Goal: Task Accomplishment & Management: Manage account settings

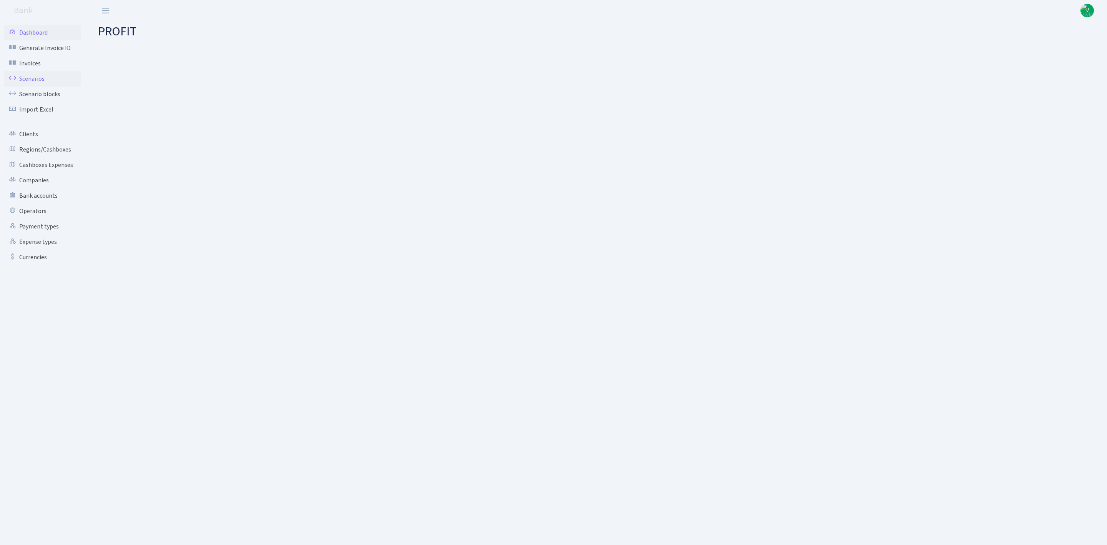
click at [35, 76] on link "Scenarios" at bounding box center [42, 78] width 77 height 15
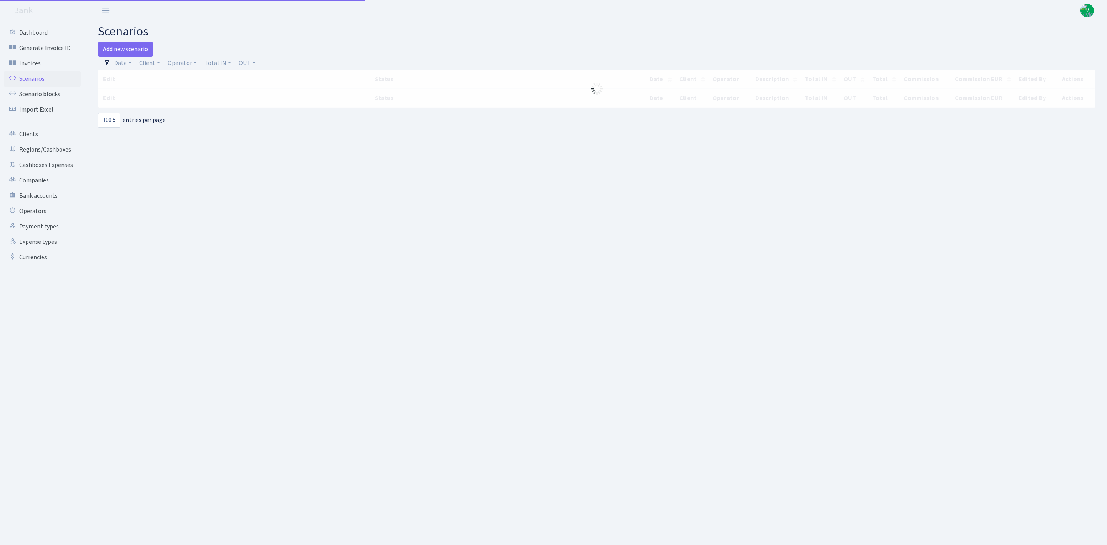
select select "100"
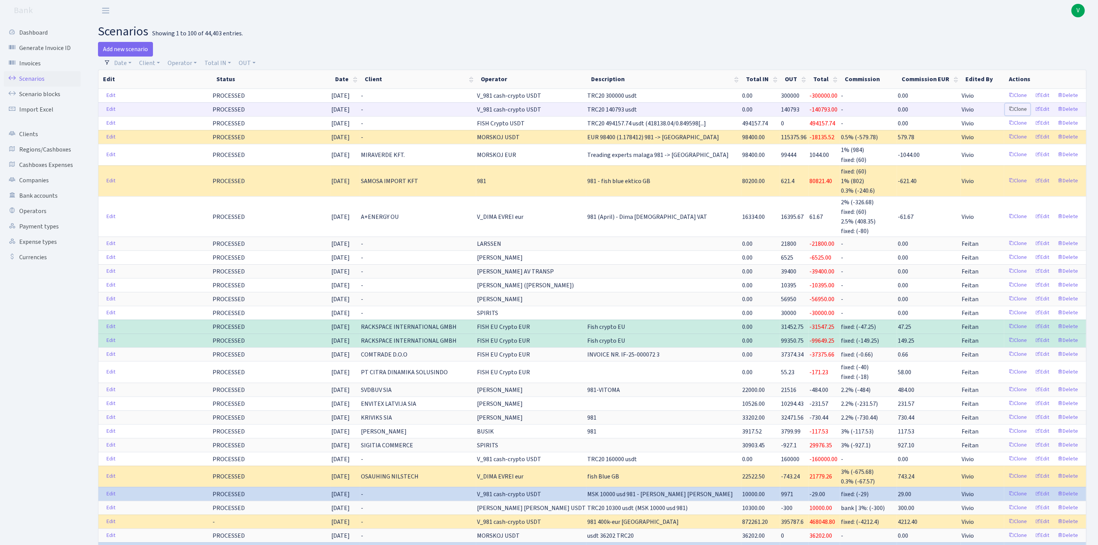
click at [1016, 110] on link "Clone" at bounding box center [1017, 109] width 25 height 12
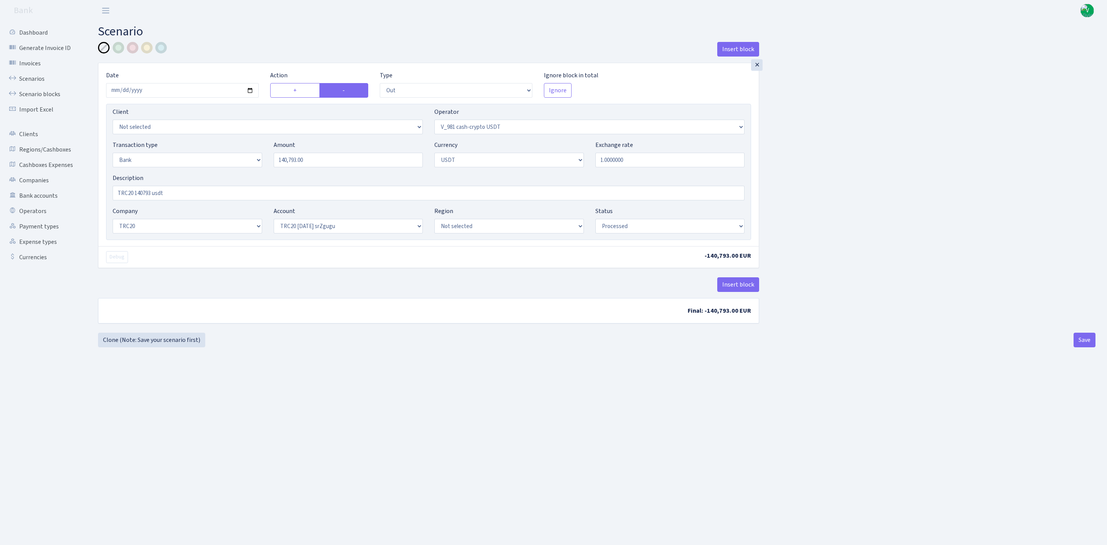
select select "out"
select select "435"
select select "2"
select select "6"
select select "20"
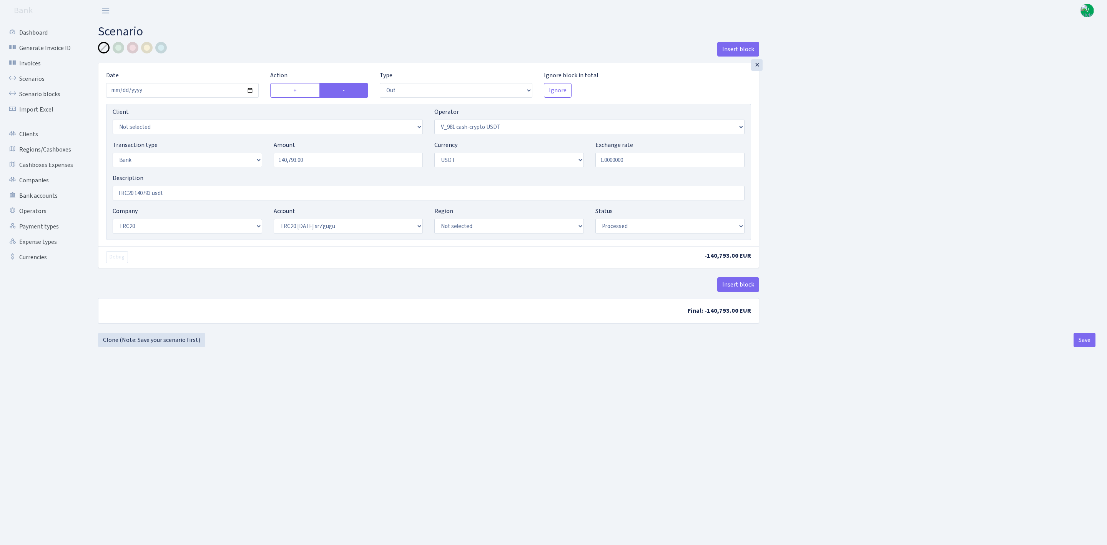
select select "61"
select select "processed"
drag, startPoint x: 315, startPoint y: 165, endPoint x: 233, endPoint y: 155, distance: 82.9
click at [233, 155] on div "Transaction type Not selected 981 ELF FISH crypto GIRT IVO dekl MM-BALTIC eur U…" at bounding box center [428, 156] width 643 height 33
type input "100,000.00"
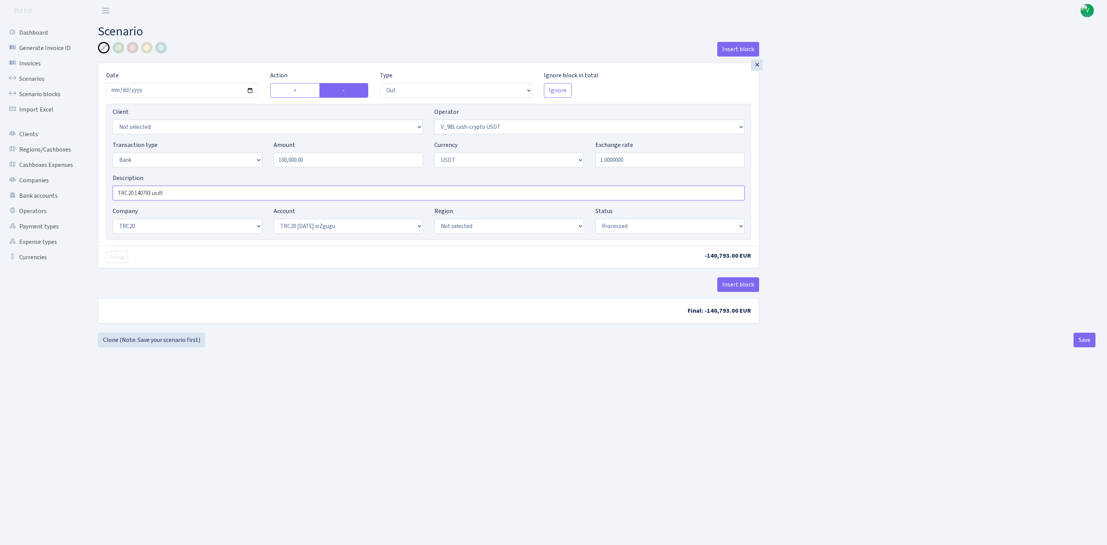
click at [135, 188] on input "TRC20 140793 usdt" at bounding box center [429, 193] width 632 height 15
drag, startPoint x: 135, startPoint y: 192, endPoint x: 151, endPoint y: 191, distance: 16.1
click at [151, 191] on input "TRC20 140793 usdt" at bounding box center [429, 193] width 632 height 15
type input "TRC20 100000 usdt"
click at [630, 410] on main "Scenario Insert block × Date 2025-09-24 Action + - Type --- In Out Commission F…" at bounding box center [596, 273] width 1020 height 504
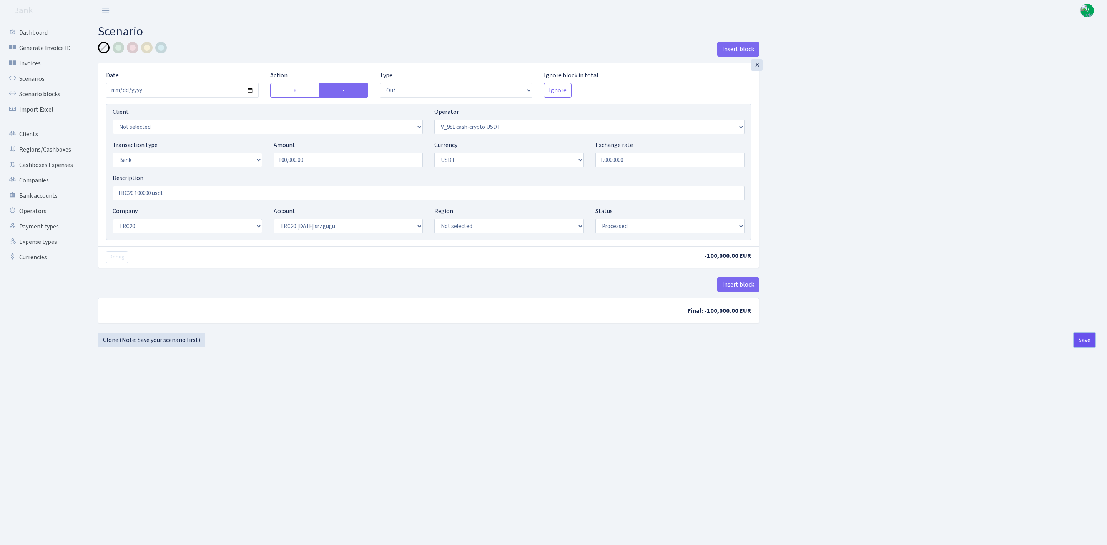
click at [1082, 340] on button "Save" at bounding box center [1085, 339] width 22 height 15
select select "out"
select select "435"
select select "2"
select select "6"
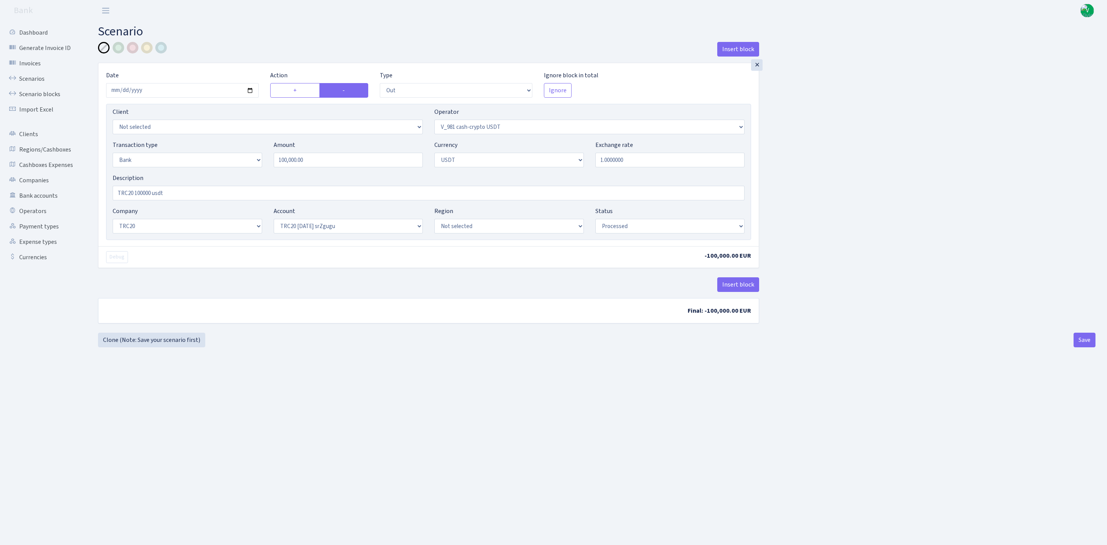
select select "20"
select select "61"
select select "processed"
click at [27, 74] on link "Scenarios" at bounding box center [42, 78] width 77 height 15
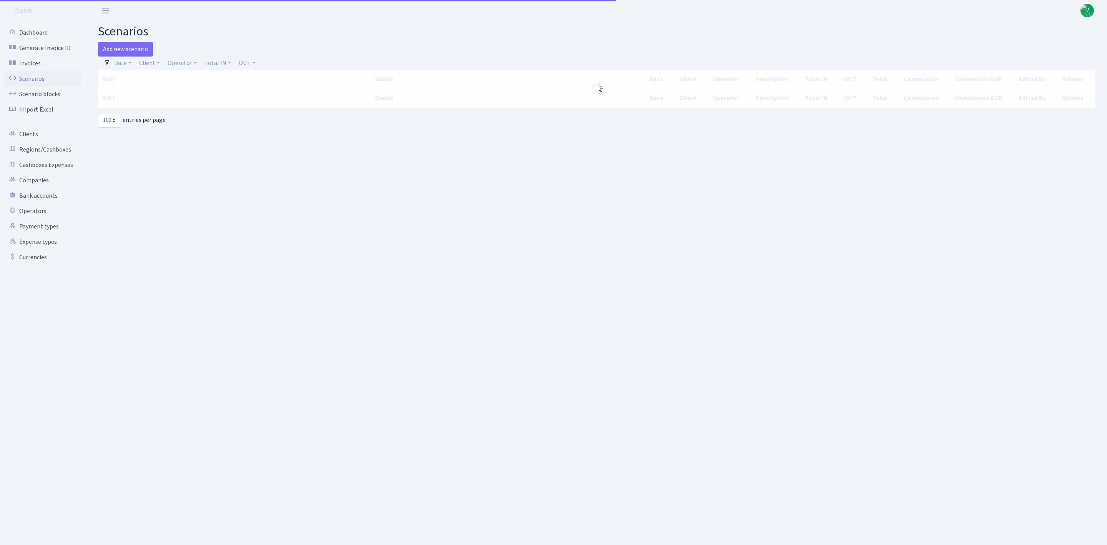
select select "100"
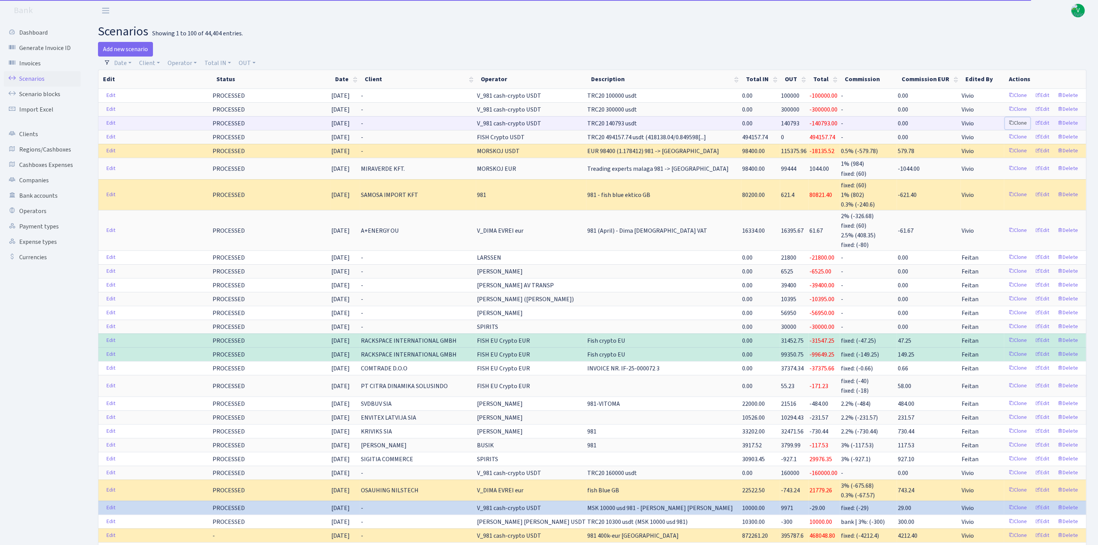
click at [1019, 122] on link "Clone" at bounding box center [1017, 123] width 25 height 12
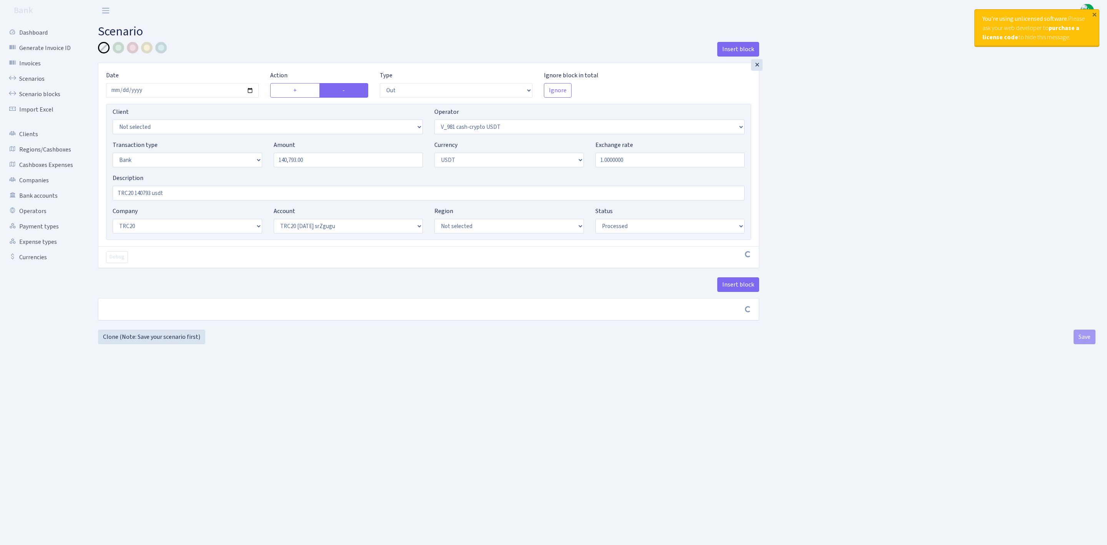
select select "out"
select select "435"
select select "2"
select select "6"
select select "20"
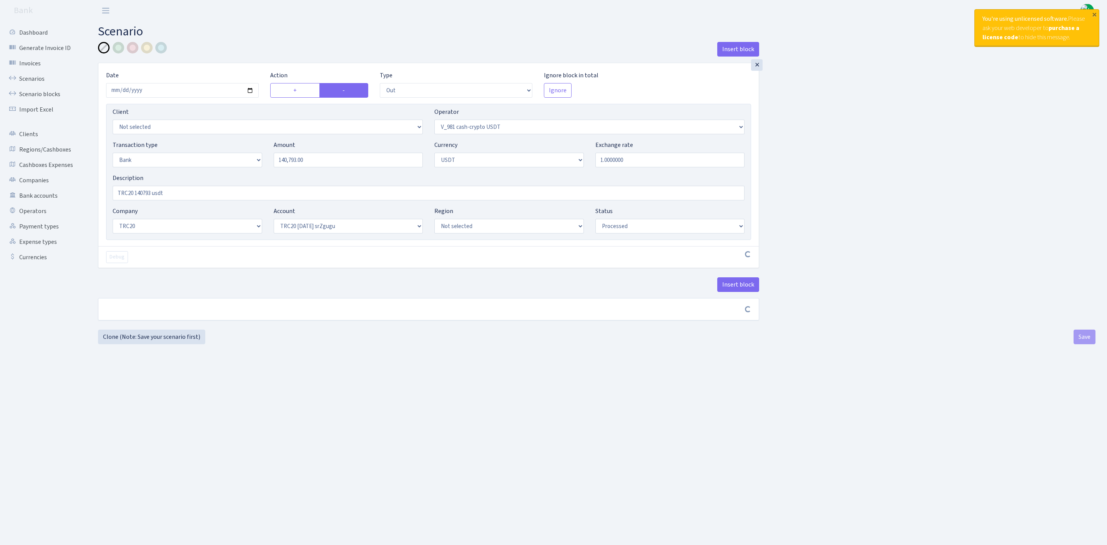
select select "61"
select select "processed"
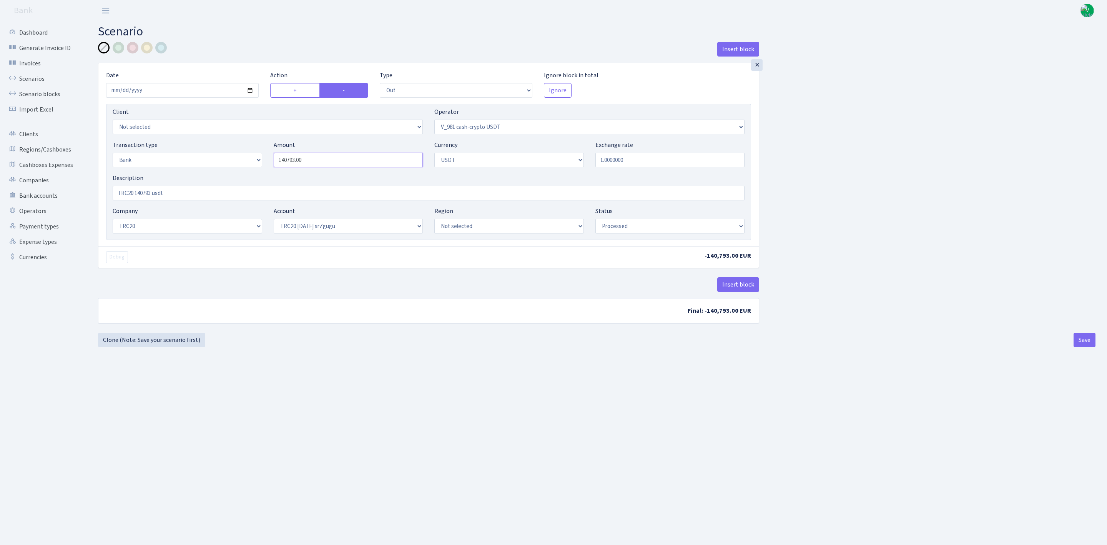
drag, startPoint x: 331, startPoint y: 164, endPoint x: 206, endPoint y: 144, distance: 126.9
click at [211, 146] on div "Transaction type Not selected 981 ELF FISH crypto GIRT IVO dekl MM-BALTIC eur U…" at bounding box center [428, 156] width 643 height 33
type input "119,689.00"
click at [161, 189] on input "TRC20 140793 usdt" at bounding box center [429, 193] width 632 height 15
drag, startPoint x: 135, startPoint y: 192, endPoint x: 151, endPoint y: 193, distance: 15.8
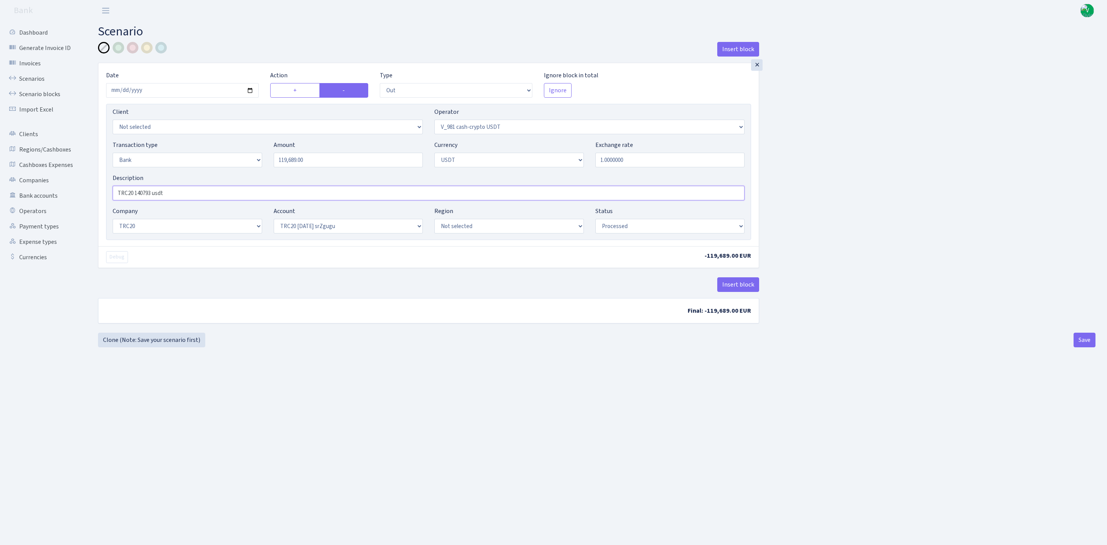
click at [151, 193] on input "TRC20 140793 usdt" at bounding box center [429, 193] width 632 height 15
type input "TRC20 119689 usdt"
click at [432, 379] on main "Scenario Insert block × Date 2025-09-24 Action + - Type --- In Out Commission F…" at bounding box center [596, 273] width 1020 height 504
click at [1088, 337] on button "Save" at bounding box center [1085, 339] width 22 height 15
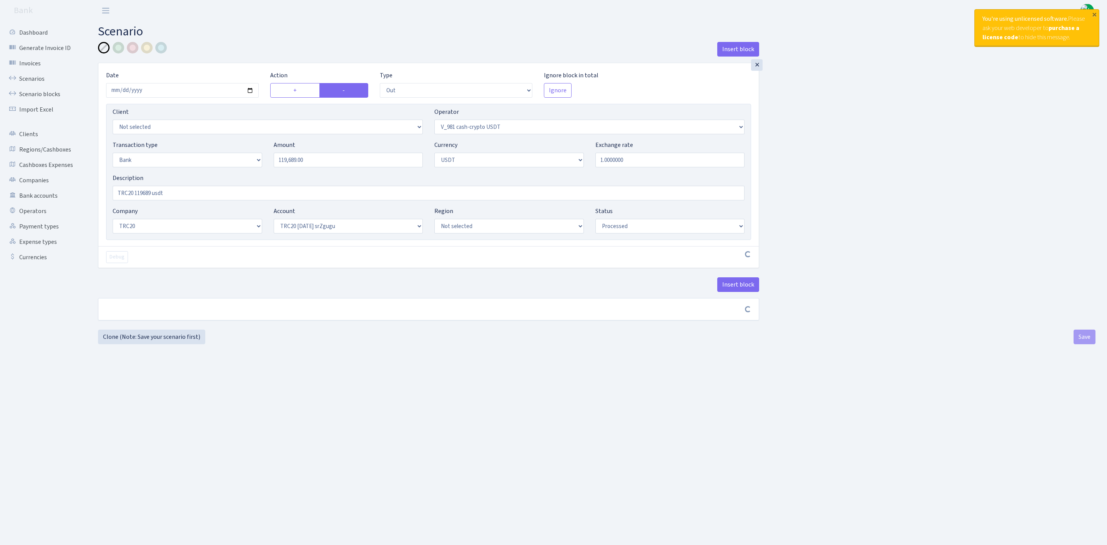
select select "out"
select select "435"
select select "2"
select select "6"
select select "20"
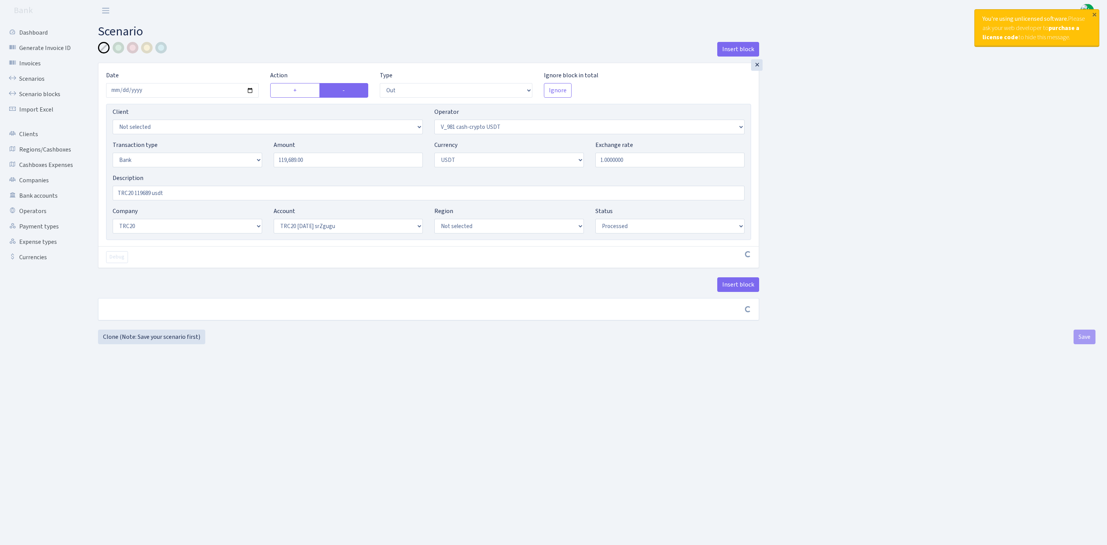
select select "61"
select select "processed"
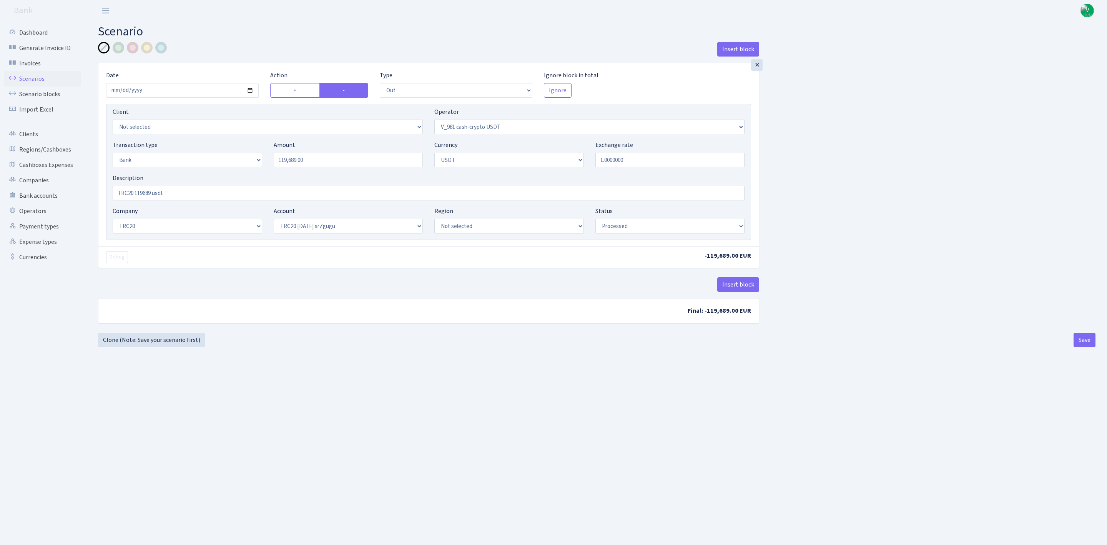
click at [28, 76] on link "Scenarios" at bounding box center [42, 78] width 77 height 15
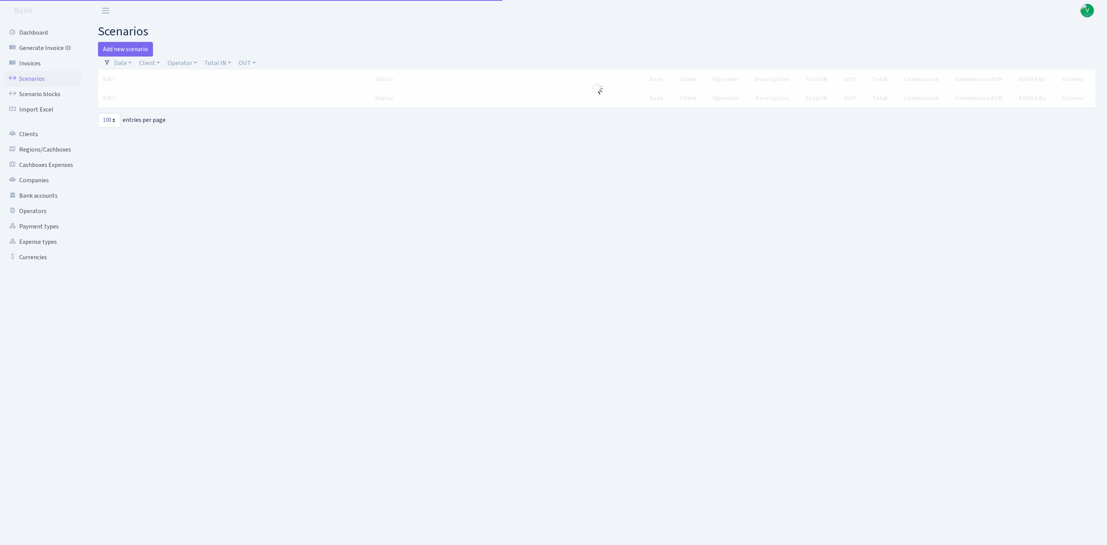
select select "100"
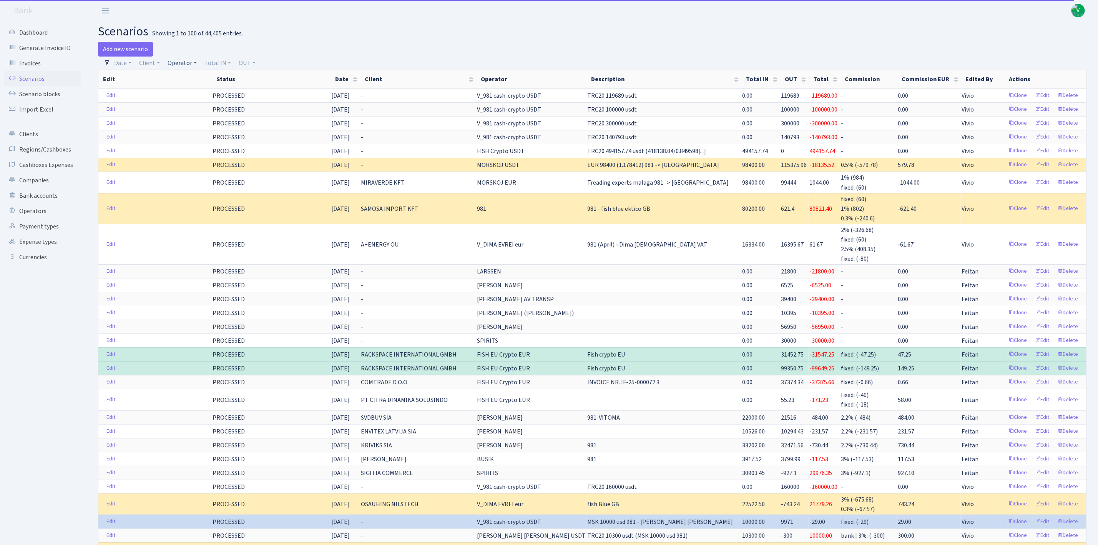
click at [182, 61] on link "Operator" at bounding box center [182, 63] width 35 height 13
click at [196, 96] on input "search" at bounding box center [195, 91] width 57 height 12
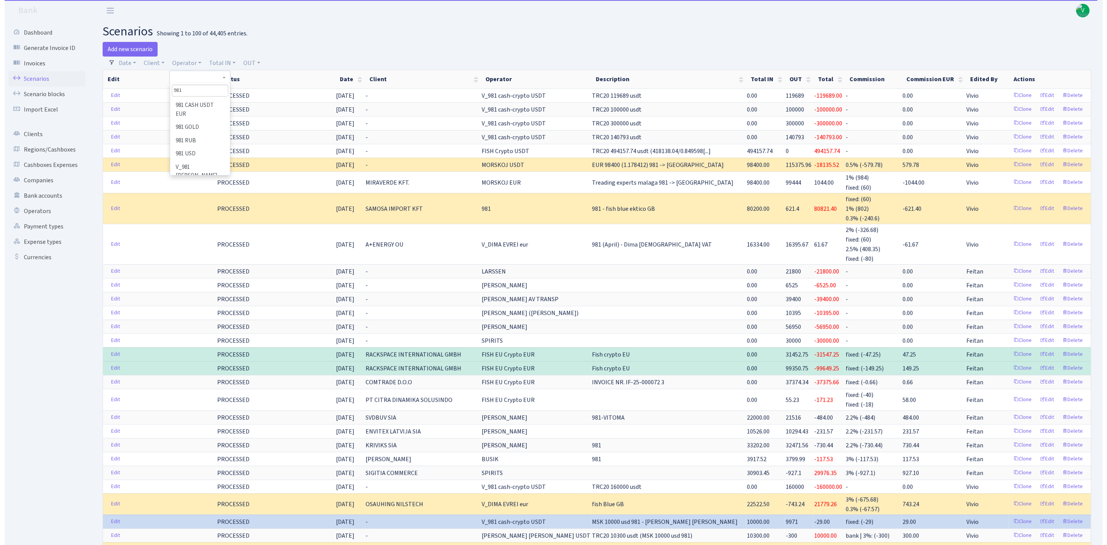
scroll to position [69, 0]
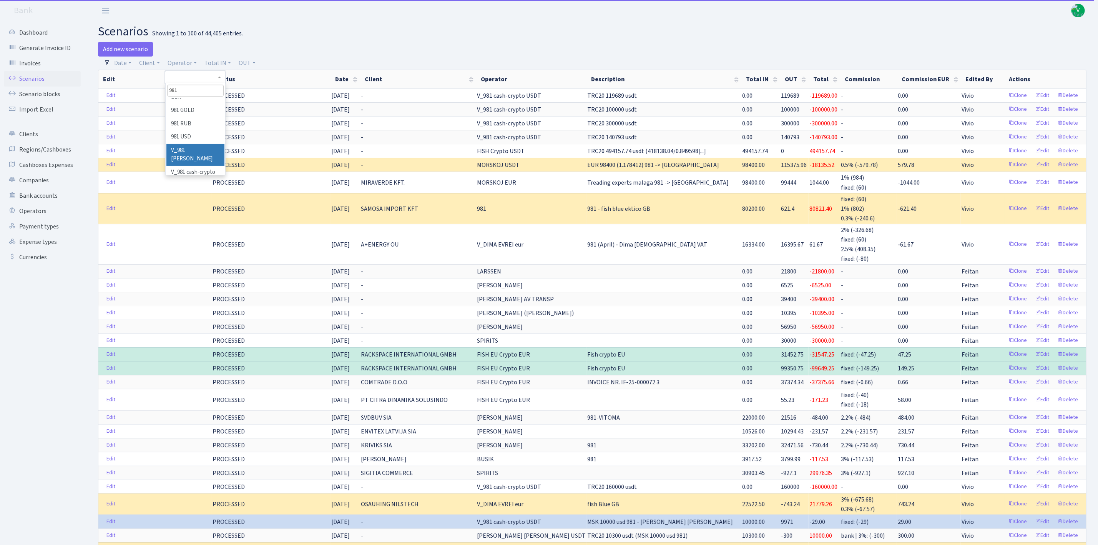
type input "981"
click at [191, 153] on li "V_981 [PERSON_NAME]" at bounding box center [195, 155] width 58 height 22
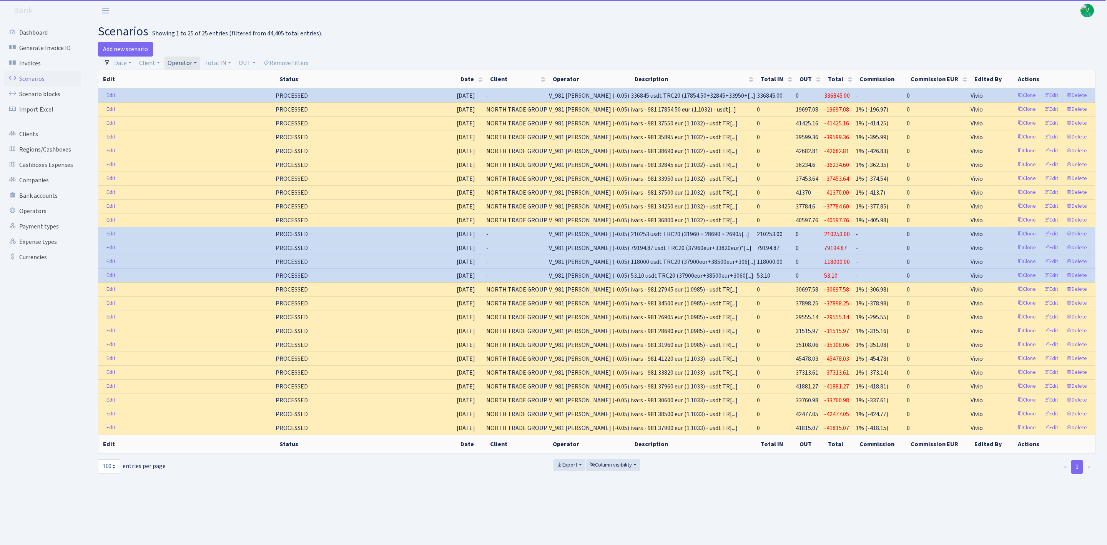
click at [188, 61] on link "Operator" at bounding box center [182, 63] width 35 height 13
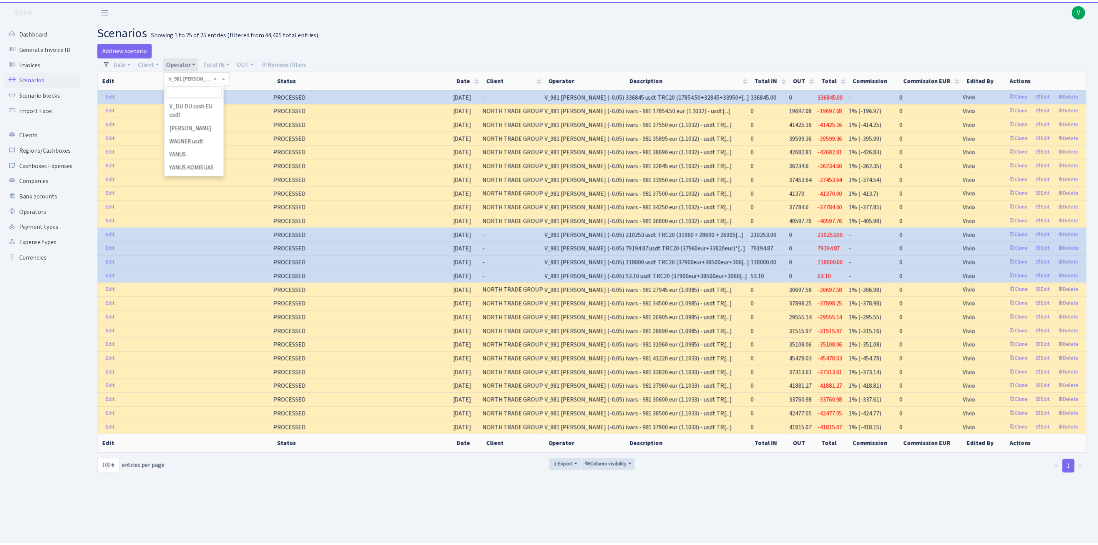
scroll to position [5329, 0]
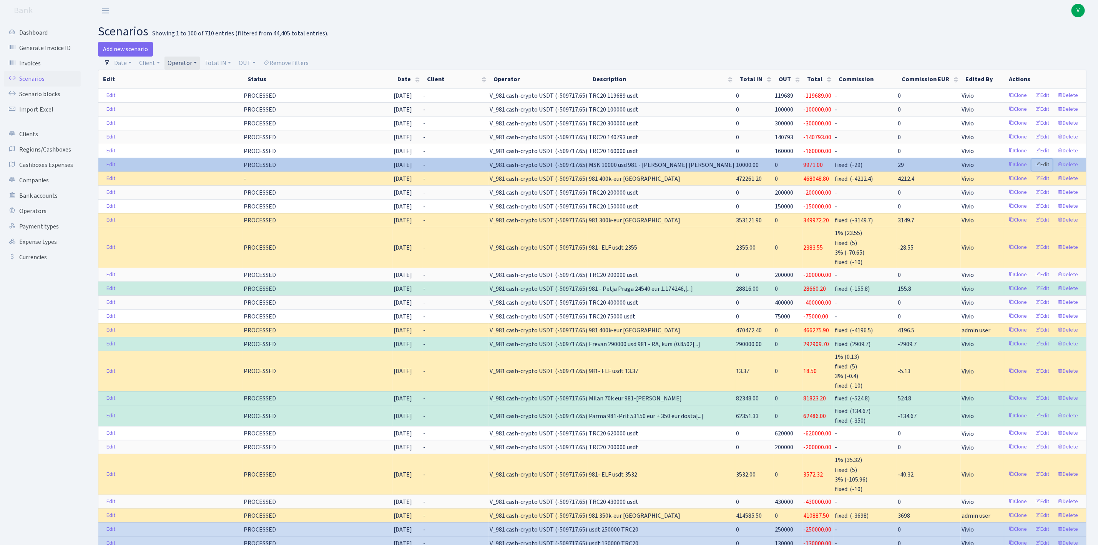
click at [1045, 168] on link "Edit" at bounding box center [1042, 165] width 21 height 12
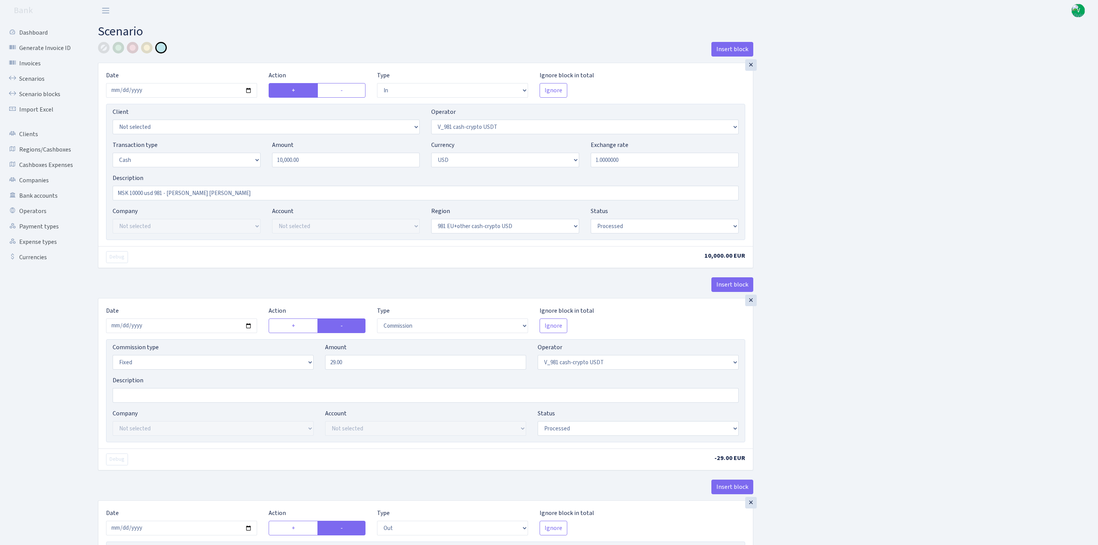
select select "in"
select select "435"
select select "1"
select select "2"
select select "23"
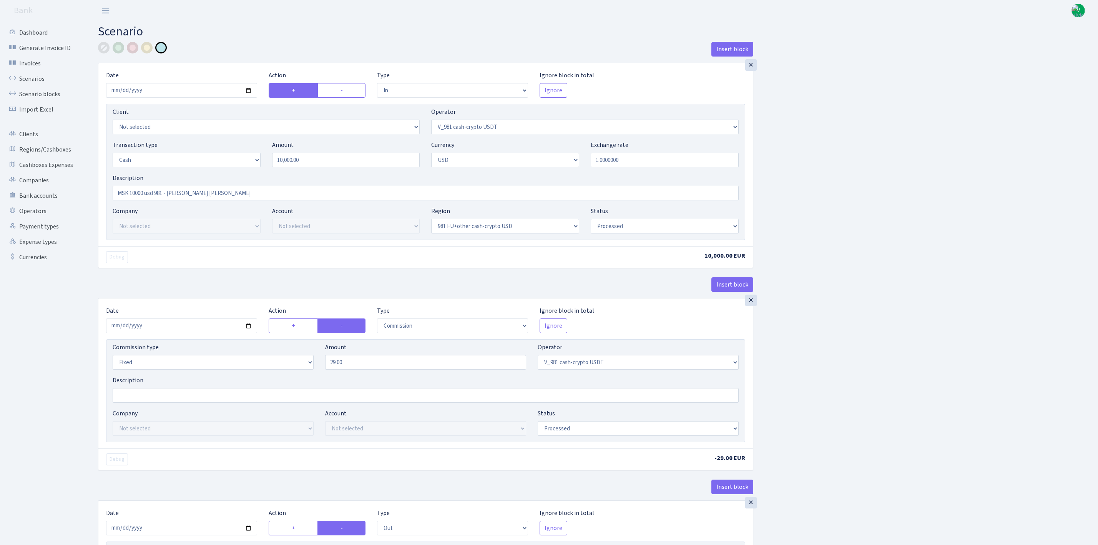
select select "processed"
select select "commission"
select select "fixed"
select select "435"
select select "processed"
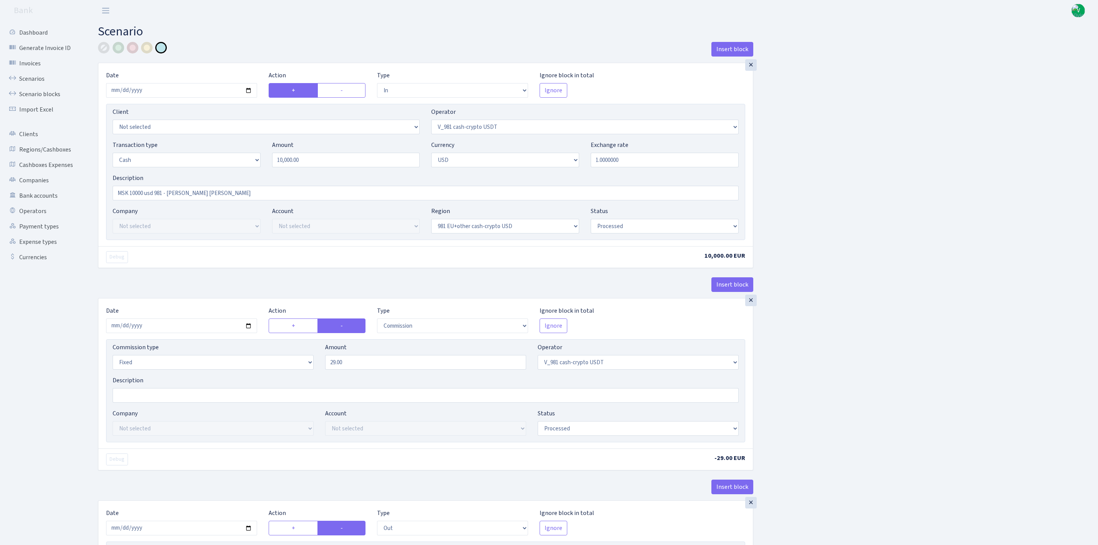
select select "out"
select select "401"
select select "15"
select select "2"
select select "23"
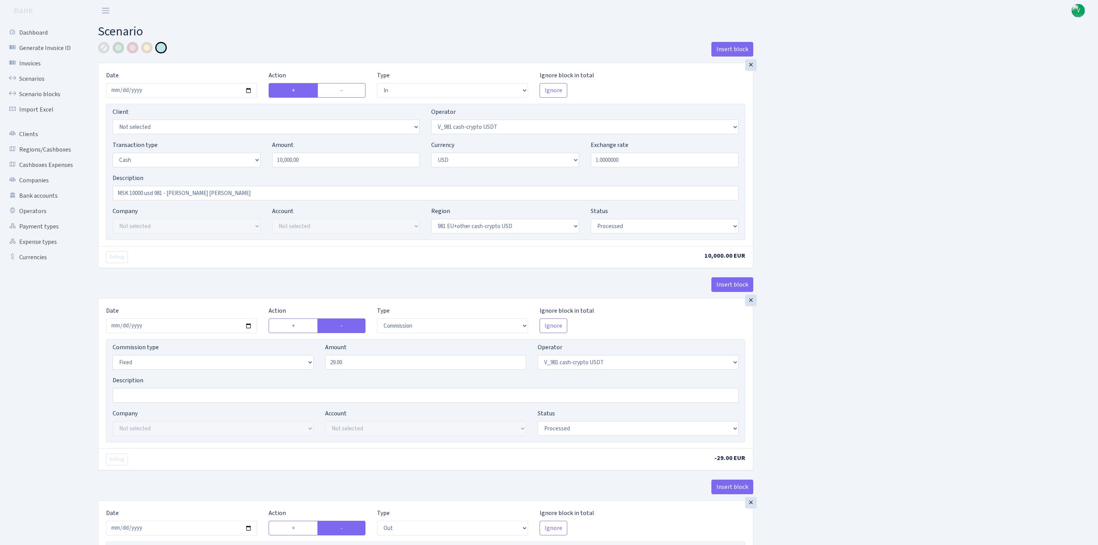
select select "processed"
click at [636, 229] on select "Draft Pending Later Never Processed" at bounding box center [665, 226] width 148 height 15
select select "pending"
click at [591, 220] on select "Draft Pending Later Never Processed" at bounding box center [665, 226] width 148 height 15
click at [612, 430] on select "Draft Pending Later Never Processed" at bounding box center [638, 428] width 201 height 15
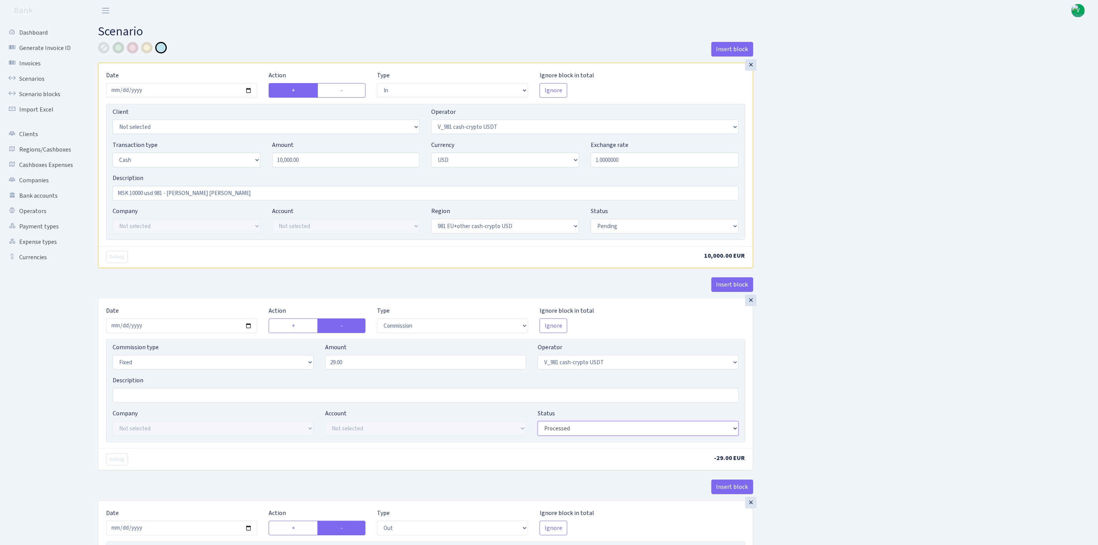
select select "pending"
click at [538, 424] on select "Draft Pending Later Never Processed" at bounding box center [638, 428] width 201 height 15
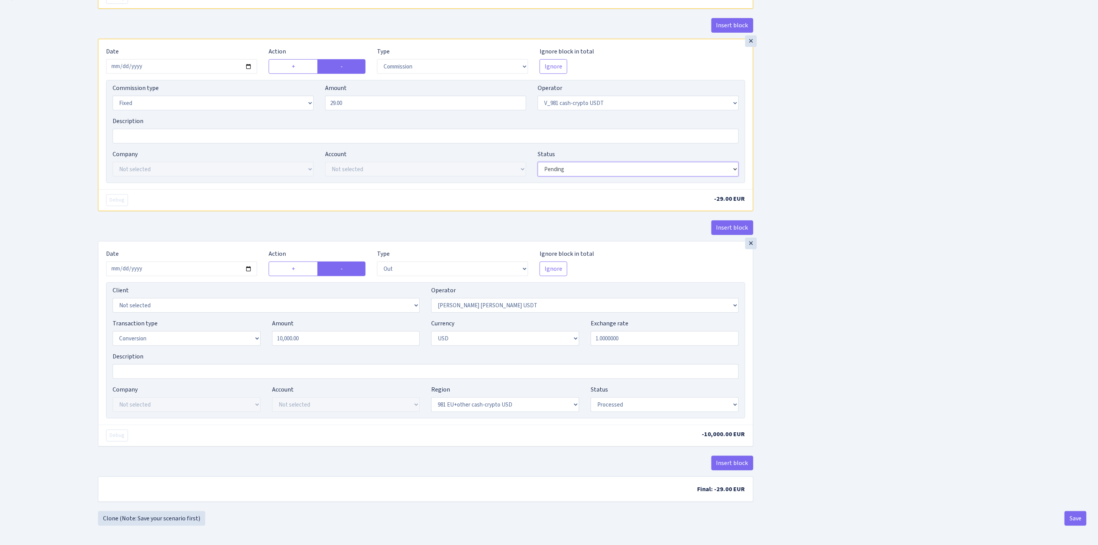
scroll to position [266, 0]
click at [619, 404] on select "Draft Pending Later Never Processed" at bounding box center [665, 404] width 148 height 15
select select "pending"
click at [591, 397] on select "Draft Pending Later Never Processed" at bounding box center [665, 404] width 148 height 15
click at [820, 396] on div "Insert block × Date [DATE] Action + - Type --- In Out Commission Field required…" at bounding box center [592, 147] width 1000 height 728
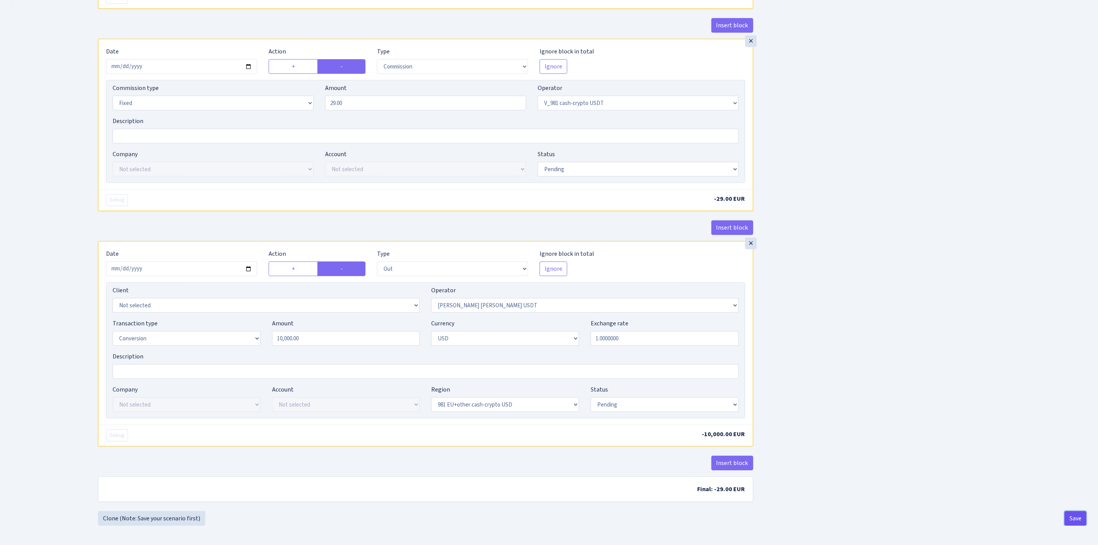
click at [1076, 517] on button "Save" at bounding box center [1076, 518] width 22 height 15
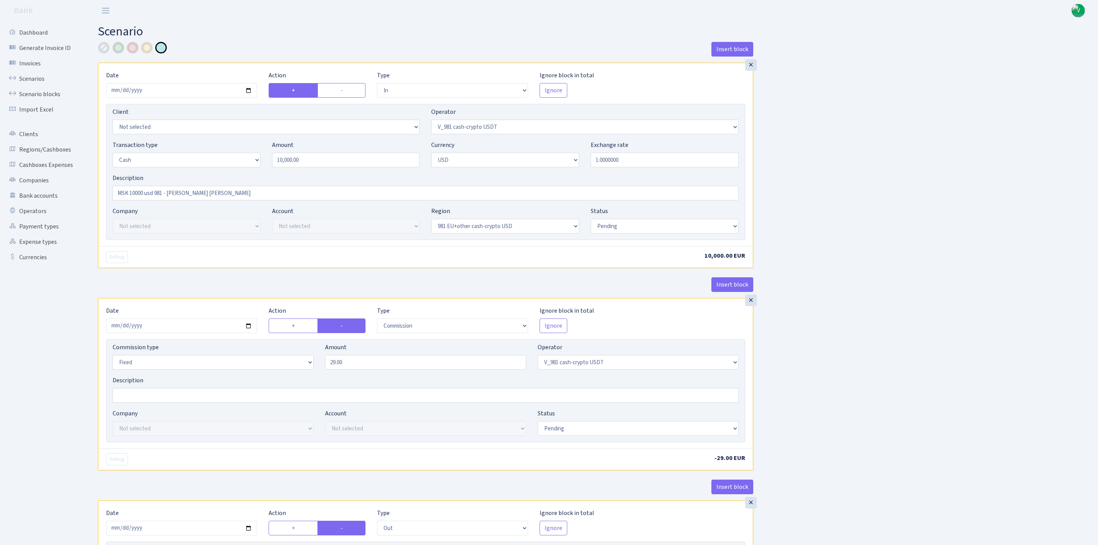
select select "in"
select select "435"
select select "1"
select select "2"
select select "23"
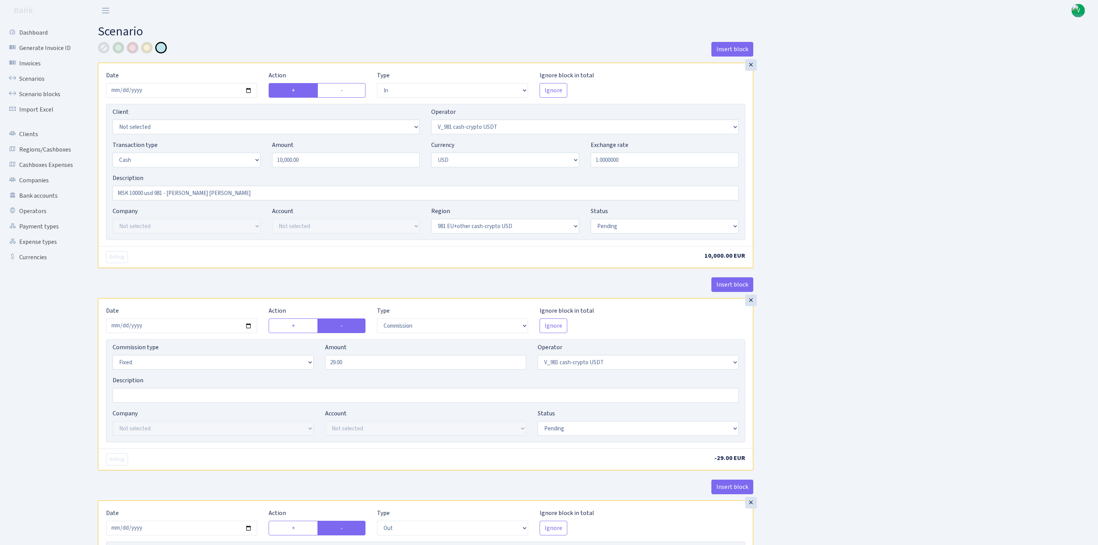
select select "pending"
select select "commission"
select select "fixed"
select select "435"
select select "pending"
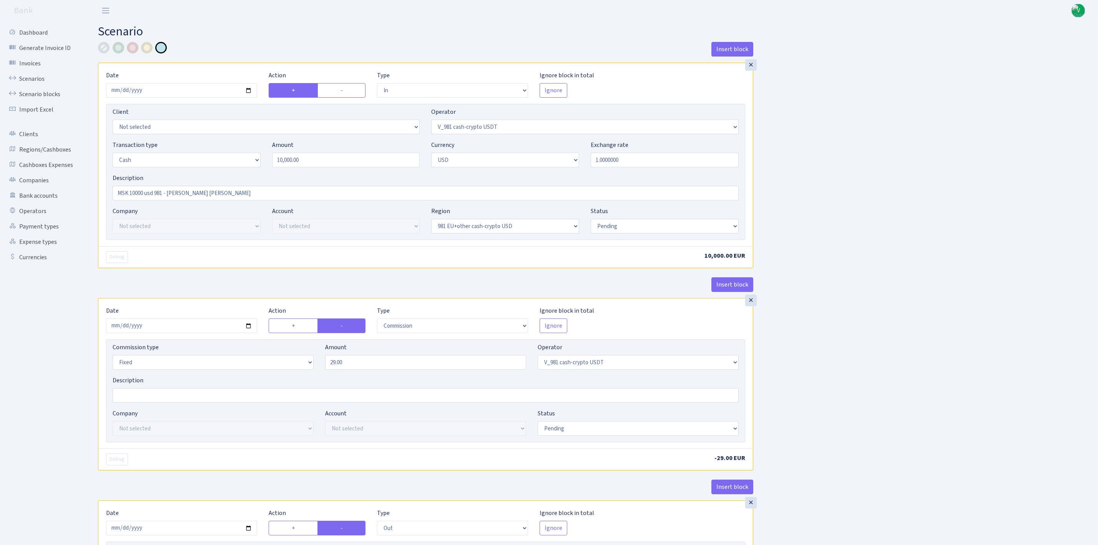
select select "out"
select select "401"
select select "15"
select select "2"
select select "23"
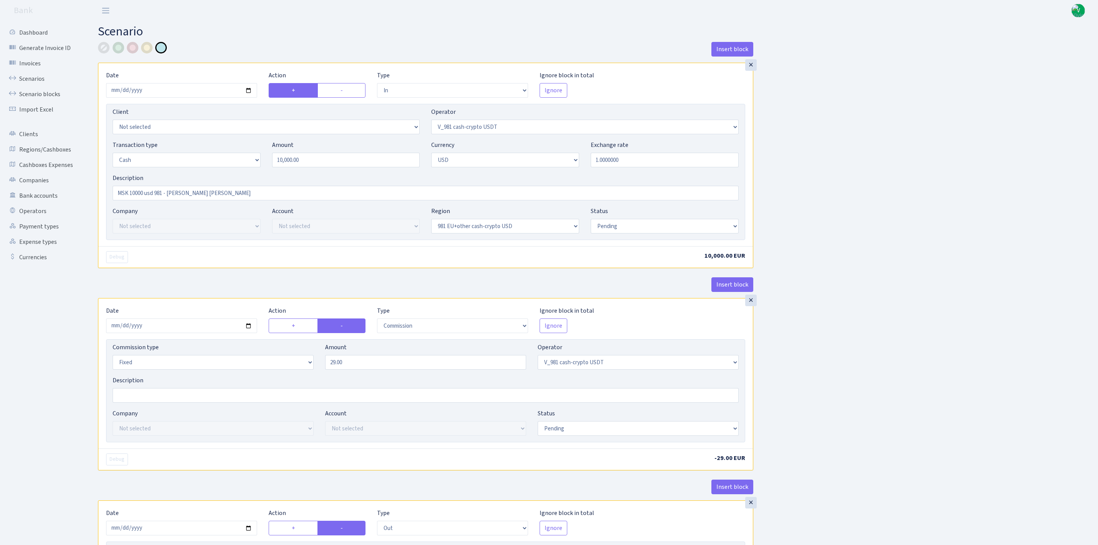
select select "pending"
click at [34, 81] on link "Scenarios" at bounding box center [42, 78] width 77 height 15
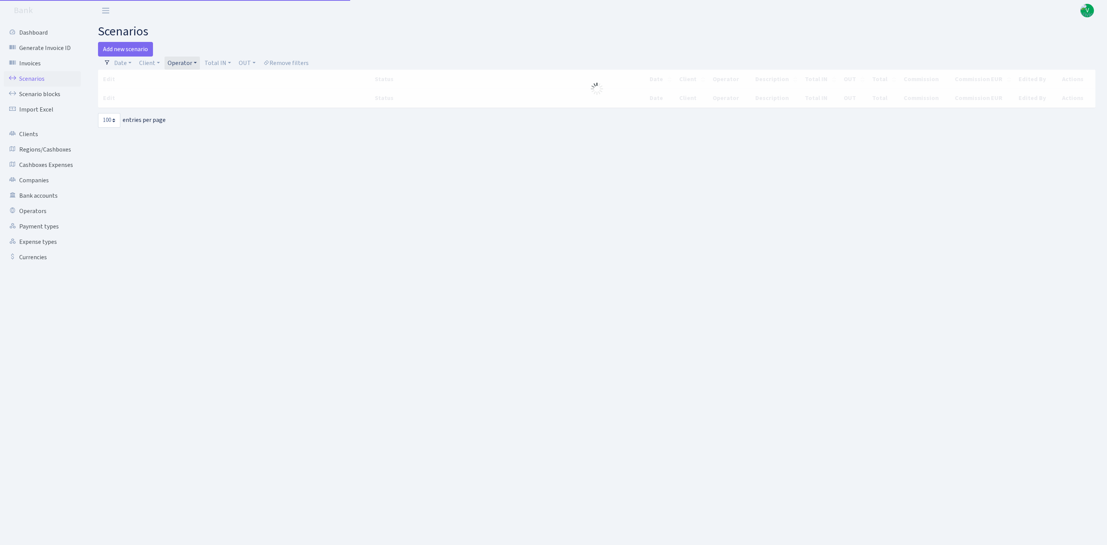
select select "100"
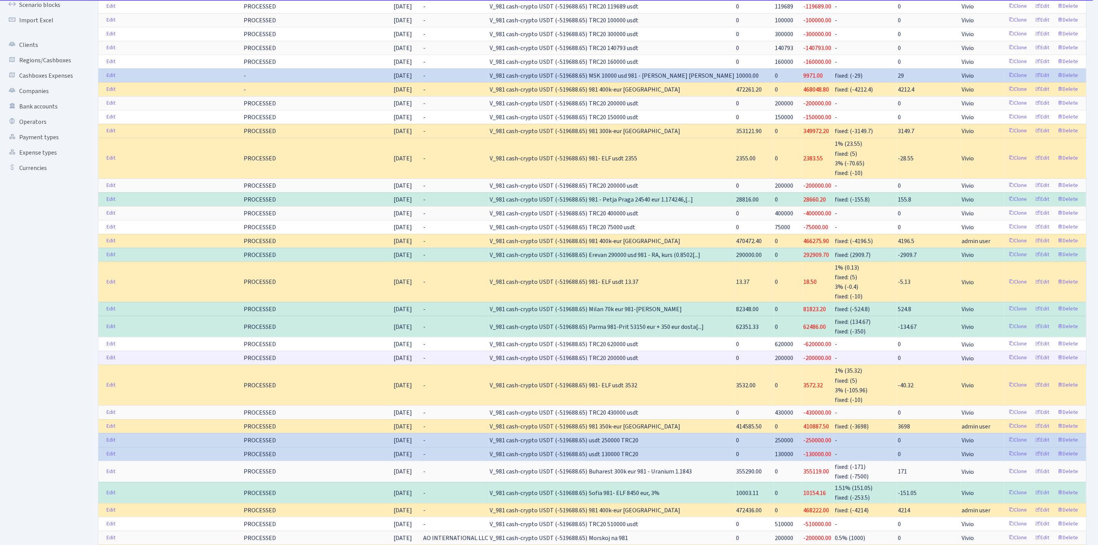
scroll to position [115, 0]
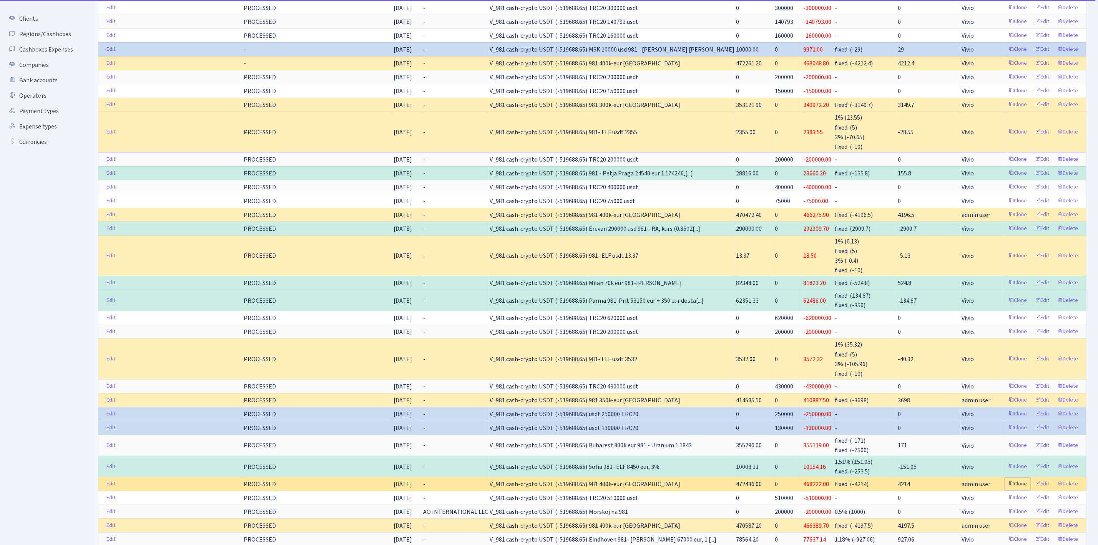
click at [1019, 490] on link "Clone" at bounding box center [1017, 484] width 25 height 12
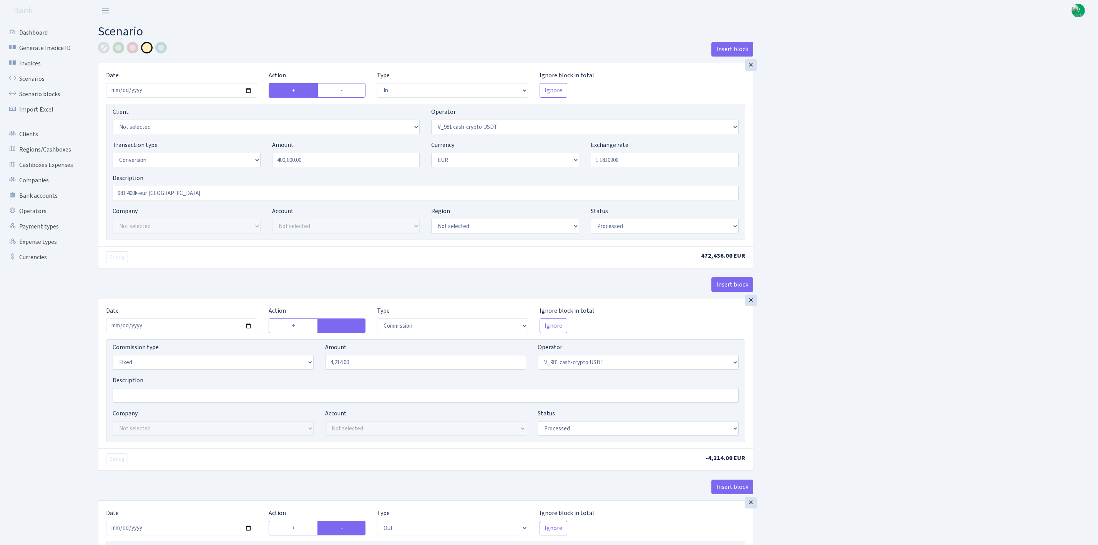
select select "in"
select select "435"
select select "15"
select select "1"
select select "processed"
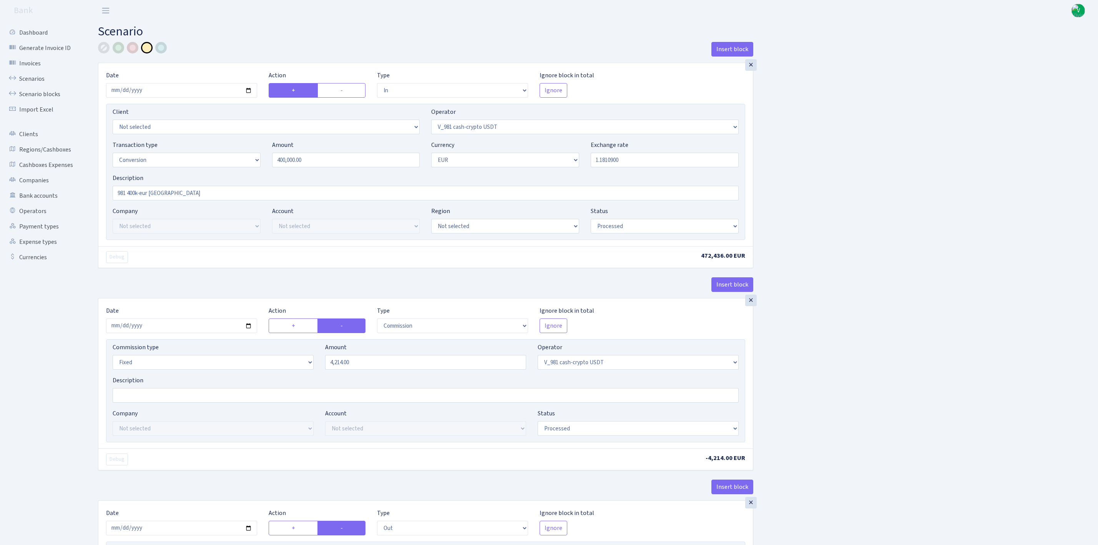
select select "commission"
select select "fixed"
select select "435"
select select "processed"
select select "out"
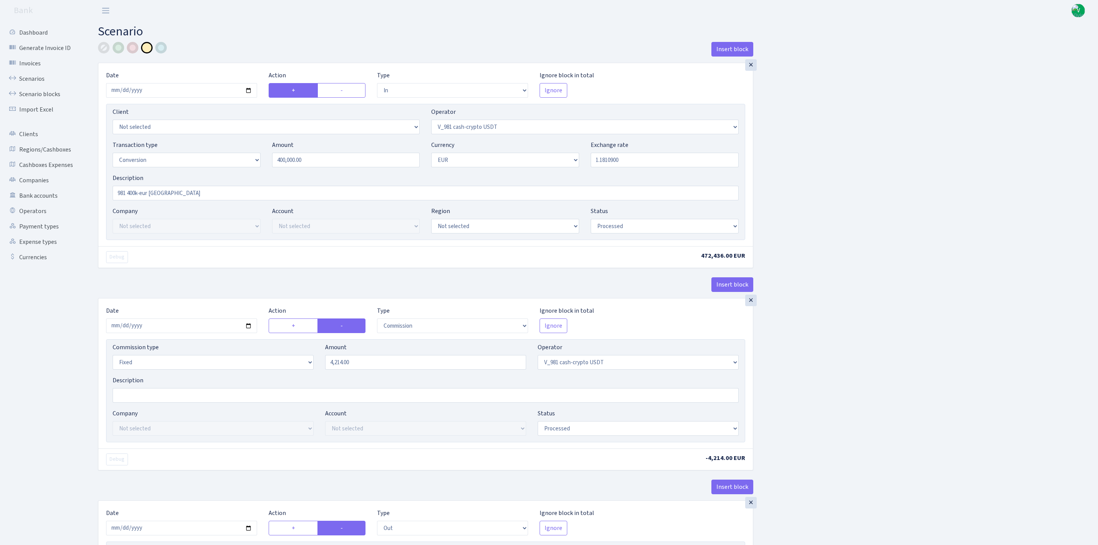
select select "434"
select select "15"
select select "1"
select select "processed"
select select "in"
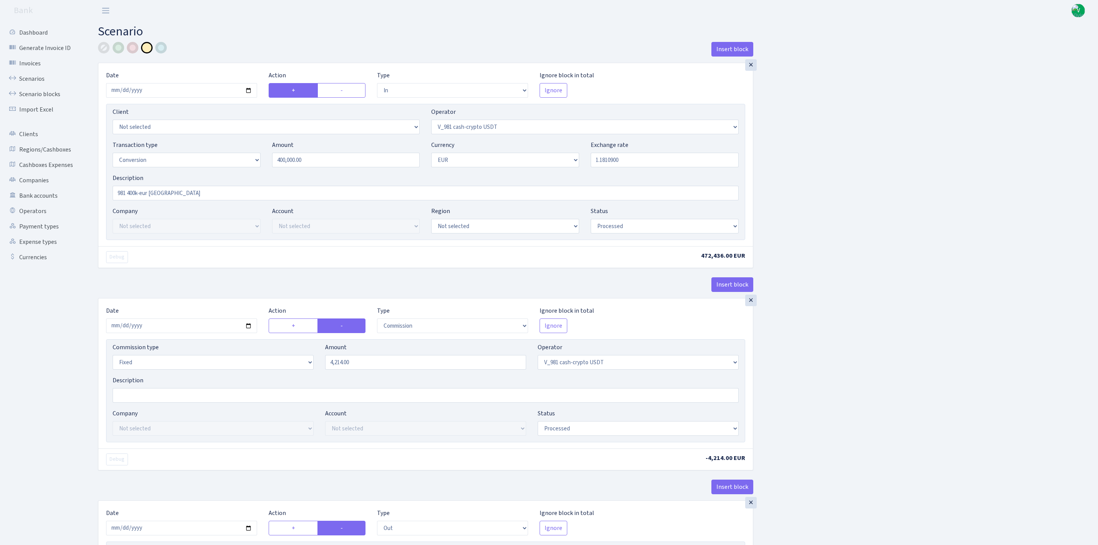
select select "434"
select select "1"
select select "processed"
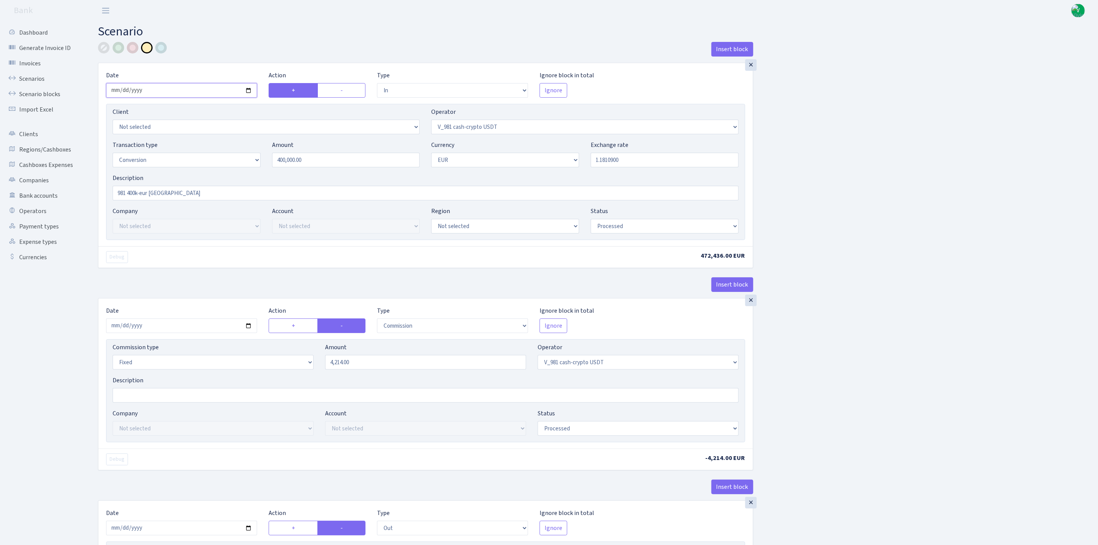
click at [247, 91] on input "2025-09-17" at bounding box center [181, 90] width 151 height 15
type input "2025-09-24"
drag, startPoint x: 636, startPoint y: 160, endPoint x: 626, endPoint y: 160, distance: 9.6
click at [636, 160] on input "1.1810900" at bounding box center [665, 160] width 148 height 15
drag, startPoint x: 609, startPoint y: 159, endPoint x: 678, endPoint y: 166, distance: 69.6
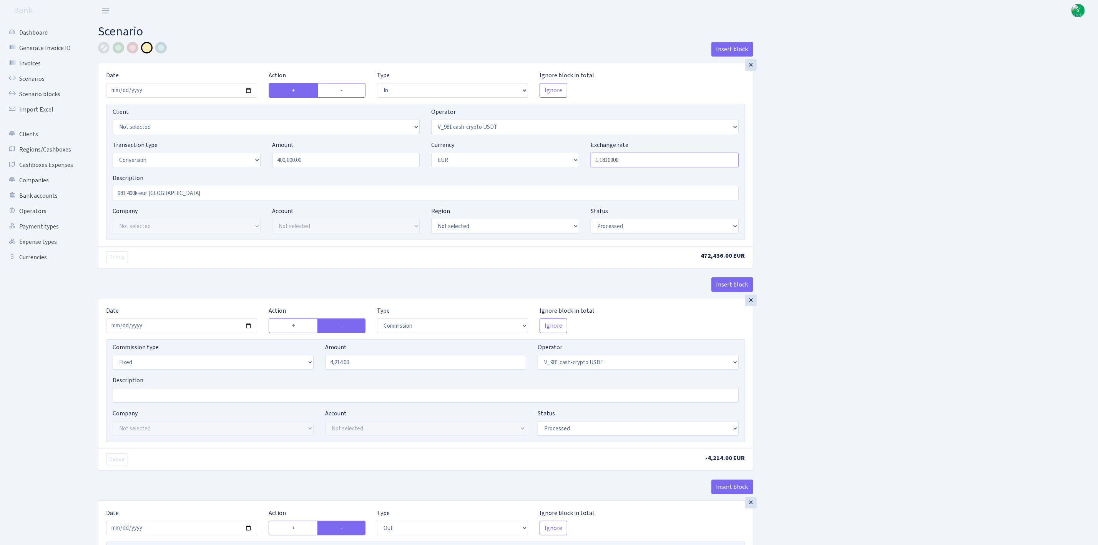
click at [678, 166] on input "1.1810900" at bounding box center [665, 160] width 148 height 15
click at [797, 173] on div "Insert block × Date 2025-09-24 Action + - Type --- In Out Commission Field requ…" at bounding box center [592, 523] width 1000 height 963
type input "1.1784450"
click at [248, 329] on input "2025-09-17" at bounding box center [181, 325] width 151 height 15
type input "2025-09-24"
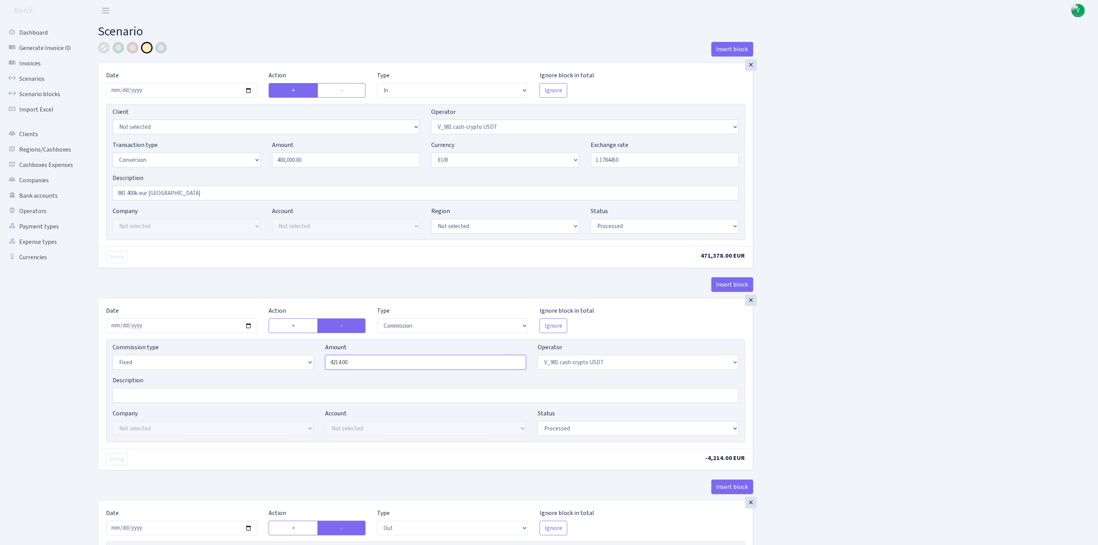
click at [377, 367] on input "4214.00" at bounding box center [425, 362] width 201 height 15
drag, startPoint x: 372, startPoint y: 366, endPoint x: 294, endPoint y: 365, distance: 78.4
click at [294, 365] on div "Commission type Percentage Fixed Bank Amount 4214.00 Operator Not selected 981 …" at bounding box center [426, 358] width 638 height 33
click at [808, 360] on div "Insert block × Date 2025-09-24 Action + - Type --- In Out Commission Field requ…" at bounding box center [592, 523] width 1000 height 963
type input "4,204.60"
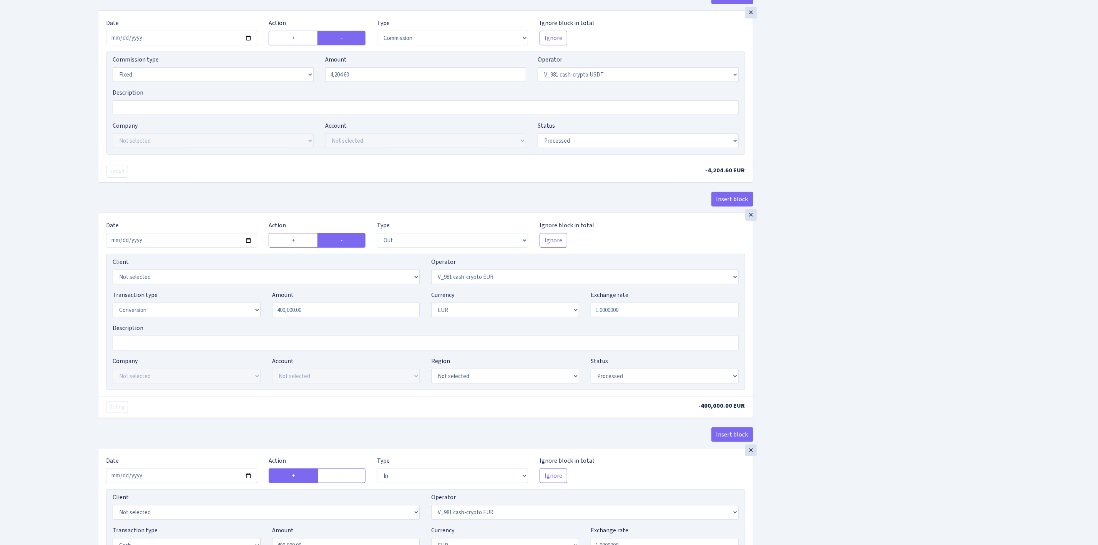
scroll to position [288, 0]
click at [248, 241] on input "2025-09-17" at bounding box center [181, 239] width 151 height 15
type input "2025-09-24"
click at [874, 335] on div "Insert block × Date 2025-09-24 Action + - Type --- In Out Commission Field requ…" at bounding box center [592, 235] width 1000 height 963
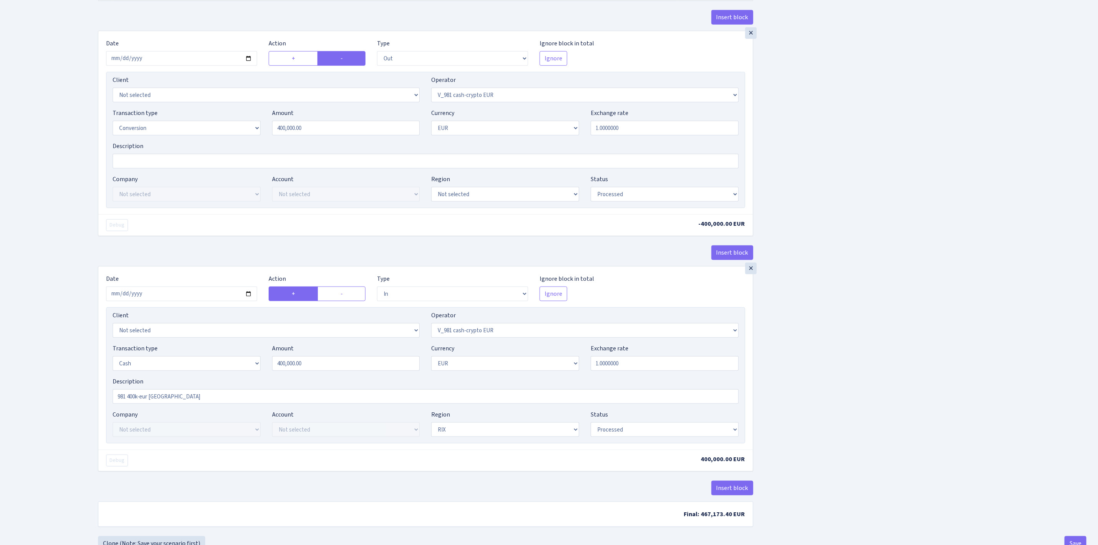
scroll to position [503, 0]
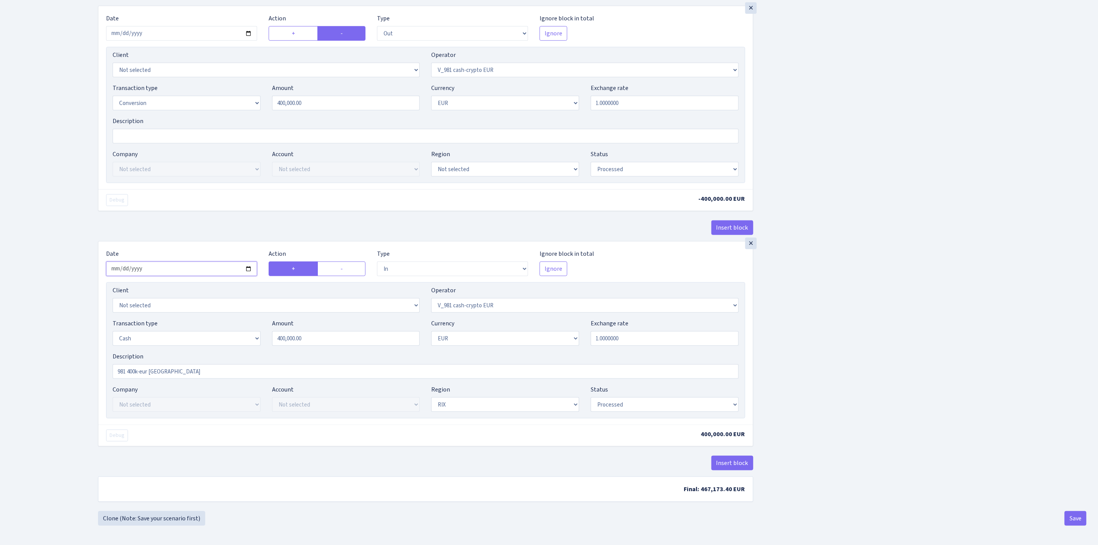
click at [253, 266] on input "2025-09-17" at bounding box center [181, 268] width 151 height 15
click at [251, 266] on input "2025-09-17" at bounding box center [181, 268] width 151 height 15
type input "2025-09-24"
click at [797, 356] on div "Insert block × Date 2025-09-24 Action + - Type --- In Out Commission Field requ…" at bounding box center [592, 29] width 1000 height 963
click at [618, 407] on select "Draft Pending Later Never Processed" at bounding box center [665, 404] width 148 height 15
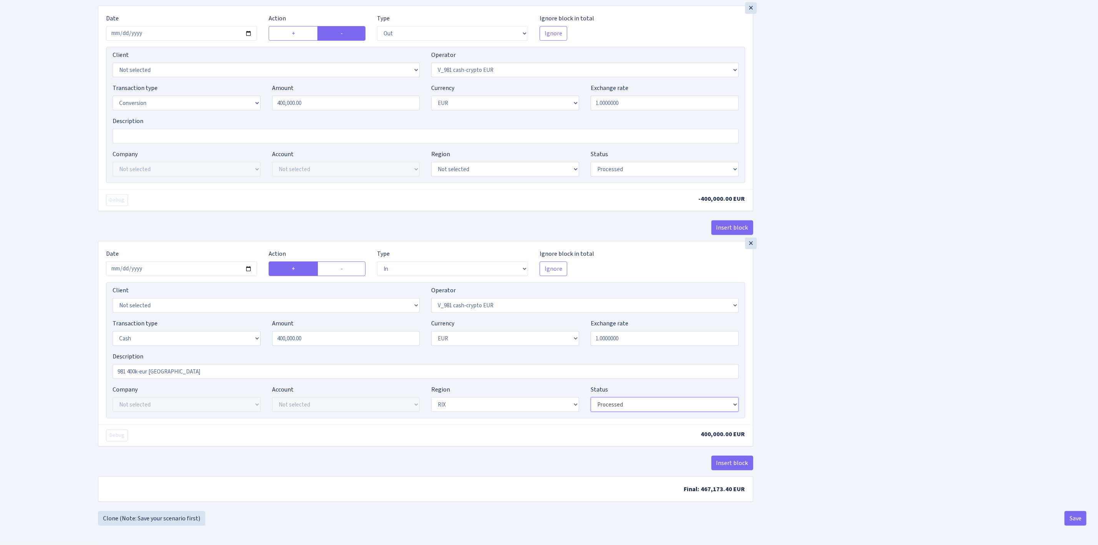
select select "pending"
click at [591, 397] on select "Draft Pending Later Never Processed" at bounding box center [665, 404] width 148 height 15
click at [1077, 516] on button "Save" at bounding box center [1076, 518] width 22 height 15
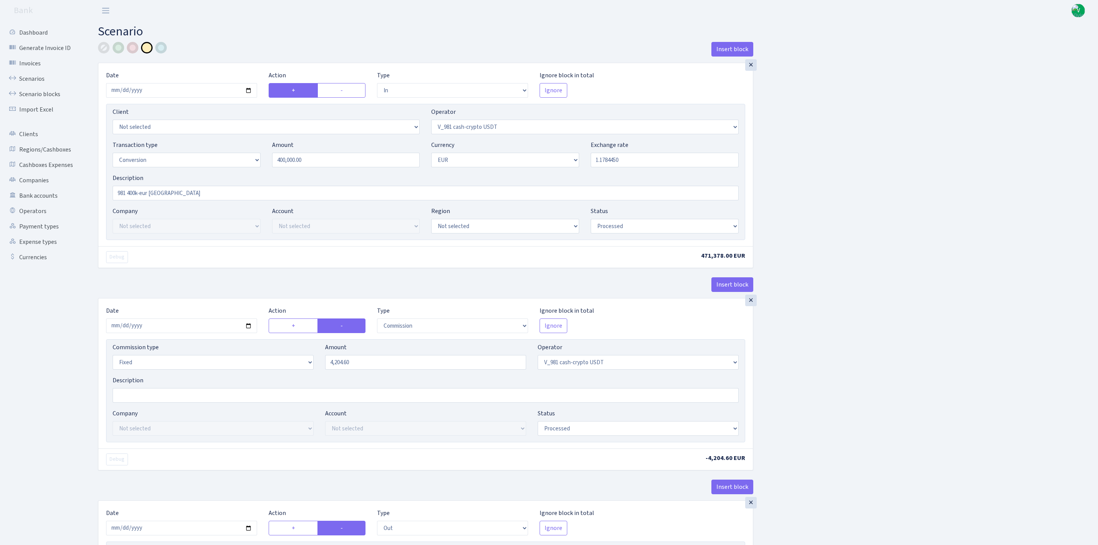
select select "in"
select select "435"
select select "15"
select select "1"
select select "processed"
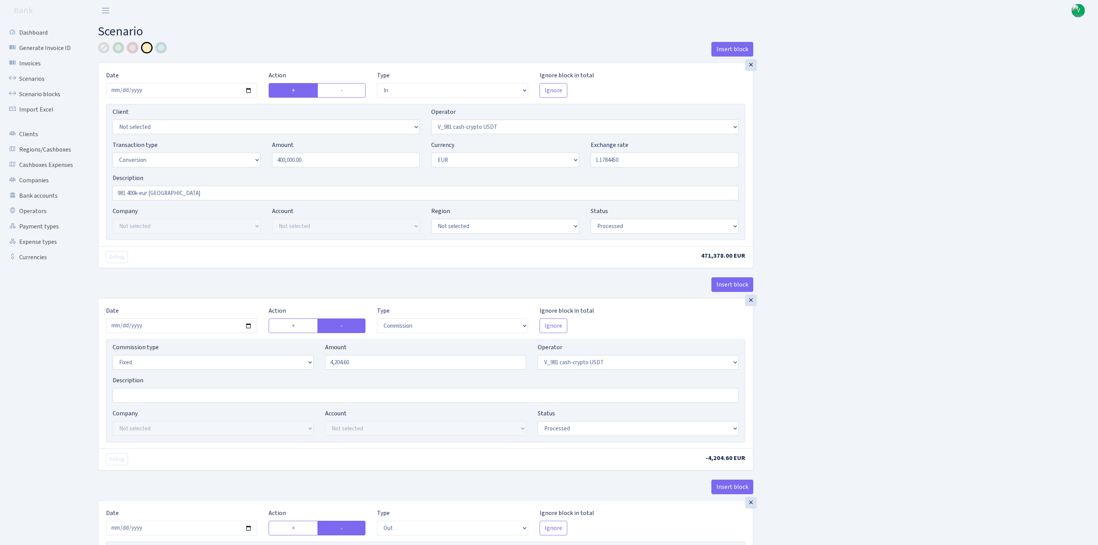
select select "commission"
select select "fixed"
select select "435"
select select "processed"
select select "out"
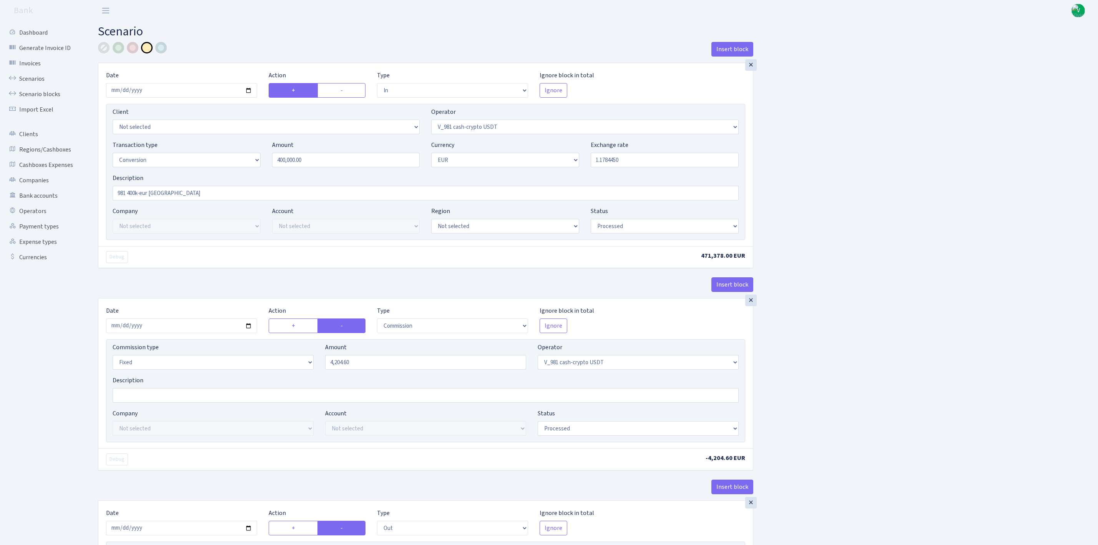
select select "434"
select select "15"
select select "1"
select select "processed"
select select "in"
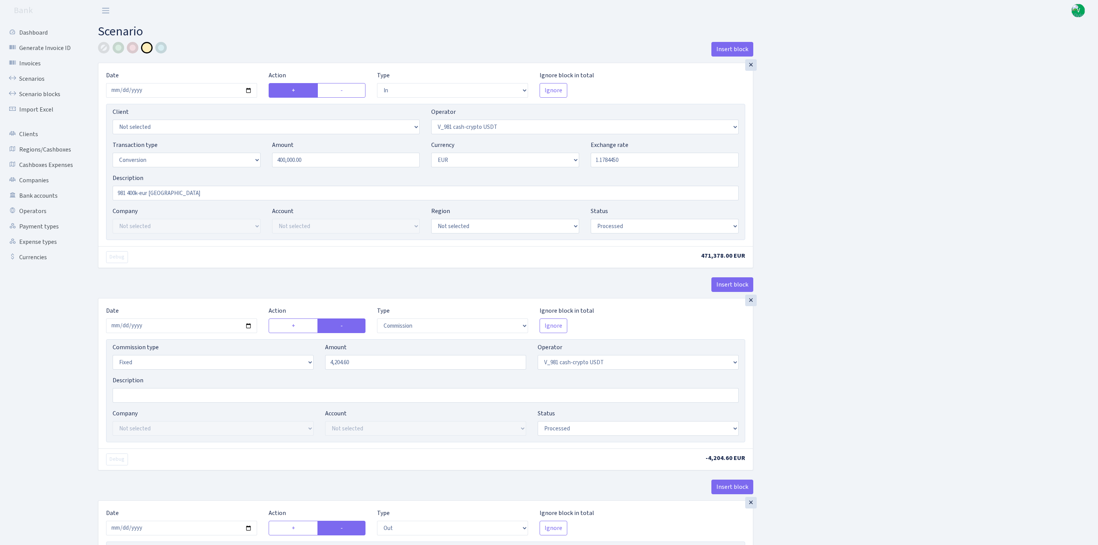
select select "434"
select select "1"
select select "pending"
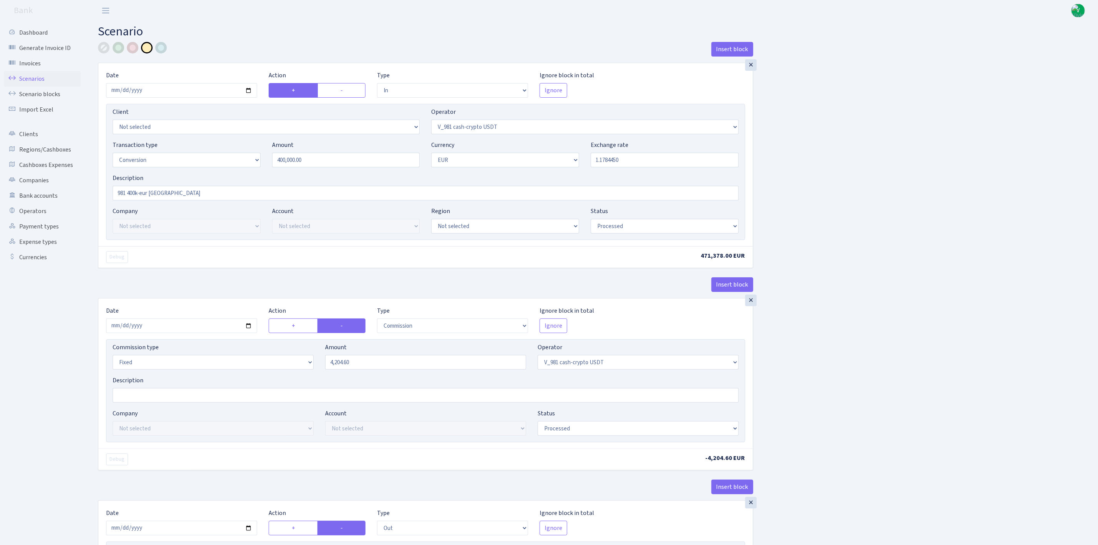
click at [34, 76] on link "Scenarios" at bounding box center [42, 78] width 77 height 15
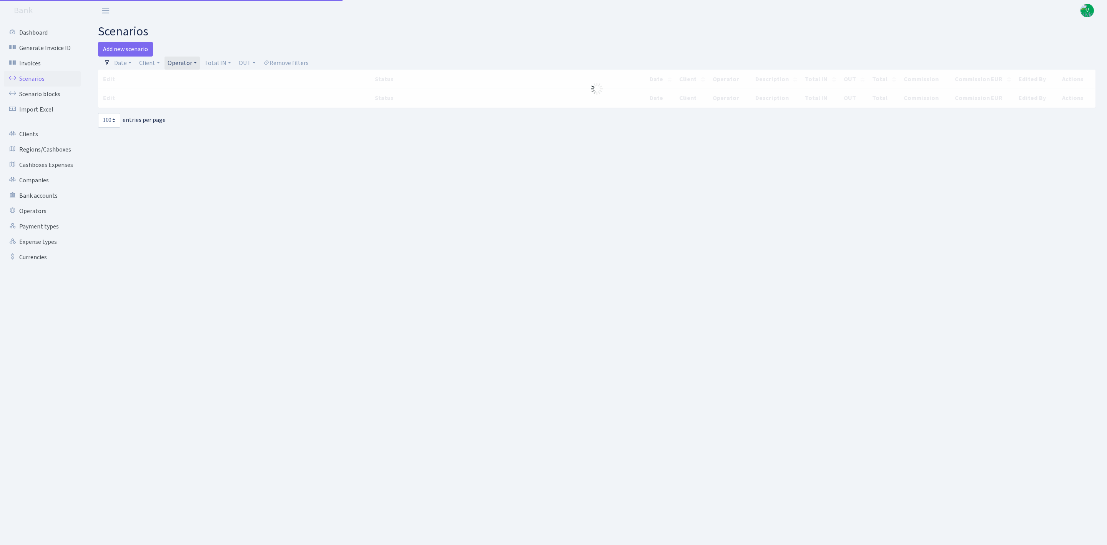
select select "100"
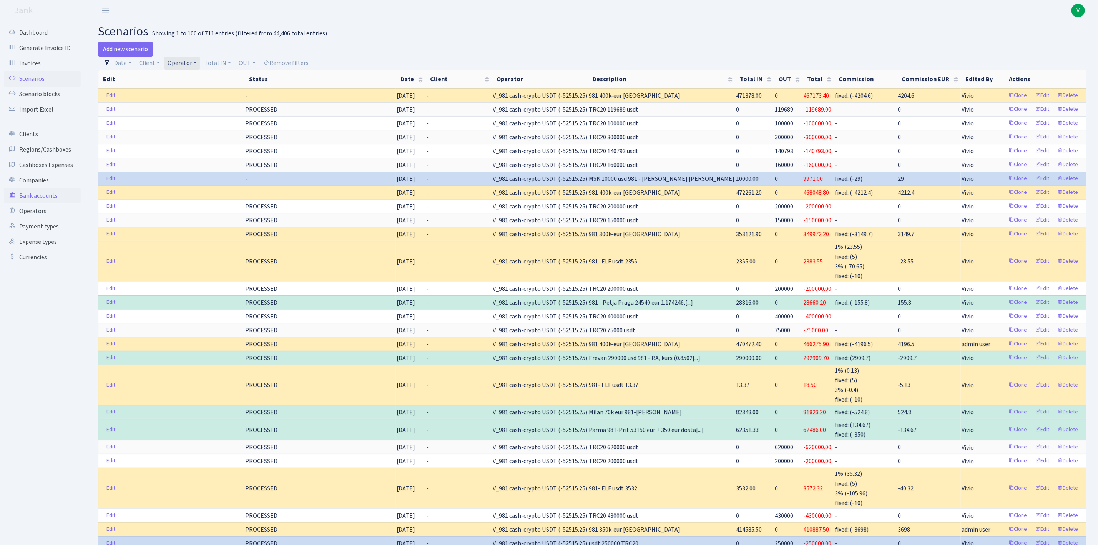
click at [30, 196] on link "Bank accounts" at bounding box center [42, 195] width 77 height 15
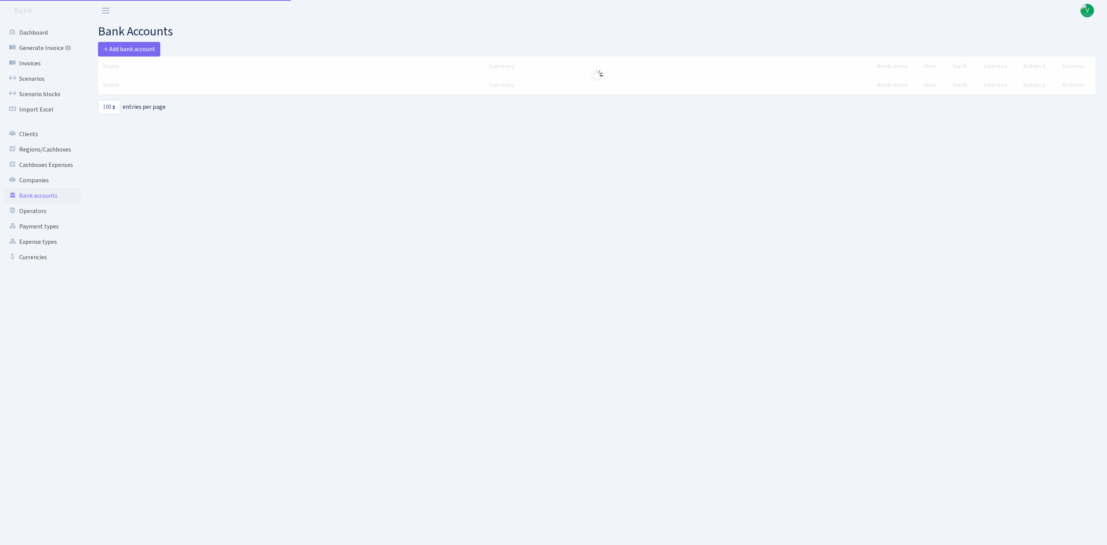
select select "100"
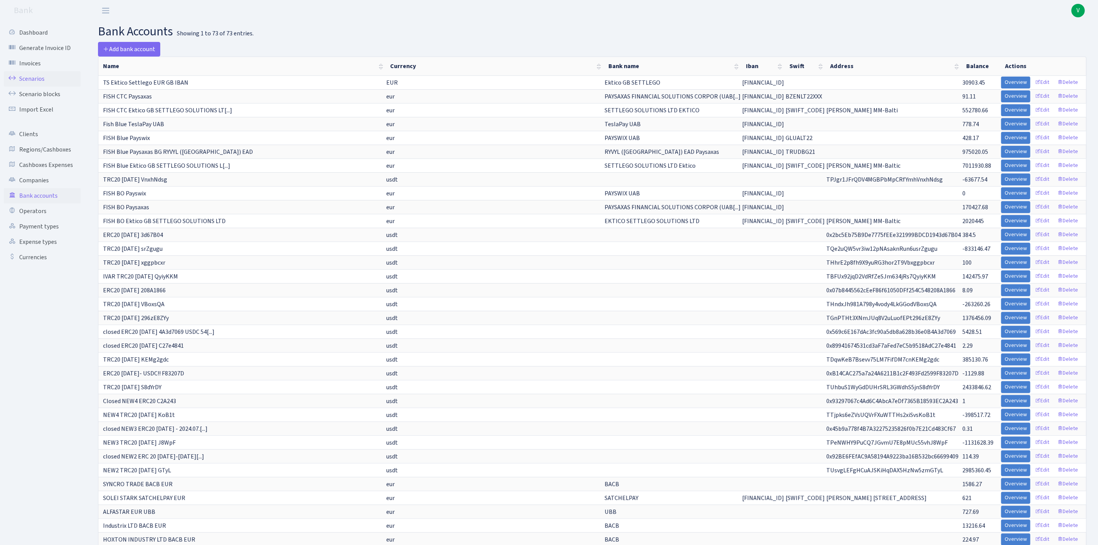
click at [27, 76] on link "Scenarios" at bounding box center [42, 78] width 77 height 15
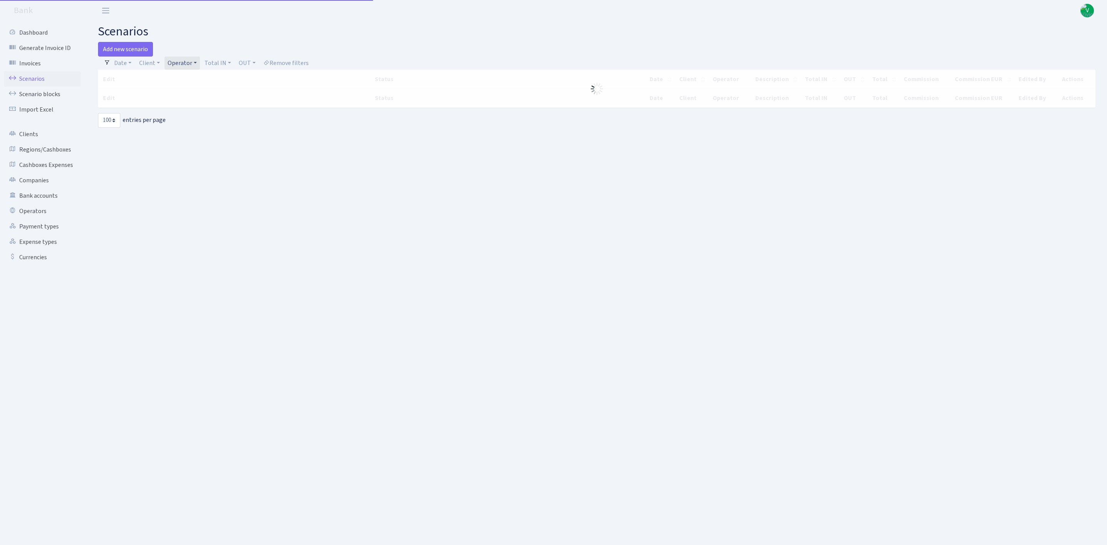
select select "100"
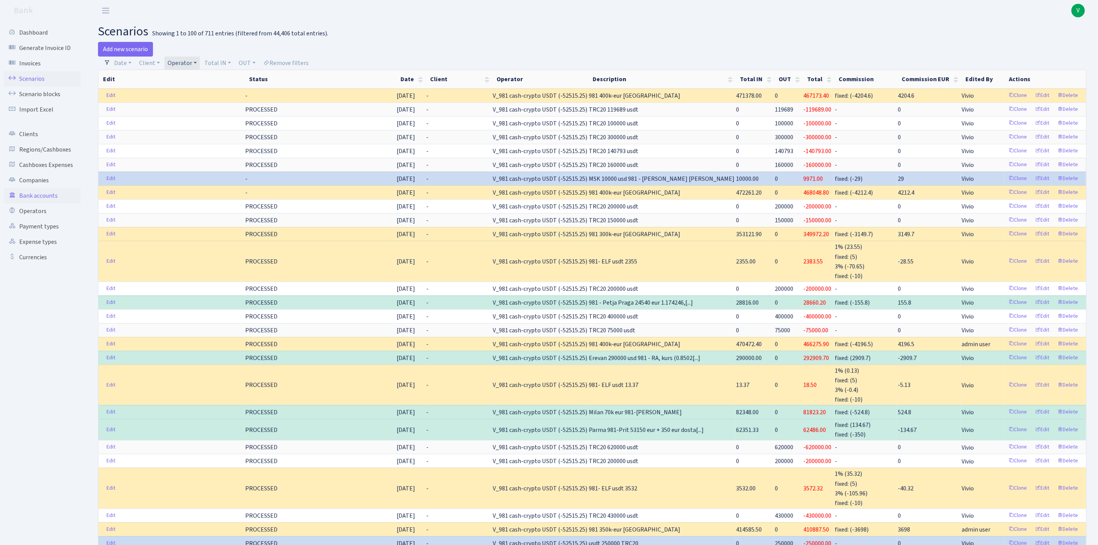
click at [50, 193] on link "Bank accounts" at bounding box center [42, 195] width 77 height 15
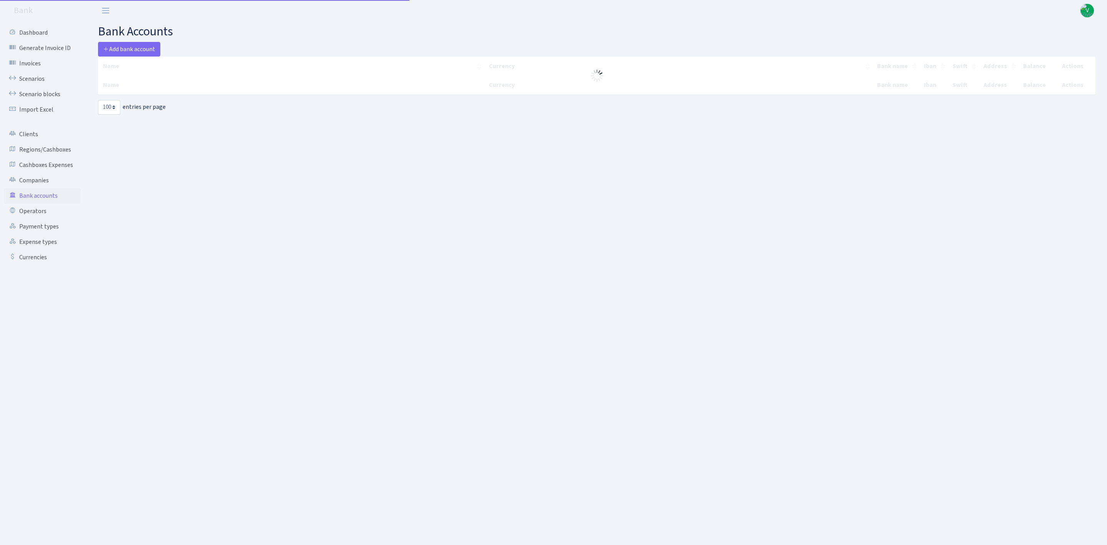
select select "100"
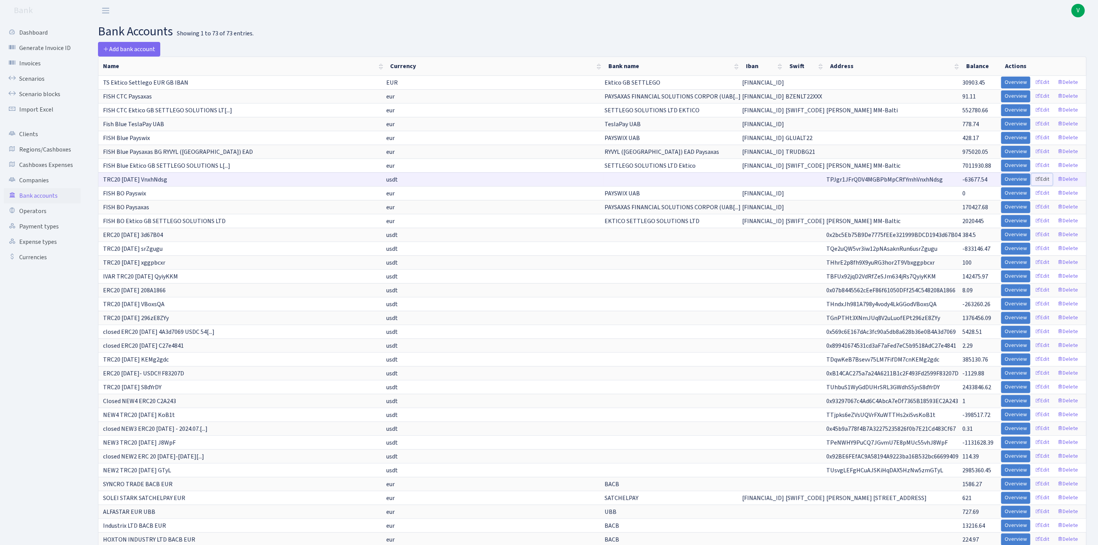
click at [1043, 183] on link "Edit" at bounding box center [1042, 179] width 21 height 12
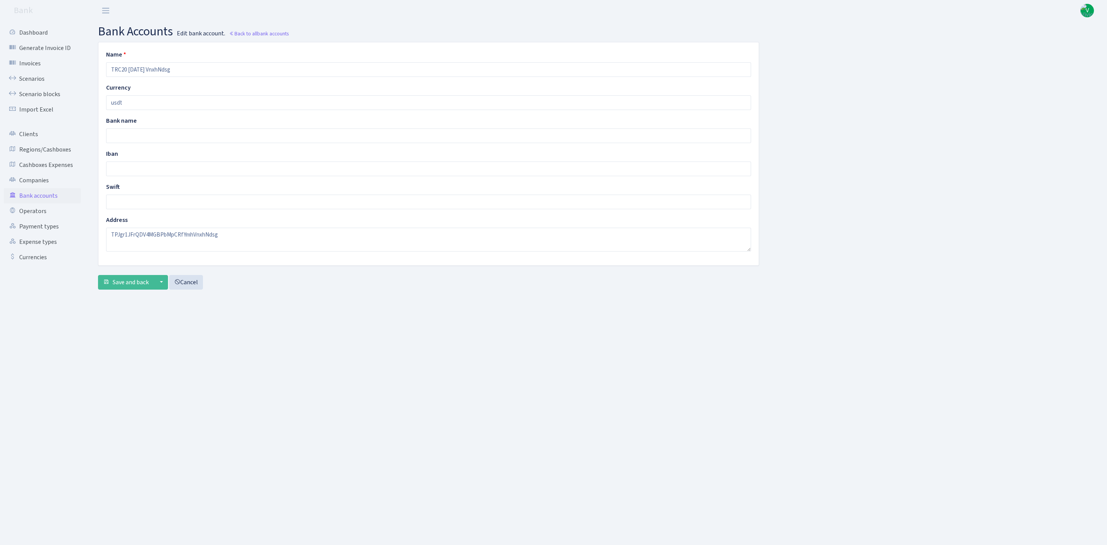
drag, startPoint x: 192, startPoint y: 70, endPoint x: 95, endPoint y: 71, distance: 97.3
click at [94, 69] on div "Name TRC20 2025.07.11 VnxhNdsg Currency usdt Bank name Iban Swift Address TPJgr…" at bounding box center [429, 153] width 672 height 223
click at [45, 193] on link "Bank accounts" at bounding box center [42, 195] width 77 height 15
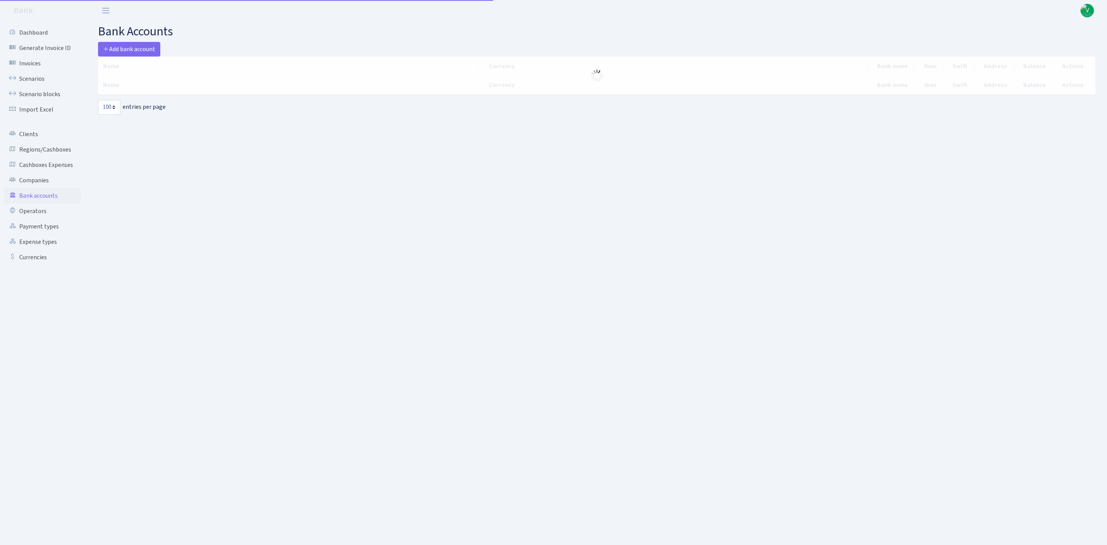
select select "100"
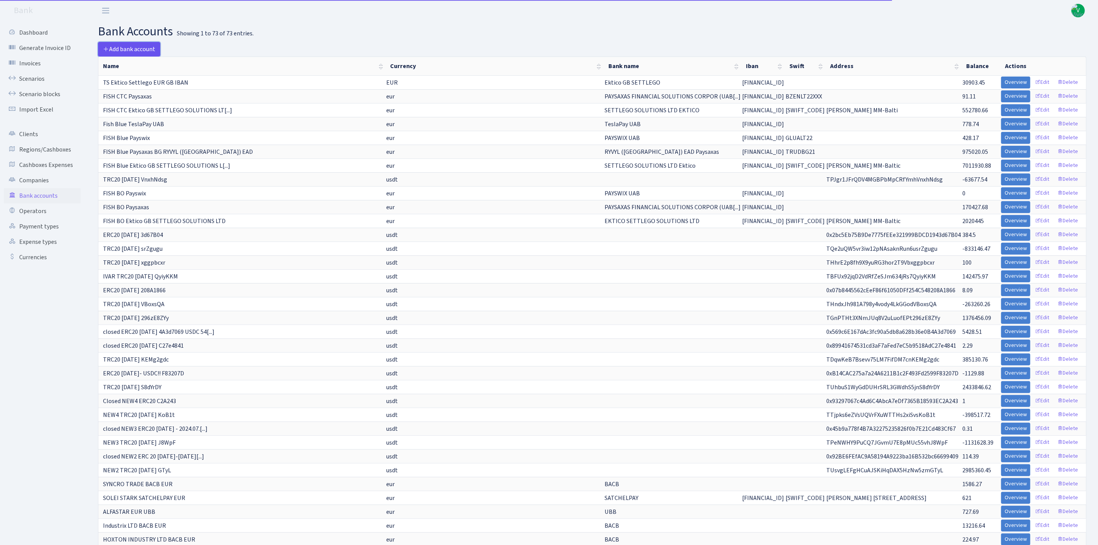
click at [128, 42] on link "Add bank account" at bounding box center [129, 49] width 62 height 15
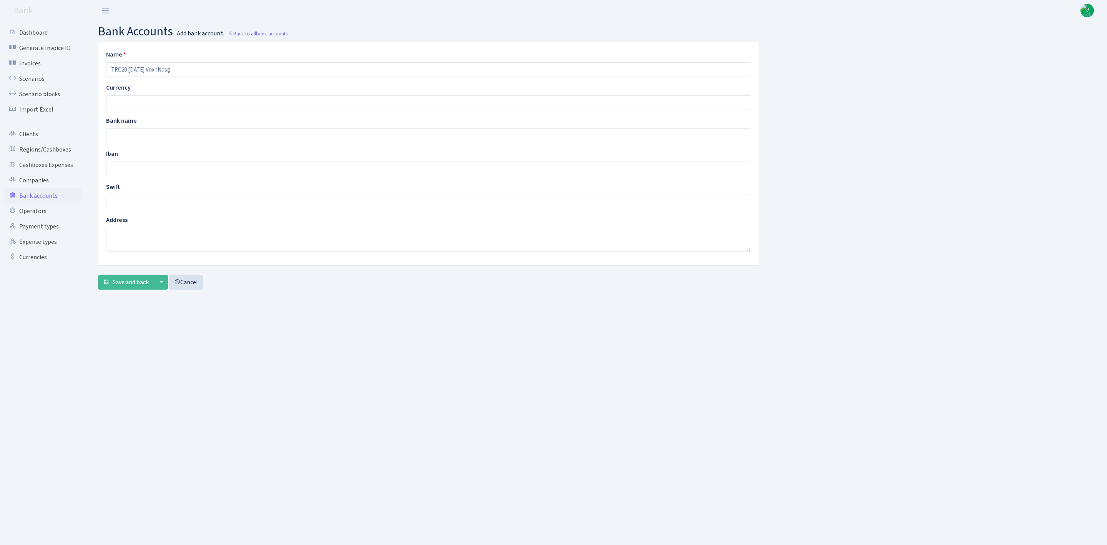
type input "TRC20 [DATE] VnxhNdsg"
click at [115, 101] on input "text" at bounding box center [428, 102] width 645 height 15
type input "usdt"
click at [134, 234] on textarea at bounding box center [428, 240] width 645 height 24
paste textarea "TW9Gzj4nGjvSmuU5RSC9GvREfSaXVrWdjw"
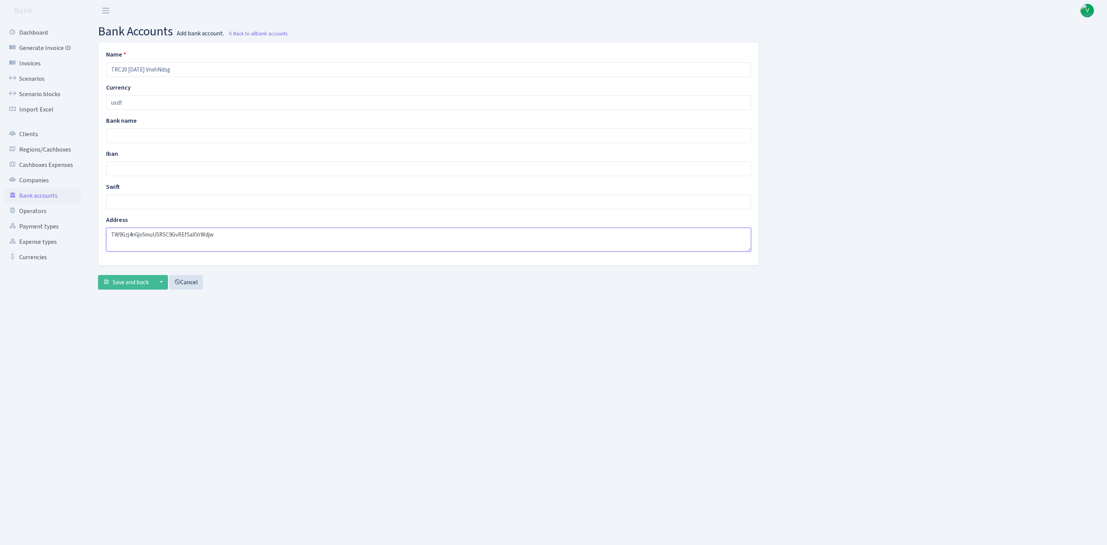
drag, startPoint x: 193, startPoint y: 234, endPoint x: 224, endPoint y: 233, distance: 30.8
click at [224, 233] on textarea "TW9Gzj4nGjvSmuU5RSC9GvREfSaXVrWdjw" at bounding box center [428, 240] width 645 height 24
type textarea "TW9Gzj4nGjvSmuU5RSC9GvREfSaXVrWdjw"
click at [181, 68] on input "TRC20 [DATE] VnxhNdsg" at bounding box center [428, 69] width 645 height 15
drag, startPoint x: 155, startPoint y: 67, endPoint x: 209, endPoint y: 67, distance: 53.8
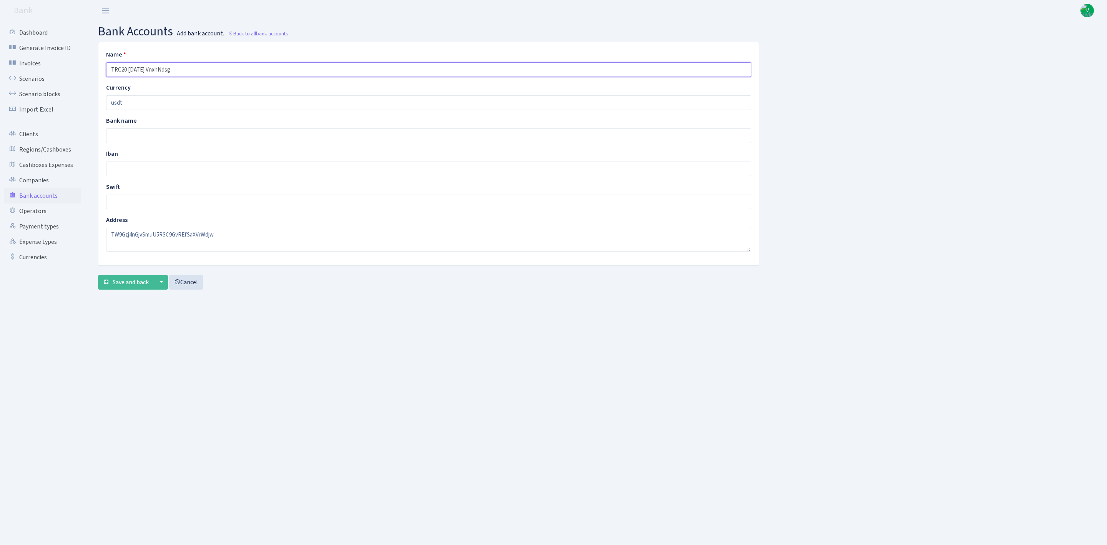
click at [209, 67] on input "TRC20 [DATE] VnxhNdsg" at bounding box center [428, 69] width 645 height 15
paste input "XVrWdjw"
click at [146, 68] on input "TRC20 2025.07.11 XVrWdjw" at bounding box center [428, 69] width 645 height 15
click at [153, 66] on input "TRC20 2025.09.11 XVrWdjw" at bounding box center [428, 69] width 645 height 15
type input "TRC20 2025.09.24 XVrWdjw"
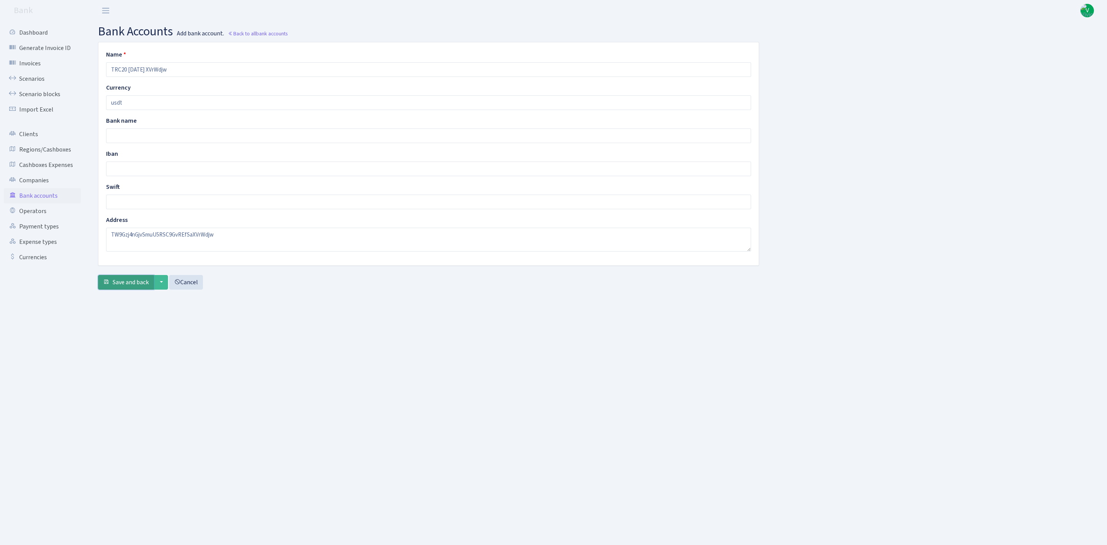
click at [141, 286] on span "Save and back" at bounding box center [131, 282] width 36 height 8
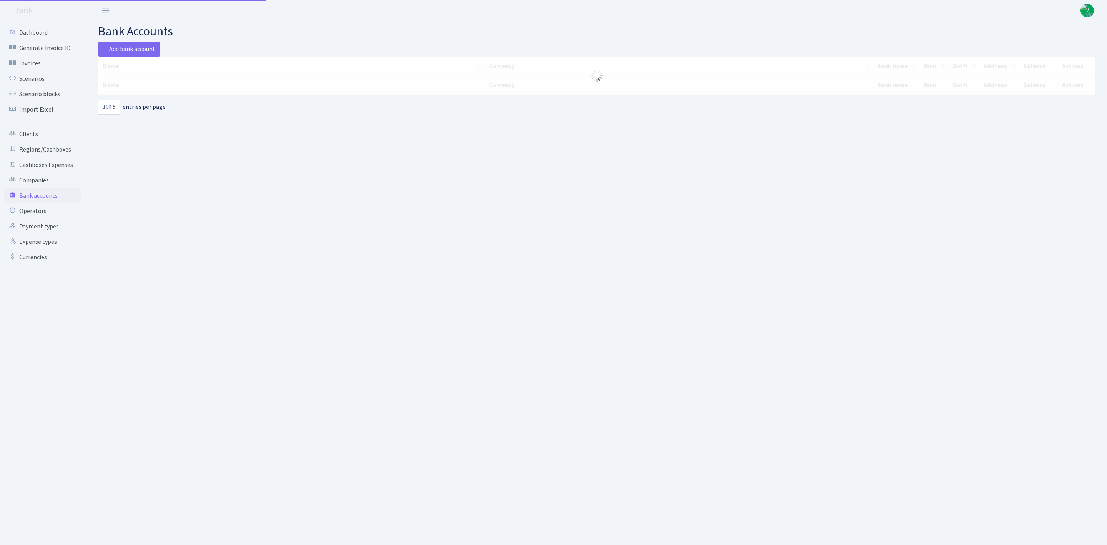
select select "100"
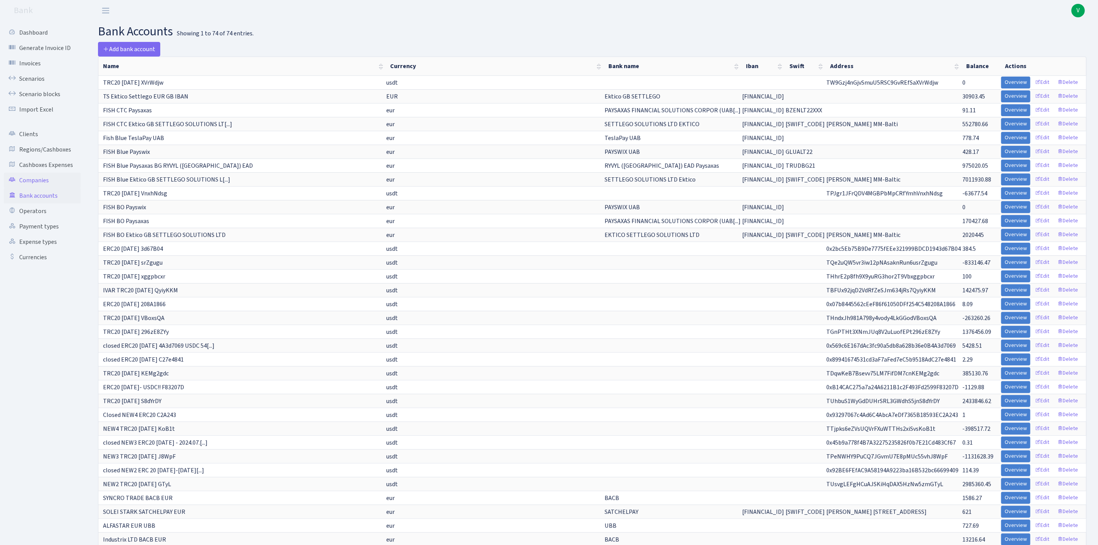
click at [41, 178] on link "Companies" at bounding box center [42, 180] width 77 height 15
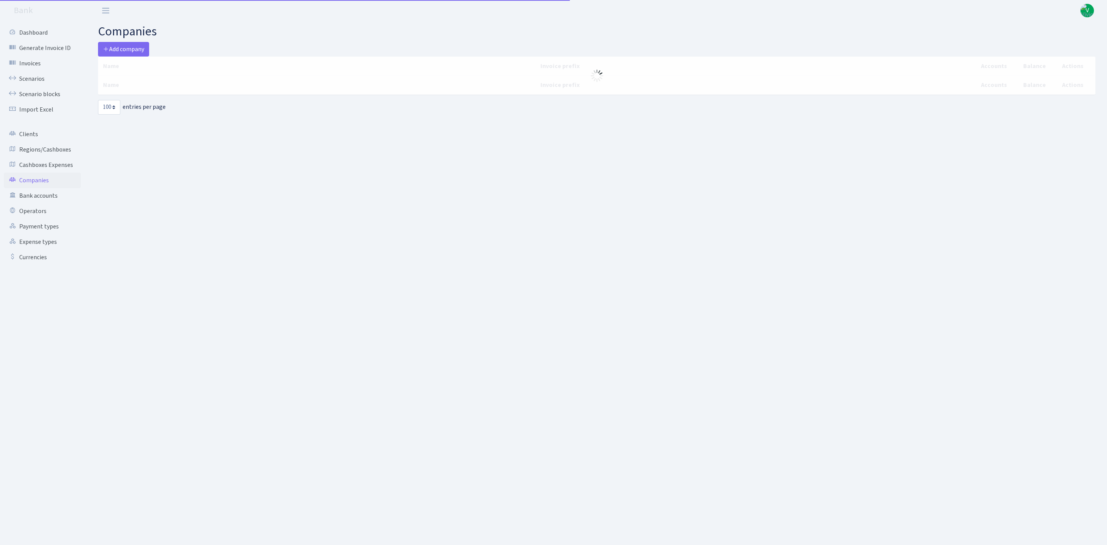
select select "100"
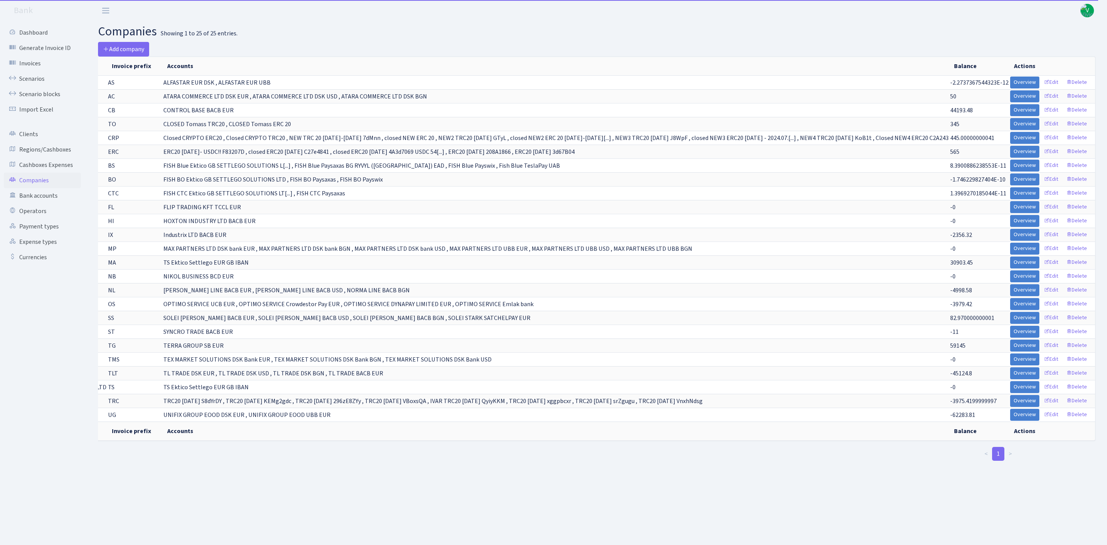
scroll to position [0, 131]
click at [1050, 407] on link "Edit" at bounding box center [1050, 401] width 21 height 12
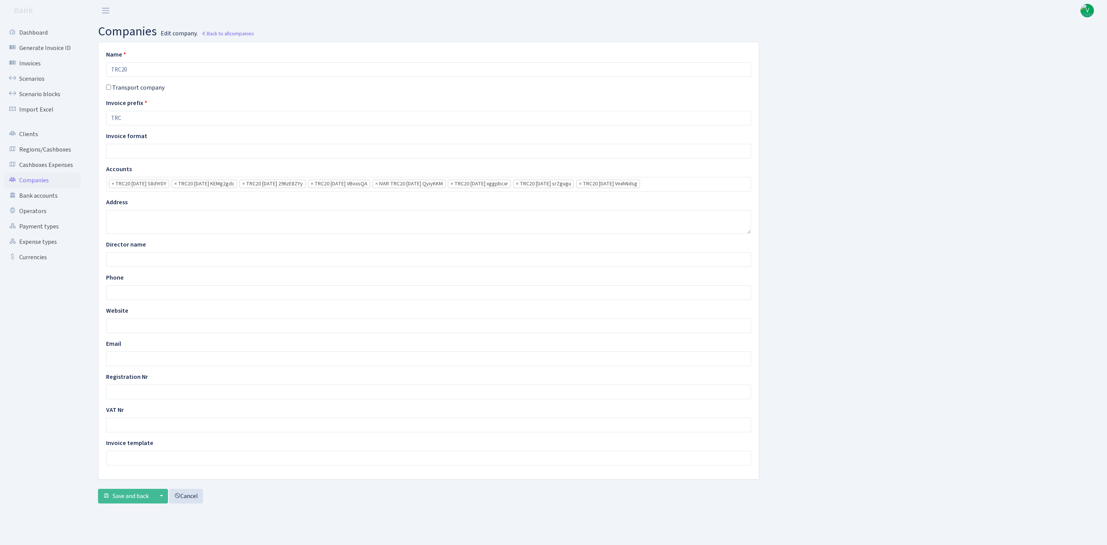
scroll to position [404, 0]
click at [667, 183] on input "search" at bounding box center [653, 184] width 27 height 14
click at [135, 500] on span "Save and back" at bounding box center [131, 496] width 36 height 8
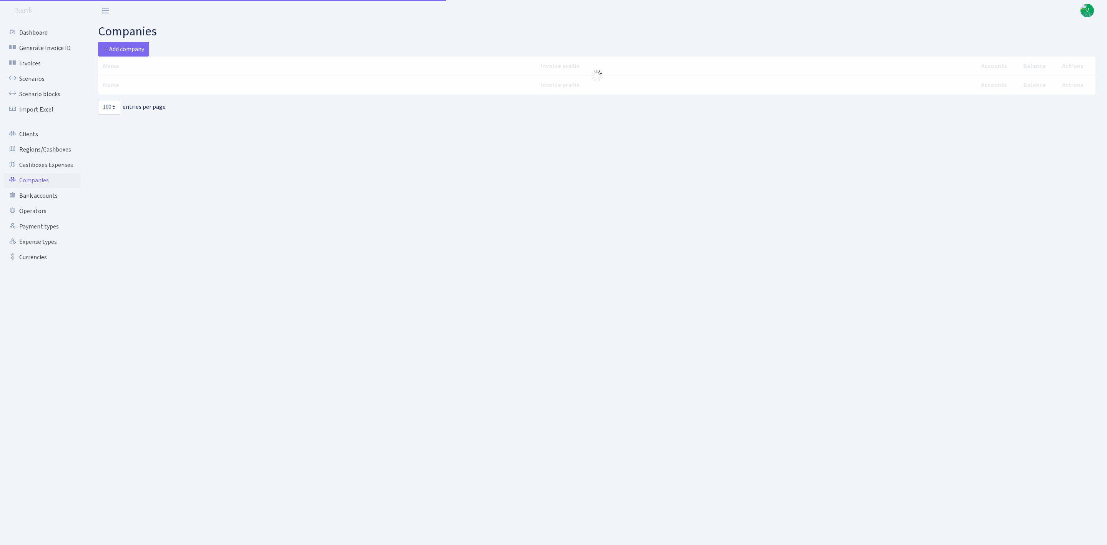
select select "100"
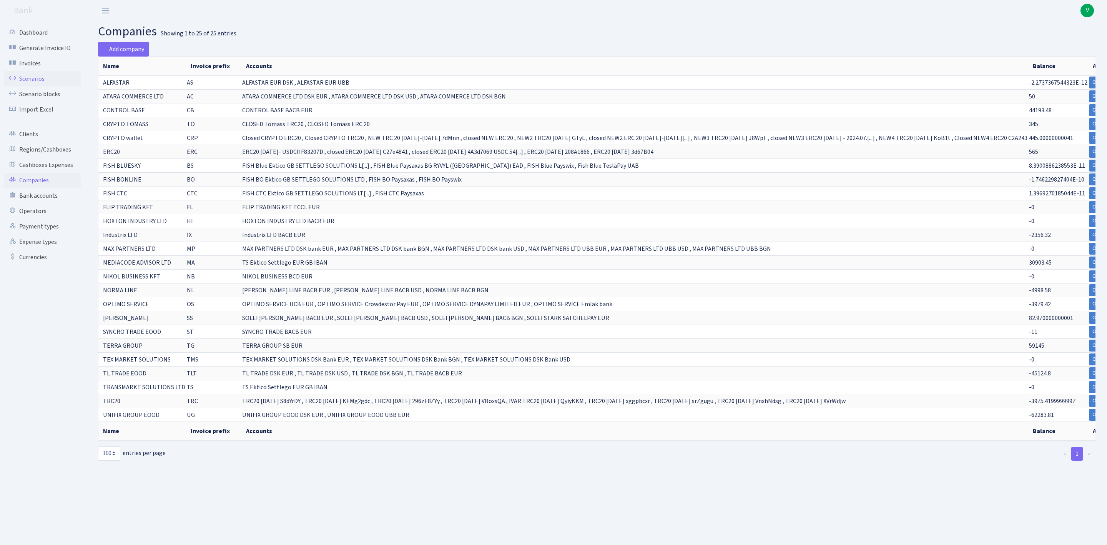
click at [37, 77] on link "Scenarios" at bounding box center [42, 78] width 77 height 15
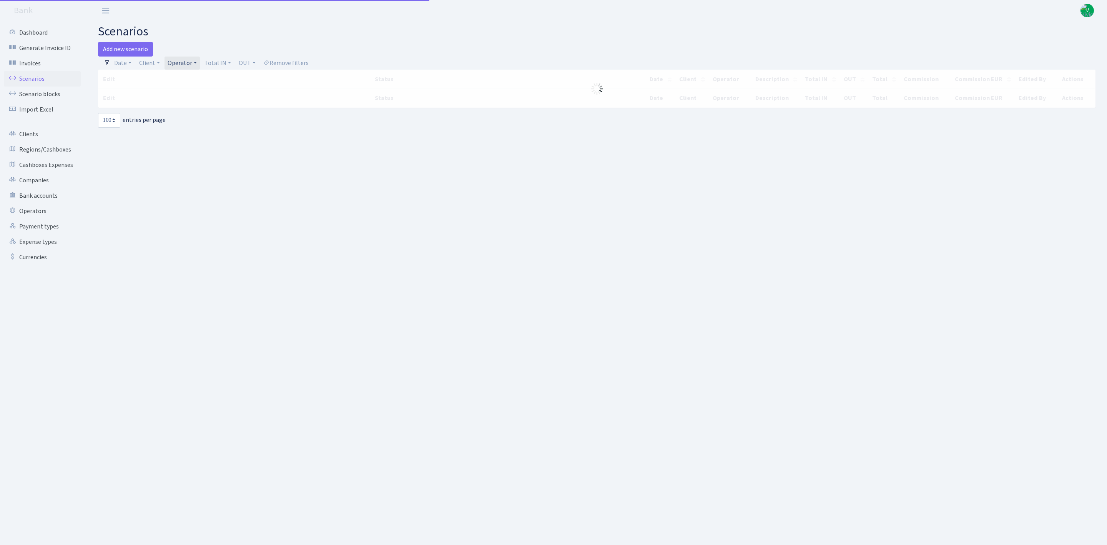
select select "100"
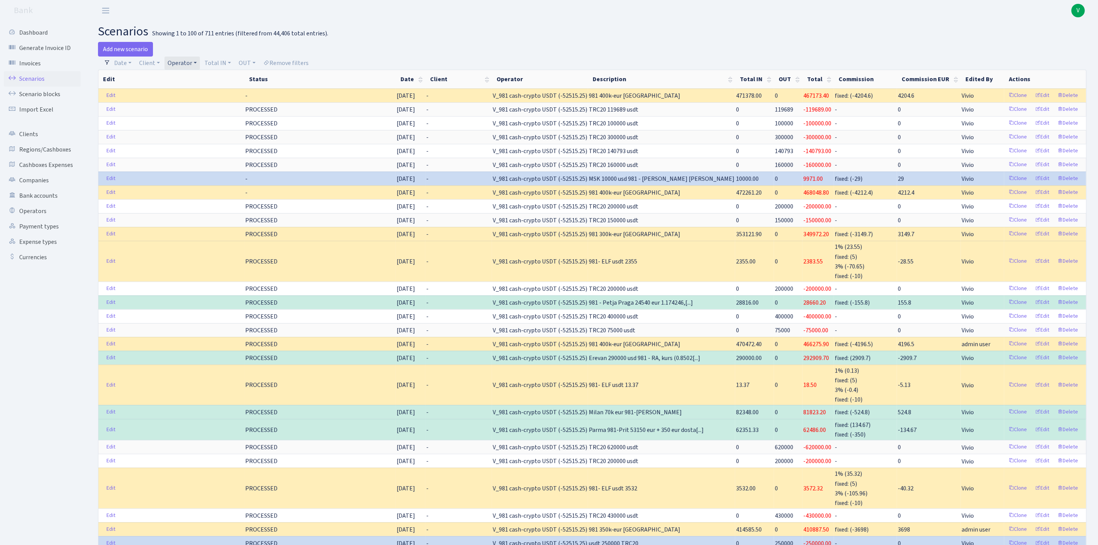
click at [186, 61] on link "Operator" at bounding box center [182, 63] width 35 height 13
select select
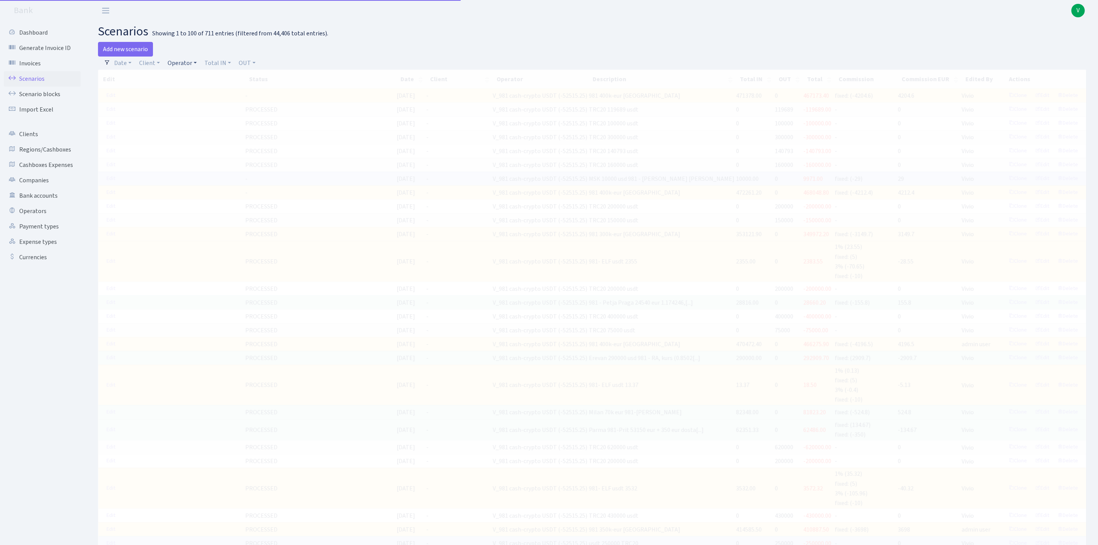
click at [184, 65] on link "Operator" at bounding box center [182, 63] width 35 height 13
click at [187, 88] on input "search" at bounding box center [195, 91] width 57 height 12
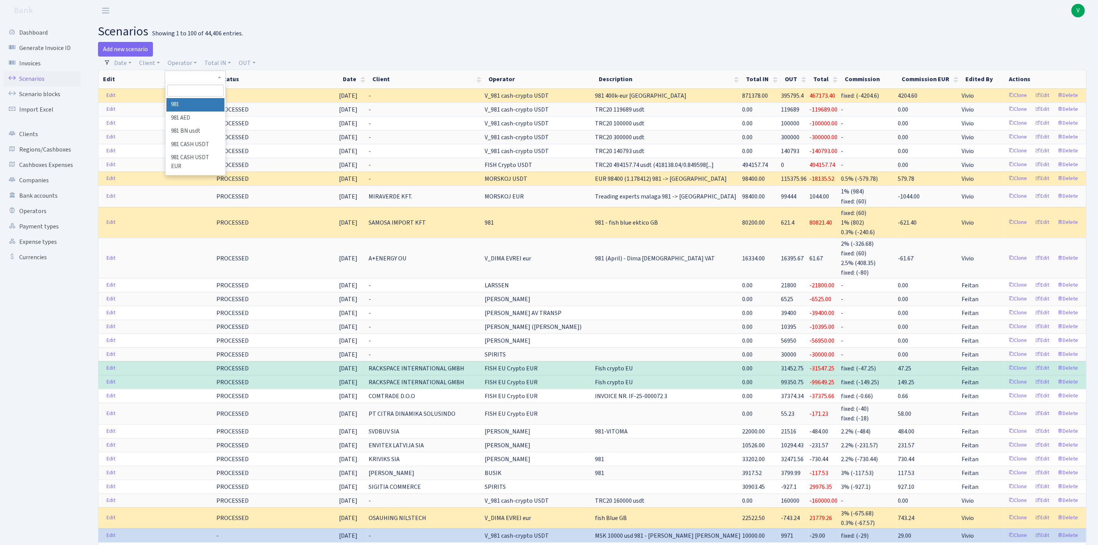
click at [489, 44] on div "Add new scenario" at bounding box center [342, 49] width 489 height 15
click at [184, 62] on link "Operator" at bounding box center [182, 63] width 35 height 13
click at [188, 91] on input "search" at bounding box center [195, 91] width 57 height 12
type input "morskoj"
click at [193, 142] on li "MORSKOJ BN RUB usdt" at bounding box center [195, 131] width 58 height 22
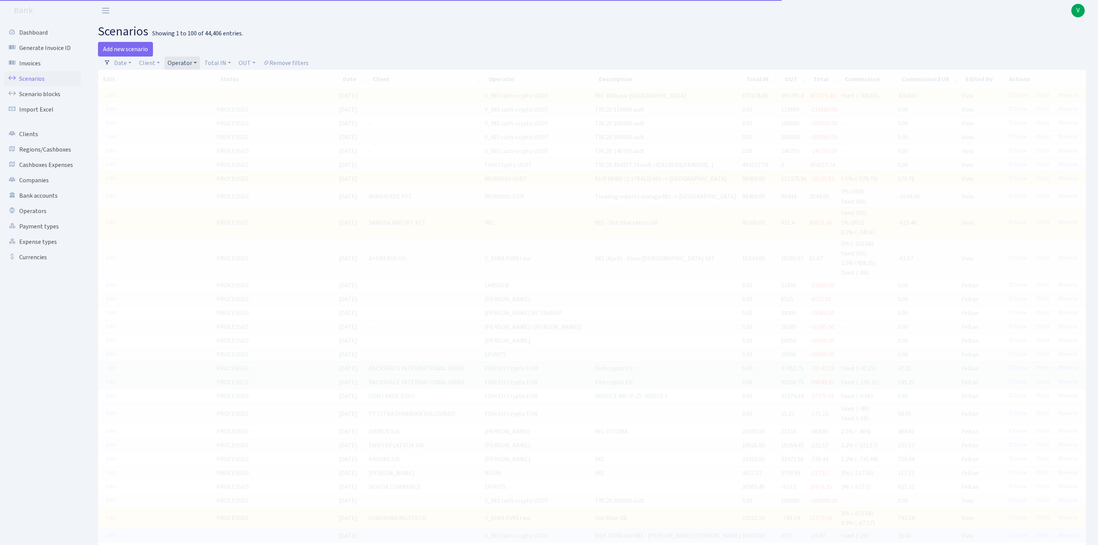
drag, startPoint x: 193, startPoint y: 142, endPoint x: 200, endPoint y: 123, distance: 20.6
click at [176, 50] on div "Add new scenario" at bounding box center [342, 49] width 489 height 15
click at [179, 59] on link "Operator" at bounding box center [182, 63] width 35 height 13
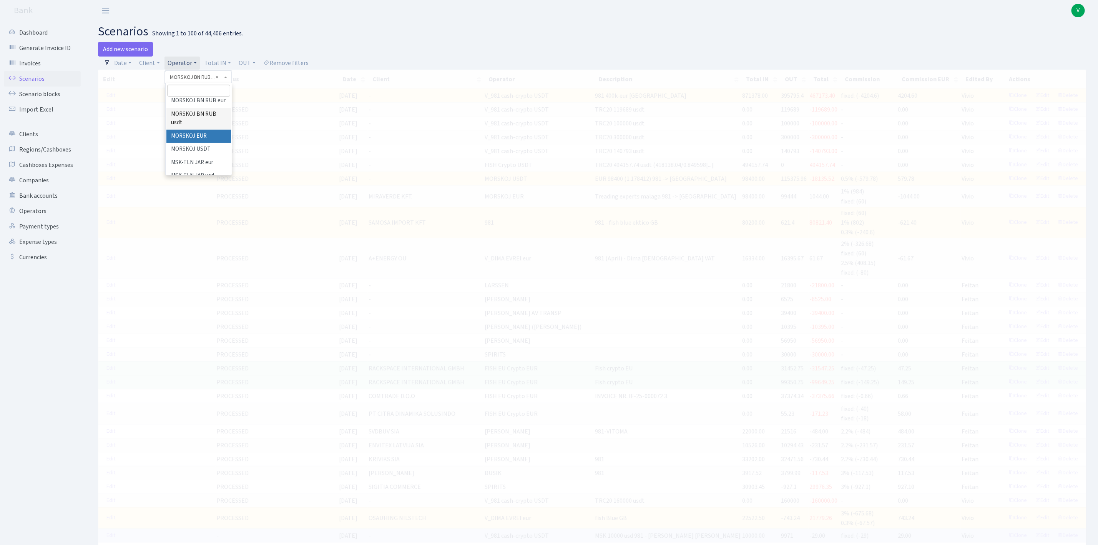
click at [199, 143] on li "MORSKOJ EUR" at bounding box center [198, 136] width 65 height 13
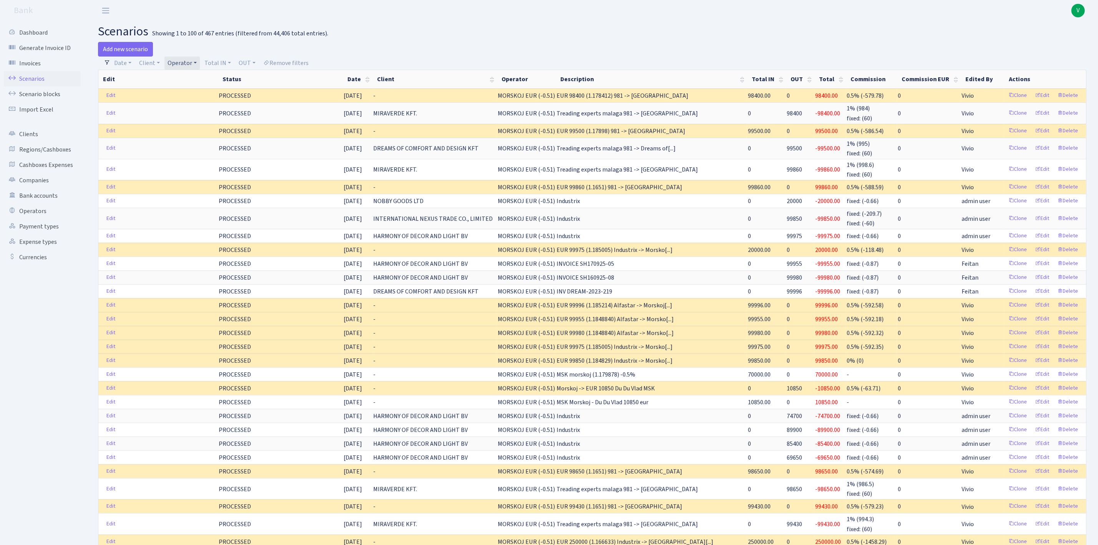
click at [186, 66] on link "Operator" at bounding box center [182, 63] width 35 height 13
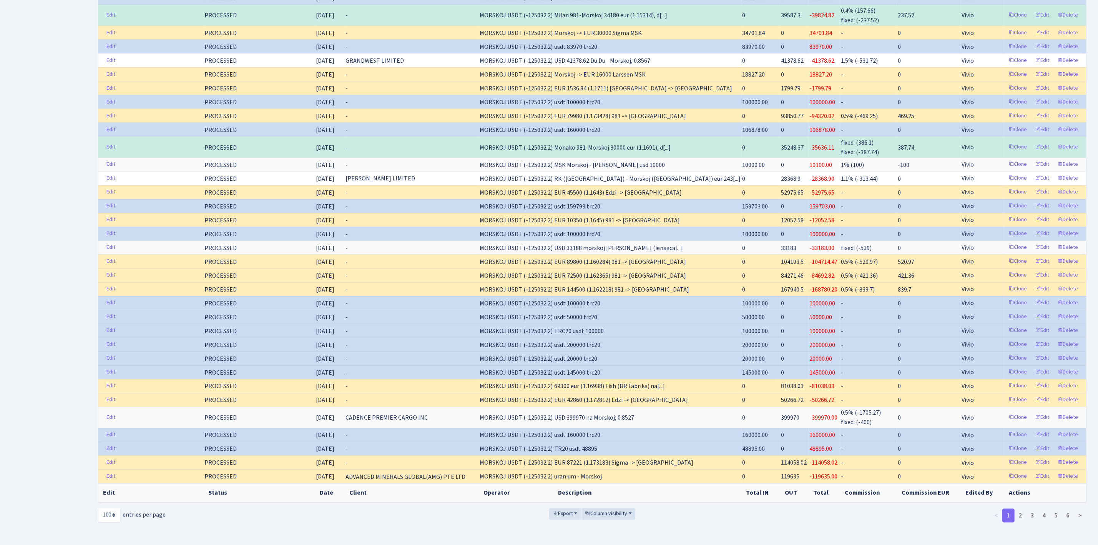
scroll to position [1087, 0]
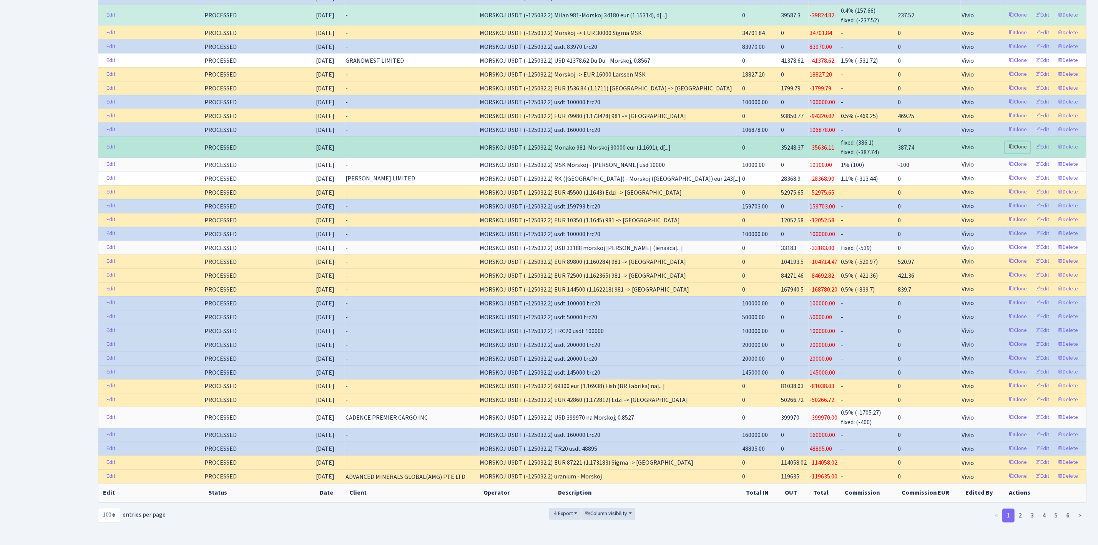
click at [1018, 141] on link "Clone" at bounding box center [1017, 147] width 25 height 12
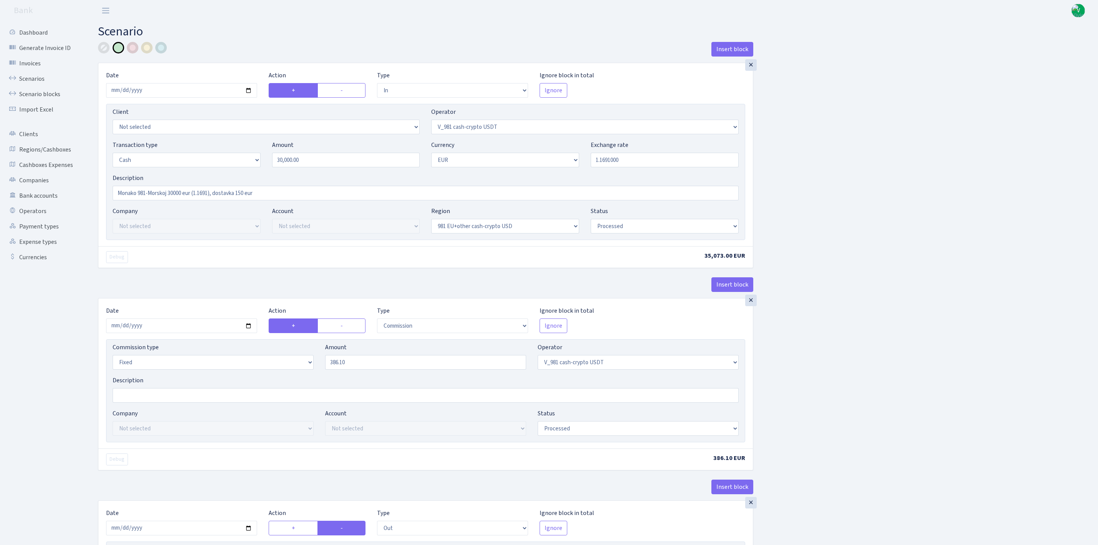
select select "in"
select select "435"
select select "1"
select select "23"
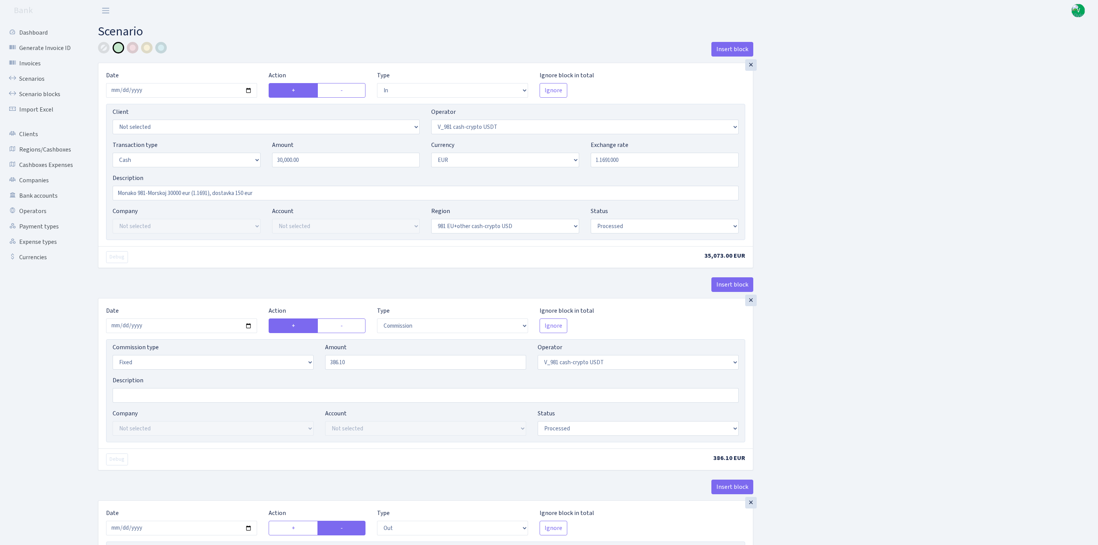
select select "processed"
select select "commission"
select select "fixed"
select select "435"
select select "processed"
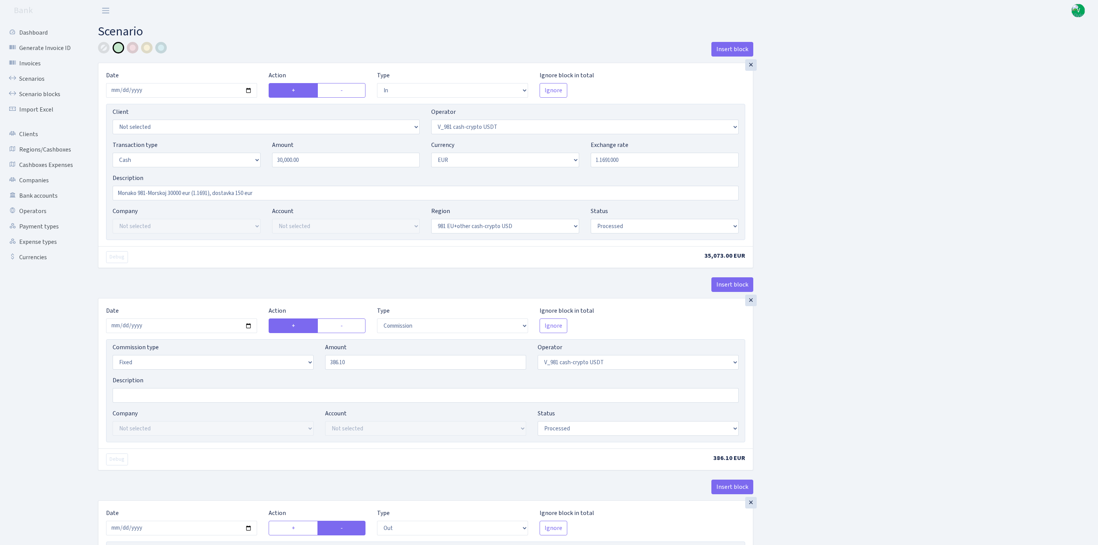
select select "out"
select select "324"
select select "1"
select select "23"
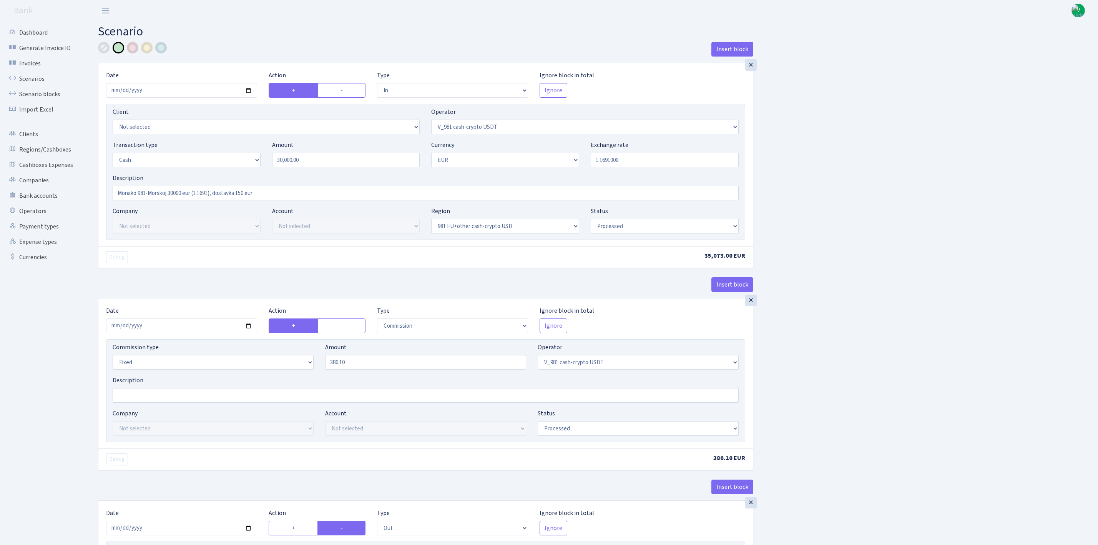
select select "processed"
select select "commission"
select select "fixed"
select select "324"
select select "processed"
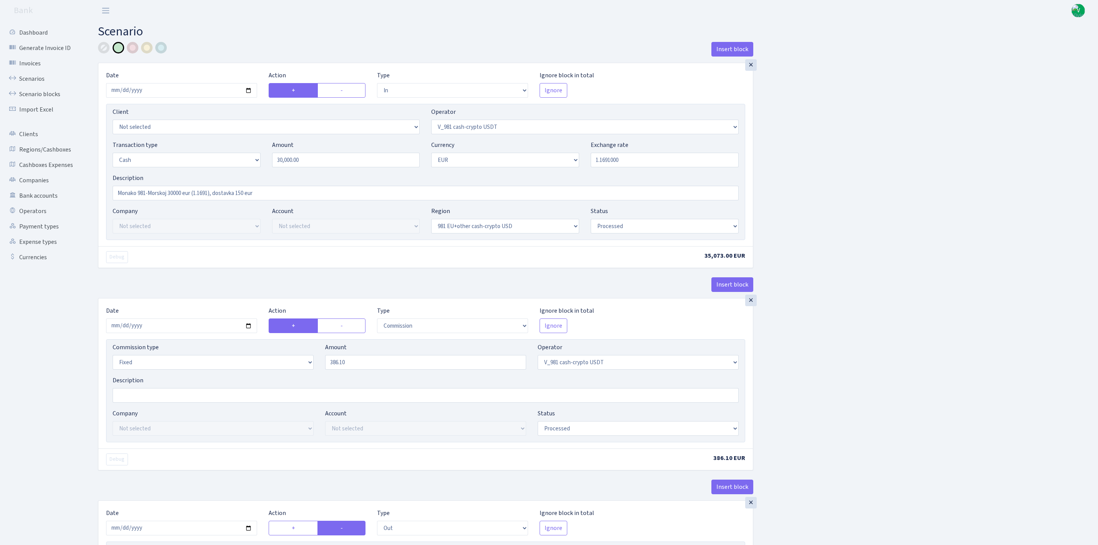
select select "out"
select select "324"
select select "11"
select select "1"
select select "processed"
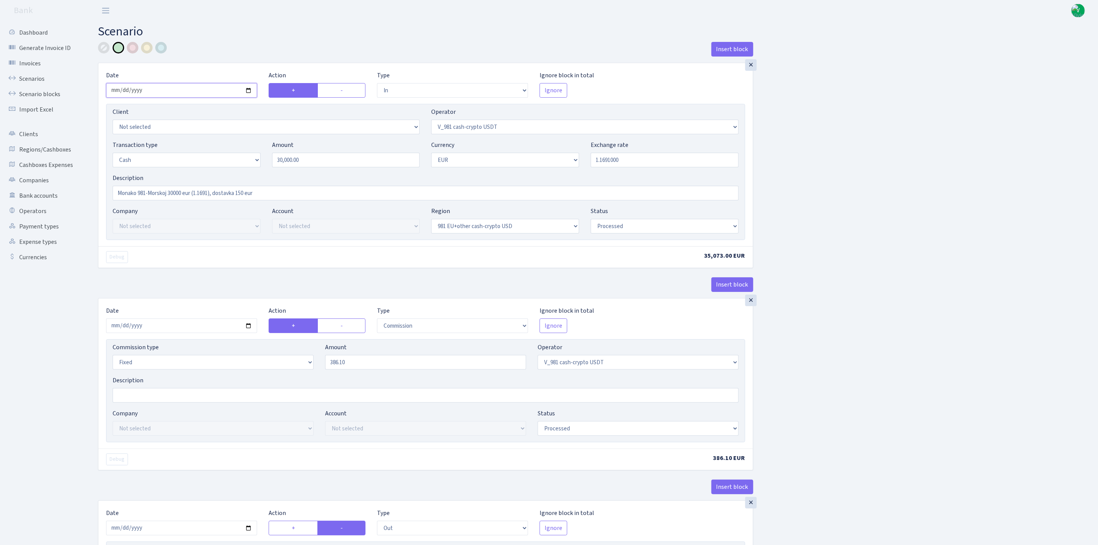
click at [246, 89] on input "2025-07-22" at bounding box center [181, 90] width 151 height 15
type input "[DATE]"
drag, startPoint x: 345, startPoint y: 163, endPoint x: 251, endPoint y: 149, distance: 95.2
click at [251, 149] on div "Transaction type Not selected 981 ELF FISH crypto GIRT IVO dekl MM-BALTIC eur U…" at bounding box center [426, 156] width 638 height 33
click at [623, 170] on div "Transaction type Not selected 981 ELF FISH crypto GIRT IVO dekl MM-BALTIC eur U…" at bounding box center [426, 156] width 638 height 33
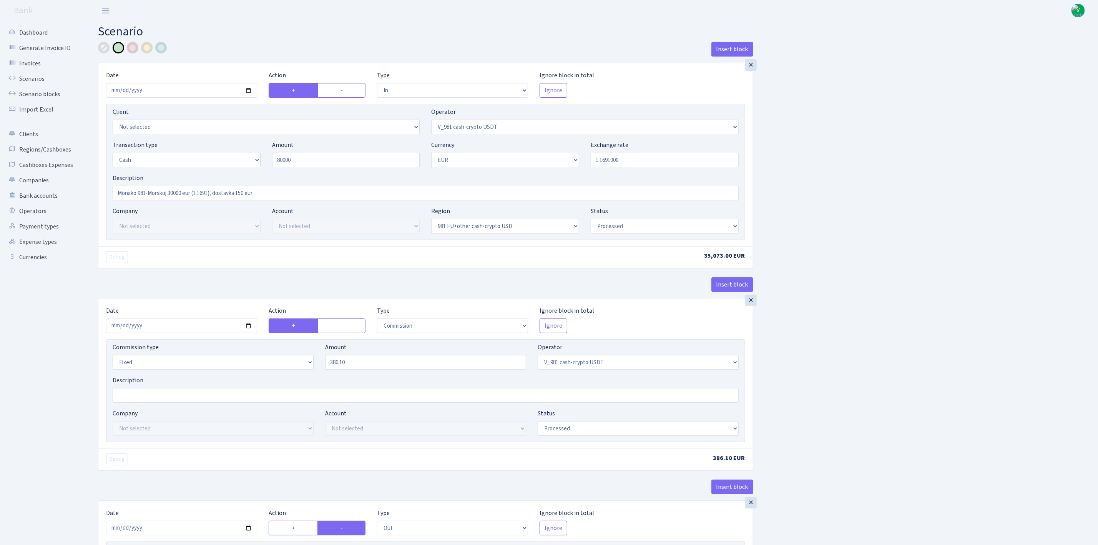
type input "80,000.00"
drag, startPoint x: 603, startPoint y: 161, endPoint x: 645, endPoint y: 161, distance: 41.9
click at [645, 161] on input "1.1691000" at bounding box center [665, 160] width 148 height 15
type input "1.1772800"
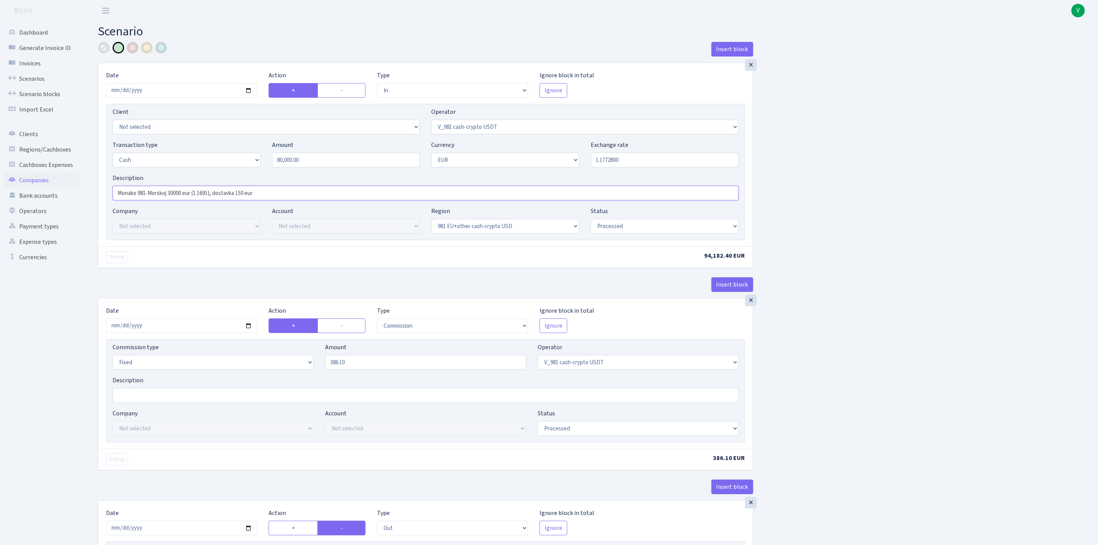
drag, startPoint x: 137, startPoint y: 192, endPoint x: 71, endPoint y: 180, distance: 66.8
click at [168, 190] on input "Vienna 981-Morskoj 30000 eur (1.1691), dostavka 150 eur" at bounding box center [426, 193] width 626 height 15
click at [208, 192] on input "Vienna 981-Morskoj 80000 eur (1.1691), dostavka 150 eur" at bounding box center [426, 193] width 626 height 15
click at [143, 194] on input "Vienna 981-Morskoj 80000 eur (1.17728), dostavka 150 eur" at bounding box center [426, 193] width 626 height 15
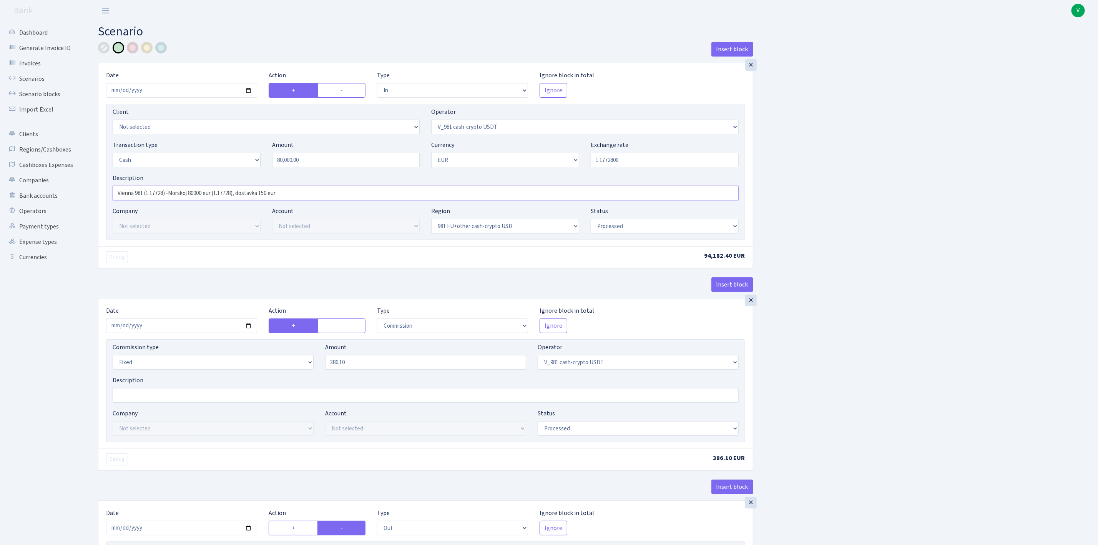
click at [170, 192] on input "Vienna 981 (1.17728) -Morskoj 80000 eur (1.17728), dostavka 150 eur" at bounding box center [426, 193] width 626 height 15
click at [171, 195] on input "Vienna 981 (1.17728) -Morskoj 80000 eur (1.17728), dostavka 150 eur" at bounding box center [426, 193] width 626 height 15
click at [167, 191] on input "Vienna 981 (1.17728) - Morskoj 80000 eur (1.17728), dostavka 150 eur" at bounding box center [426, 193] width 626 height 15
click at [304, 194] on input "Vienna 981 (1.17728), dostavka 100 - Morskoj 80000 eur (1.17728), dostavka 150 …" at bounding box center [426, 193] width 626 height 15
click at [271, 195] on input "Vienna 981 (1.17728), dostavka 100 - Morskoj 80000 eur (1.17728), dostavka 150 …" at bounding box center [426, 193] width 626 height 15
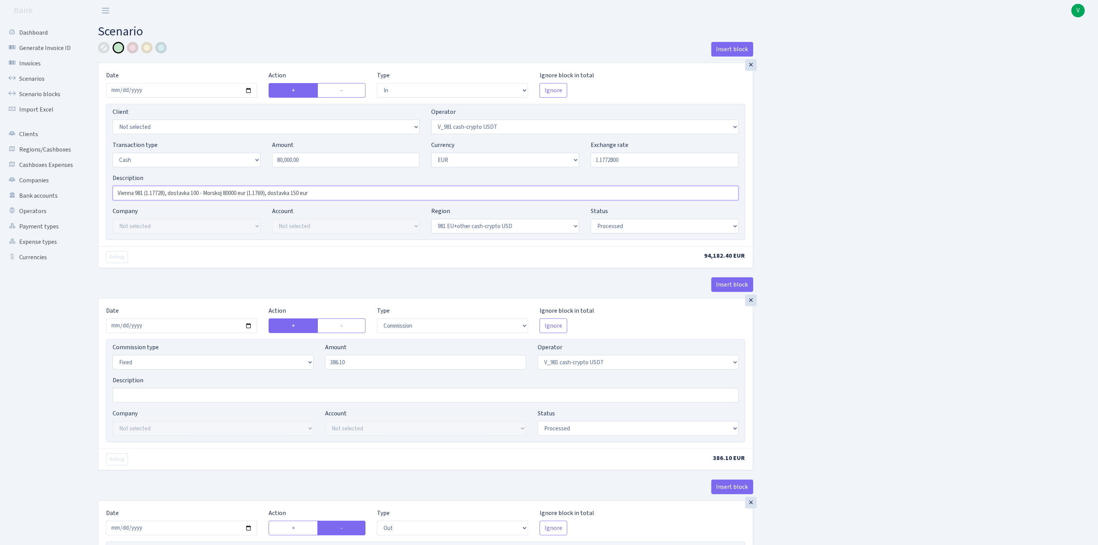
type input "Vienna 981 (1.17728), dostavka 100 - Morskoj 80000 eur (1.1769), dostavka 150 e…"
click at [248, 327] on input "2025-07-22" at bounding box center [181, 325] width 151 height 15
type input "[DATE]"
click at [365, 361] on input "386.10" at bounding box center [425, 362] width 201 height 15
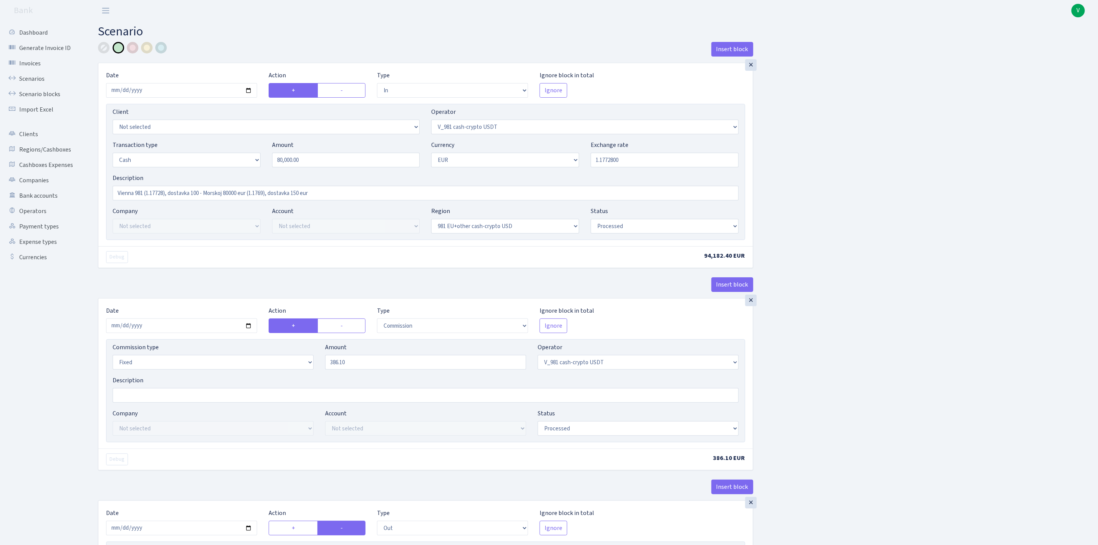
click at [337, 324] on label "-" at bounding box center [341, 325] width 48 height 15
click at [341, 324] on input "-" at bounding box center [343, 323] width 5 height 5
radio input "true"
radio input "false"
drag, startPoint x: 376, startPoint y: 368, endPoint x: 297, endPoint y: 355, distance: 79.4
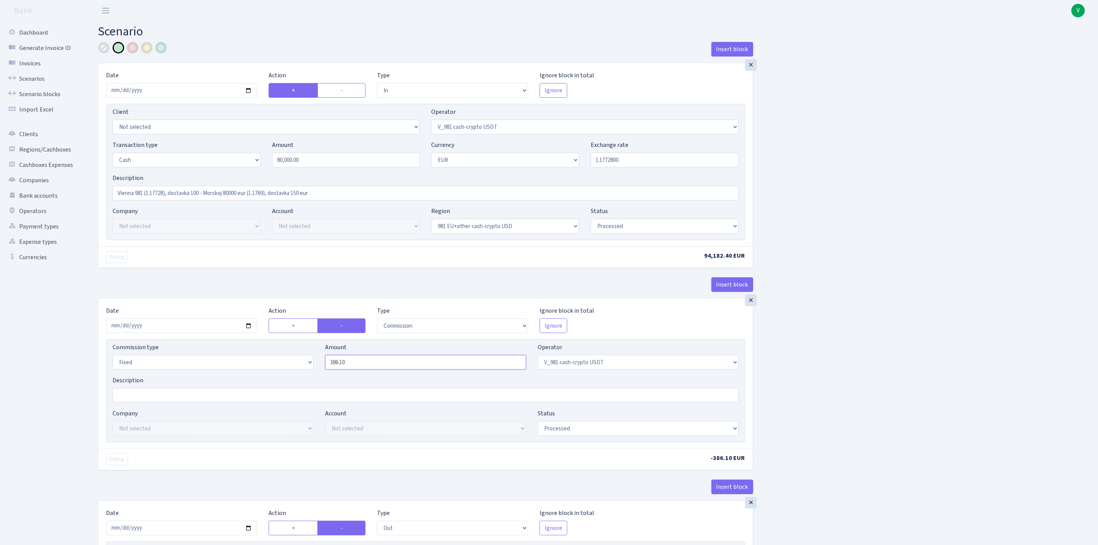
click at [297, 355] on div "Commission type Percentage Fixed Bank Amount 386.10 Operator Not selected 981 9…" at bounding box center [426, 358] width 638 height 33
type input "765.20"
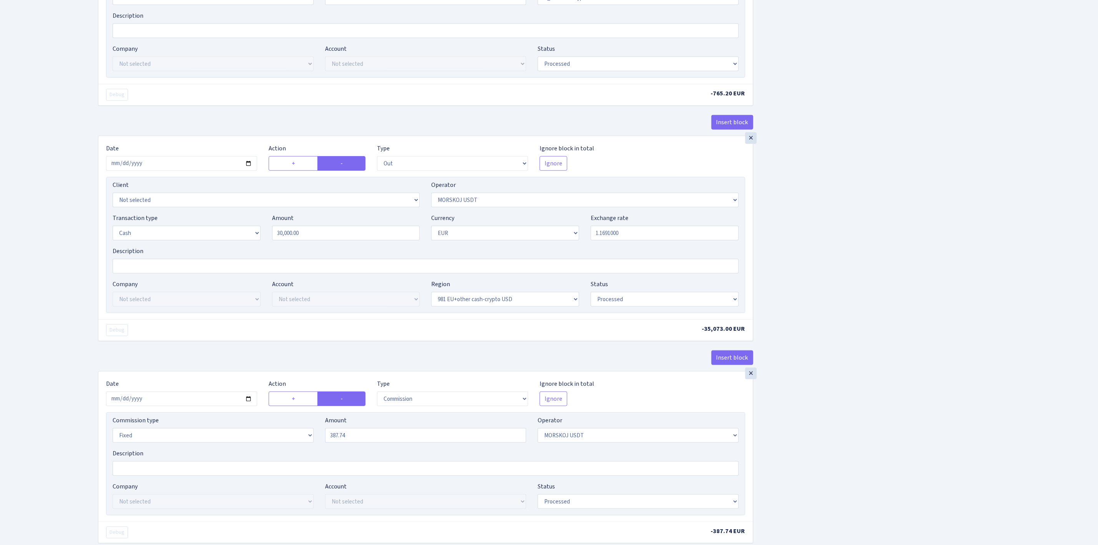
scroll to position [404, 0]
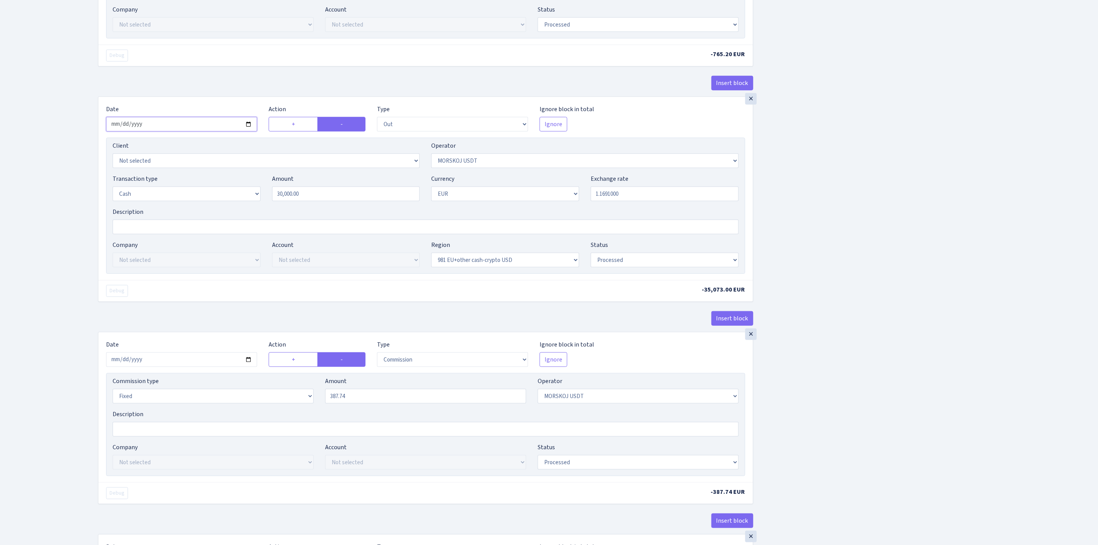
click at [247, 129] on input "2025-07-22" at bounding box center [181, 124] width 151 height 15
type input "[DATE]"
drag, startPoint x: 307, startPoint y: 197, endPoint x: 223, endPoint y: 193, distance: 84.3
click at [223, 193] on div "Transaction type Not selected 981 ELF FISH crypto GIRT IVO dekl MM-BALTIC eur U…" at bounding box center [426, 190] width 638 height 33
click at [599, 198] on input "1.1691000" at bounding box center [665, 193] width 148 height 15
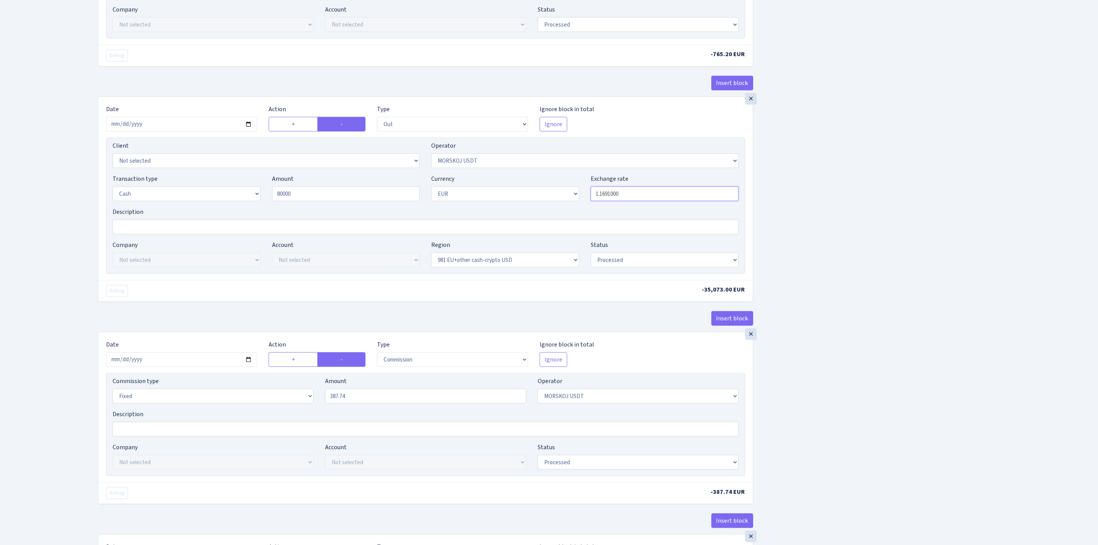
type input "80,000.00"
drag, startPoint x: 603, startPoint y: 197, endPoint x: 660, endPoint y: 196, distance: 56.9
click at [660, 196] on input "1.1691000" at bounding box center [665, 193] width 148 height 15
click at [859, 187] on div "Insert block × Date [DATE] Action + - Type --- In Out Commission Field required…" at bounding box center [592, 220] width 1000 height 1165
type input "1.1769000"
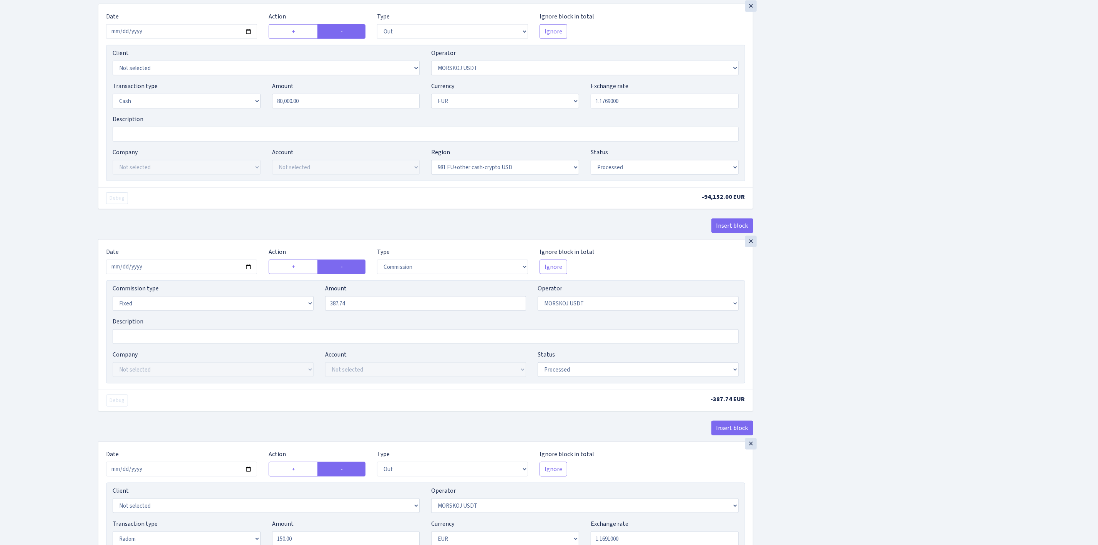
scroll to position [519, 0]
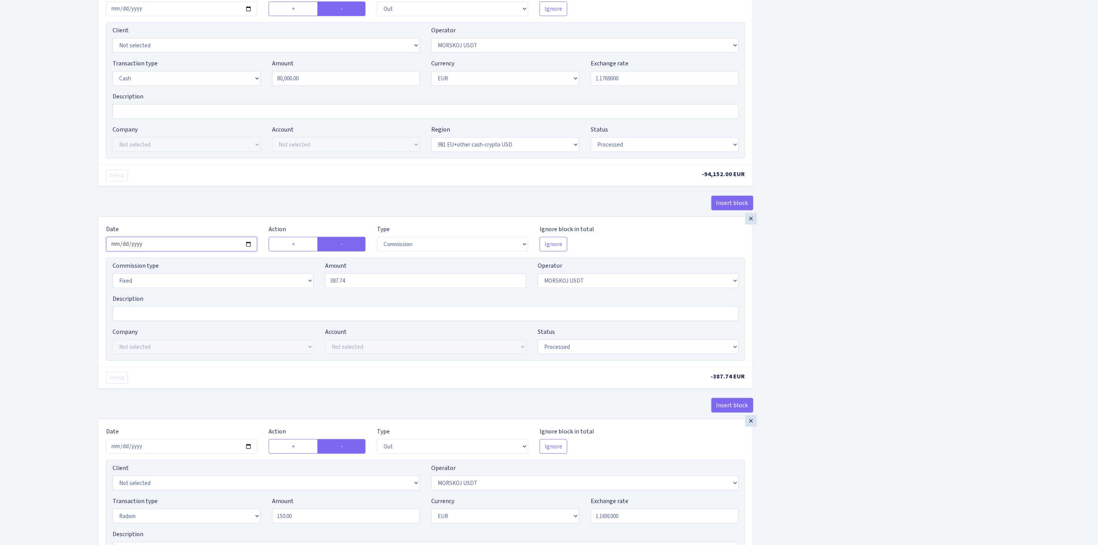
click at [248, 249] on input "2025-07-22" at bounding box center [181, 244] width 151 height 15
type input "[DATE]"
drag, startPoint x: 285, startPoint y: 255, endPoint x: 375, endPoint y: 279, distance: 93.1
click at [285, 251] on label "+" at bounding box center [293, 244] width 49 height 15
click at [292, 244] on input "+" at bounding box center [294, 241] width 5 height 5
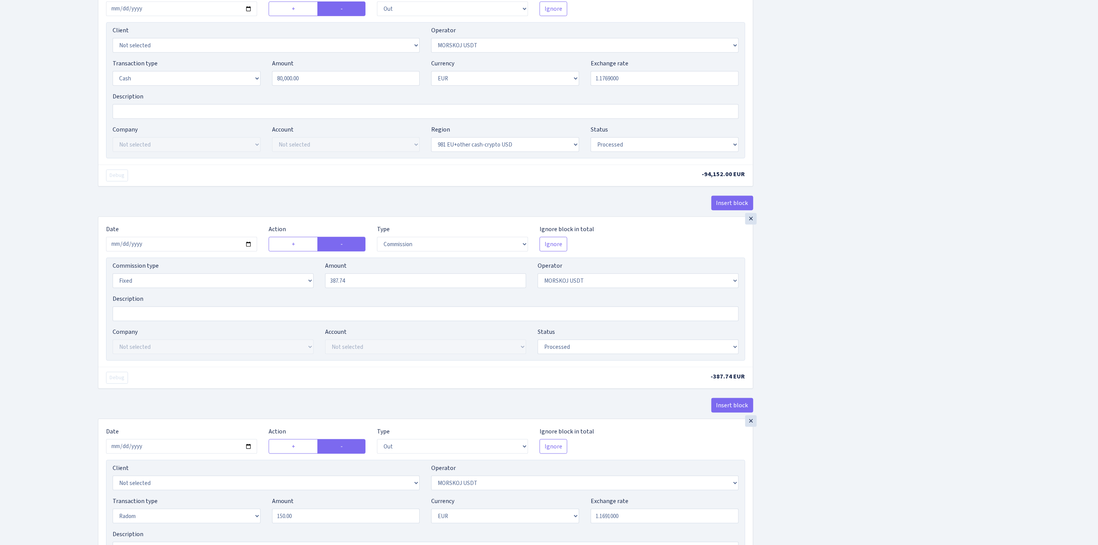
radio input "true"
radio input "false"
drag, startPoint x: 376, startPoint y: 283, endPoint x: 291, endPoint y: 277, distance: 85.5
click at [291, 277] on div "Commission type Percentage Fixed Bank Amount 387.74 Operator Not selected 981 9…" at bounding box center [426, 277] width 638 height 33
type input "282.14"
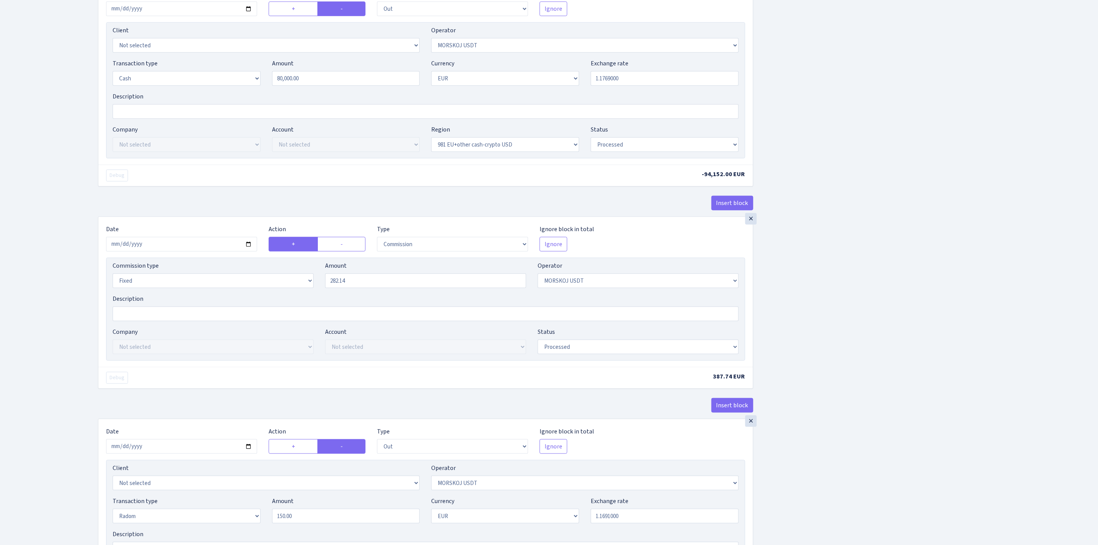
click at [824, 298] on div "Insert block × Date [DATE] Action + - Type --- In Out Commission Field required…" at bounding box center [592, 105] width 1000 height 1165
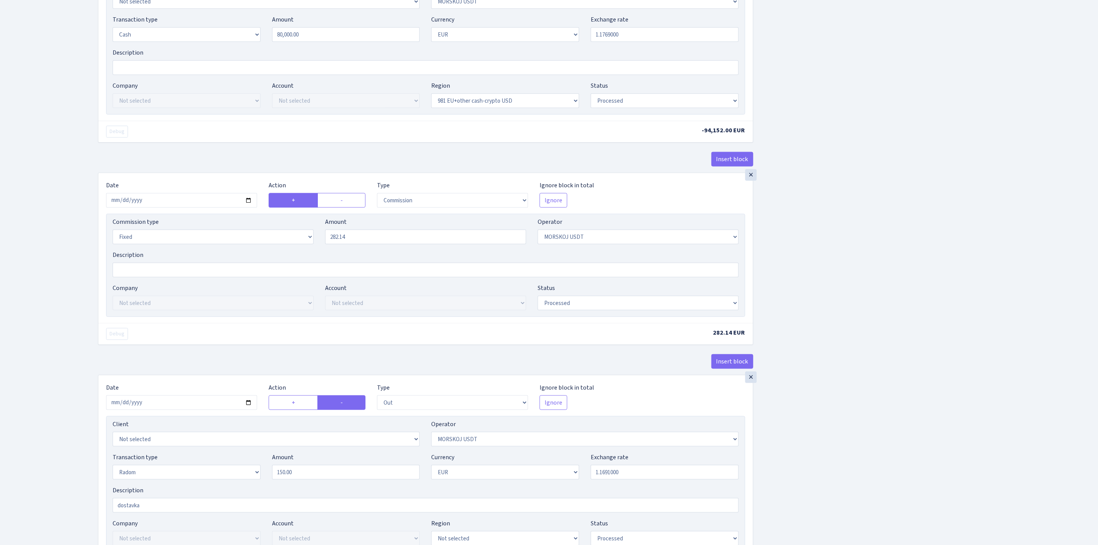
scroll to position [692, 0]
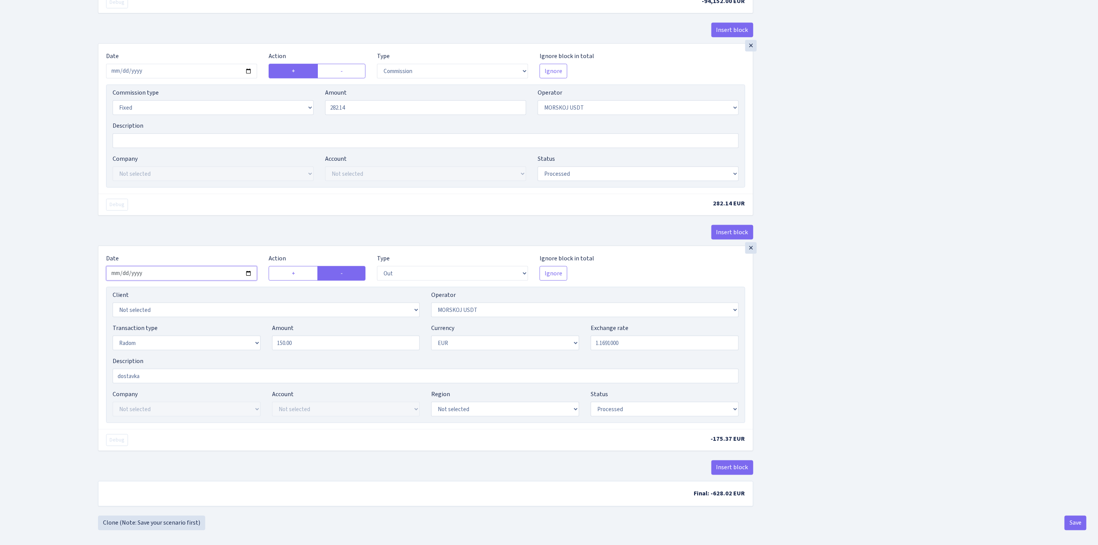
click at [249, 281] on input "2025-07-22" at bounding box center [181, 273] width 151 height 15
type input "[DATE]"
click at [587, 366] on div "Description dostavka" at bounding box center [426, 369] width 626 height 27
drag, startPoint x: 608, startPoint y: 347, endPoint x: 681, endPoint y: 347, distance: 73.0
click at [681, 347] on input "1.1691000" at bounding box center [665, 343] width 148 height 15
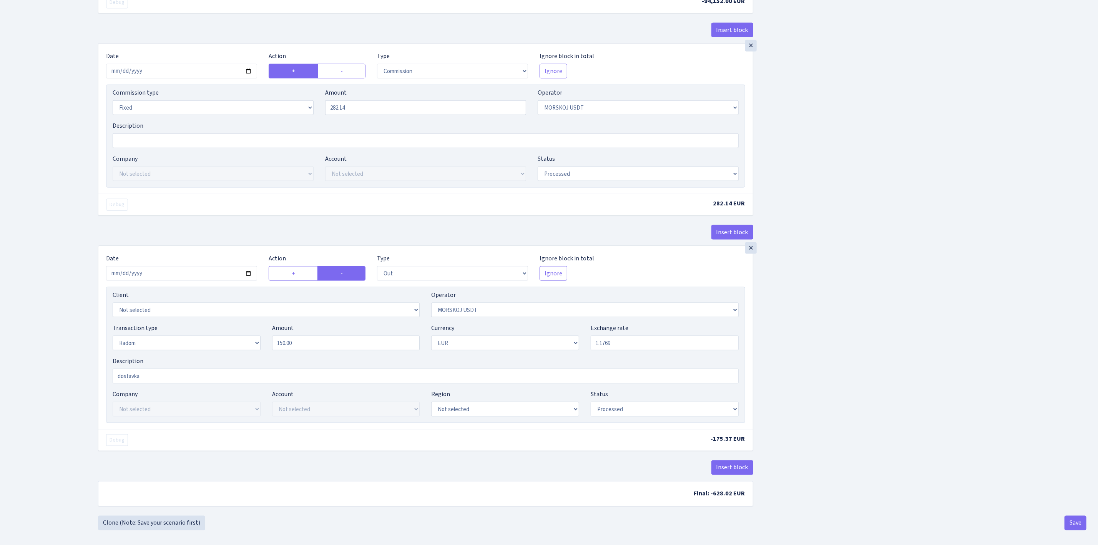
type input "1.1769000"
click at [1077, 530] on button "Save" at bounding box center [1076, 522] width 22 height 15
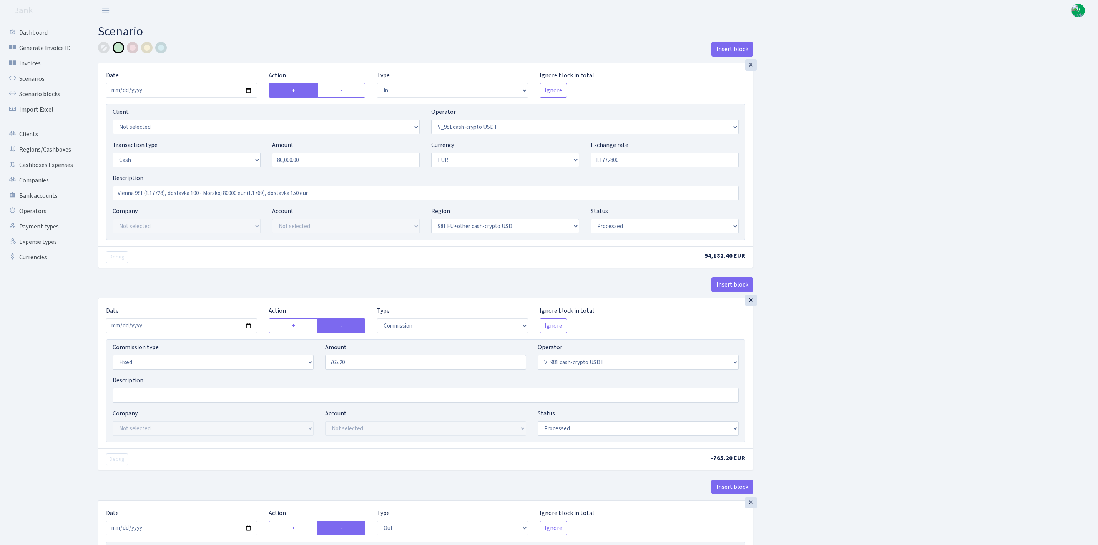
select select "in"
select select "435"
select select "1"
select select "23"
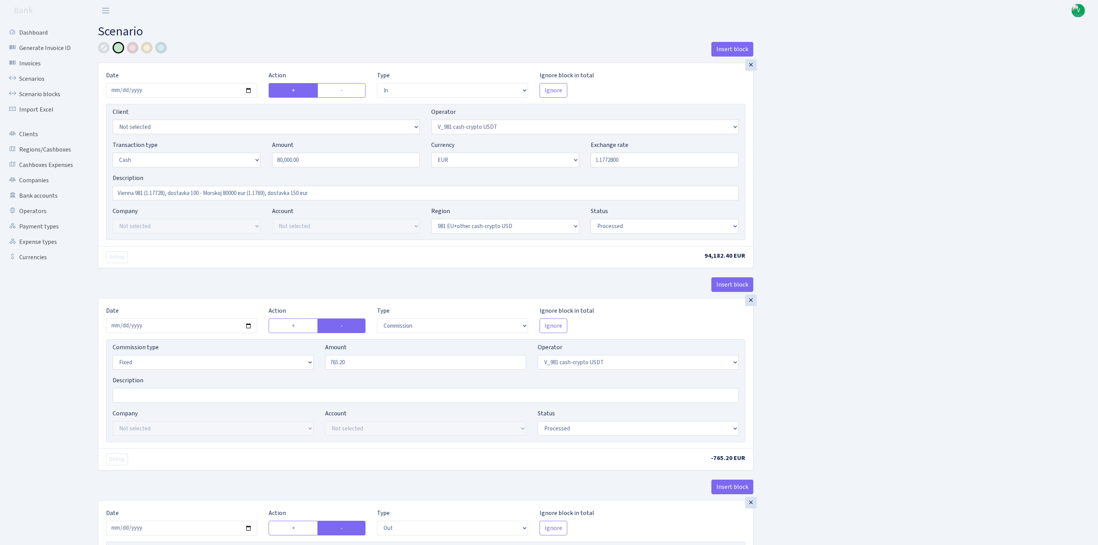
select select "processed"
select select "commission"
select select "fixed"
select select "435"
select select "processed"
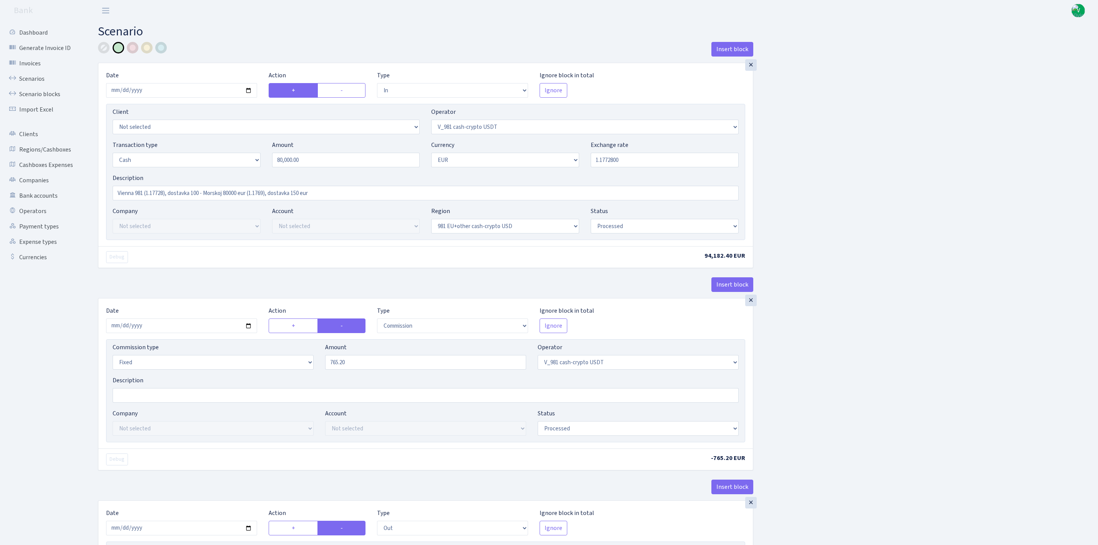
select select "out"
select select "324"
select select "1"
select select "23"
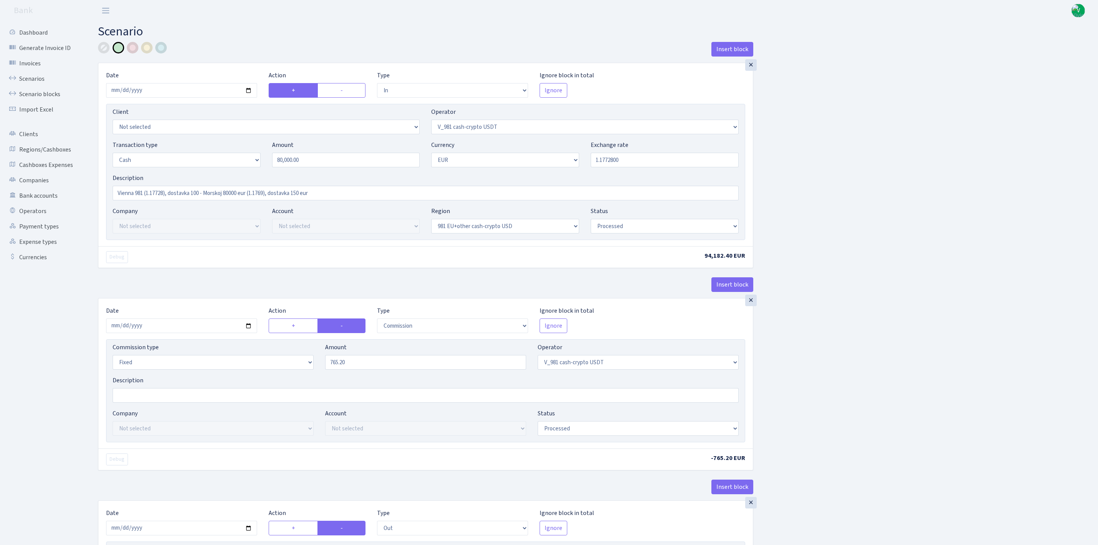
select select "processed"
select select "commission"
select select "fixed"
select select "324"
select select "processed"
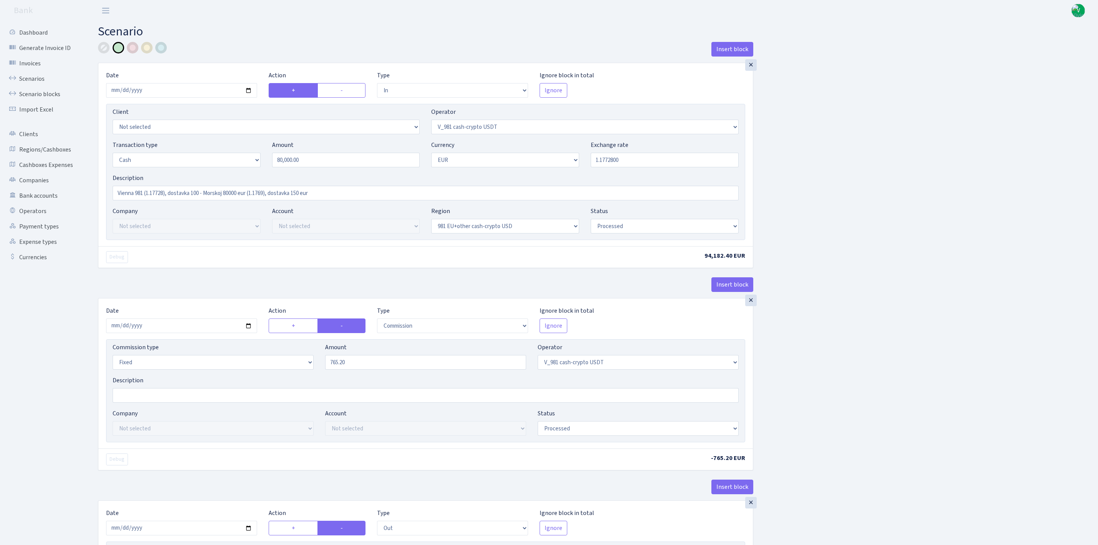
select select "out"
select select "324"
select select "11"
select select "1"
select select "processed"
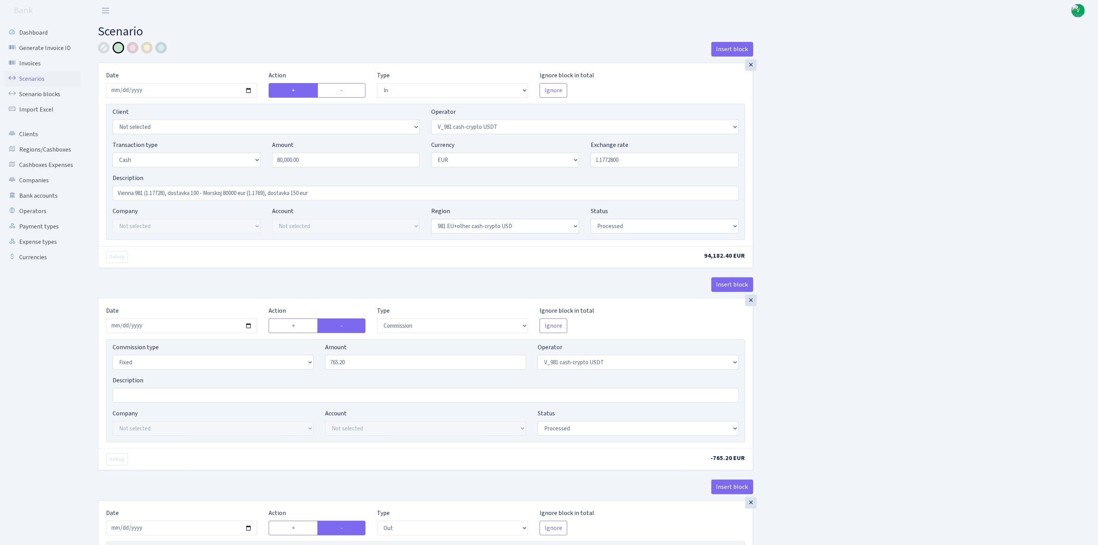
click at [31, 78] on link "Scenarios" at bounding box center [42, 78] width 77 height 15
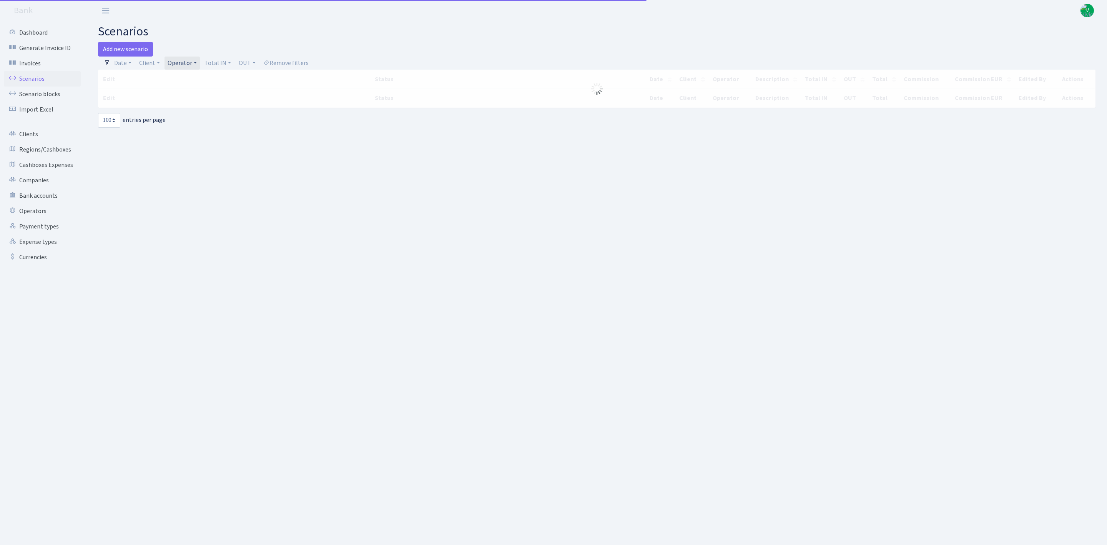
select select "100"
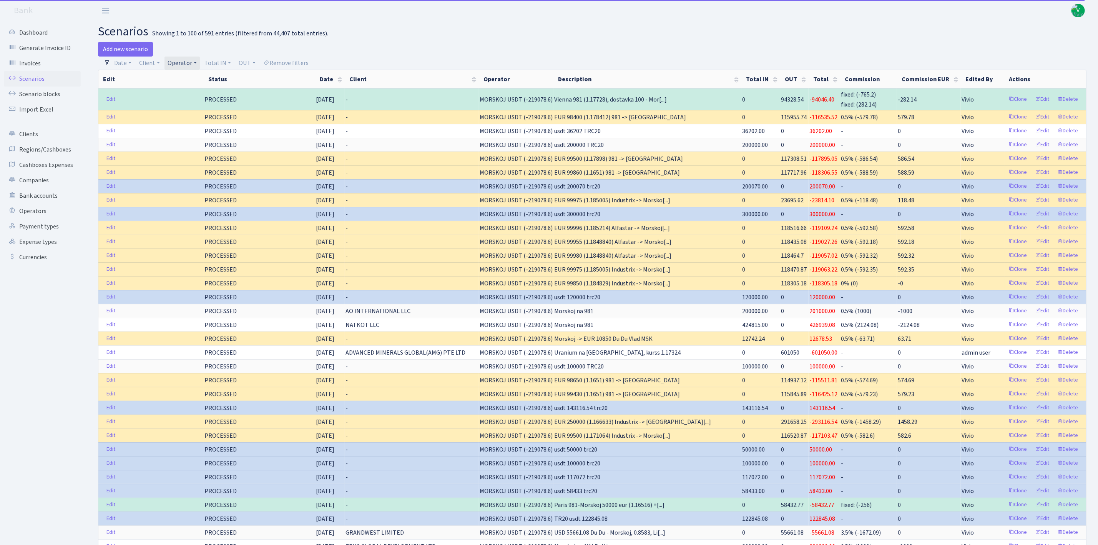
click at [178, 65] on link "Operator" at bounding box center [182, 63] width 35 height 13
select select
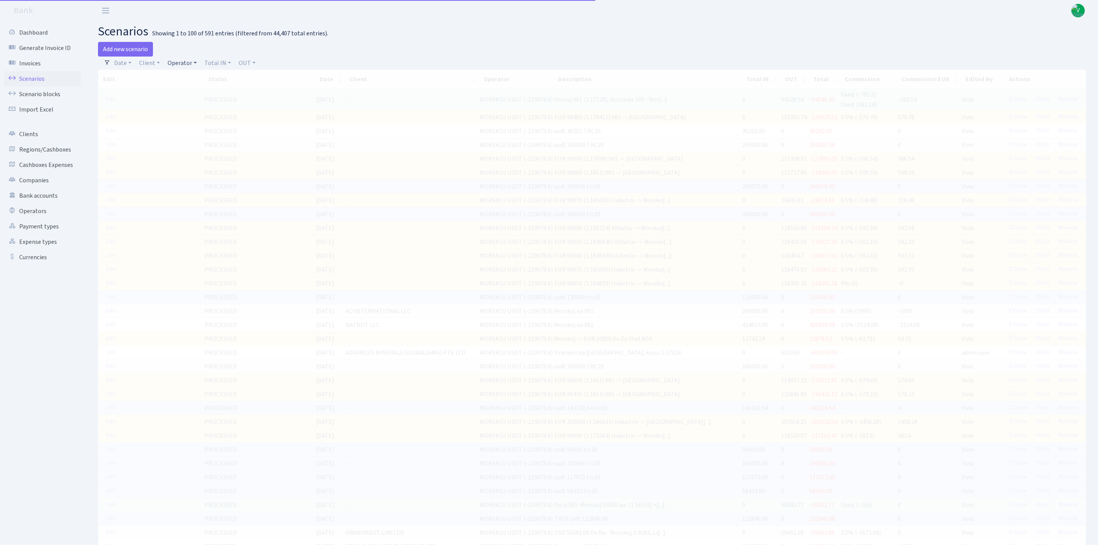
click at [179, 65] on link "Operator" at bounding box center [182, 63] width 35 height 13
click at [192, 91] on input "search" at bounding box center [195, 91] width 57 height 12
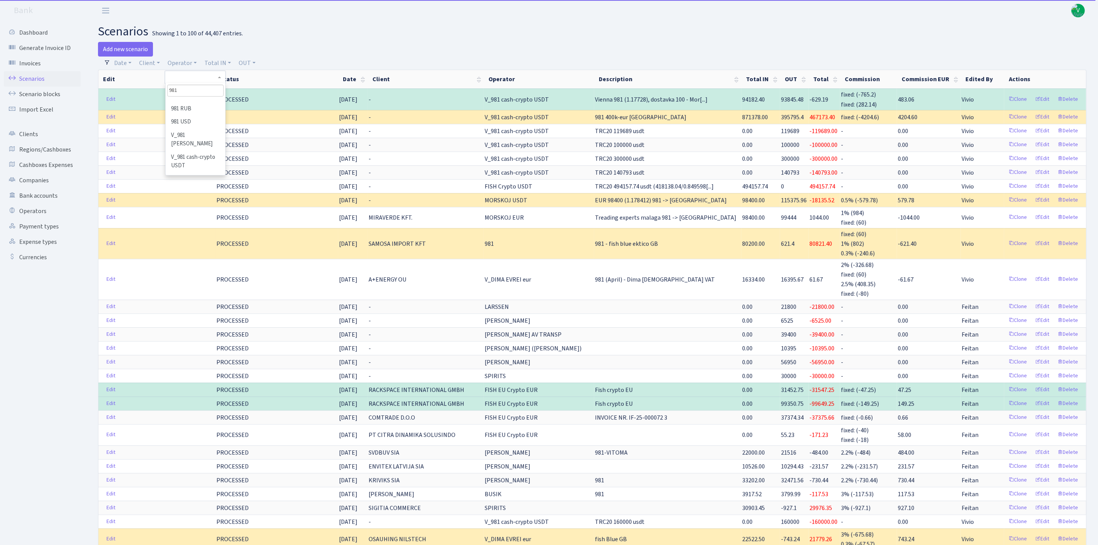
scroll to position [92, 0]
type input "981"
click at [192, 157] on li "V_981 cash-crypto USDT" at bounding box center [195, 154] width 58 height 22
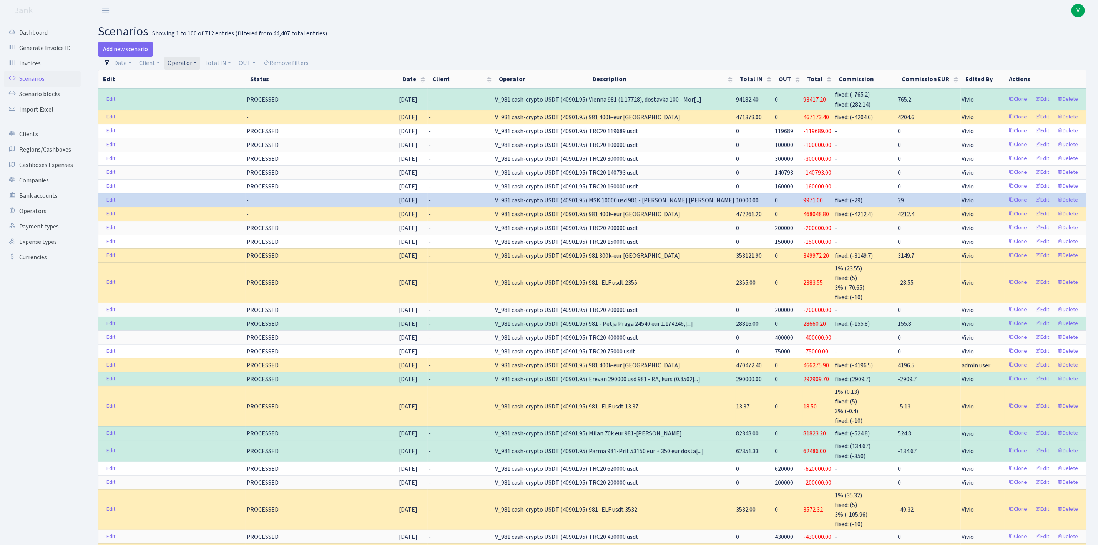
click at [181, 61] on link "Operator" at bounding box center [182, 63] width 35 height 13
click at [153, 61] on link "Client" at bounding box center [149, 63] width 27 height 13
click at [190, 61] on link "Operator" at bounding box center [182, 63] width 35 height 13
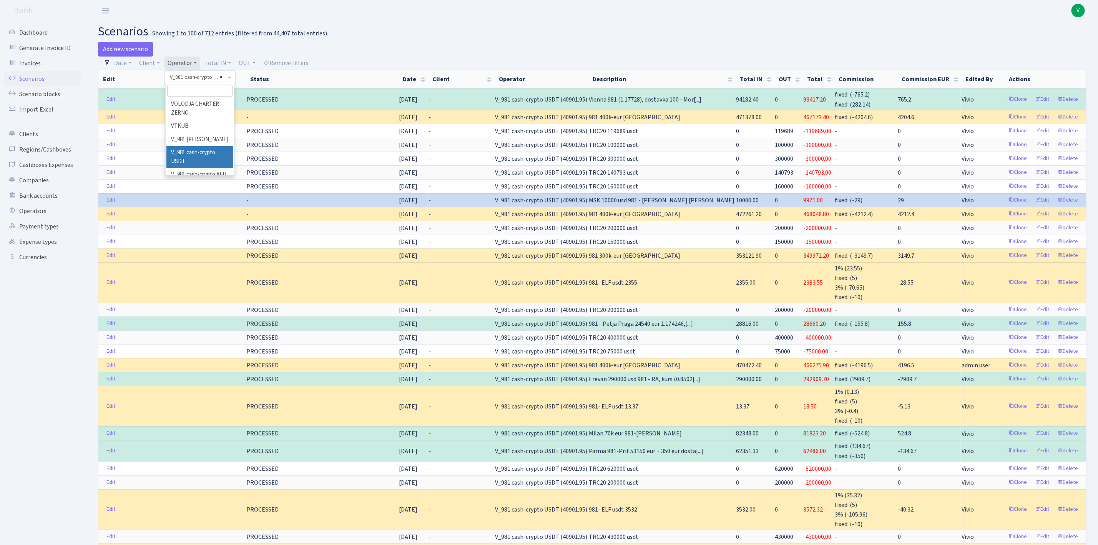
select select
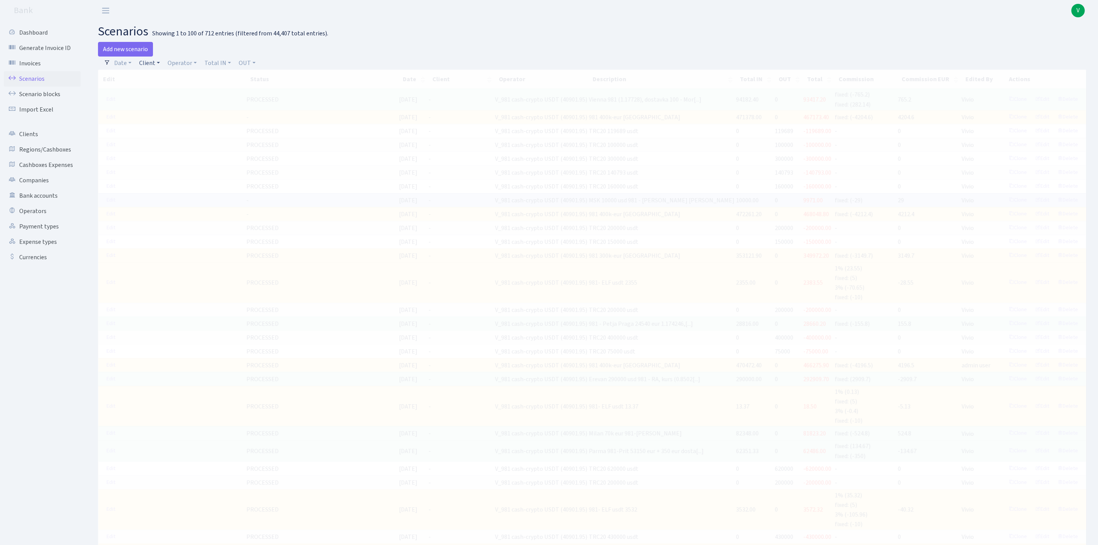
click at [150, 63] on link "Client" at bounding box center [149, 63] width 27 height 13
click at [168, 88] on input "search" at bounding box center [167, 91] width 57 height 12
type input "elf"
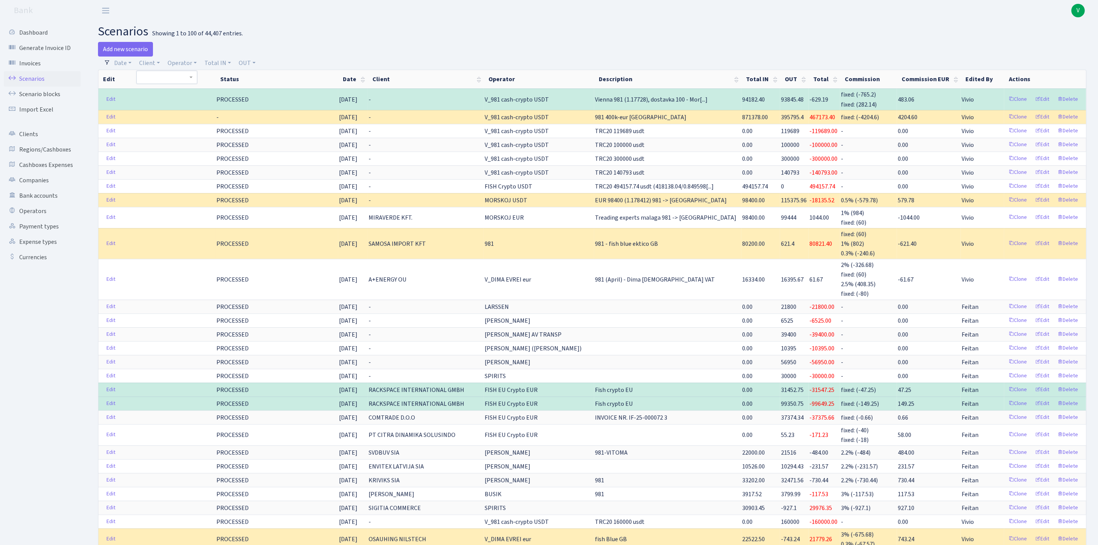
click at [281, 42] on div "Add new scenario" at bounding box center [342, 49] width 489 height 15
click at [186, 58] on link "Operator" at bounding box center [182, 63] width 35 height 13
click at [193, 88] on input "search" at bounding box center [195, 91] width 57 height 12
type input "elf"
click at [194, 131] on li "ELF NEW usdt" at bounding box center [195, 131] width 58 height 13
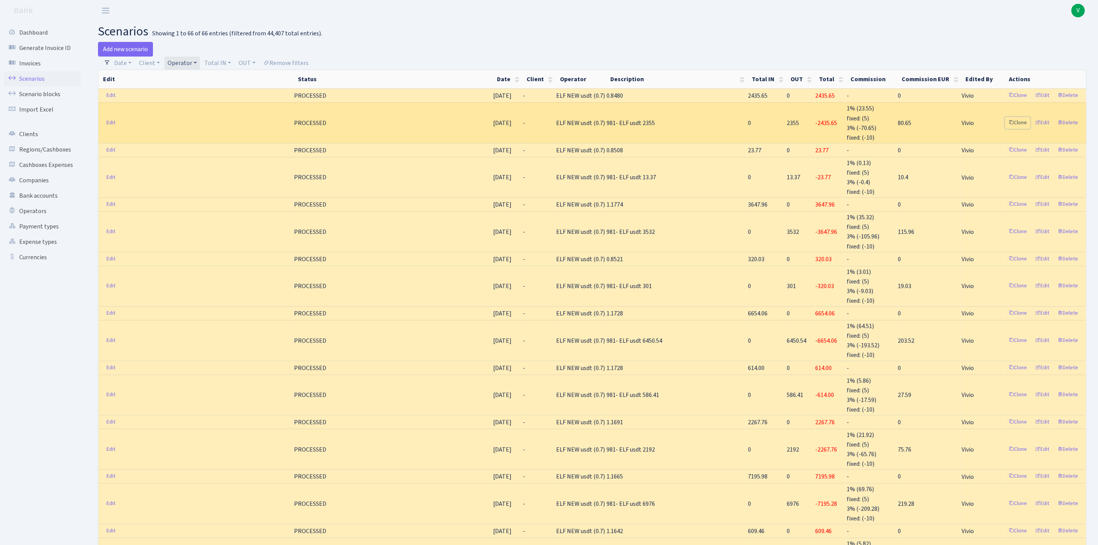
click at [1019, 122] on link "Clone" at bounding box center [1017, 123] width 25 height 12
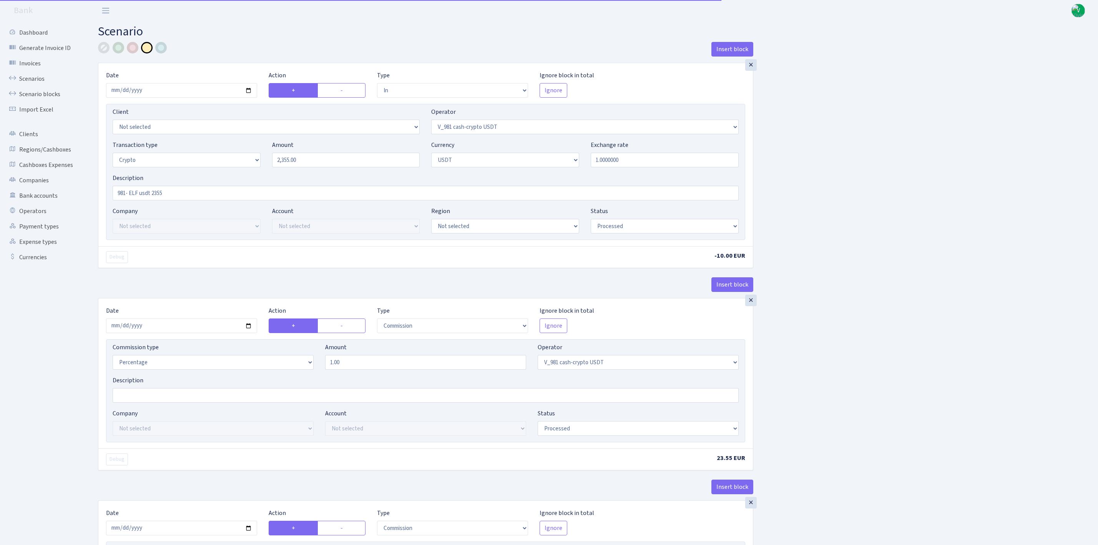
select select "in"
select select "435"
select select "3"
select select "6"
select select "processed"
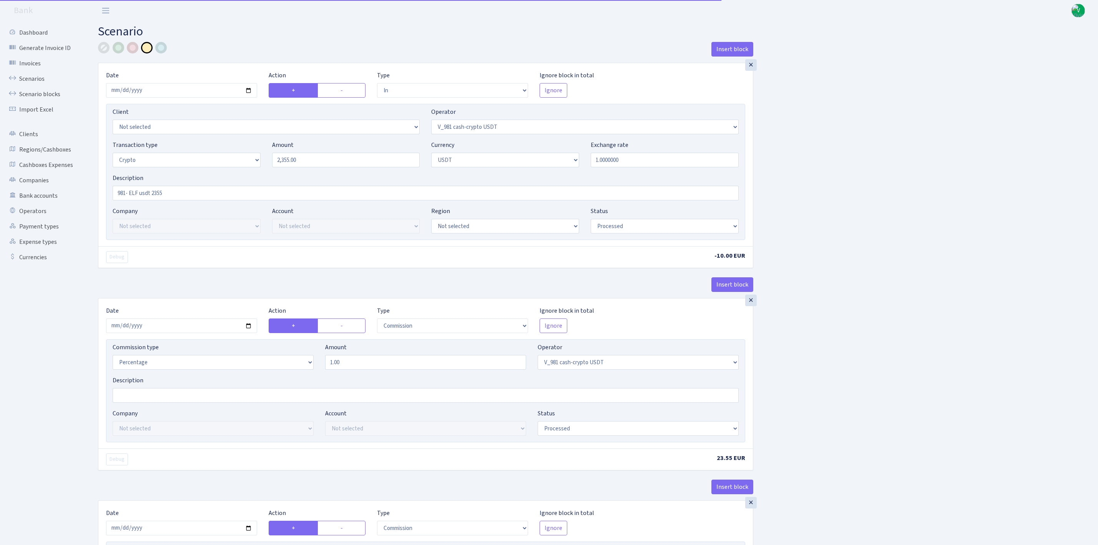
select select "commission"
select select "435"
select select "processed"
select select "commission"
select select "fixed"
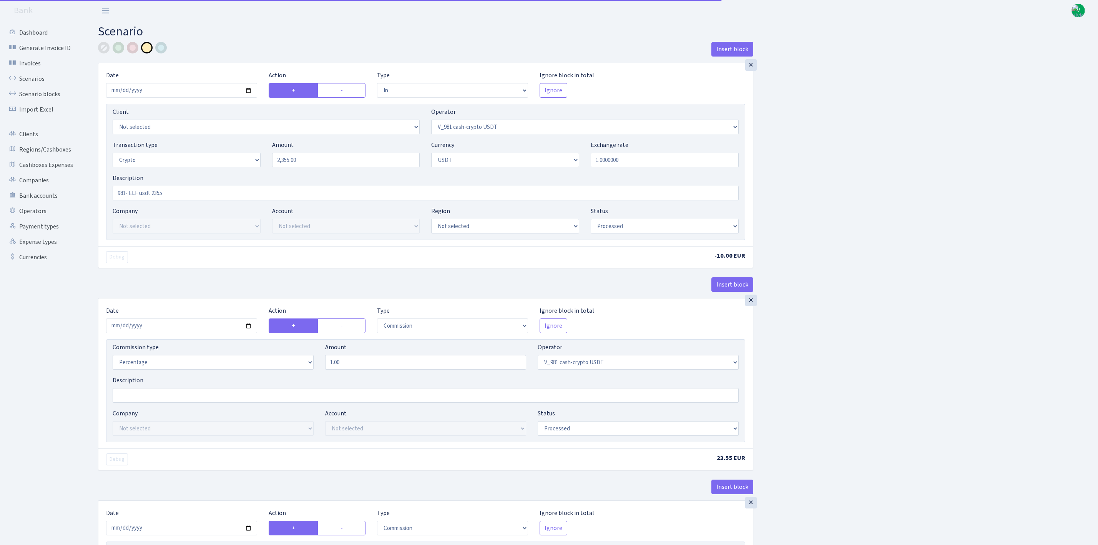
select select "435"
select select "processed"
select select "out"
select select "485"
select select "3"
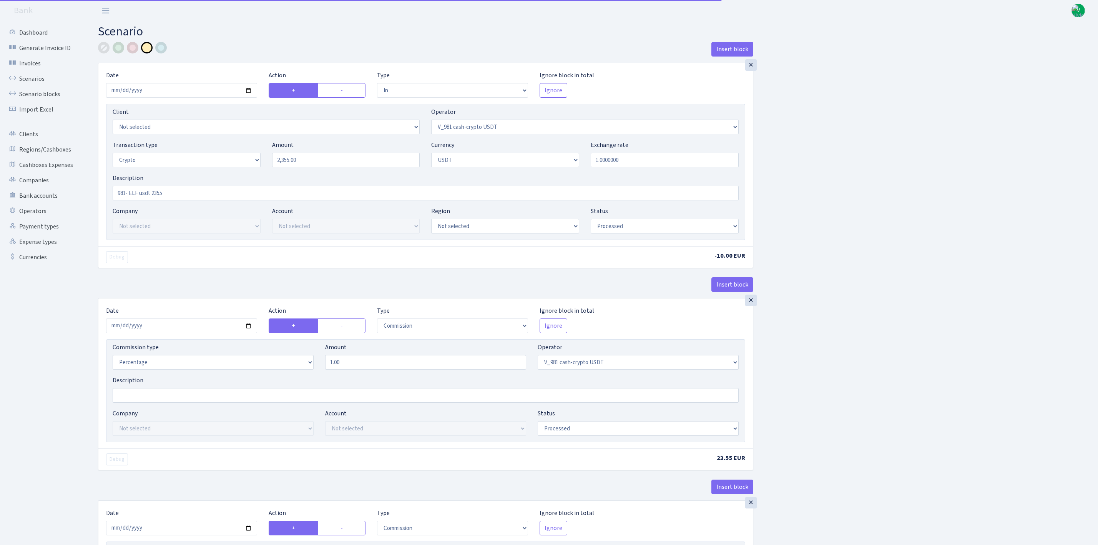
select select "6"
select select "processed"
select select "commission"
select select "485"
select select "processed"
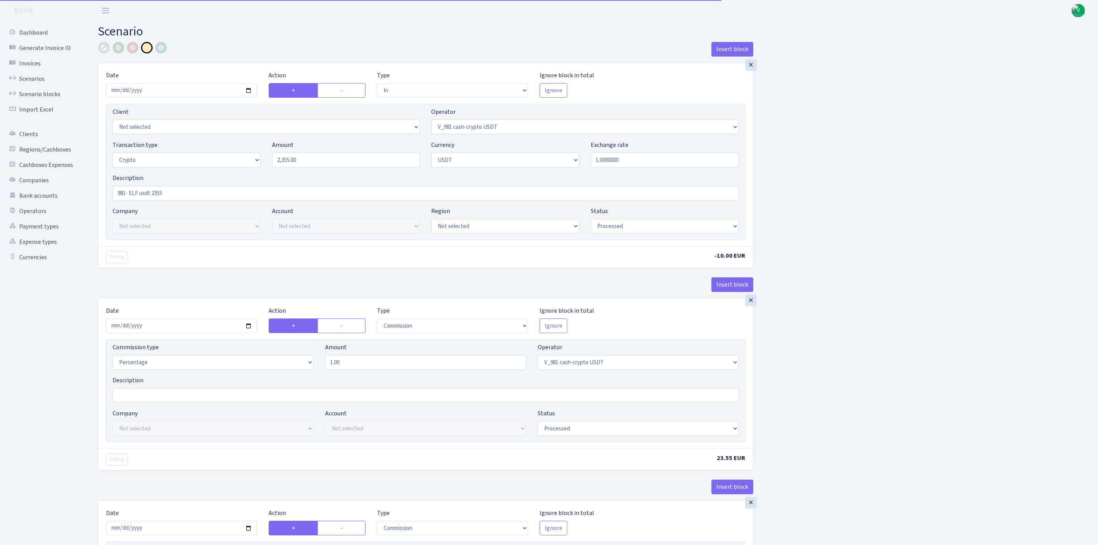
select select "commission"
select select "fixed"
select select "485"
select select "processed"
click at [249, 90] on input "[DATE]" at bounding box center [181, 90] width 151 height 15
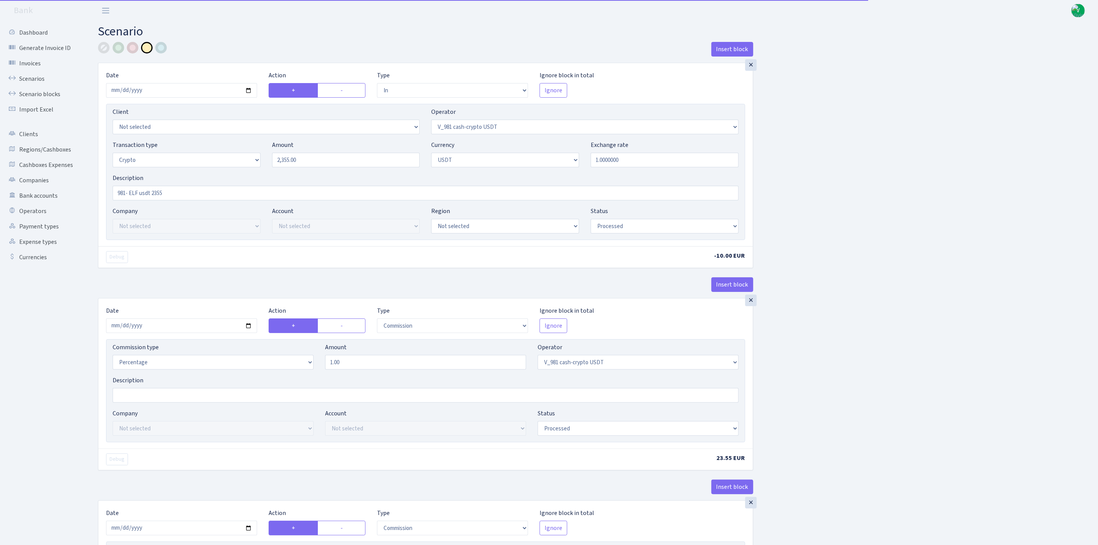
type input "[DATE]"
drag, startPoint x: 311, startPoint y: 164, endPoint x: 219, endPoint y: 150, distance: 92.9
click at [219, 150] on div "Transaction type Not selected 981 ELF FISH crypto GIRT IVO dekl MM-BALTIC eur U…" at bounding box center [426, 156] width 638 height 33
type input "2,848.00"
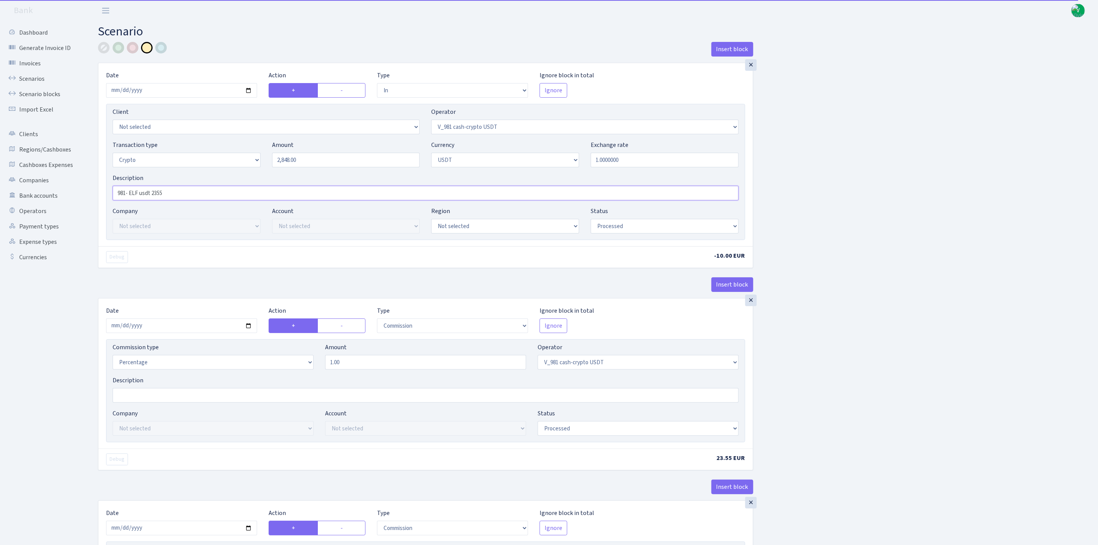
drag, startPoint x: 155, startPoint y: 193, endPoint x: 178, endPoint y: 193, distance: 22.7
click at [178, 193] on input "981- ELF usdt 2355" at bounding box center [426, 193] width 626 height 15
type input "981- ELF usdt 2848"
click at [36, 73] on link "Scenarios" at bounding box center [42, 78] width 77 height 15
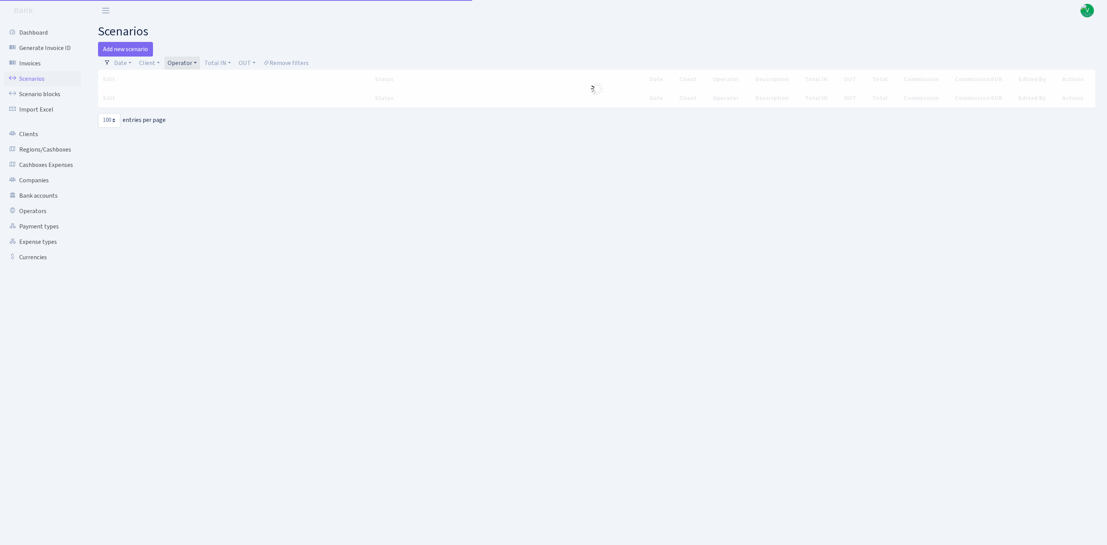
select select "100"
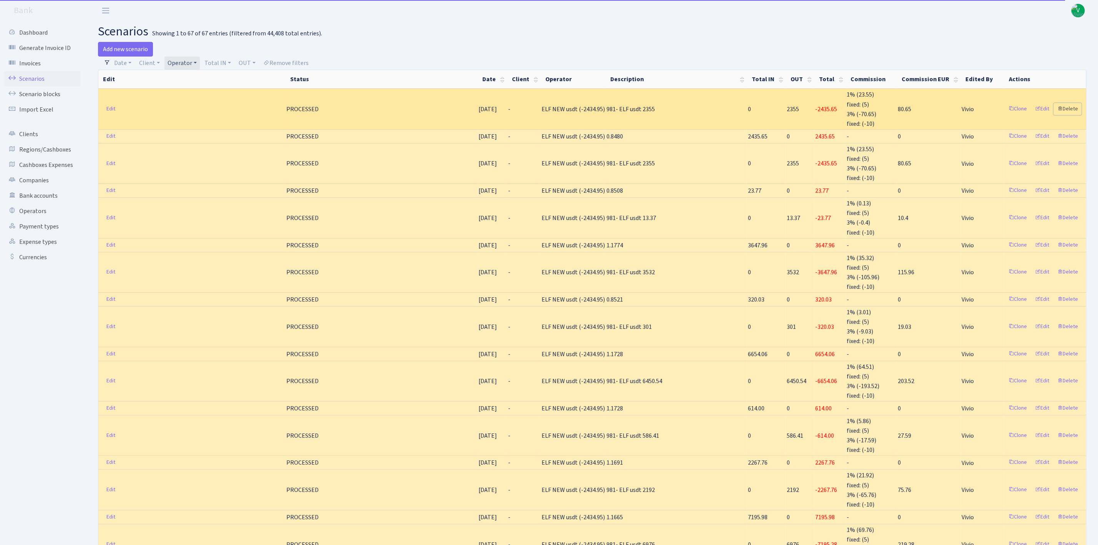
click at [1070, 108] on link "Delete" at bounding box center [1068, 109] width 28 height 12
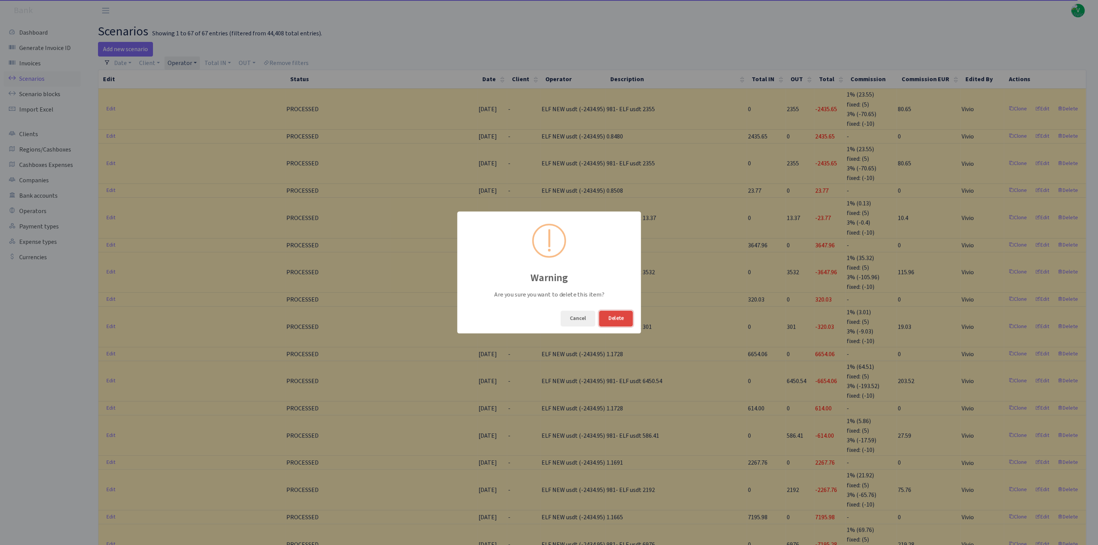
click at [623, 311] on button "Delete" at bounding box center [616, 319] width 34 height 16
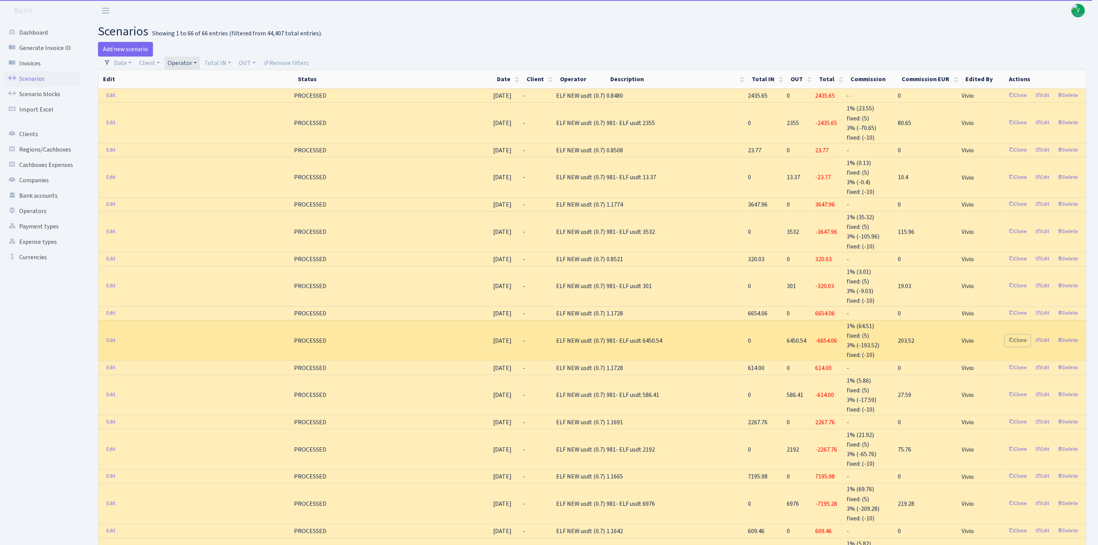
click at [1019, 341] on link "Clone" at bounding box center [1017, 340] width 25 height 12
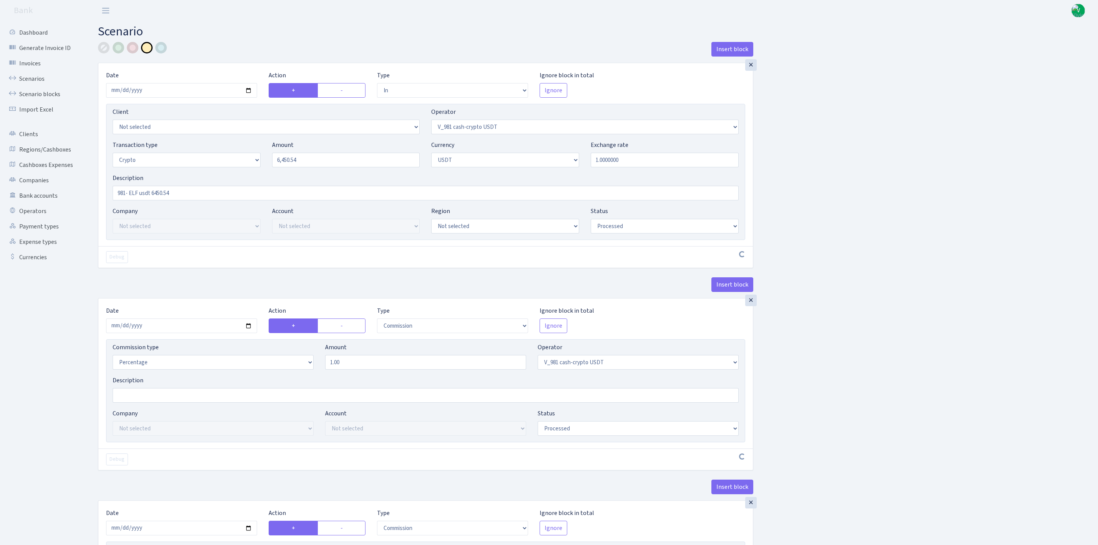
select select "in"
select select "435"
select select "3"
select select "6"
select select "processed"
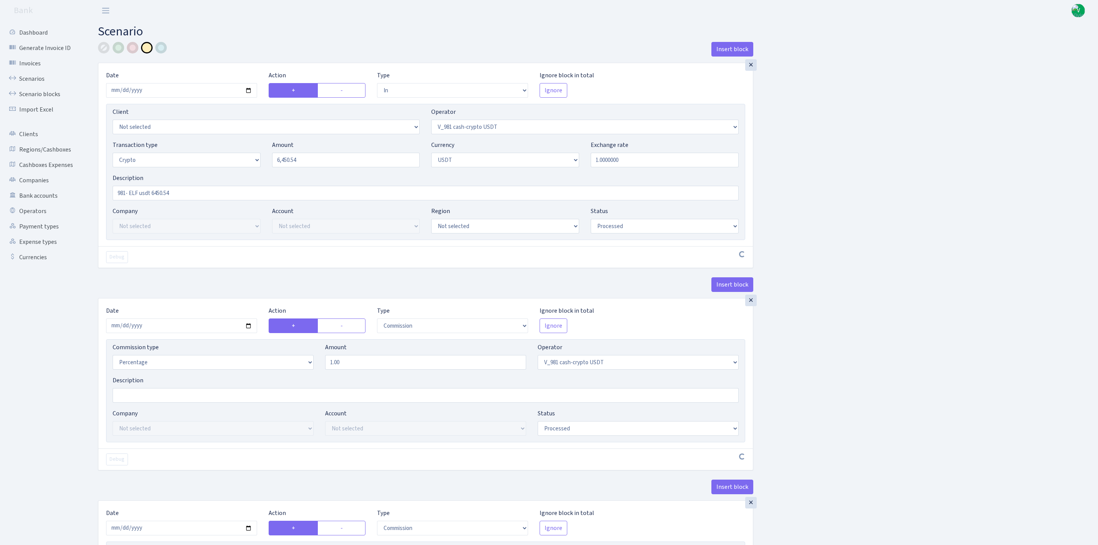
select select "commission"
select select "435"
select select "processed"
select select "commission"
select select "fixed"
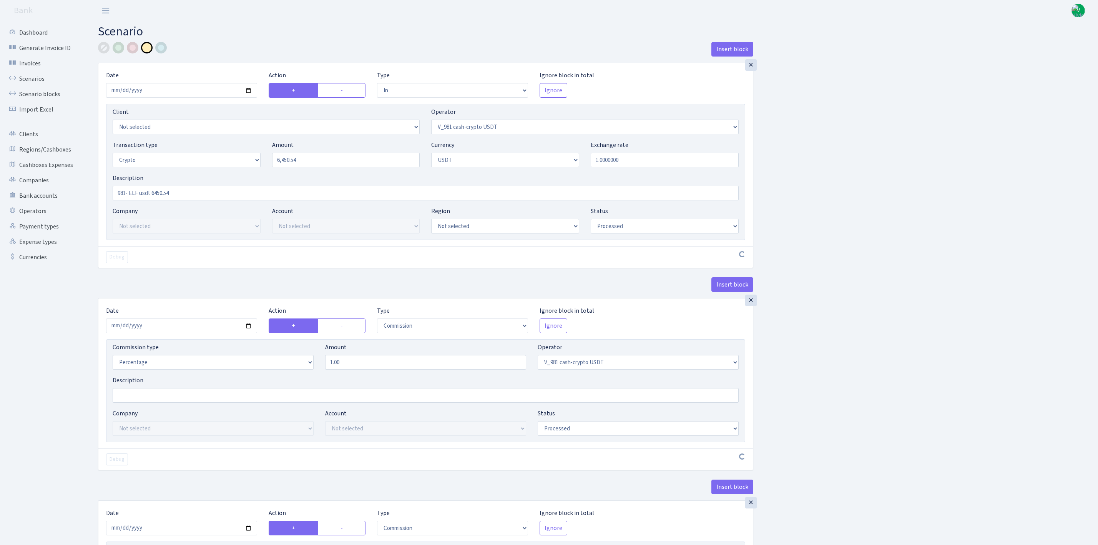
select select "435"
select select "processed"
select select "out"
select select "485"
select select "3"
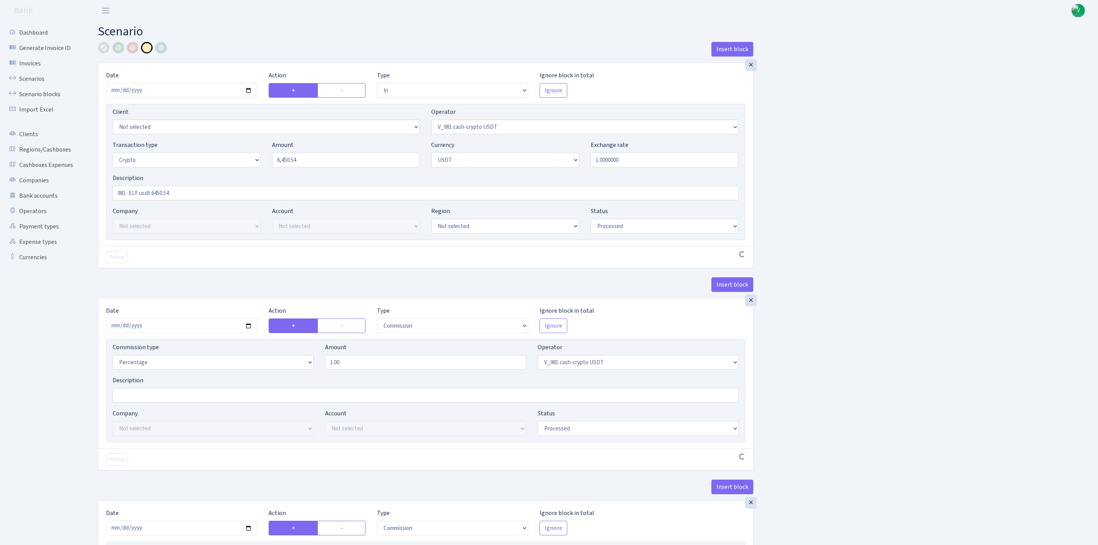
select select "6"
select select "processed"
select select "commission"
select select "485"
select select "processed"
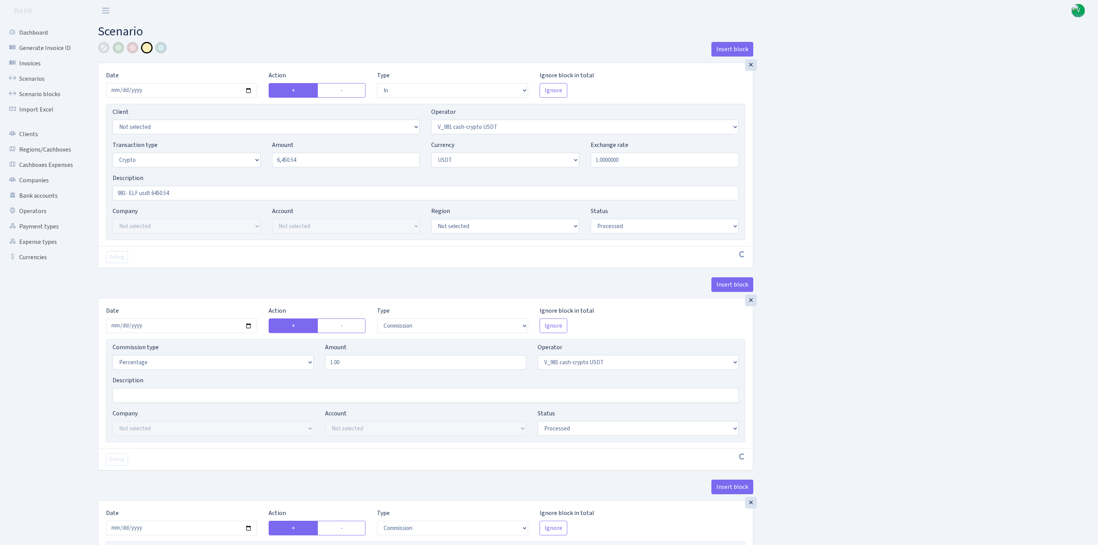
select select "commission"
select select "fixed"
select select "485"
select select "processed"
click at [248, 90] on input "2025-09-12" at bounding box center [181, 90] width 151 height 15
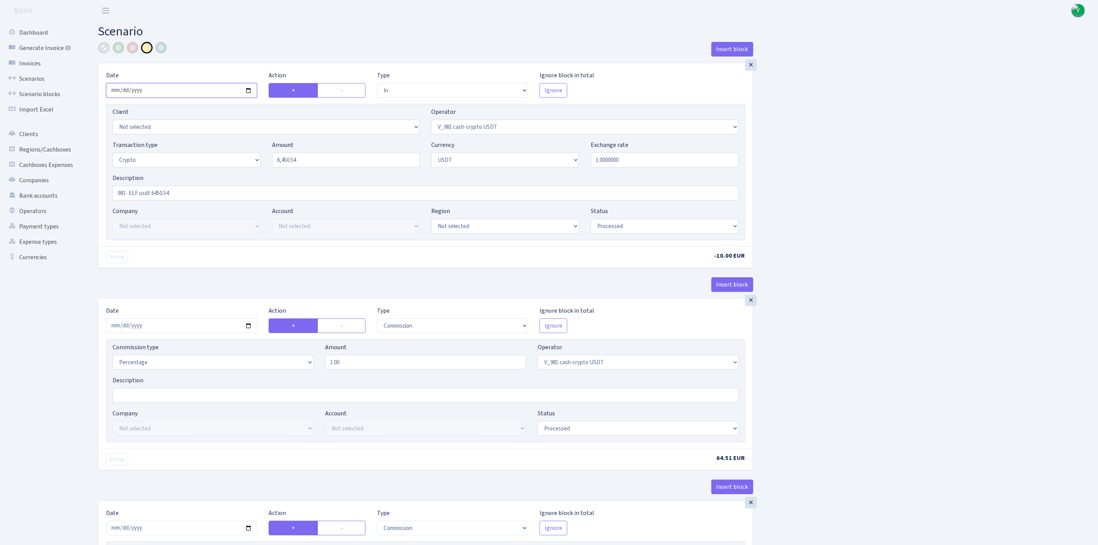
type input "[DATE]"
drag, startPoint x: 311, startPoint y: 164, endPoint x: 239, endPoint y: 158, distance: 71.8
click at [240, 158] on div "Transaction type Not selected 981 ELF FISH crypto GIRT IVO dekl MM-BALTIC eur U…" at bounding box center [426, 156] width 638 height 33
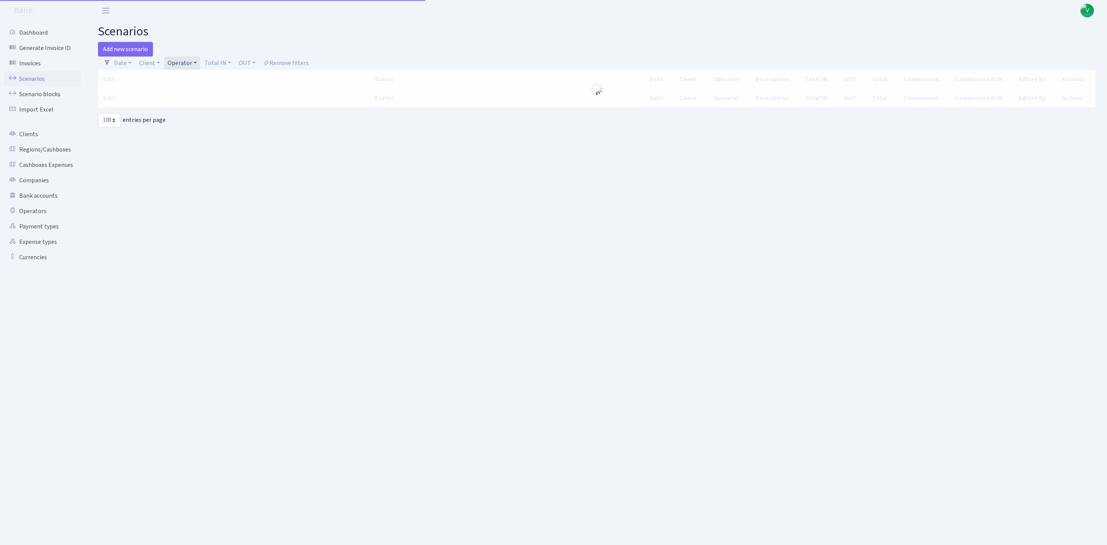
select select "100"
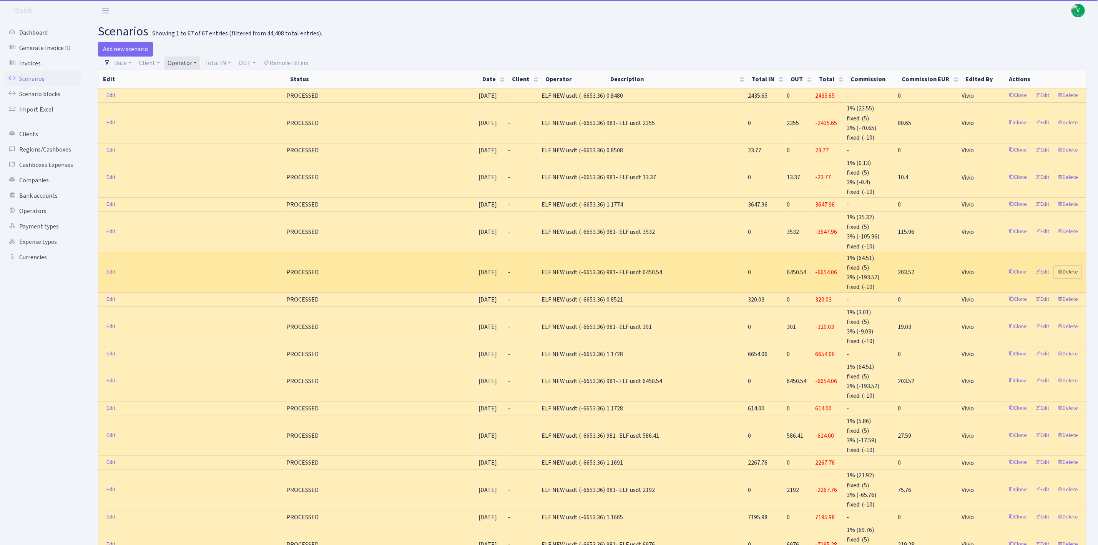
click at [1071, 270] on link "Delete" at bounding box center [1068, 272] width 28 height 12
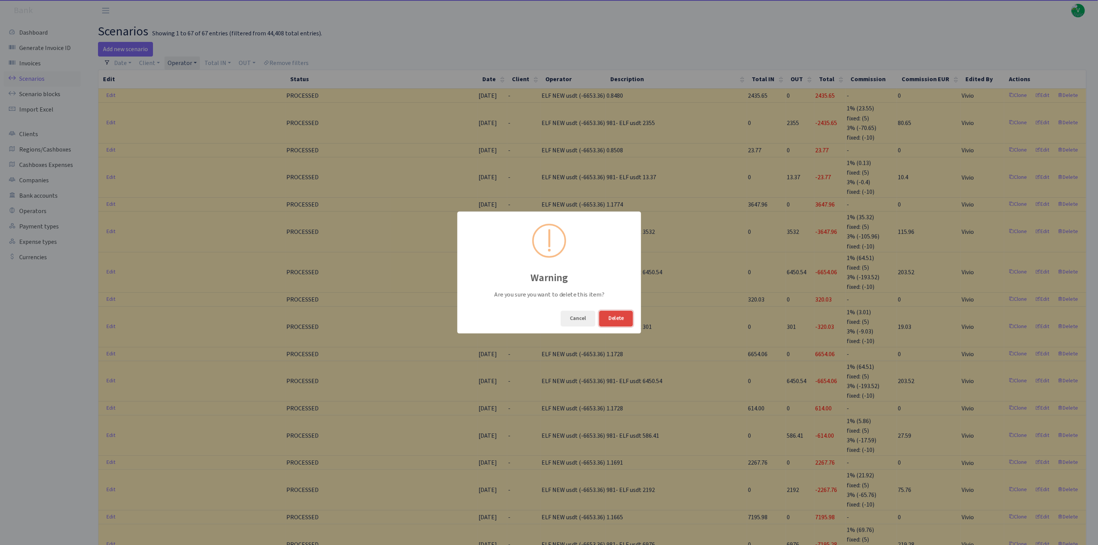
click at [619, 319] on button "Delete" at bounding box center [616, 319] width 34 height 16
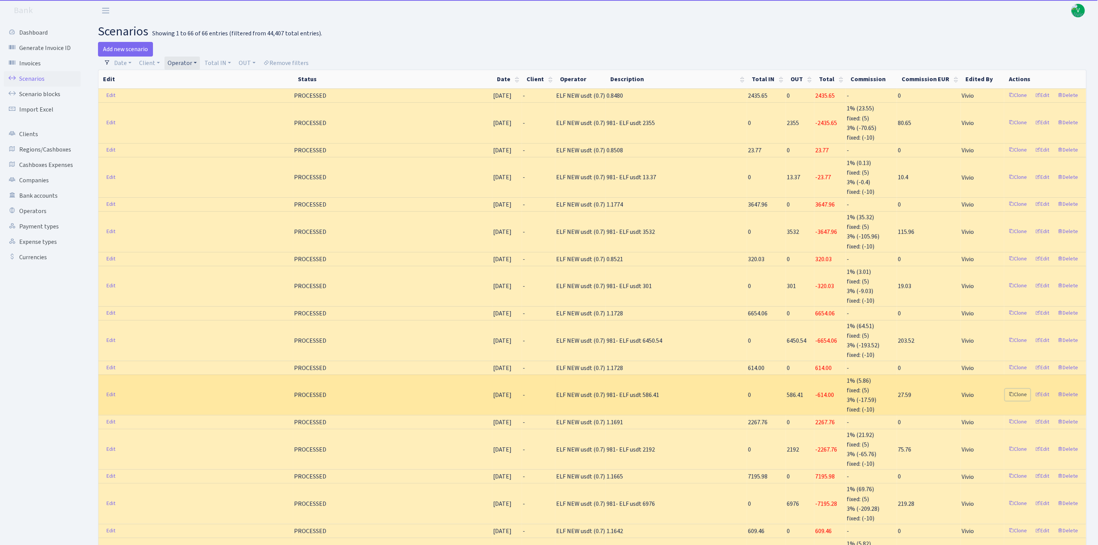
click at [1020, 394] on link "Clone" at bounding box center [1017, 395] width 25 height 12
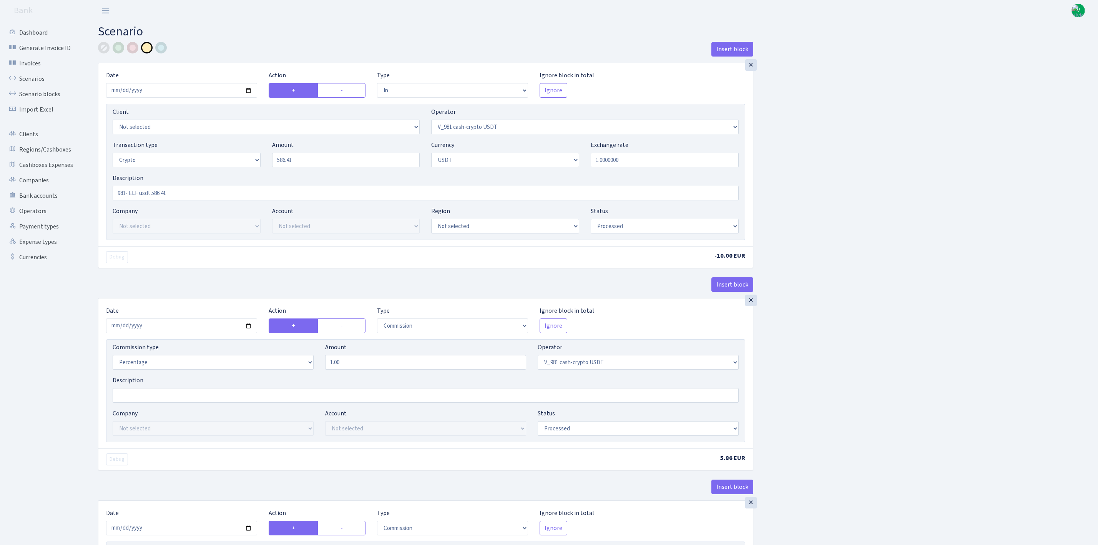
select select "in"
select select "435"
select select "3"
select select "6"
select select "processed"
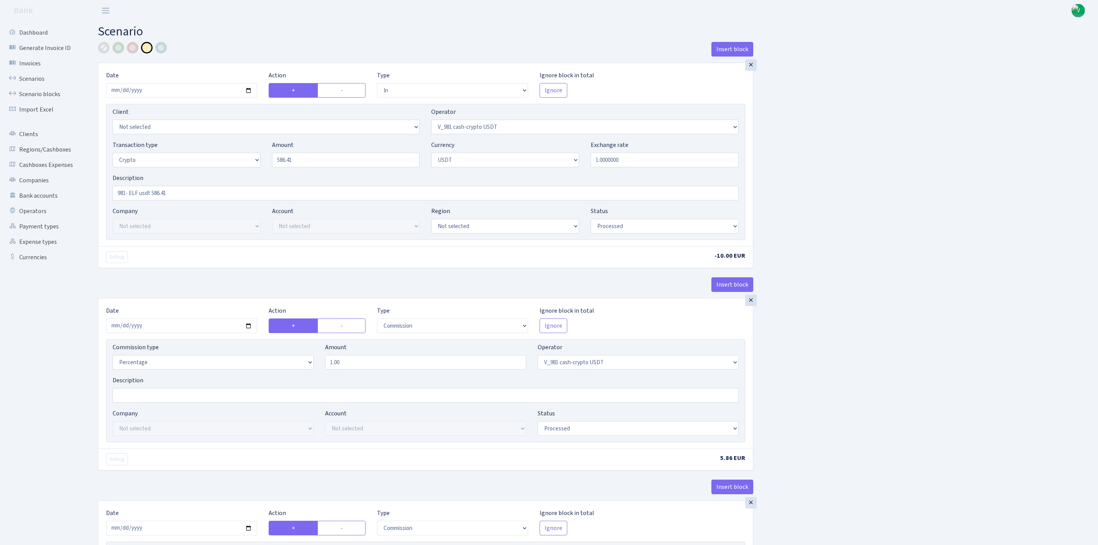
select select "commission"
select select "435"
select select "processed"
select select "commission"
select select "fixed"
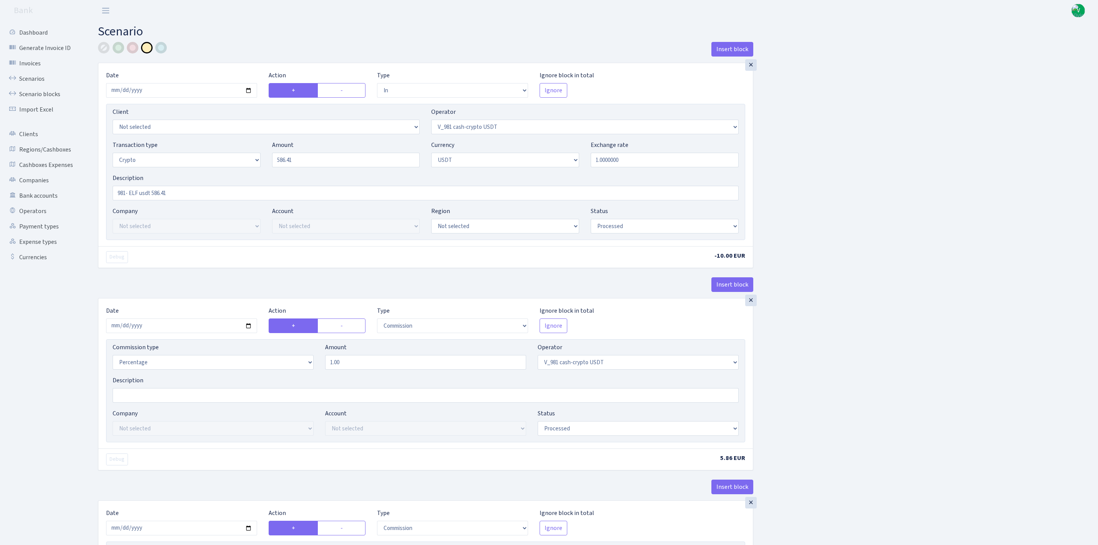
select select "435"
select select "processed"
select select "out"
select select "485"
select select "3"
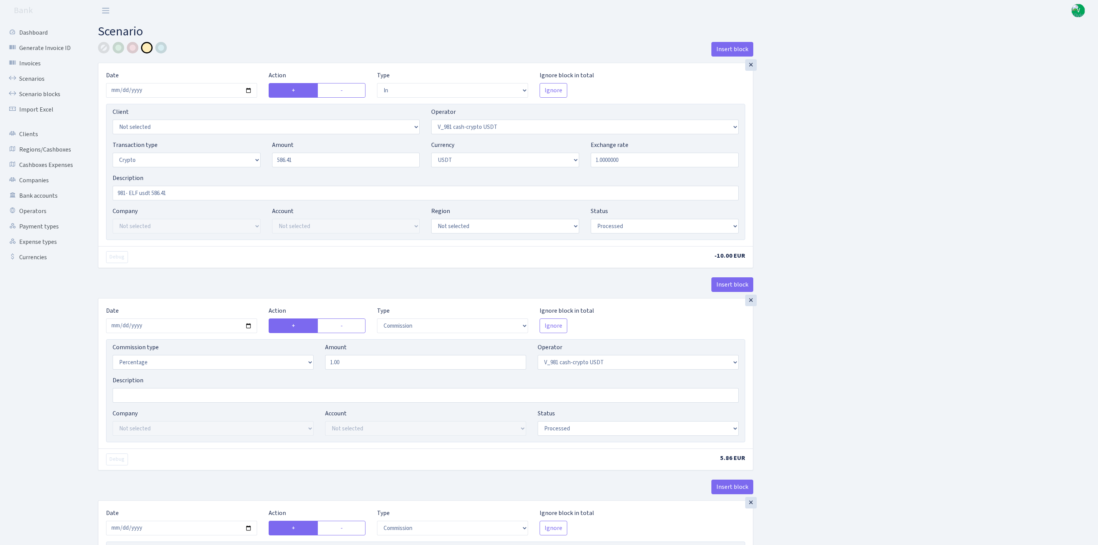
select select "6"
select select "processed"
select select "commission"
select select "485"
select select "processed"
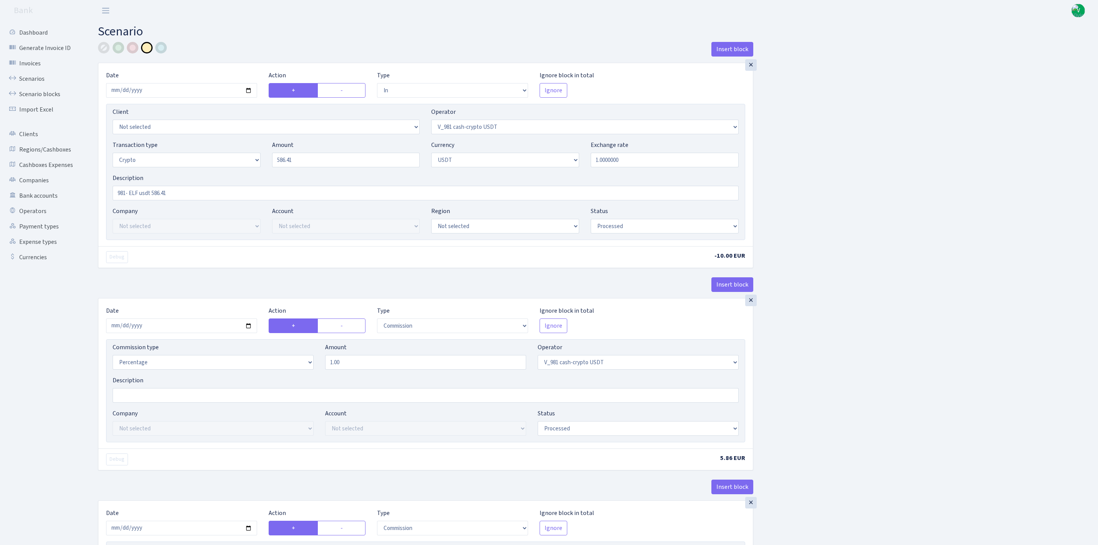
select select "commission"
select select "fixed"
select select "485"
select select "processed"
click at [249, 91] on input "[DATE]" at bounding box center [181, 90] width 151 height 15
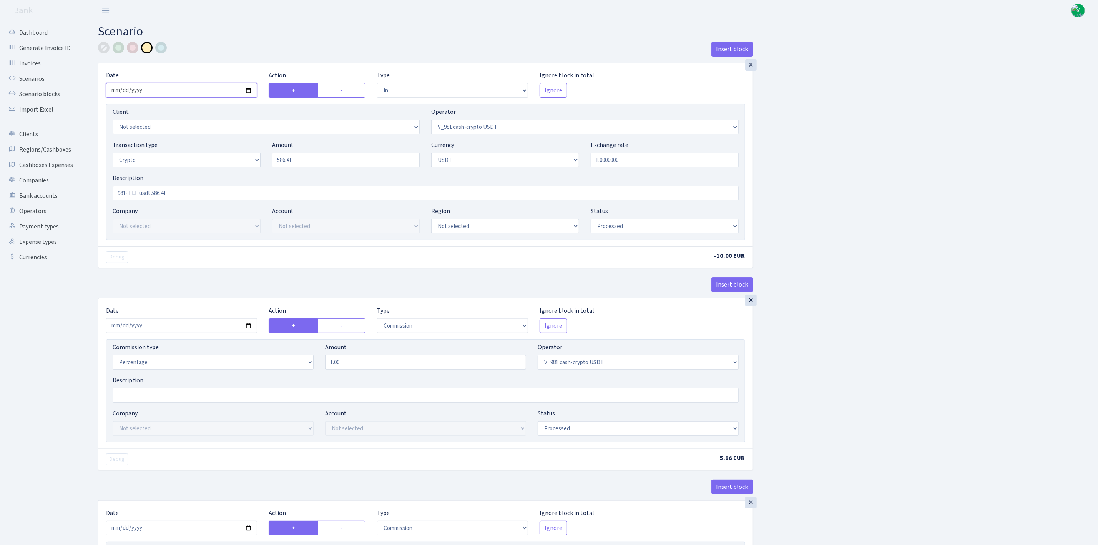
type input "[DATE]"
drag, startPoint x: 334, startPoint y: 161, endPoint x: 246, endPoint y: 149, distance: 89.2
click at [248, 149] on div "Transaction type Not selected 981 ELF FISH crypto [PERSON_NAME] MM-BALTIC eur U…" at bounding box center [426, 156] width 638 height 33
click at [602, 162] on input "1.0000000" at bounding box center [665, 160] width 148 height 15
type input "2,848.00"
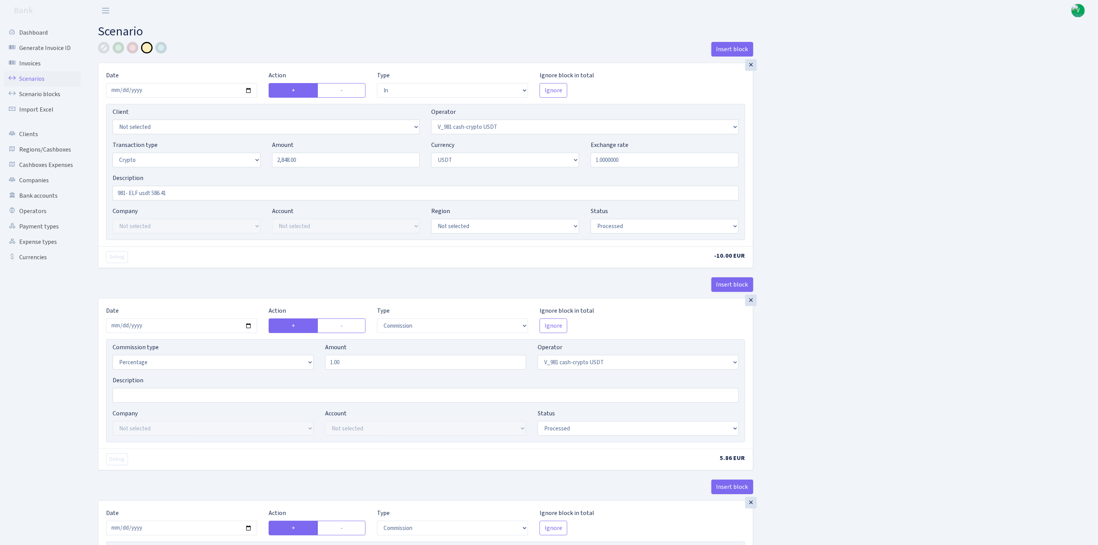
click at [42, 82] on link "Scenarios" at bounding box center [42, 78] width 77 height 15
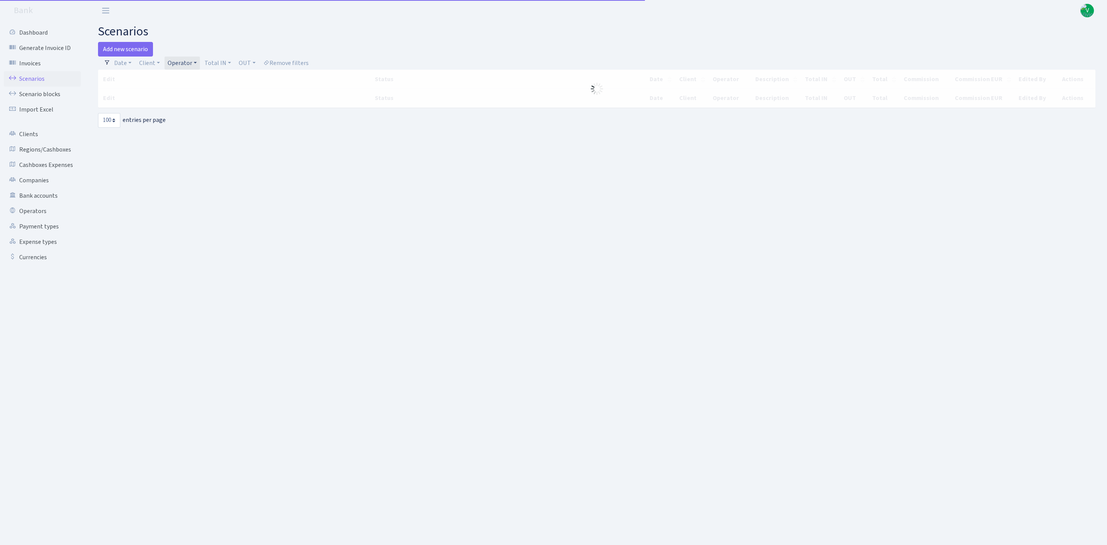
select select "100"
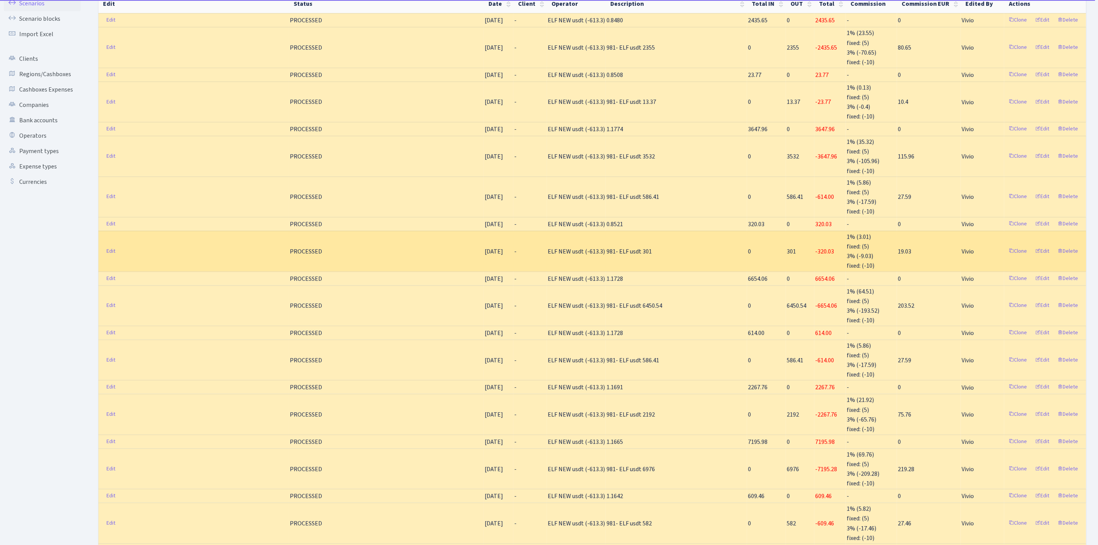
scroll to position [58, 0]
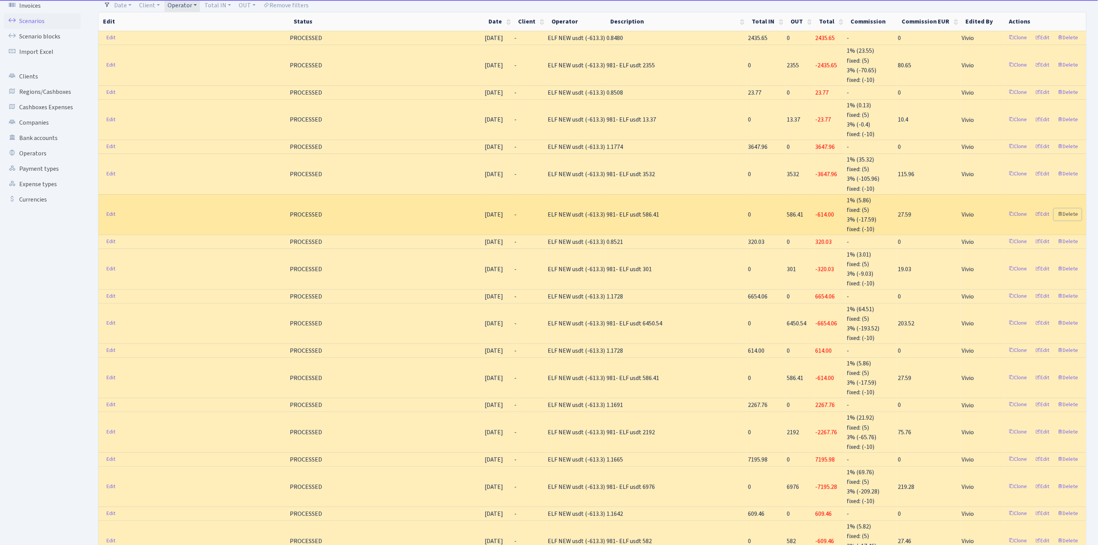
click at [1078, 211] on link "Delete" at bounding box center [1068, 214] width 28 height 12
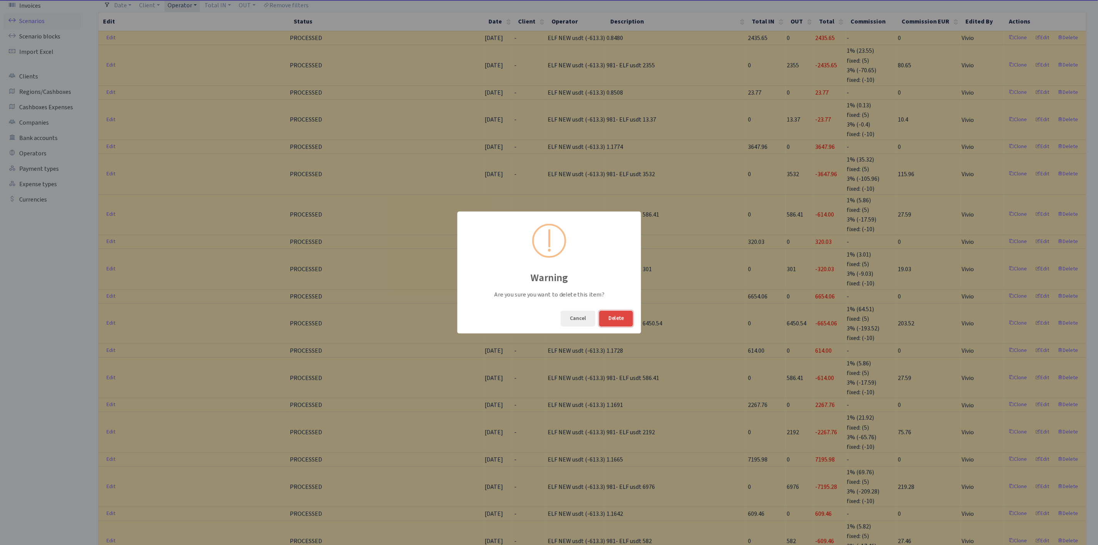
click at [612, 317] on button "Delete" at bounding box center [616, 319] width 34 height 16
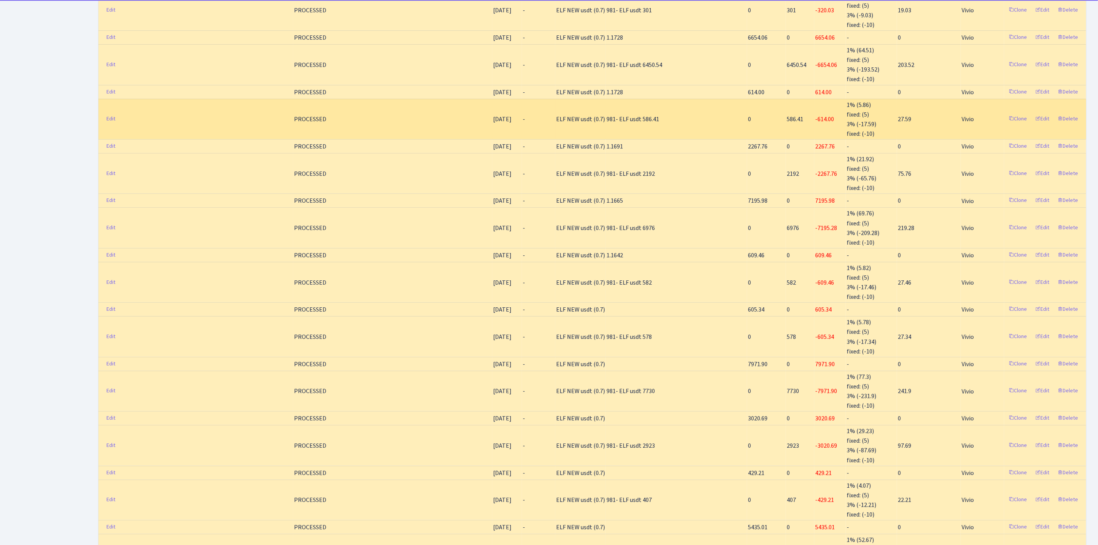
scroll to position [288, 0]
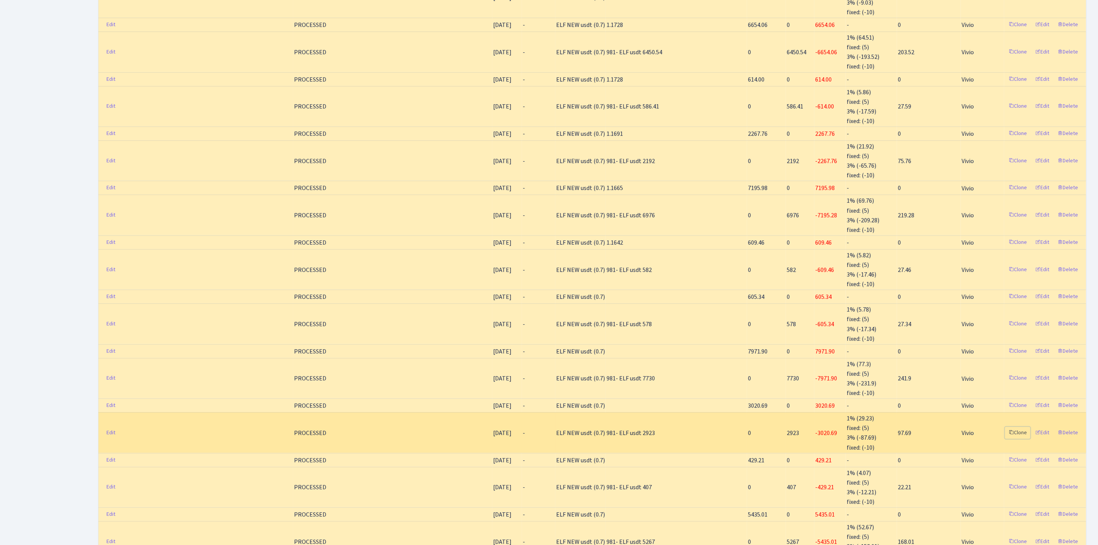
click at [1016, 432] on link "Clone" at bounding box center [1017, 433] width 25 height 12
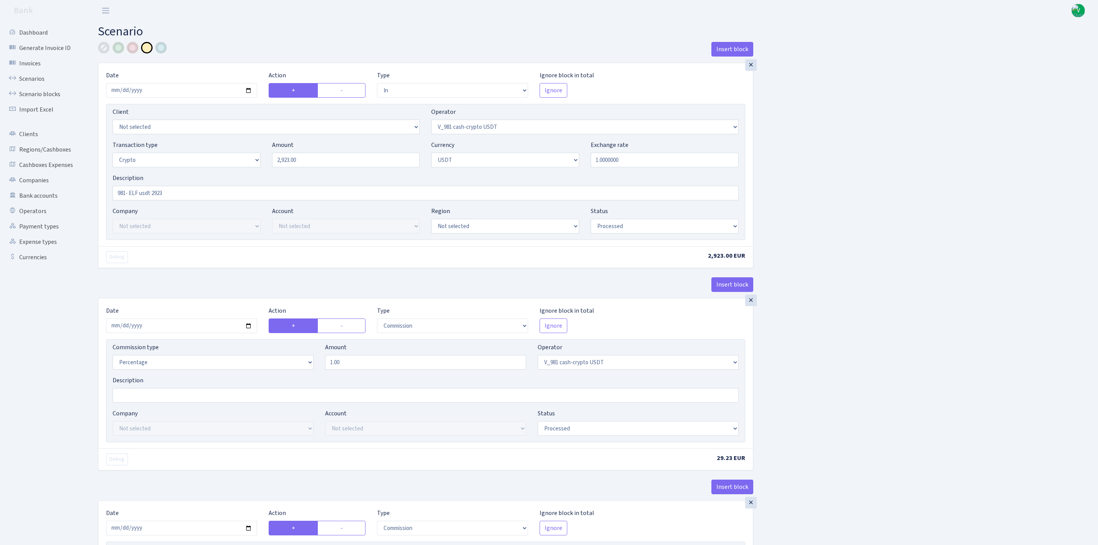
select select "in"
select select "435"
select select "3"
select select "6"
select select "processed"
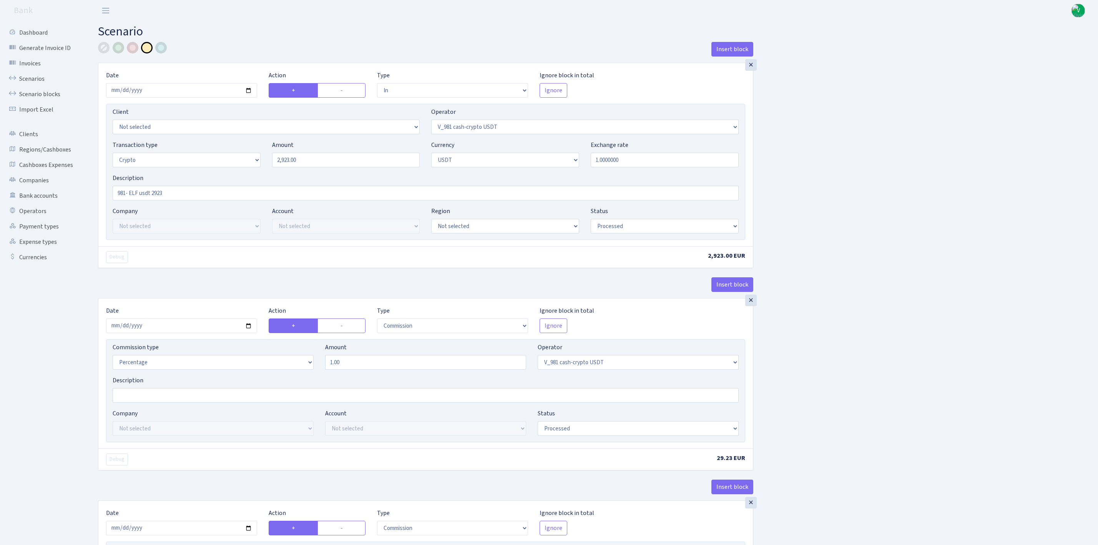
select select "commission"
select select "435"
select select "processed"
select select "commission"
select select "fixed"
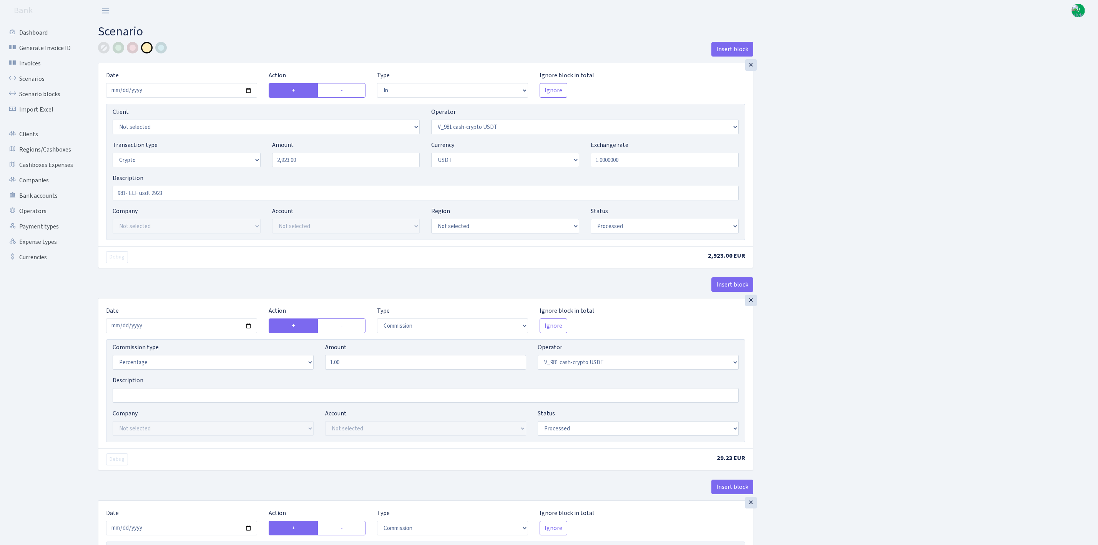
select select "435"
select select "processed"
select select "out"
select select "485"
select select "3"
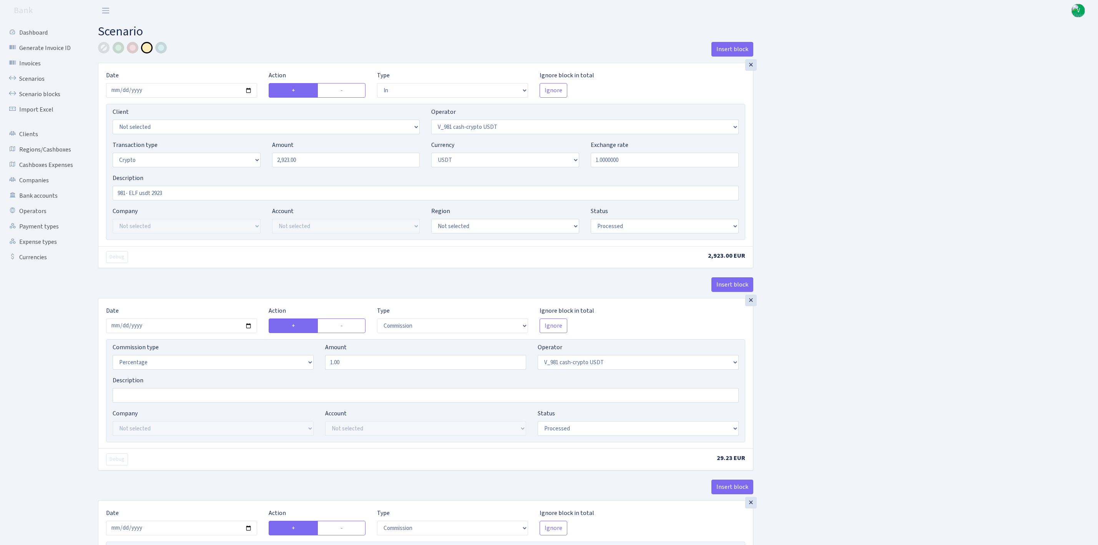
select select "6"
select select "processed"
select select "commission"
select select "485"
select select "processed"
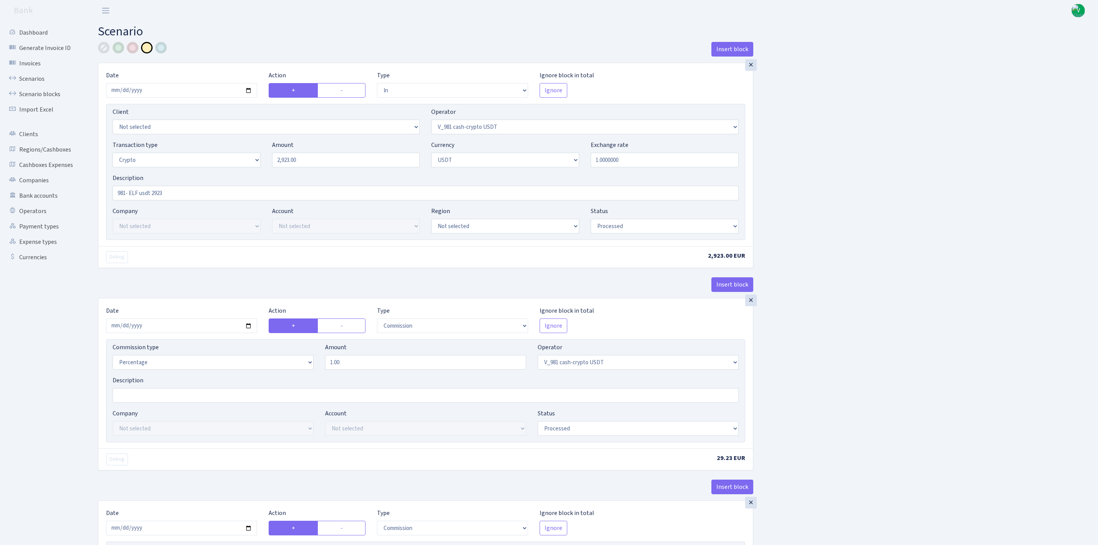
select select "commission"
select select "fixed"
select select "485"
select select "processed"
click at [246, 91] on input "[DATE]" at bounding box center [181, 90] width 151 height 15
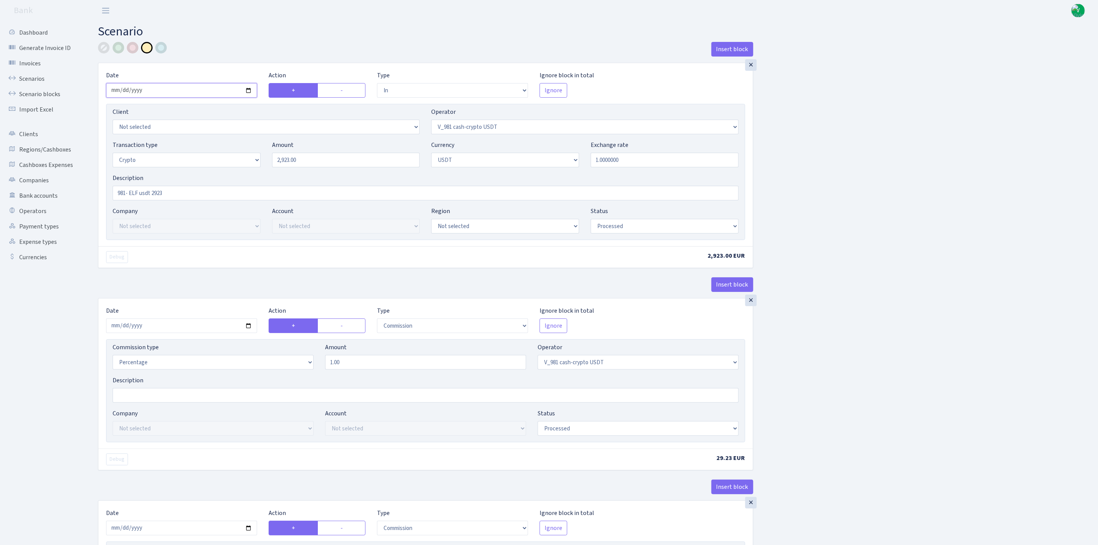
type input "[DATE]"
click at [294, 161] on input "2923.00" at bounding box center [346, 160] width 148 height 15
drag, startPoint x: 302, startPoint y: 160, endPoint x: 217, endPoint y: 143, distance: 87.0
click at [217, 143] on div "Transaction type Not selected 981 ELF FISH crypto [PERSON_NAME] MM-BALTIC eur U…" at bounding box center [426, 156] width 638 height 33
click at [679, 156] on input "1.0000000" at bounding box center [665, 160] width 148 height 15
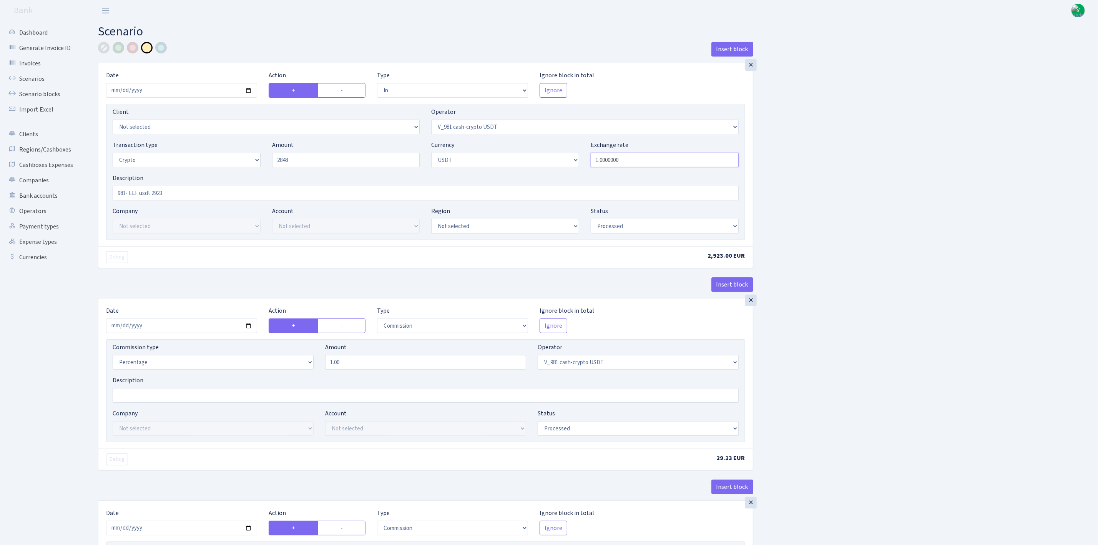
type input "2,848.00"
drag, startPoint x: 166, startPoint y: 196, endPoint x: 183, endPoint y: 197, distance: 16.2
click at [183, 197] on input "981- ELF usdt 2923" at bounding box center [426, 193] width 626 height 15
type input "981- ELF usdt 2848"
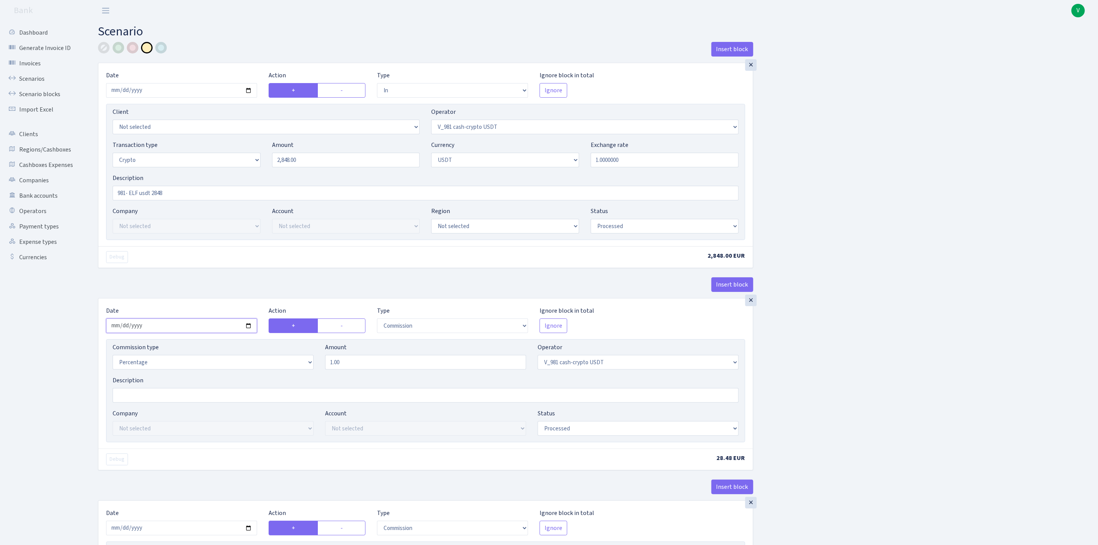
click at [249, 327] on input "[DATE]" at bounding box center [181, 325] width 151 height 15
type input "[DATE]"
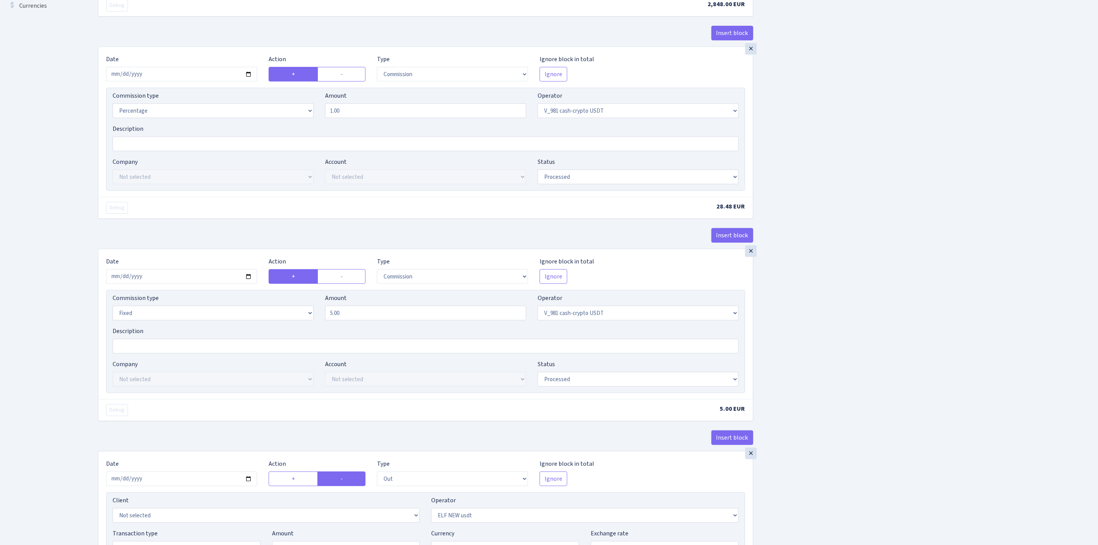
scroll to position [288, 0]
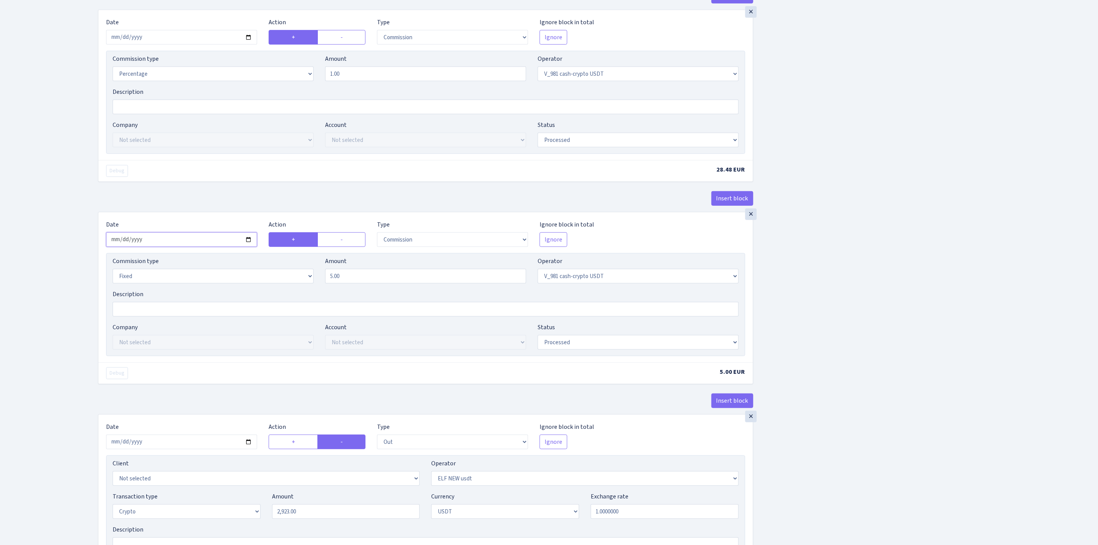
click at [250, 245] on input "[DATE]" at bounding box center [181, 239] width 151 height 15
type input "[DATE]"
click at [811, 345] on div "Insert block × Date [DATE] Action + - Type --- In Out Commission Field required…" at bounding box center [592, 421] width 1000 height 1334
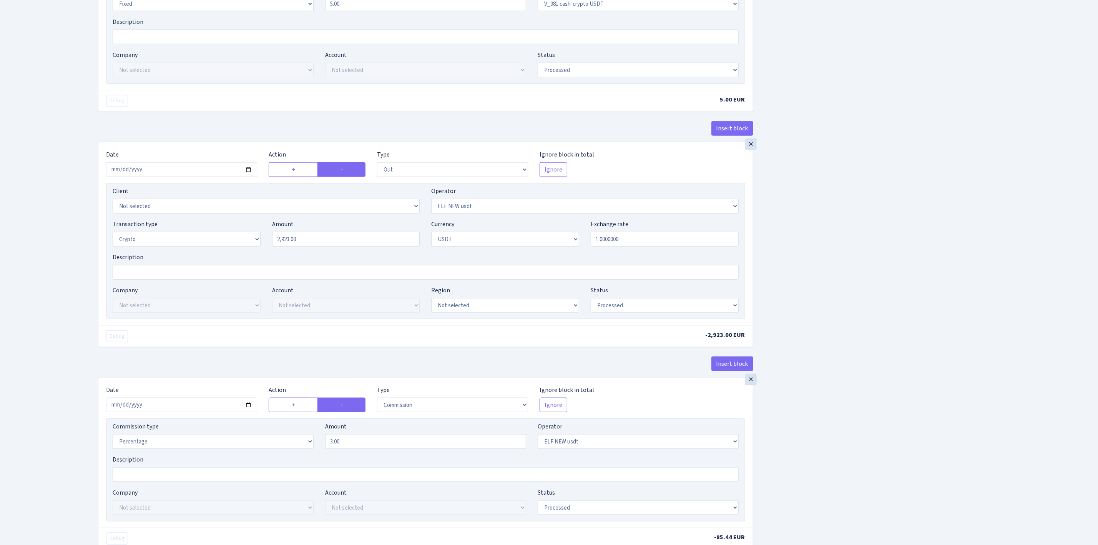
scroll to position [577, 0]
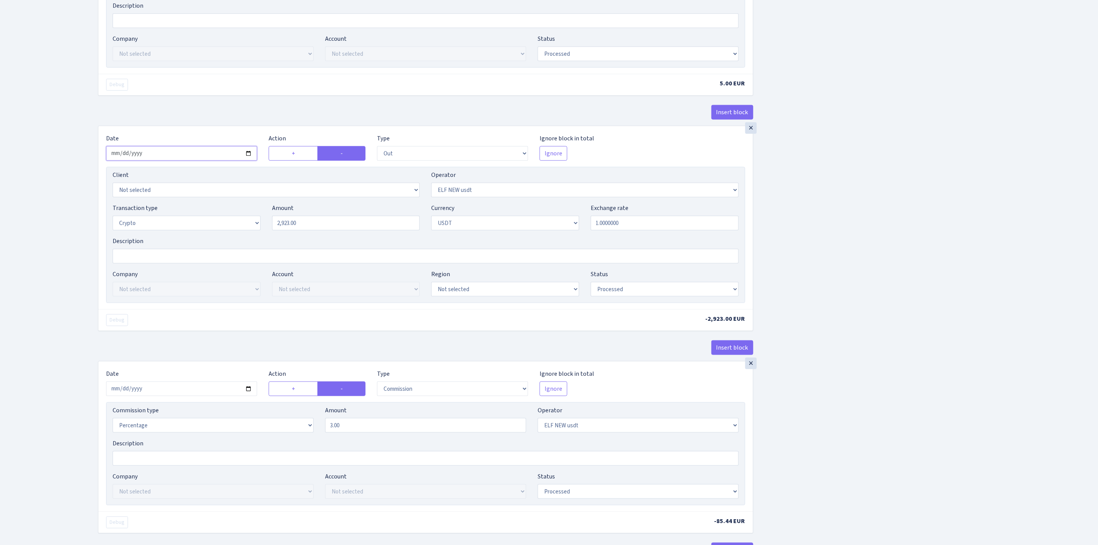
click at [248, 157] on input "[DATE]" at bounding box center [181, 153] width 151 height 15
type input "[DATE]"
click at [808, 290] on div "Insert block × Date [DATE] Action + - Type --- In Out Commission Field required…" at bounding box center [592, 132] width 1000 height 1334
drag, startPoint x: 348, startPoint y: 232, endPoint x: 235, endPoint y: 208, distance: 115.6
click at [235, 208] on div "Client Not selected 1 KOC GEMICILIK VE TASIMACILIK 1/BALDERE-SILDEDZE SIGNE 1/S…" at bounding box center [425, 235] width 639 height 136
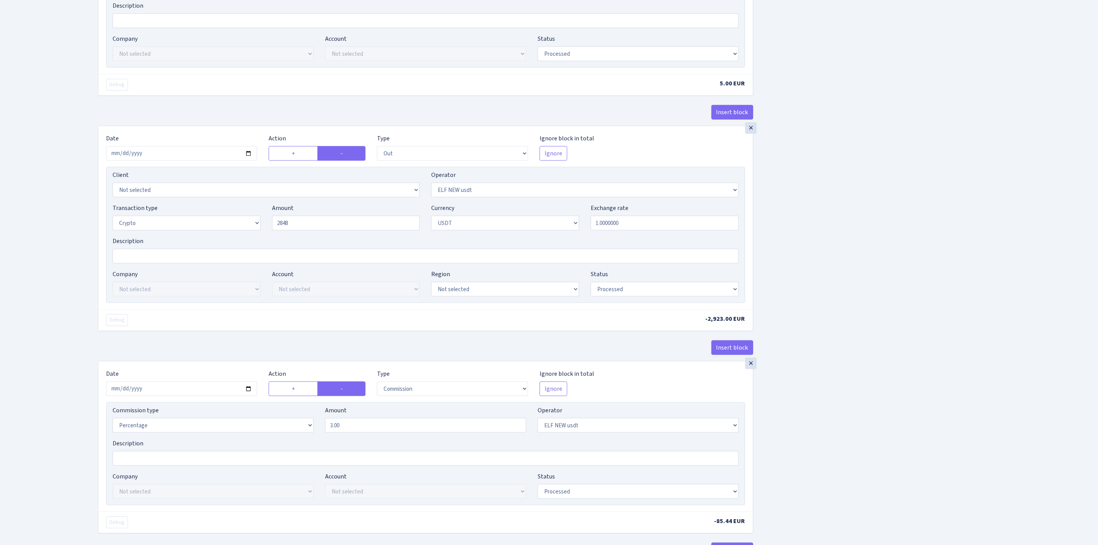
click at [1025, 338] on div "Insert block × Date [DATE] Action + - Type --- In Out Commission Field required…" at bounding box center [592, 132] width 1000 height 1334
type input "2,848.00"
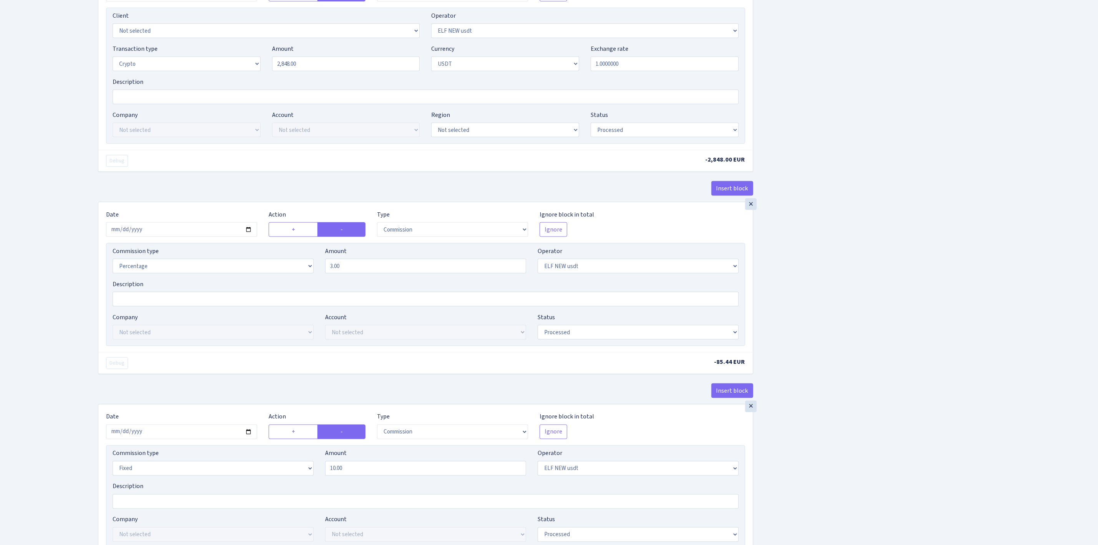
scroll to position [749, 0]
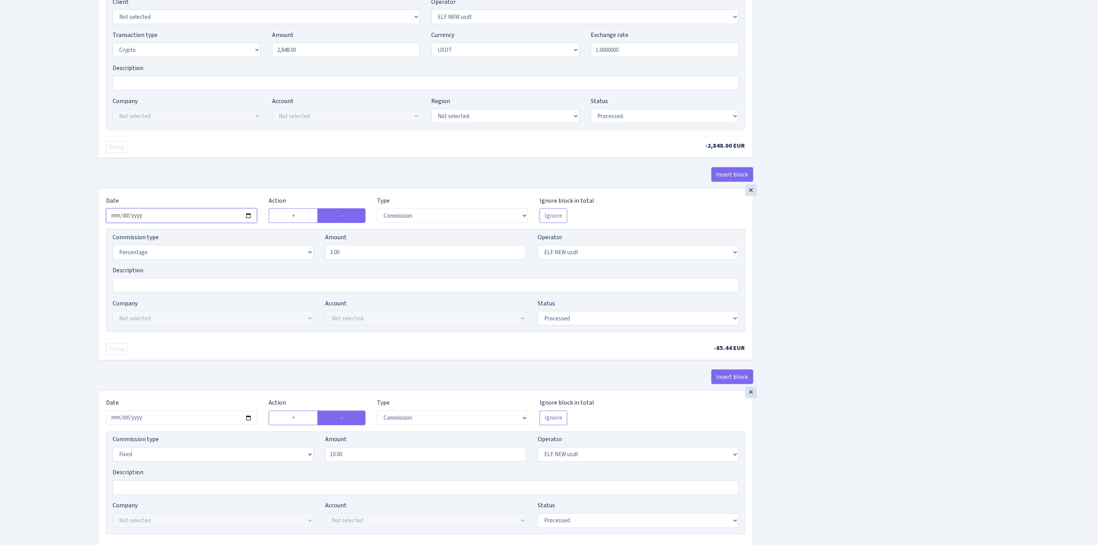
click at [248, 223] on input "[DATE]" at bounding box center [181, 215] width 151 height 15
type input "[DATE]"
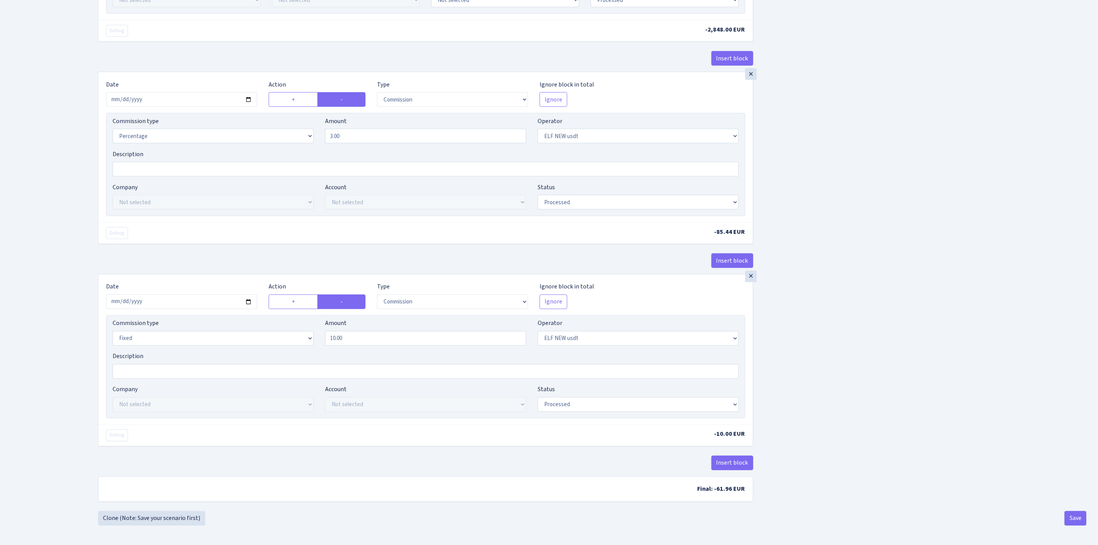
scroll to position [879, 0]
click at [247, 296] on input "[DATE]" at bounding box center [181, 301] width 151 height 15
type input "[DATE]"
click at [1076, 519] on button "Save" at bounding box center [1076, 518] width 22 height 15
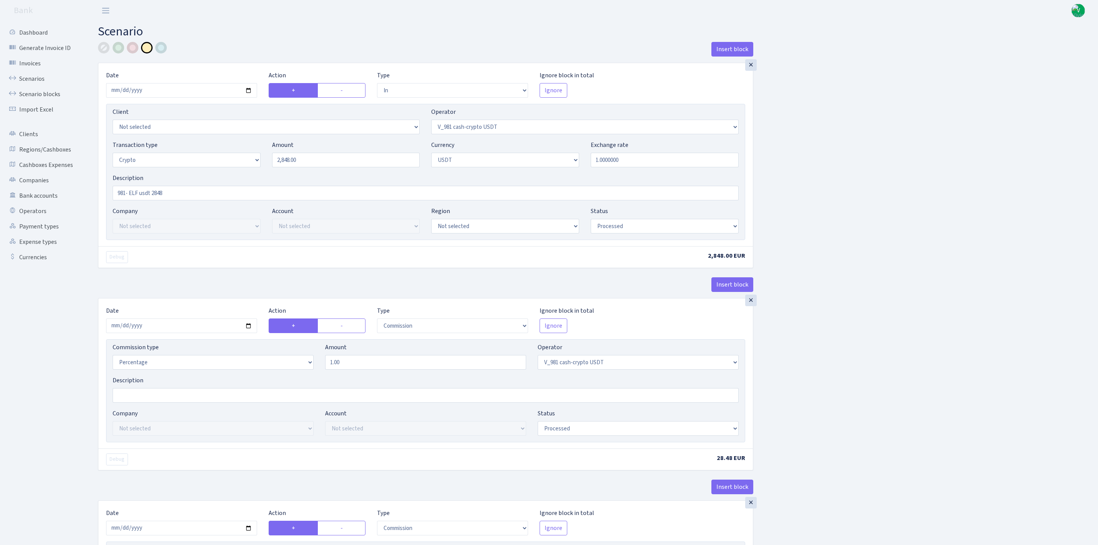
select select "in"
select select "435"
select select "3"
select select "6"
select select "processed"
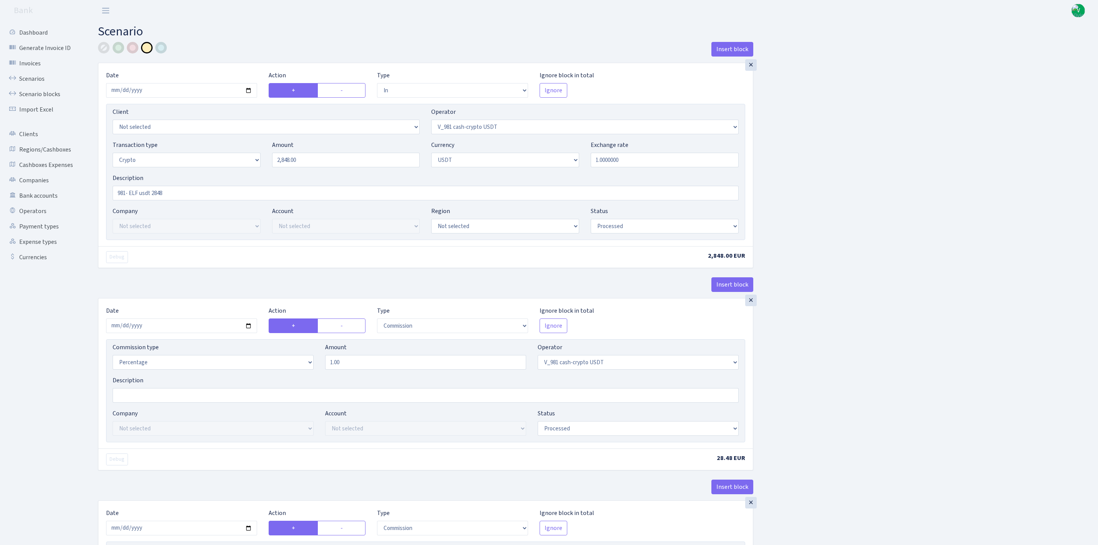
select select "commission"
select select "435"
select select "processed"
select select "commission"
select select "fixed"
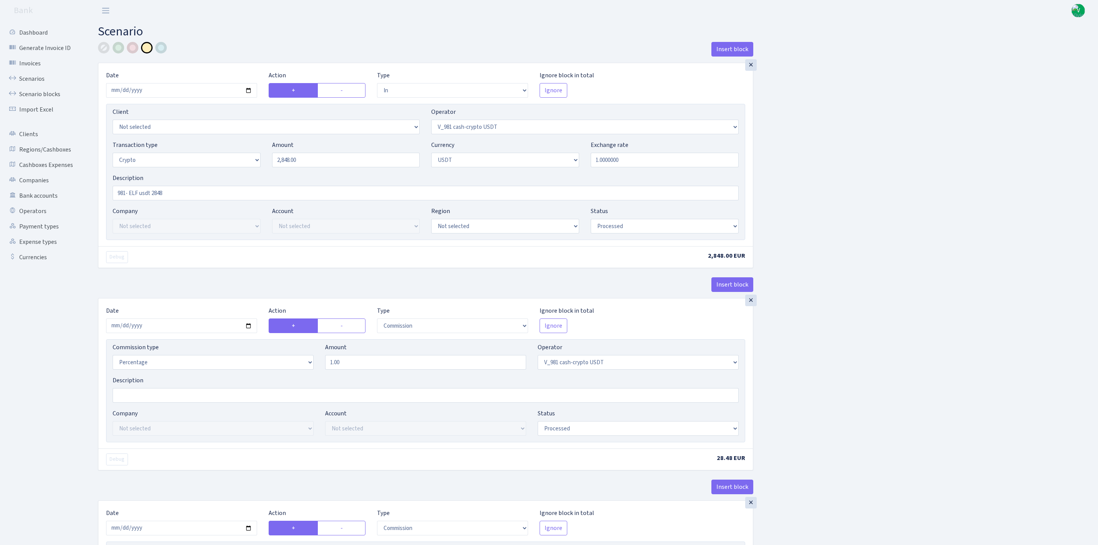
select select "435"
select select "processed"
select select "out"
select select "485"
select select "3"
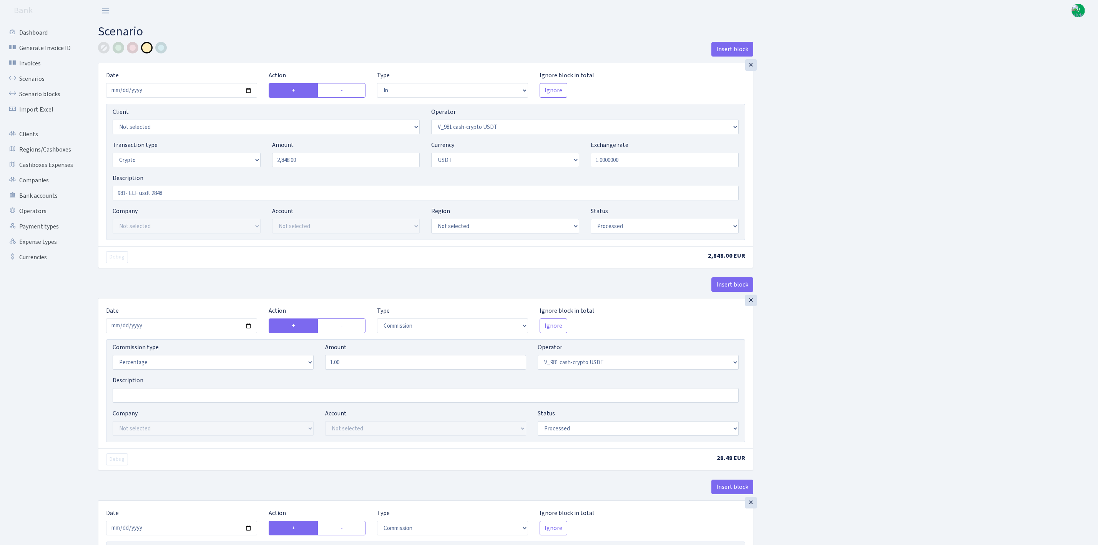
select select "6"
select select "processed"
select select "commission"
select select "485"
select select "processed"
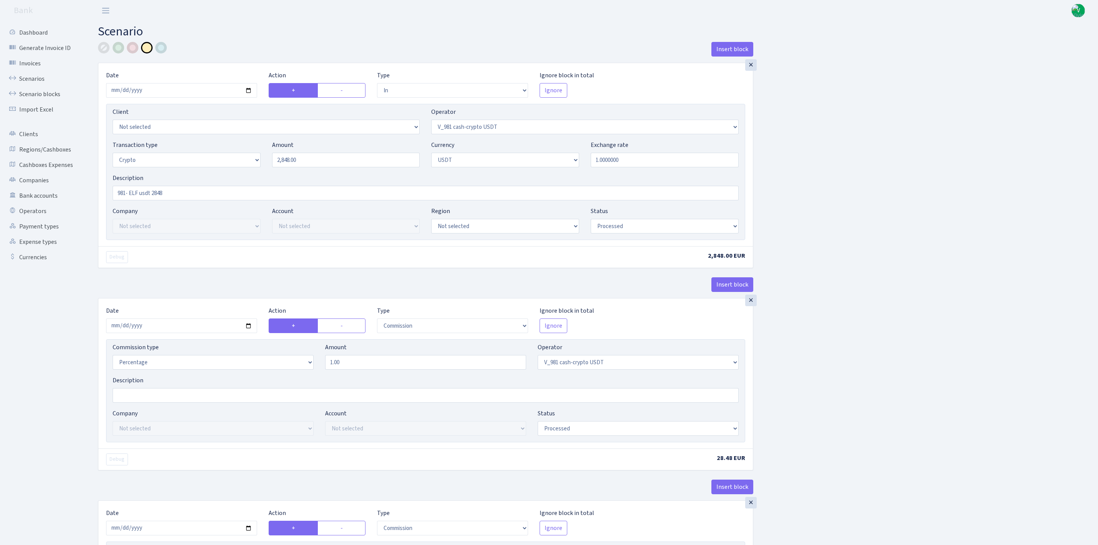
select select "commission"
select select "fixed"
select select "485"
select select "processed"
click at [40, 78] on link "Scenarios" at bounding box center [42, 78] width 77 height 15
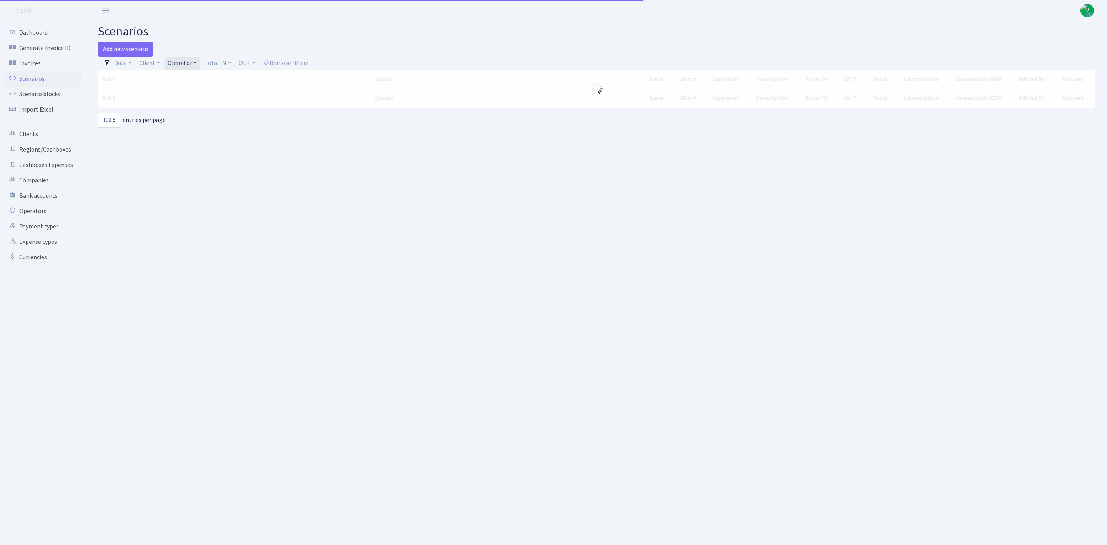
select select "100"
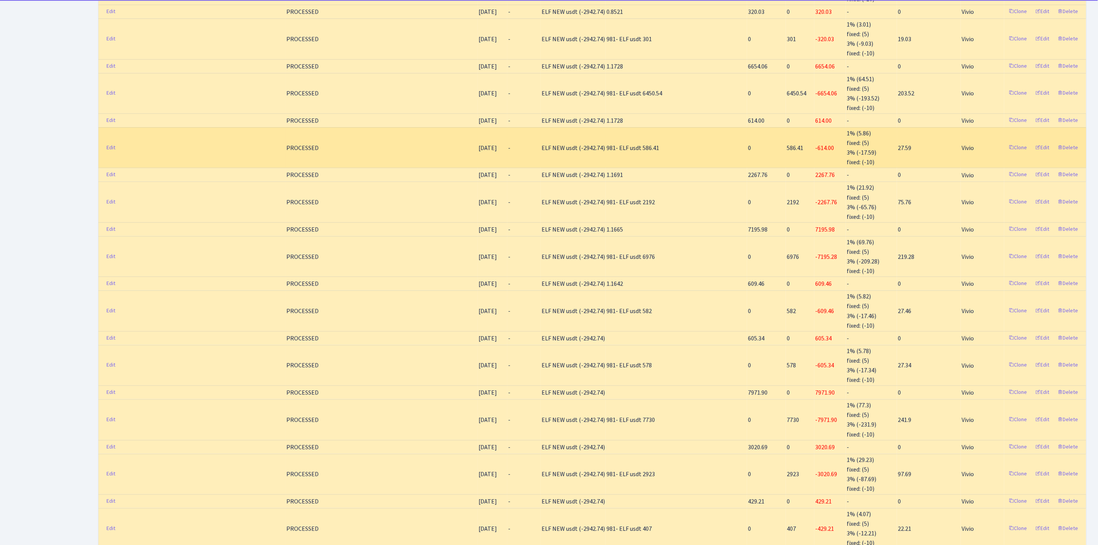
scroll to position [288, 0]
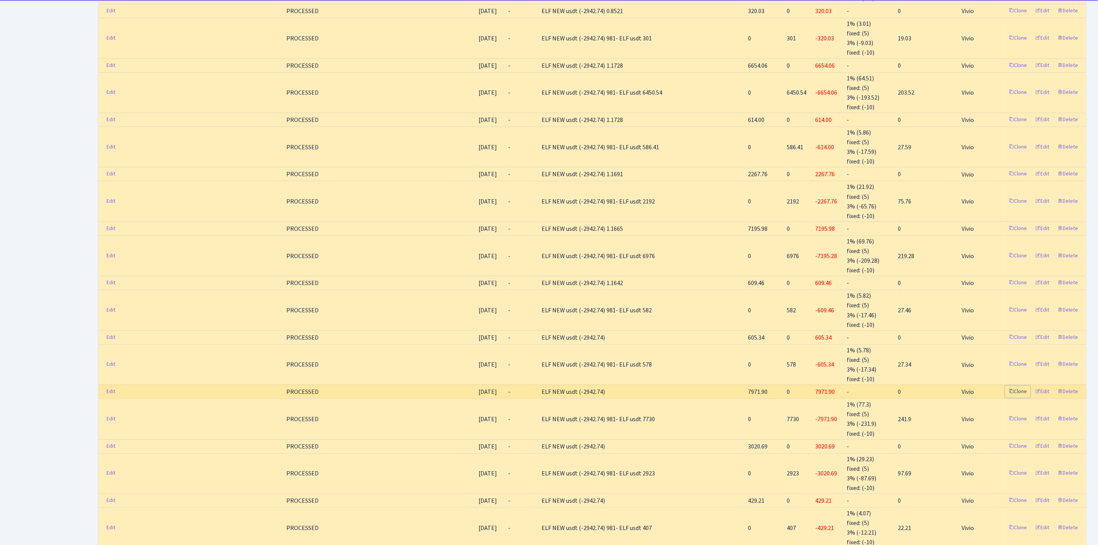
click at [1018, 390] on link "Clone" at bounding box center [1017, 392] width 25 height 12
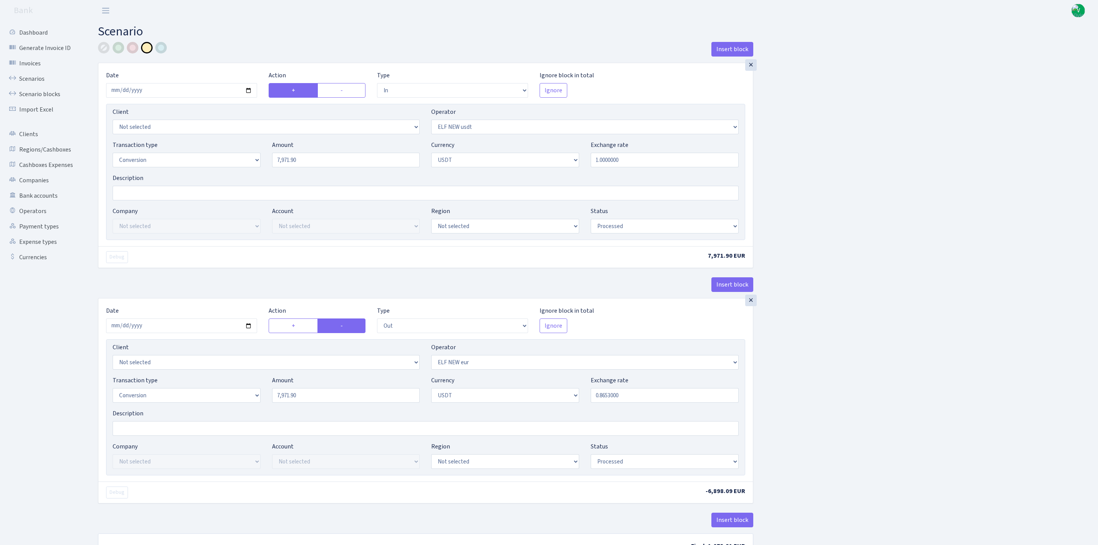
select select "in"
select select "485"
select select "15"
select select "6"
select select "processed"
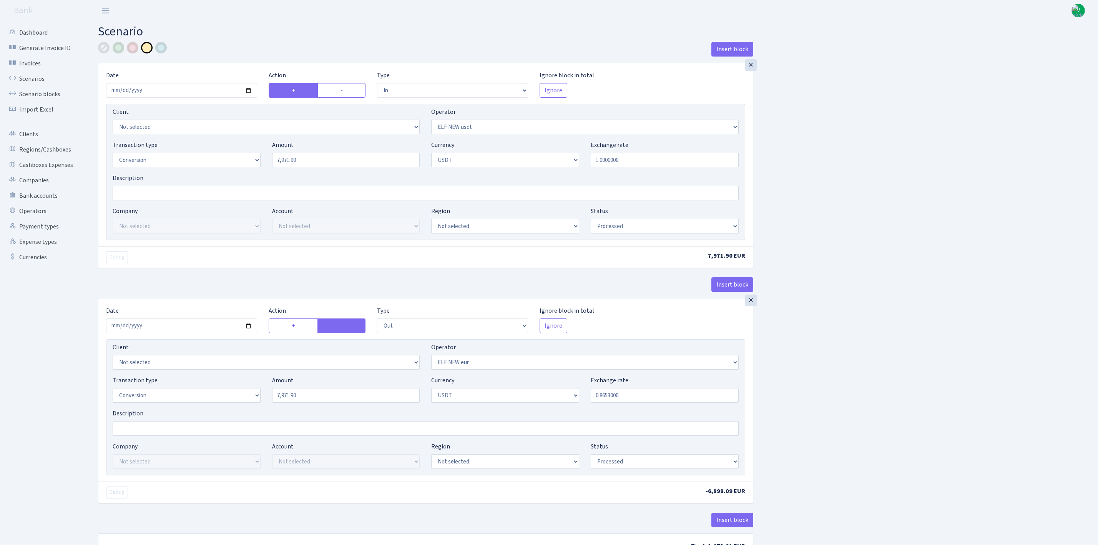
select select "out"
select select "484"
select select "15"
select select "6"
select select "processed"
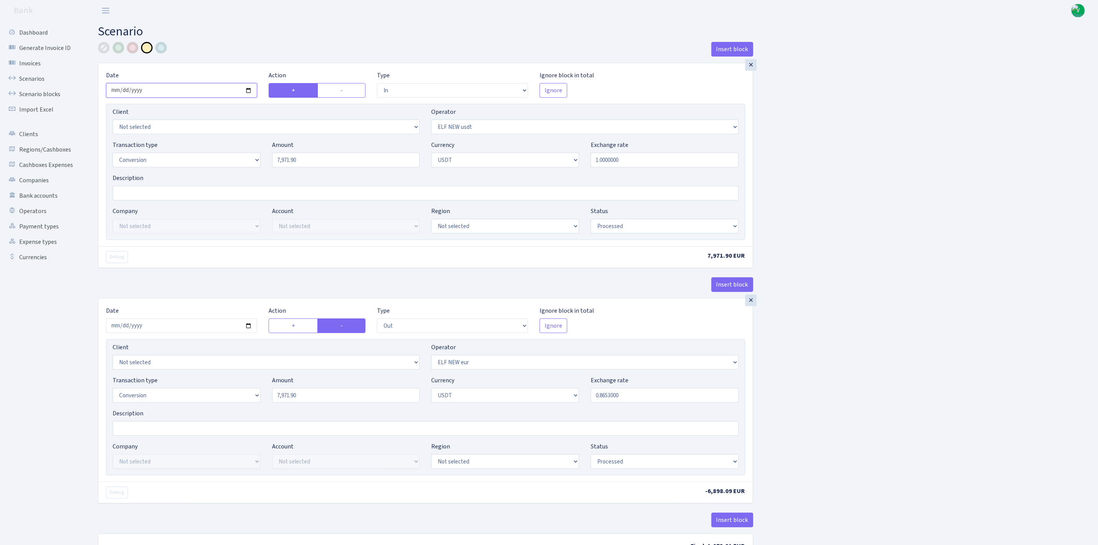
click at [247, 90] on input "[DATE]" at bounding box center [181, 90] width 151 height 15
type input "[DATE]"
drag, startPoint x: 302, startPoint y: 160, endPoint x: 218, endPoint y: 142, distance: 86.3
click at [218, 142] on div "Transaction type Not selected 981 ELF FISH crypto [PERSON_NAME] MM-BALTIC eur U…" at bounding box center [426, 156] width 638 height 33
click at [608, 161] on input "1.0000000" at bounding box center [665, 160] width 148 height 15
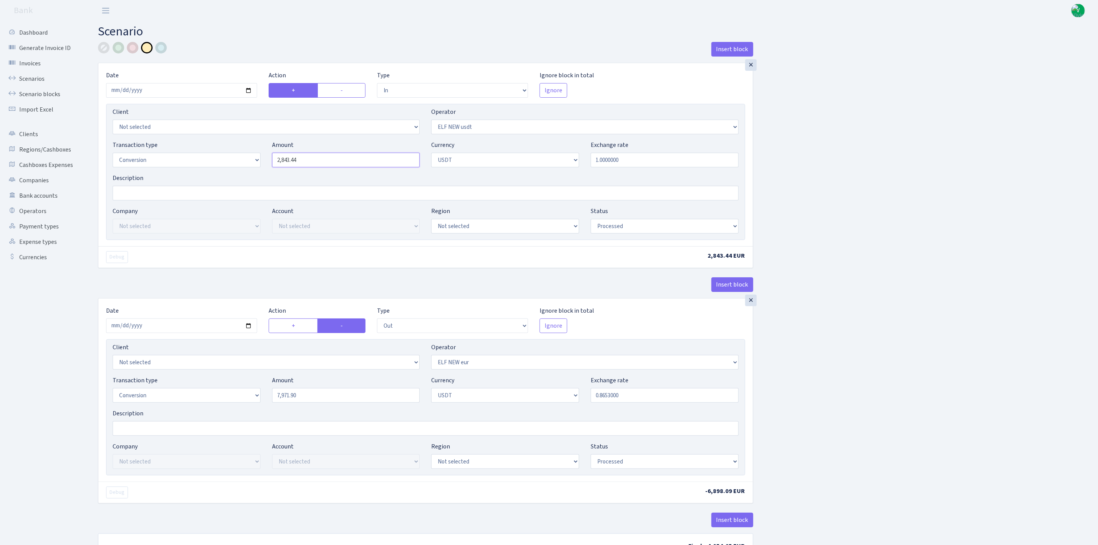
click at [285, 163] on input "2,843.44" at bounding box center [346, 160] width 148 height 15
click at [279, 160] on input "2843.44" at bounding box center [346, 160] width 148 height 15
click at [868, 172] on div "Insert block × Date [DATE] Action + - Type --- In Out Commission Field required…" at bounding box center [592, 305] width 1000 height 526
type input "2,943.44"
click at [129, 48] on div at bounding box center [133, 48] width 12 height 12
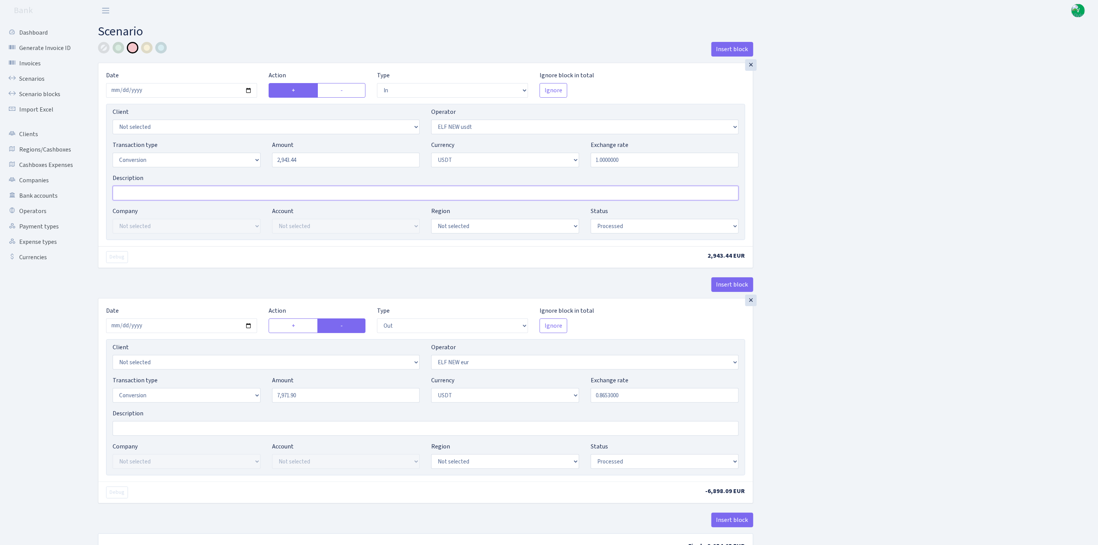
click at [126, 190] on input "Description" at bounding box center [426, 193] width 626 height 15
type input "kurss???"
click at [811, 173] on div "Insert block × Date [DATE] Action + - Type --- In Out Commission Field required…" at bounding box center [592, 305] width 1000 height 526
click at [251, 324] on input "[DATE]" at bounding box center [181, 325] width 151 height 15
type input "[DATE]"
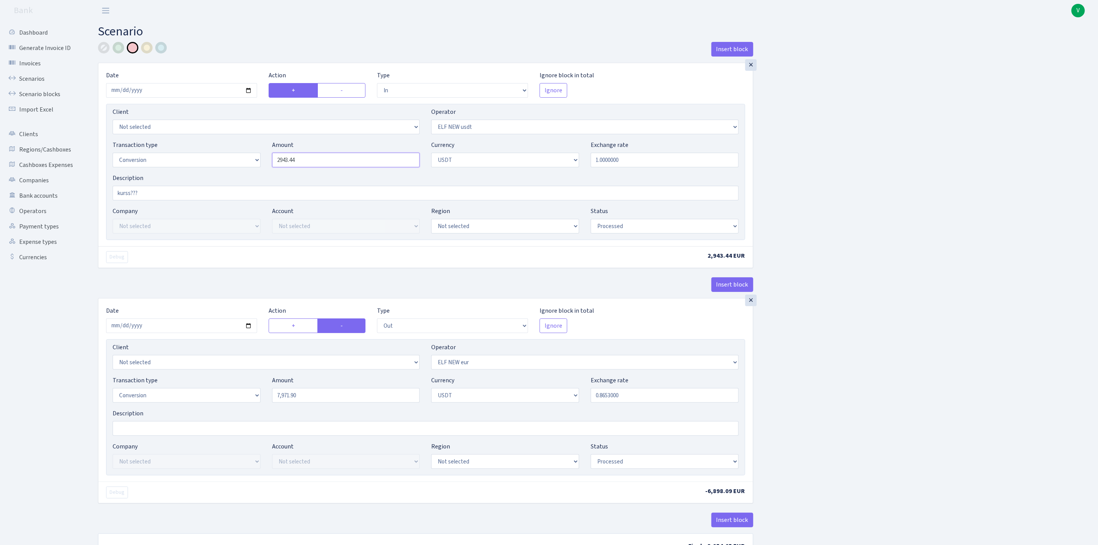
drag, startPoint x: 312, startPoint y: 158, endPoint x: 238, endPoint y: 150, distance: 74.6
click at [238, 150] on div "Transaction type Not selected 981 ELF FISH crypto [PERSON_NAME] MM-BALTIC eur U…" at bounding box center [426, 156] width 638 height 33
click at [306, 402] on input "7,971.90" at bounding box center [346, 395] width 148 height 15
type input "2,943.44"
drag, startPoint x: 277, startPoint y: 397, endPoint x: 239, endPoint y: 396, distance: 37.7
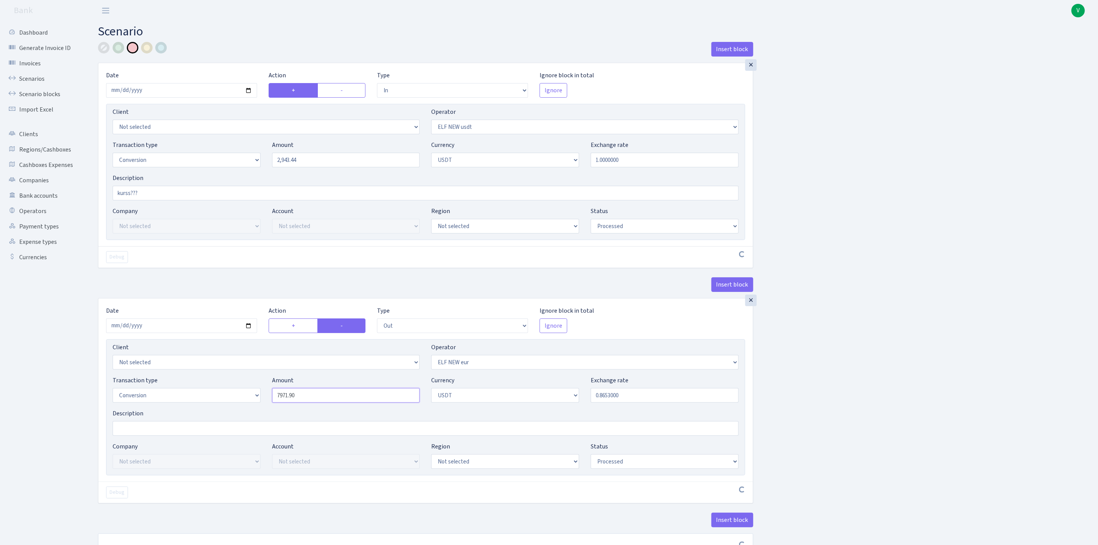
click at [239, 396] on div "Transaction type Not selected 981 ELF FISH crypto [PERSON_NAME] MM-BALTIC eur U…" at bounding box center [426, 392] width 638 height 33
paste input "2943.44"
type input "2,943.44"
click at [841, 392] on div "Insert block × Date [DATE] Action + - Type --- In Out Commission Field required…" at bounding box center [592, 305] width 1000 height 526
drag, startPoint x: 113, startPoint y: 185, endPoint x: 96, endPoint y: 184, distance: 17.3
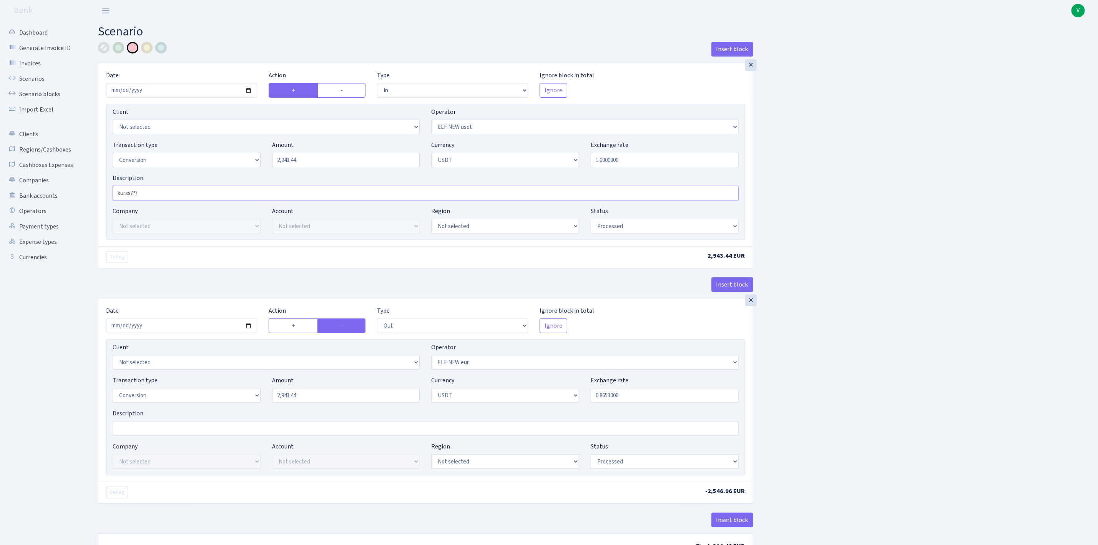
click at [96, 184] on div "Insert block × Date [DATE] Action + - Type --- In Out Commission Field required…" at bounding box center [425, 305] width 667 height 526
click at [146, 432] on input "Description" at bounding box center [426, 428] width 626 height 15
paste input "kurss???"
type input "kurss???"
click at [820, 397] on div "Insert block × Date [DATE] Action + - Type --- In Out Commission Field required…" at bounding box center [592, 305] width 1000 height 526
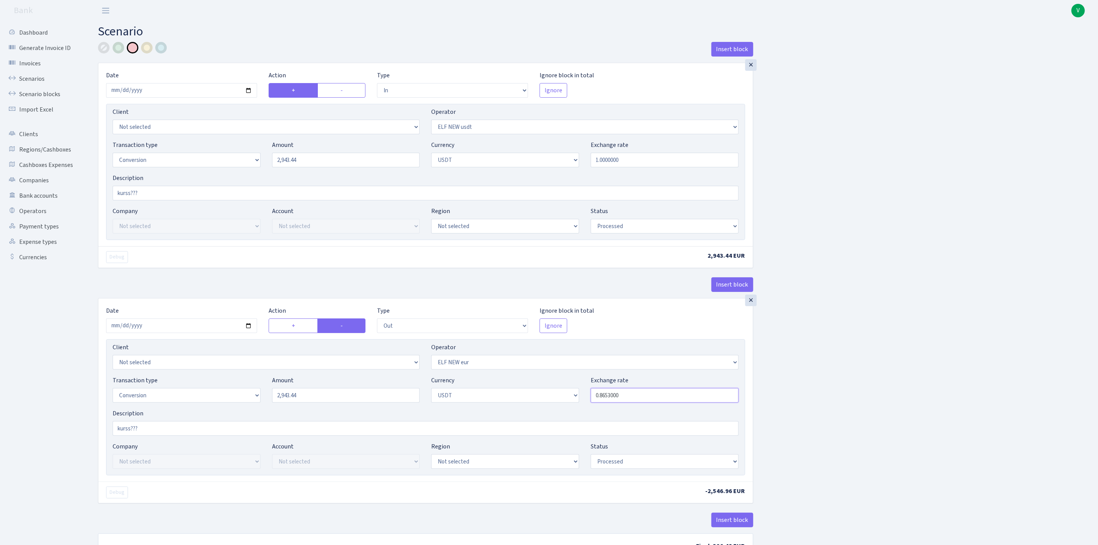
drag, startPoint x: 603, startPoint y: 397, endPoint x: 648, endPoint y: 397, distance: 45.0
click at [648, 397] on input "0.8653000" at bounding box center [665, 395] width 148 height 15
click at [841, 300] on div "Insert block × Date [DATE] Action + - Type --- In Out Commission Field required…" at bounding box center [592, 305] width 1000 height 526
type input "0.8000000"
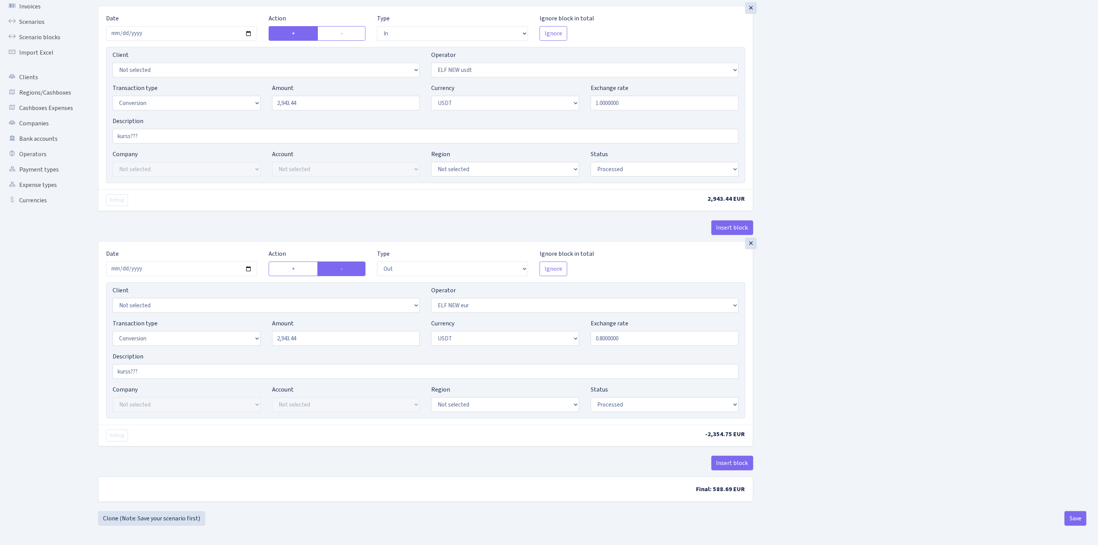
scroll to position [62, 0]
click at [1081, 515] on button "Save" at bounding box center [1076, 518] width 22 height 15
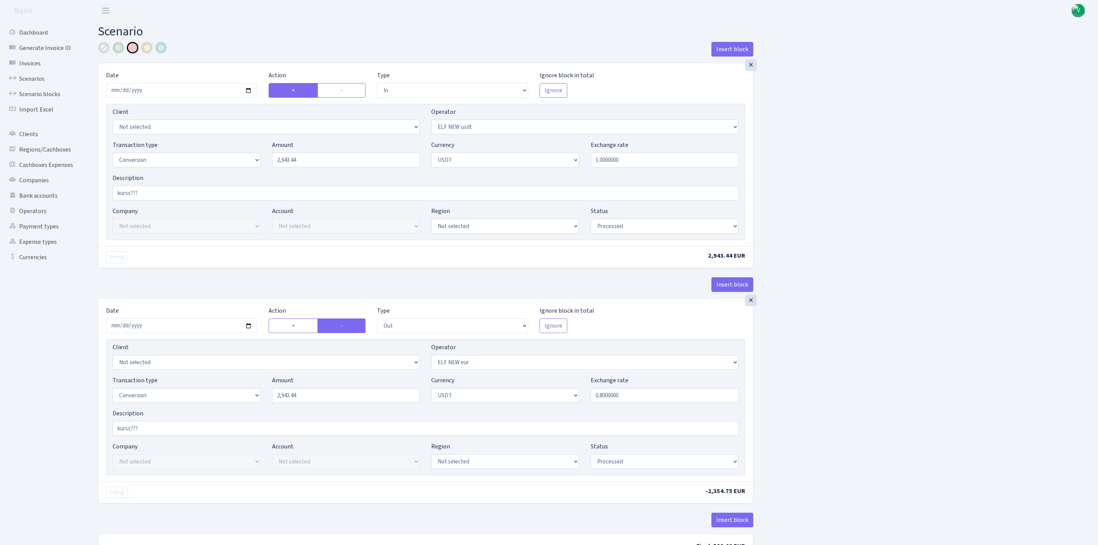
select select "in"
select select "485"
select select "15"
select select "6"
select select "processed"
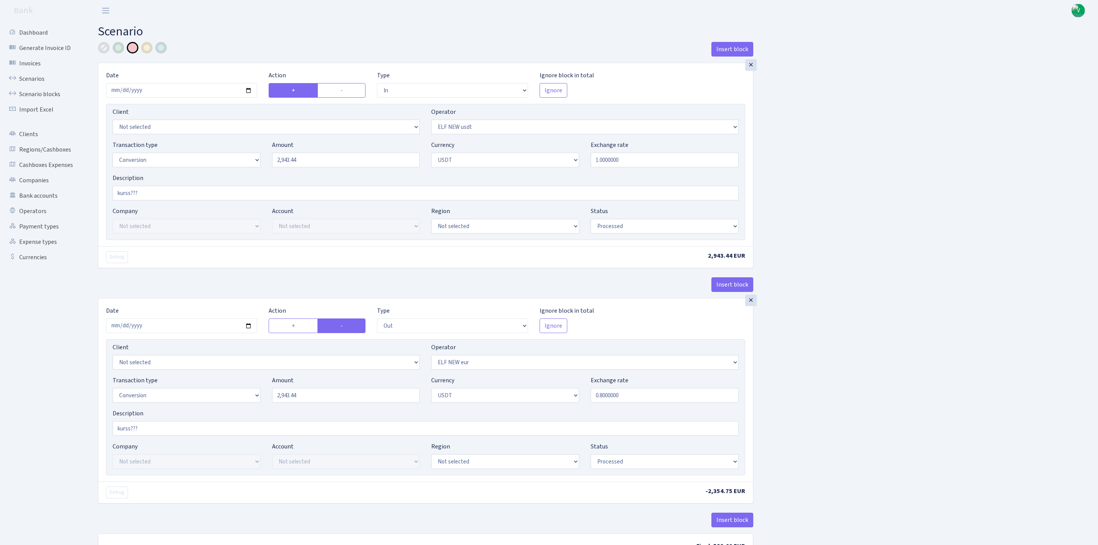
select select "out"
select select "484"
select select "15"
select select "6"
select select "processed"
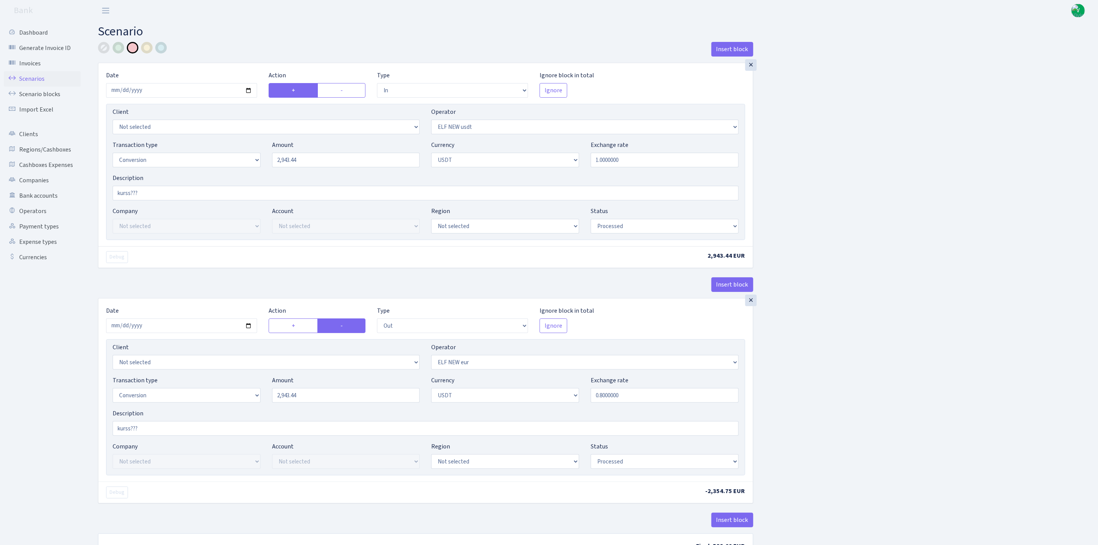
click at [38, 73] on link "Scenarios" at bounding box center [42, 78] width 77 height 15
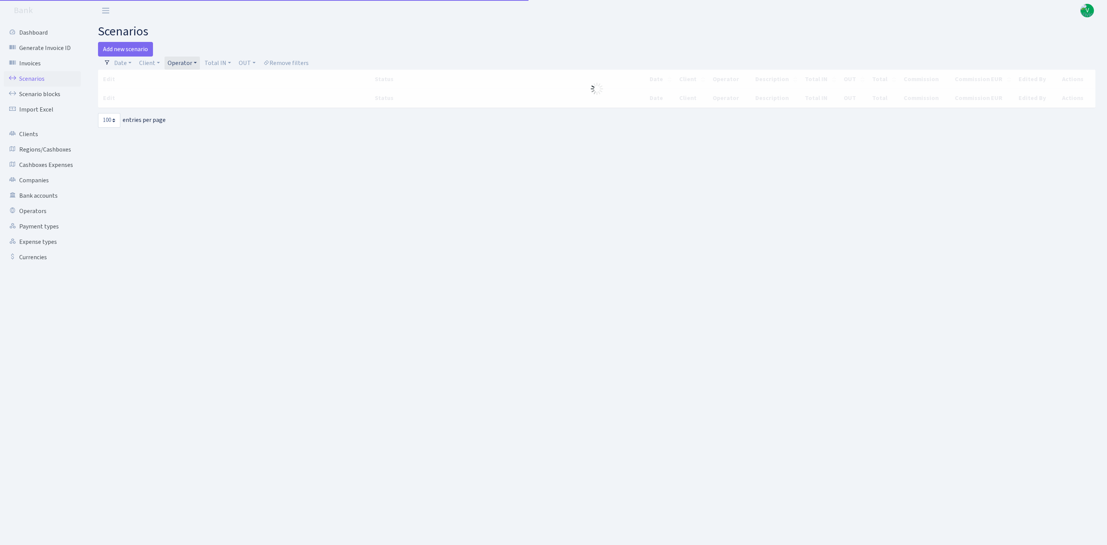
select select "100"
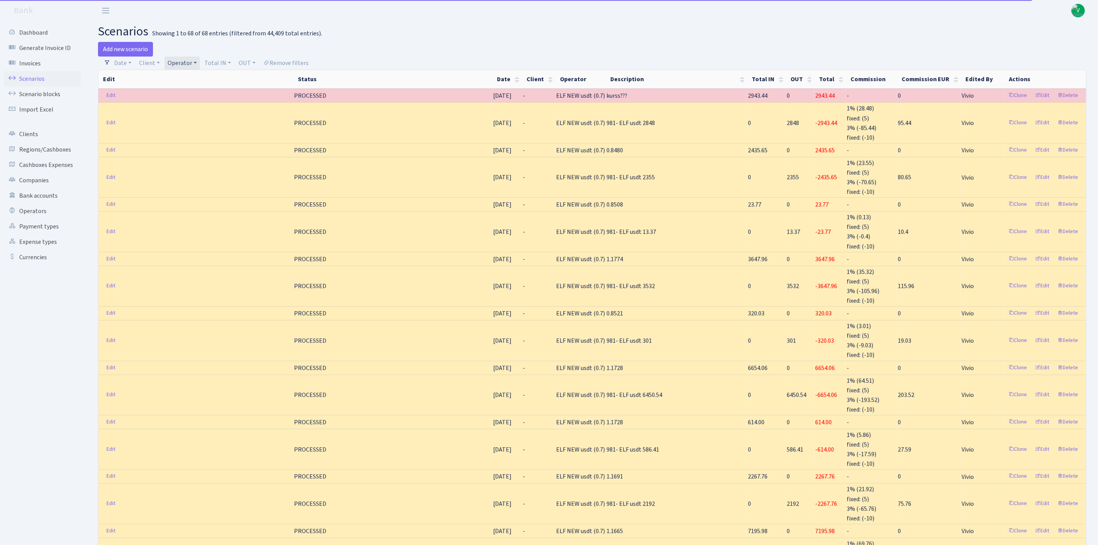
click at [181, 62] on link "Operator" at bounding box center [182, 63] width 35 height 13
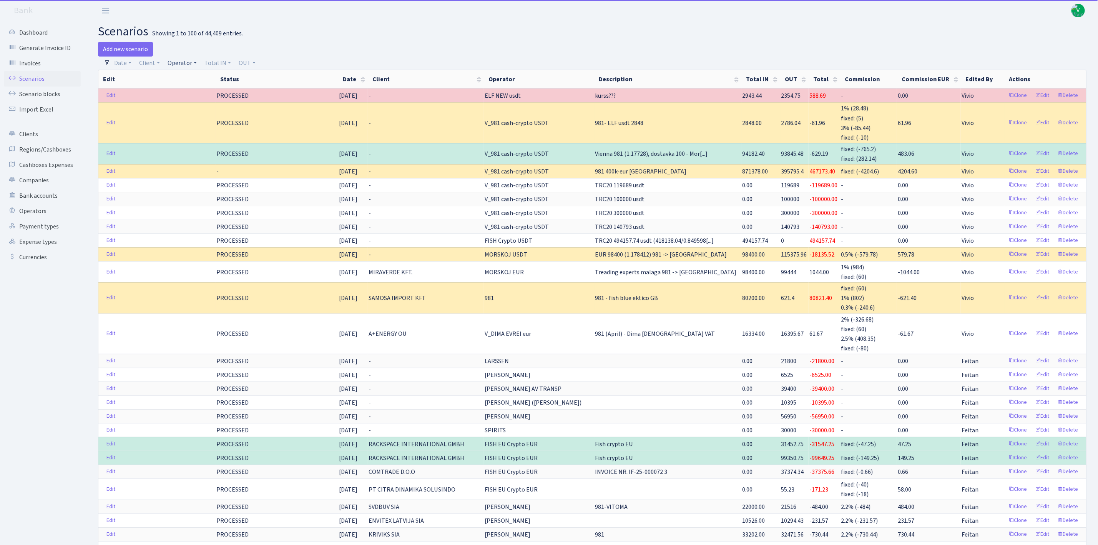
click at [186, 61] on link "Operator" at bounding box center [182, 63] width 35 height 13
click at [197, 91] on input "search" at bounding box center [195, 91] width 57 height 12
type input "981"
click at [196, 156] on li "V_981 cash-crypto USDT" at bounding box center [195, 154] width 58 height 22
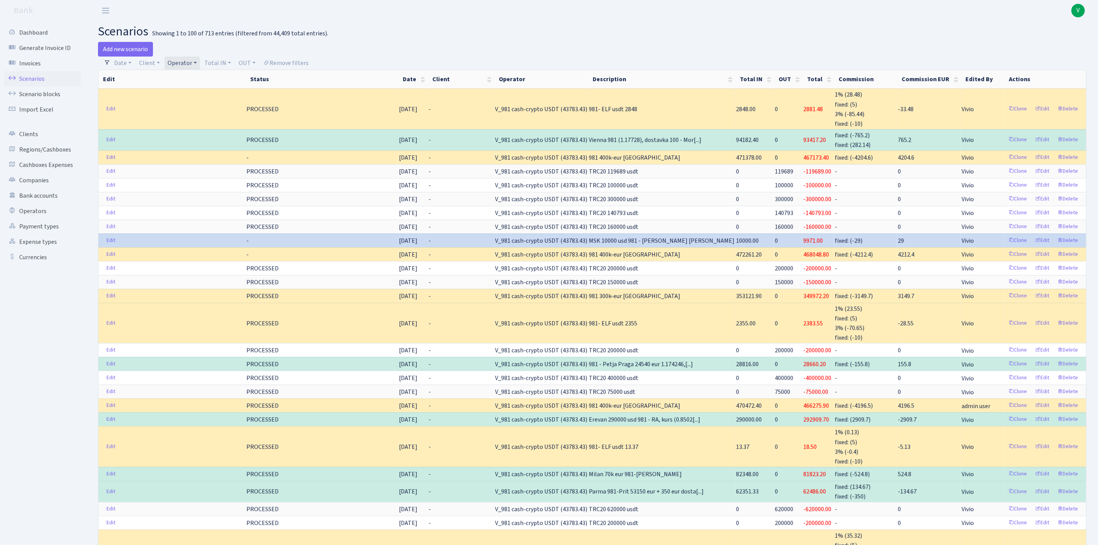
click at [191, 66] on link "Operator" at bounding box center [182, 63] width 35 height 13
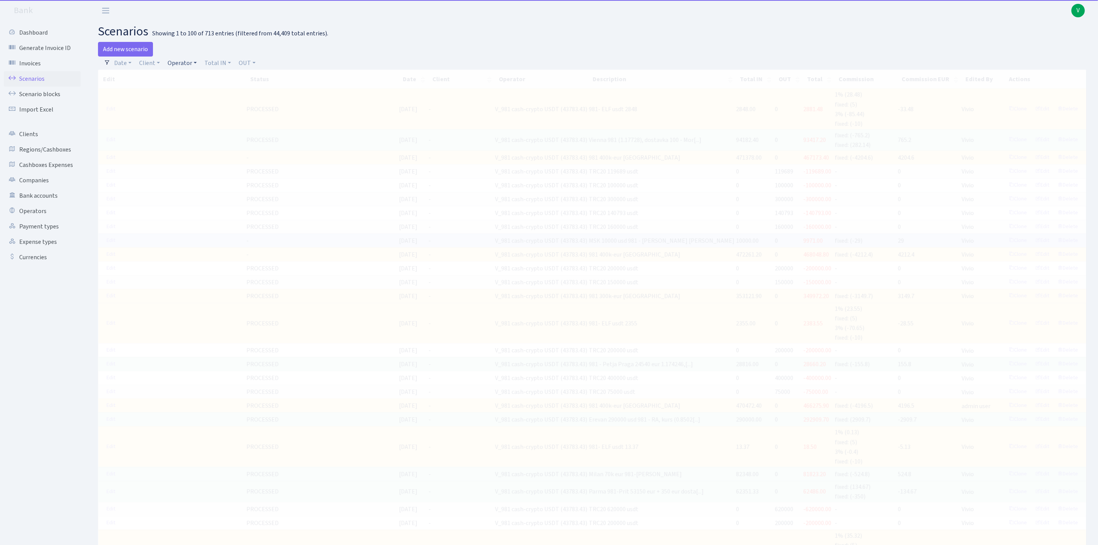
click at [188, 61] on link "Operator" at bounding box center [182, 63] width 35 height 13
click at [192, 87] on input "search" at bounding box center [195, 91] width 57 height 12
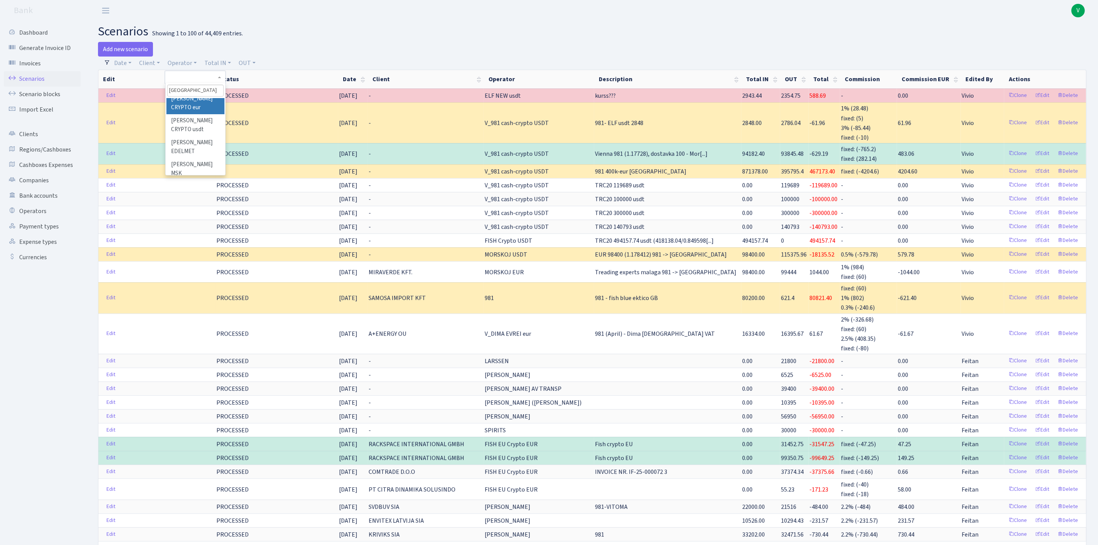
scroll to position [40, 0]
type input "roma"
click at [204, 148] on li "[PERSON_NAME] MSK" at bounding box center [195, 157] width 58 height 22
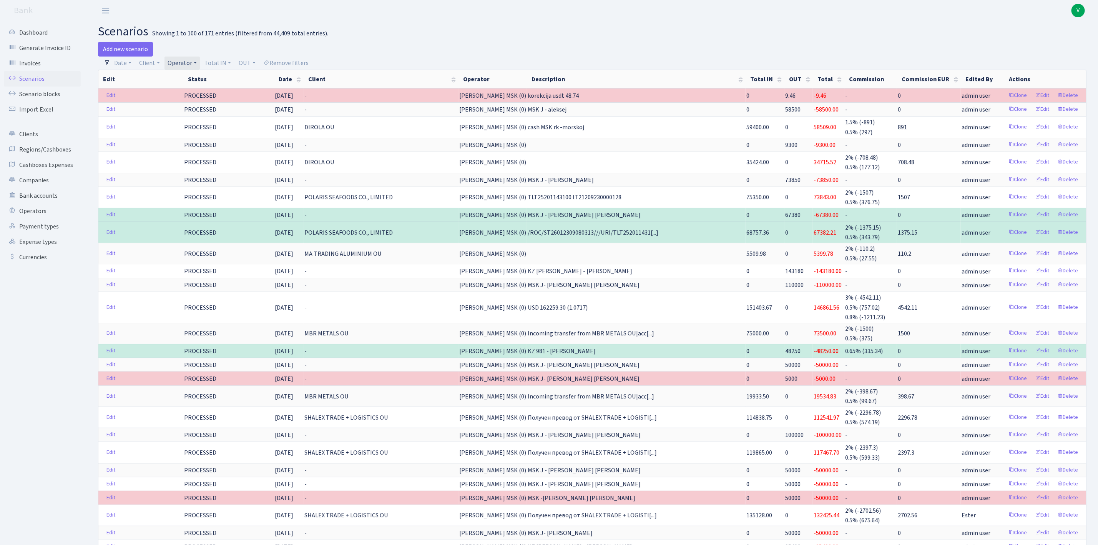
click at [178, 66] on link "Operator" at bounding box center [182, 63] width 35 height 13
click at [198, 50] on li "[PERSON_NAME] TLN" at bounding box center [195, 39] width 58 height 22
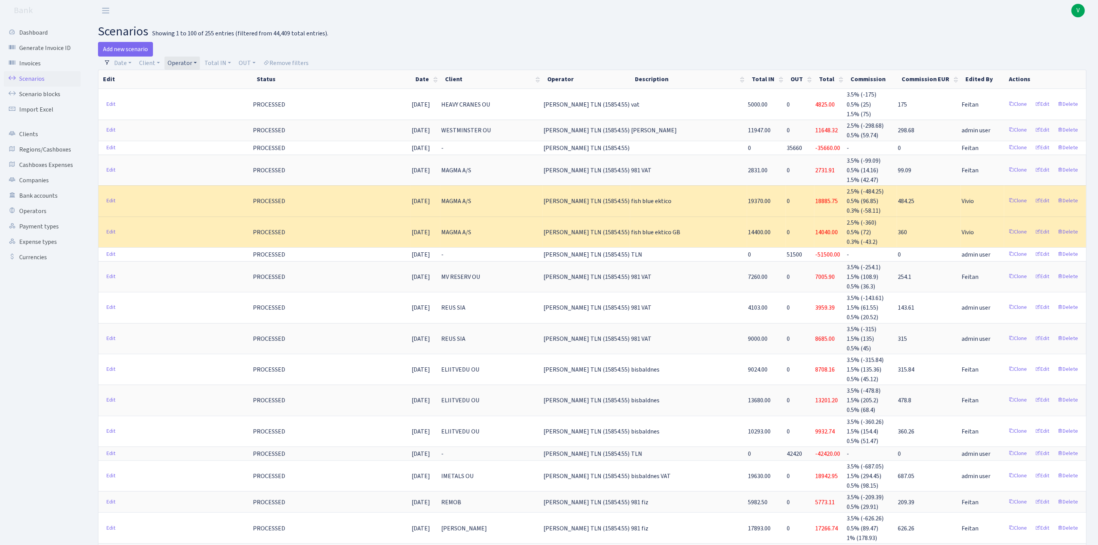
click at [189, 58] on link "Operator" at bounding box center [182, 63] width 35 height 13
click at [200, 17] on li "[PERSON_NAME] MSK" at bounding box center [195, 6] width 58 height 22
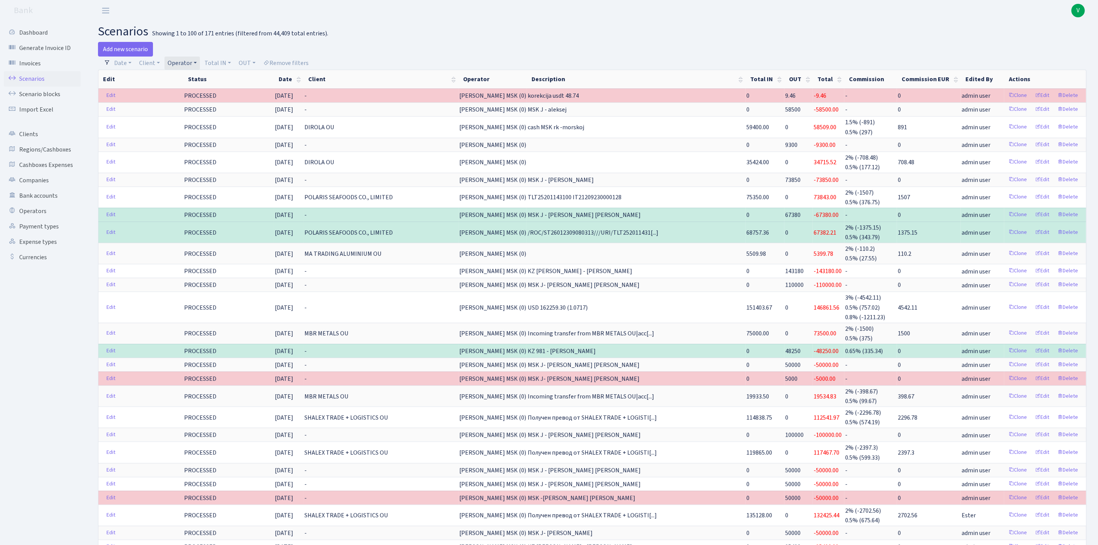
click at [183, 59] on link "Operator" at bounding box center [182, 63] width 35 height 13
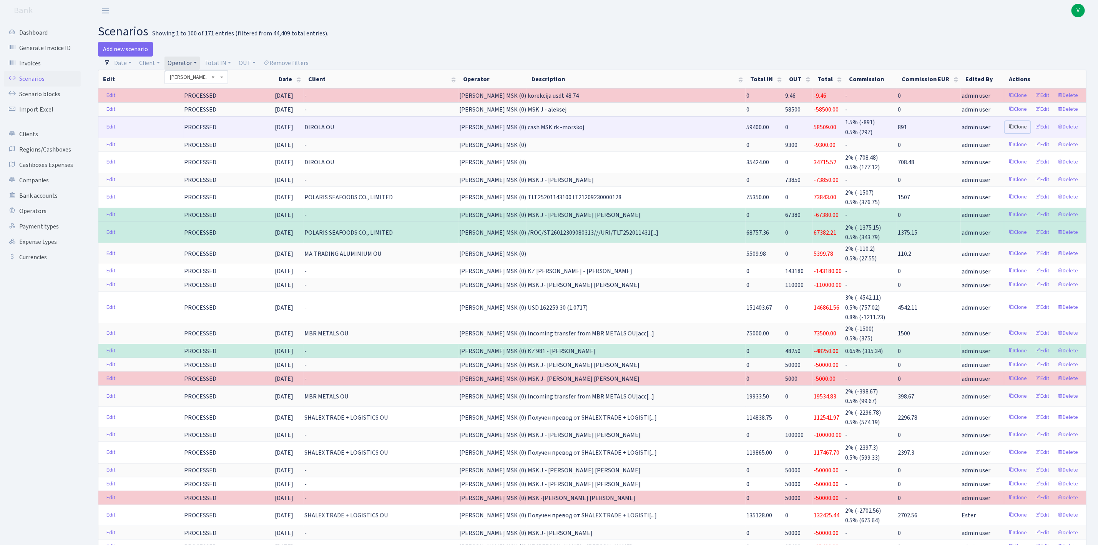
click at [1017, 126] on link "Clone" at bounding box center [1017, 127] width 25 height 12
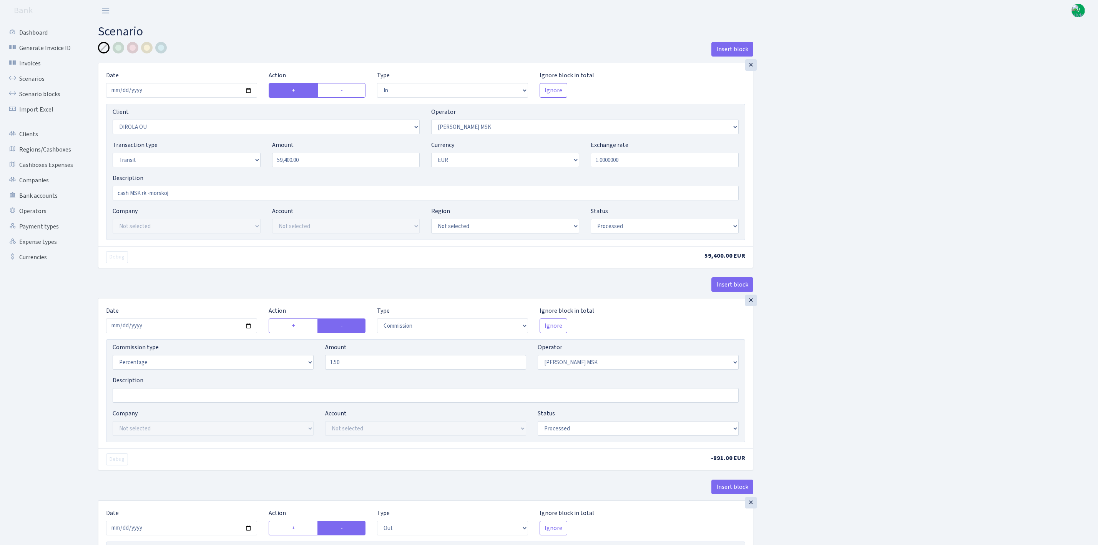
select select "in"
select select "2110"
select select "201"
select select "5"
select select "1"
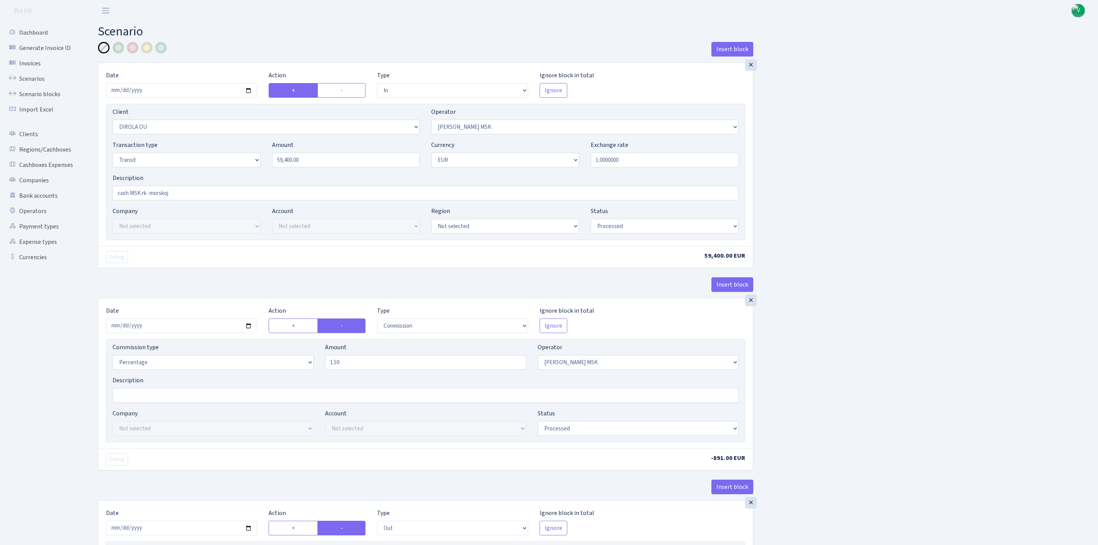
select select "processed"
select select "commission"
select select "201"
select select "processed"
select select "out"
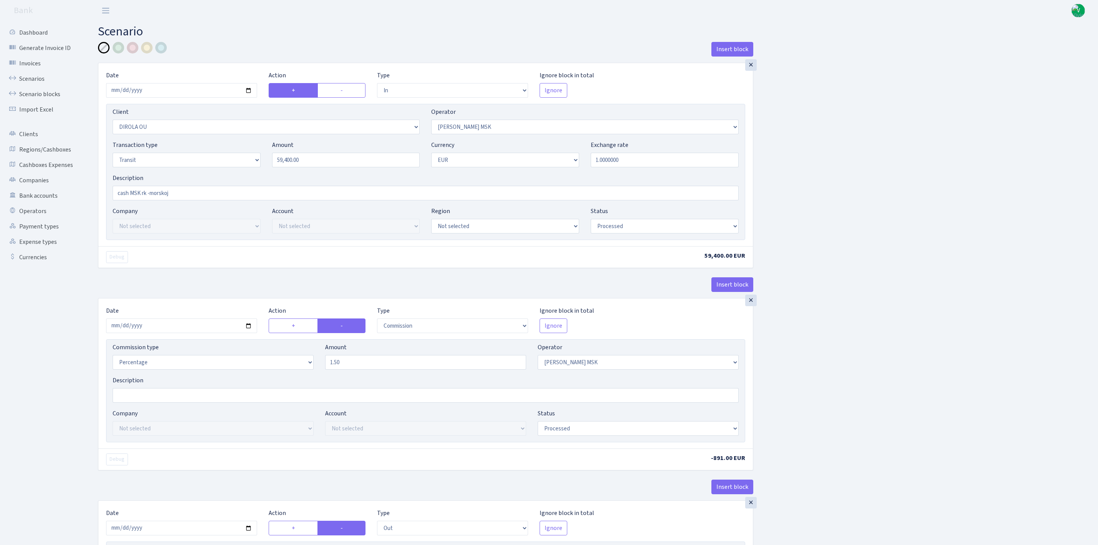
select select "2212"
select select "323"
select select "5"
select select "1"
select select "processed"
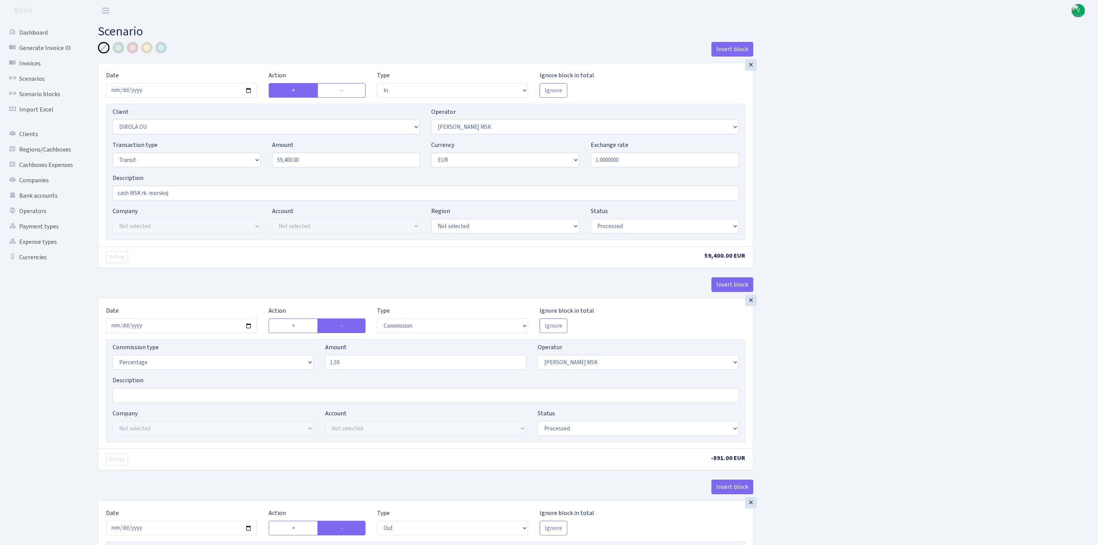
select select "commission"
select select "213"
select select "processed"
click at [248, 89] on input "[DATE]" at bounding box center [181, 90] width 151 height 15
type input "[DATE]"
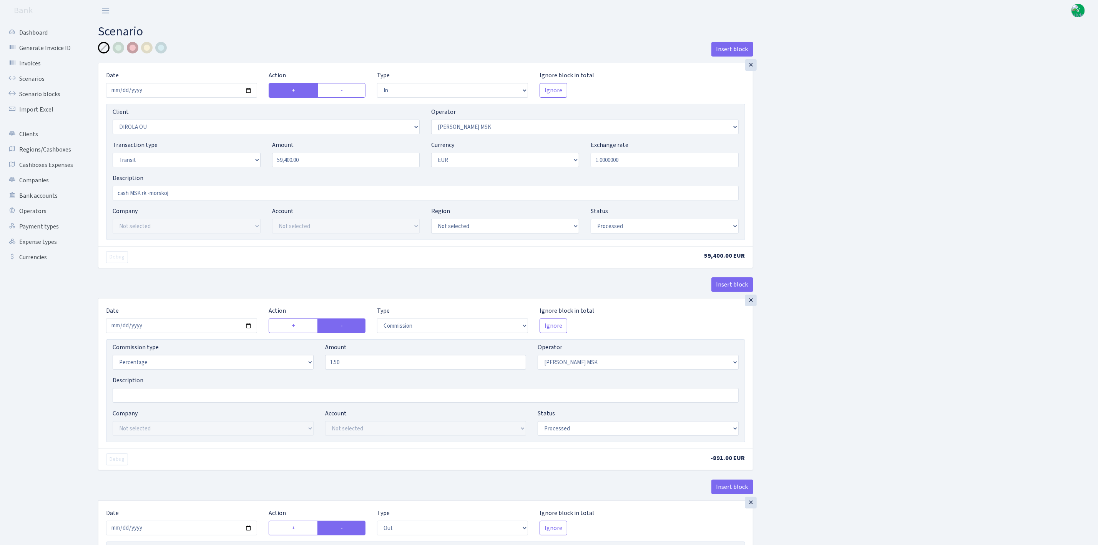
click at [129, 50] on div at bounding box center [133, 48] width 12 height 12
drag, startPoint x: 321, startPoint y: 165, endPoint x: 254, endPoint y: 160, distance: 67.5
click at [254, 160] on div "Transaction type Not selected 981 ELF FISH crypto [PERSON_NAME] MM-BALTIC eur U…" at bounding box center [426, 156] width 638 height 33
type input "8"
click at [836, 247] on div "Insert block × Date [DATE] Action + - Type --- In Out Commission Field required…" at bounding box center [592, 507] width 1000 height 930
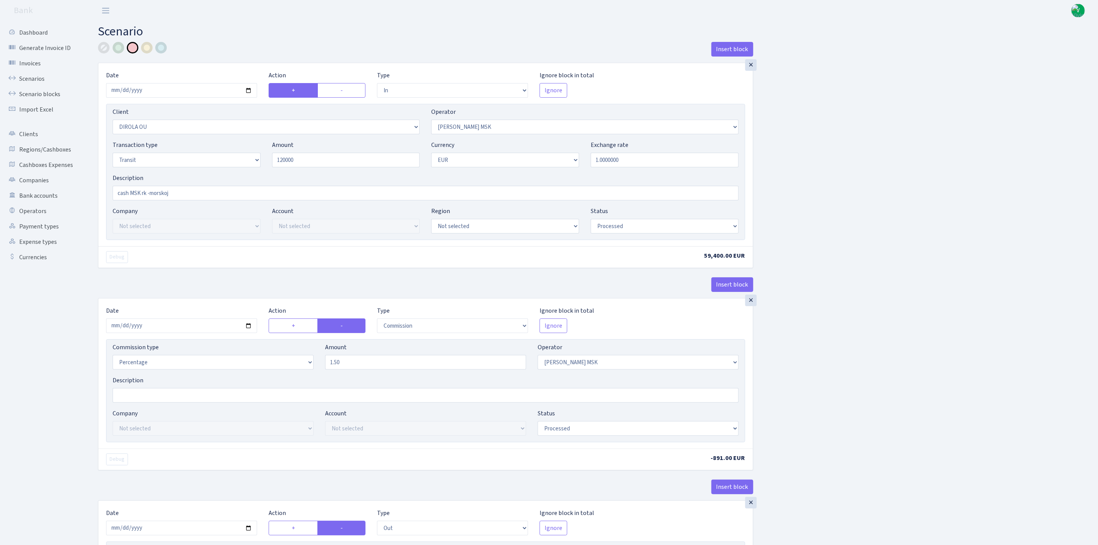
type input "120,000.00"
click at [251, 326] on input "[DATE]" at bounding box center [181, 325] width 151 height 15
type input "[DATE]"
drag, startPoint x: 142, startPoint y: 194, endPoint x: 204, endPoint y: 186, distance: 63.2
click at [204, 186] on div "Description cash MSK rk -morskoj" at bounding box center [426, 186] width 626 height 27
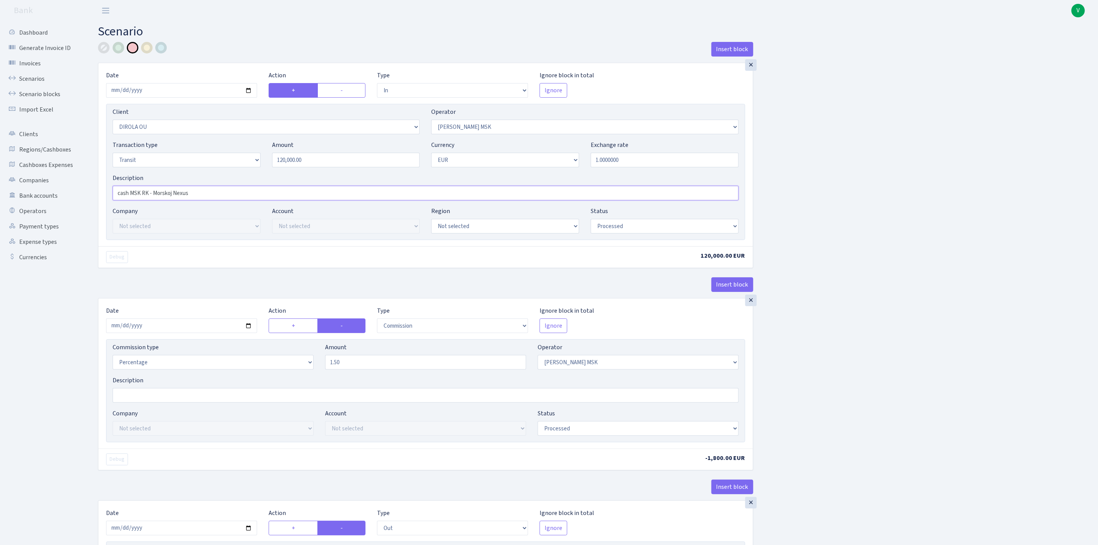
type input "cash MSK RK - Morskoj Nexus"
click at [223, 125] on select "Not selected 1 KOC GEMICILIK VE TASIMACILIK 1/BALDERE-SILDEDZE SIGNE 1/SCP NERO…" at bounding box center [266, 127] width 307 height 15
select select "1312"
click at [113, 121] on select "Not selected 1 KOC GEMICILIK VE TASIMACILIK 1/BALDERE-SILDEDZE SIGNE 1/SCP NERO…" at bounding box center [266, 127] width 307 height 15
click at [801, 283] on div "Insert block × Date [DATE] Action + - Type --- In Out Commission Field required…" at bounding box center [592, 507] width 1000 height 930
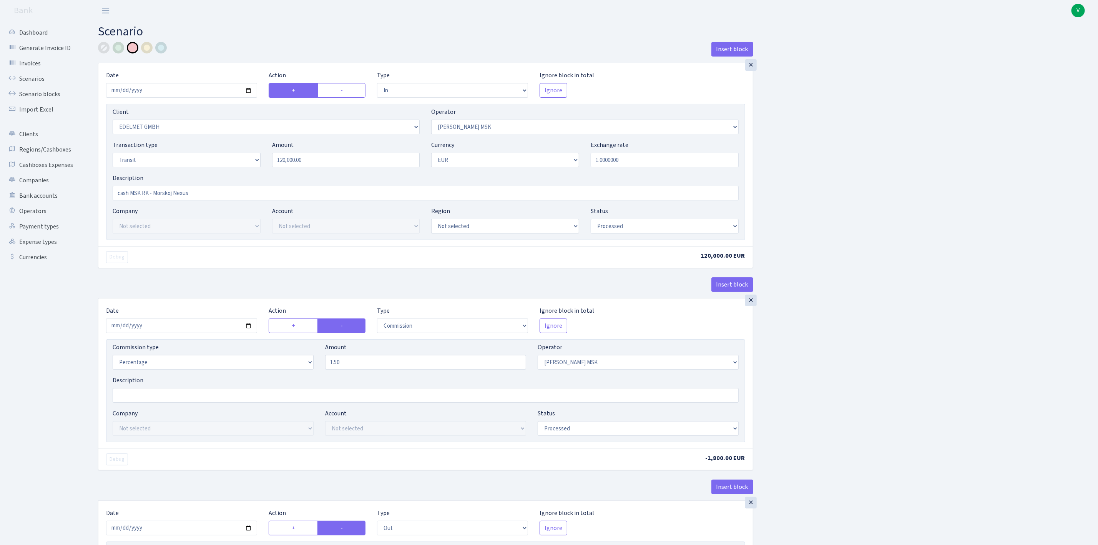
click at [809, 365] on div "Insert block × Date [DATE] Action + - Type --- In Out Commission Field required…" at bounding box center [592, 507] width 1000 height 930
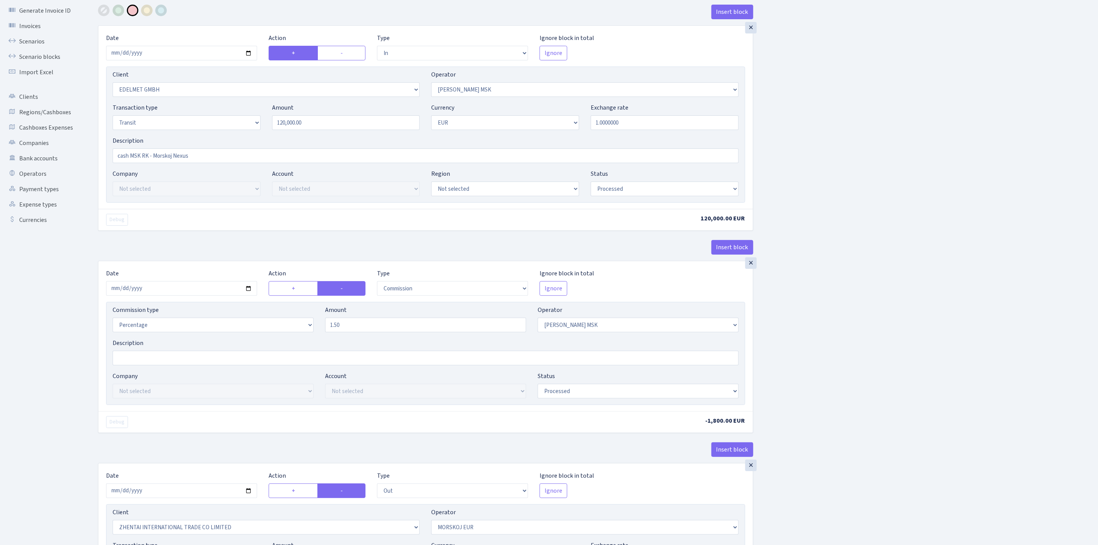
scroll to position [58, 0]
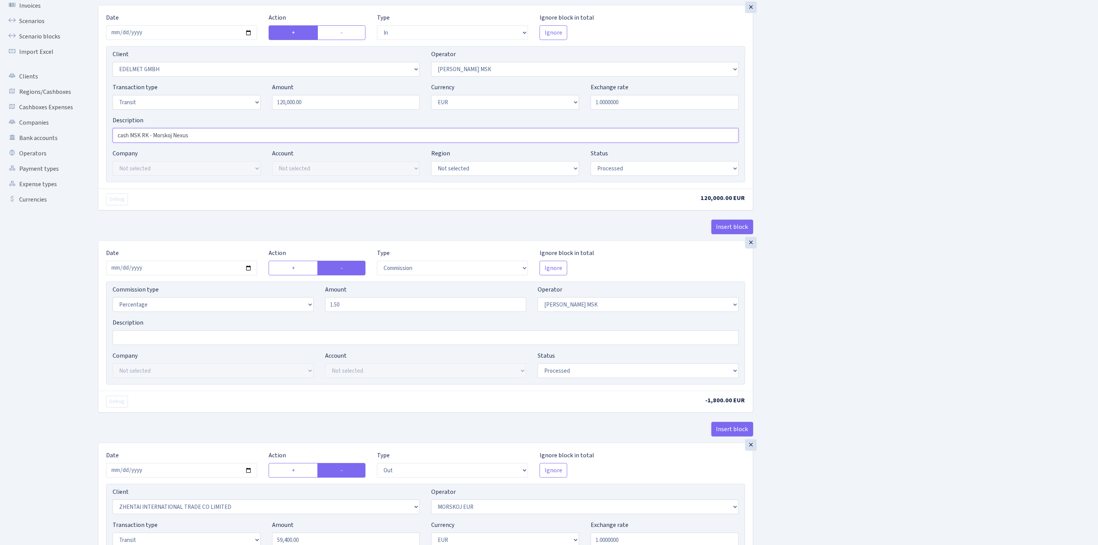
click at [314, 136] on input "cash MSK RK - Morskoj Nexus" at bounding box center [426, 135] width 626 height 15
type input "cash MSK RK - Morskoj Nexus, tarifs Romam???"
click at [904, 278] on div "Insert block × Date [DATE] Action + - Type --- In Out Commission Field required…" at bounding box center [592, 449] width 1000 height 930
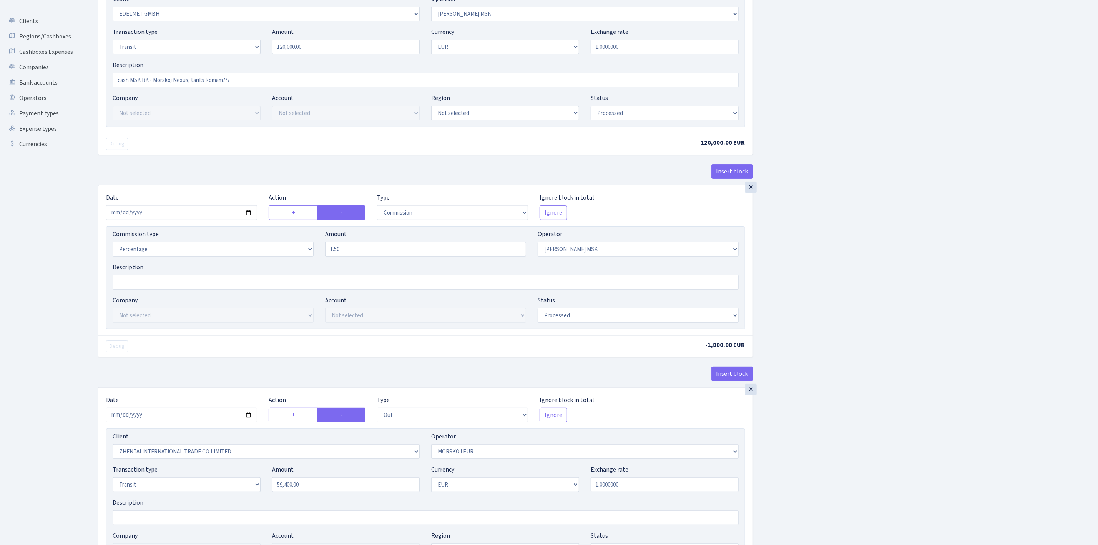
scroll to position [231, 0]
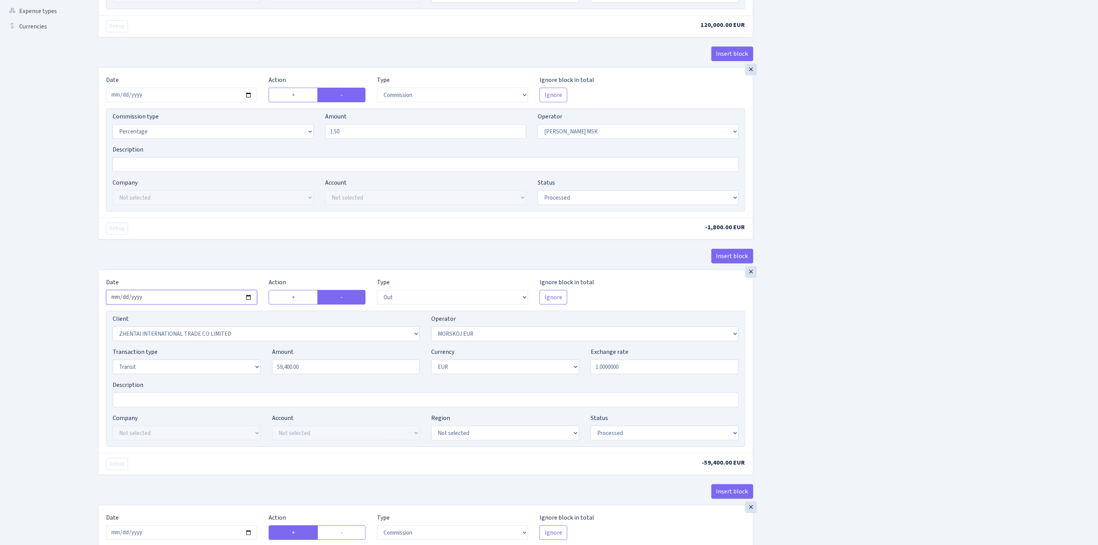
click at [249, 303] on input "[DATE]" at bounding box center [181, 297] width 151 height 15
type input "[DATE]"
drag, startPoint x: 328, startPoint y: 371, endPoint x: 236, endPoint y: 372, distance: 91.5
click at [236, 372] on div "Transaction type Not selected 981 ELF FISH crypto [PERSON_NAME] MM-BALTIC eur U…" at bounding box center [426, 363] width 638 height 33
click at [838, 354] on div "Insert block × Date [DATE] Action + - Type --- In Out Commission Field required…" at bounding box center [592, 276] width 1000 height 930
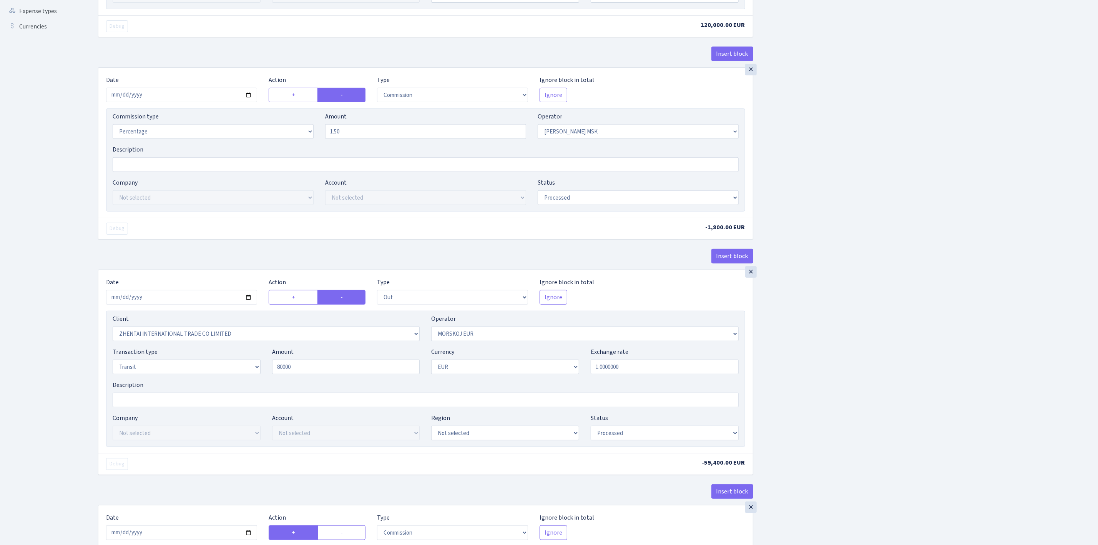
type input "80,000.00"
click at [336, 340] on select "Not selected 1 KOC GEMICILIK VE TASIMACILIK 1/BALDERE-SILDEDZE SIGNE 1/SCP NERO…" at bounding box center [266, 333] width 307 height 15
select select "2926"
click at [113, 331] on select "Not selected 1 KOC GEMICILIK VE TASIMACILIK 1/BALDERE-SILDEDZE SIGNE 1/SCP NERO…" at bounding box center [266, 333] width 307 height 15
click at [833, 343] on div "Insert block × Date [DATE] Action + - Type --- In Out Commission Field required…" at bounding box center [592, 276] width 1000 height 930
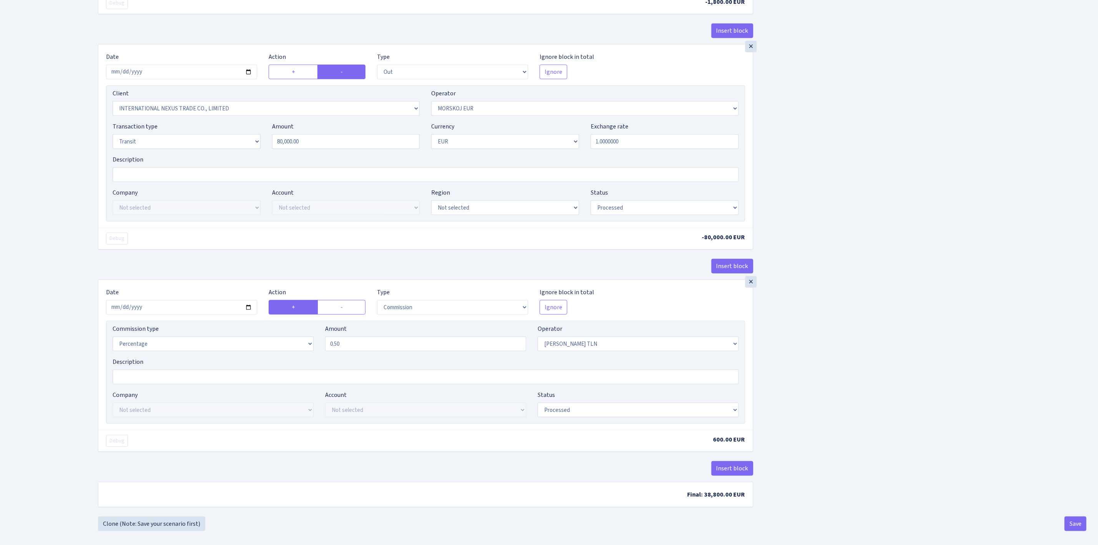
scroll to position [461, 0]
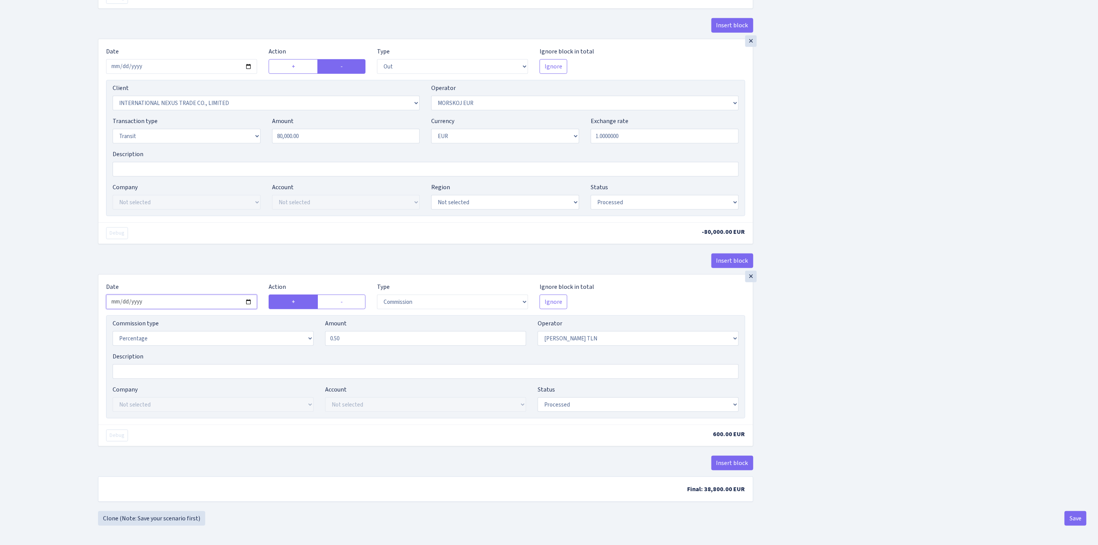
click at [248, 309] on input "[DATE]" at bounding box center [181, 301] width 151 height 15
type input "[DATE]"
click at [828, 393] on div "Insert block × Date [DATE] Action + - Type --- In Out Commission Field required…" at bounding box center [592, 46] width 1000 height 930
click at [838, 443] on div "Insert block × Date [DATE] Action + - Type --- In Out Commission Field required…" at bounding box center [592, 46] width 1000 height 930
click at [1083, 525] on button "Save" at bounding box center [1076, 518] width 22 height 15
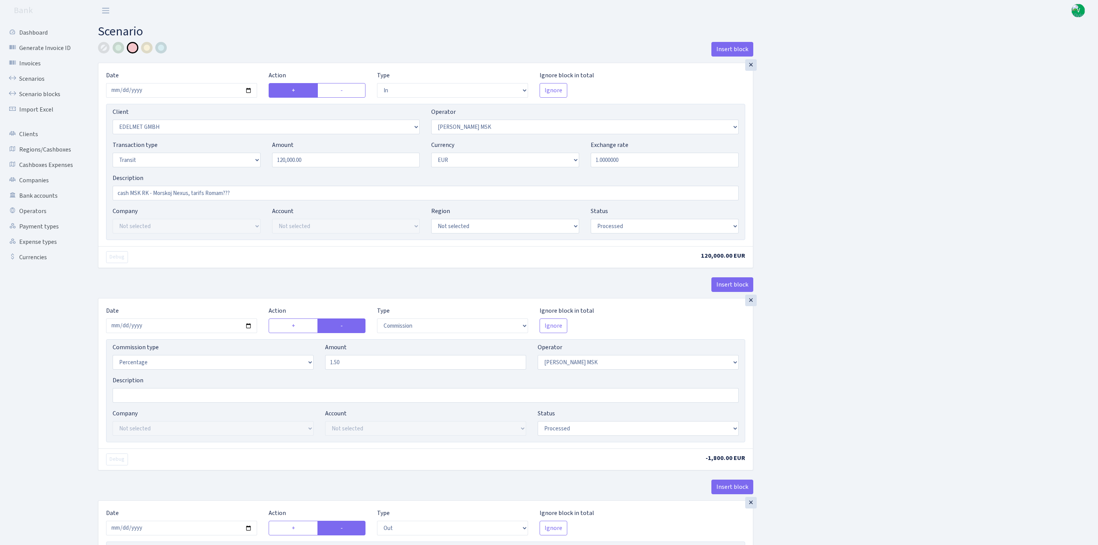
select select "in"
select select "1312"
select select "201"
select select "5"
select select "1"
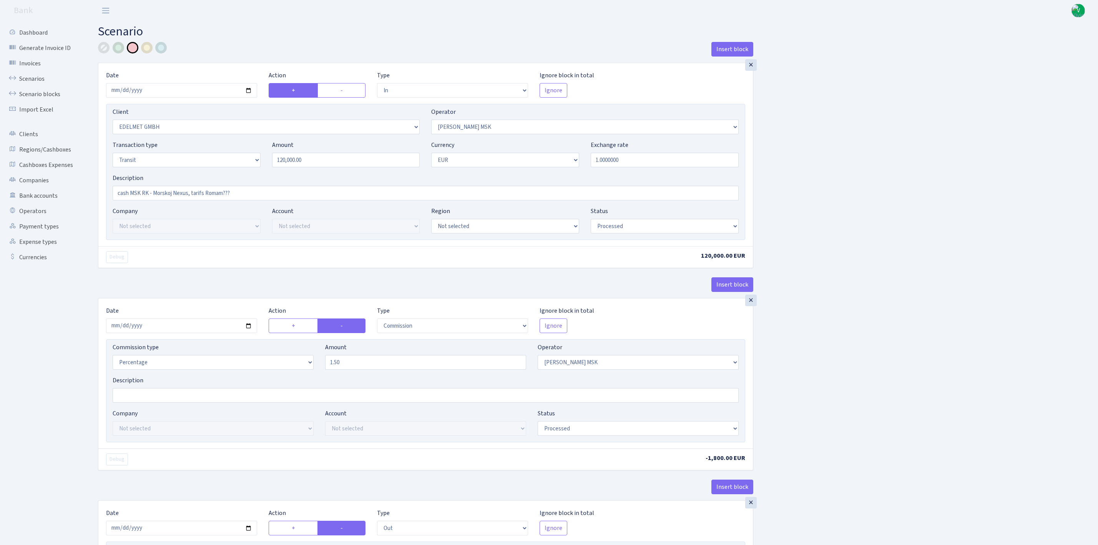
select select "processed"
select select "commission"
select select "201"
select select "processed"
select select "out"
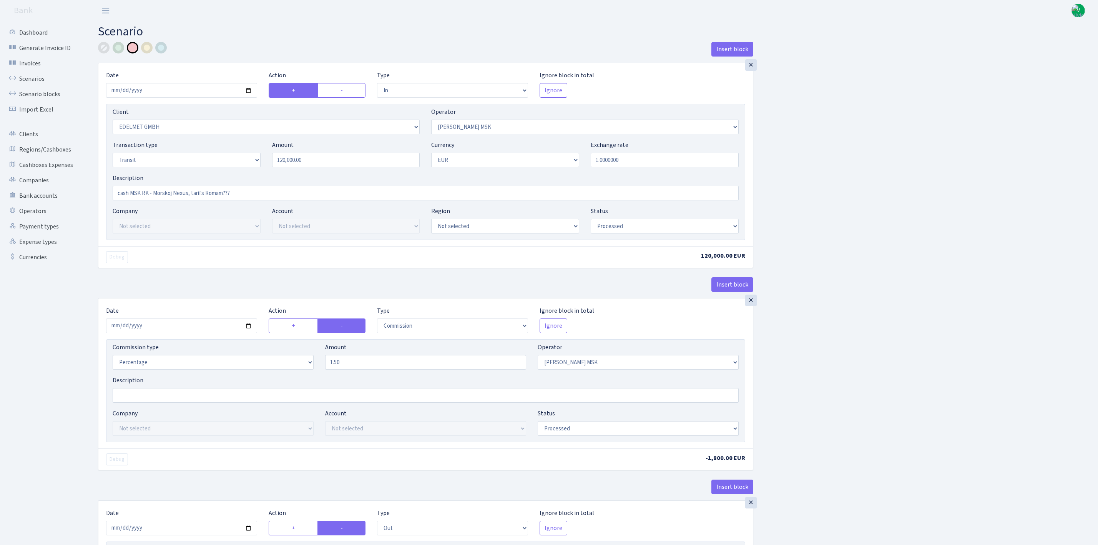
select select "2926"
select select "323"
select select "5"
select select "1"
select select "processed"
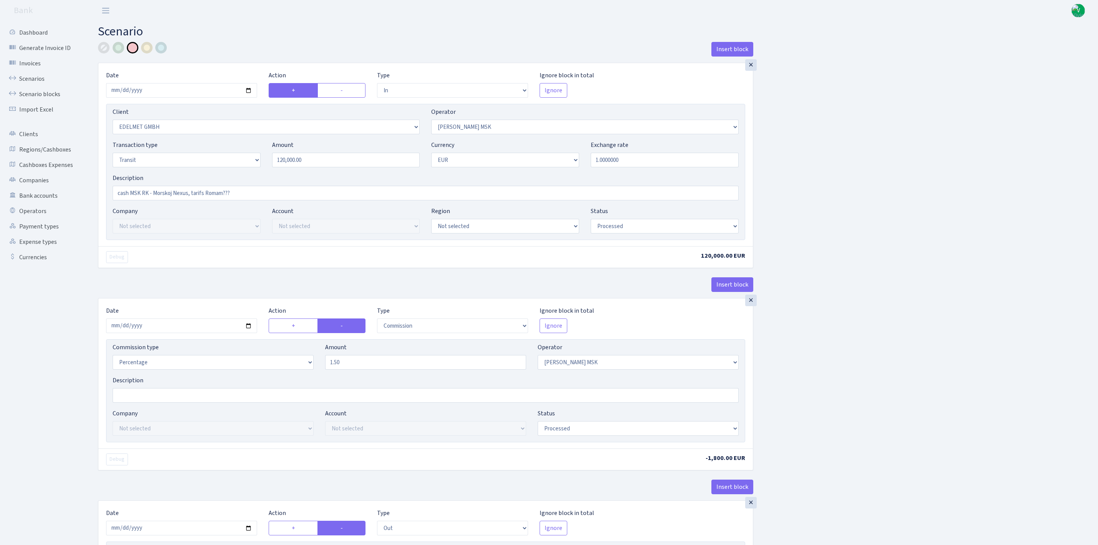
select select "commission"
select select "213"
select select "processed"
drag, startPoint x: 336, startPoint y: 361, endPoint x: 304, endPoint y: 359, distance: 32.4
click at [304, 359] on div "Commission type Percentage Fixed Bank Amount 1.50 Operator Not selected 981 981…" at bounding box center [426, 358] width 638 height 33
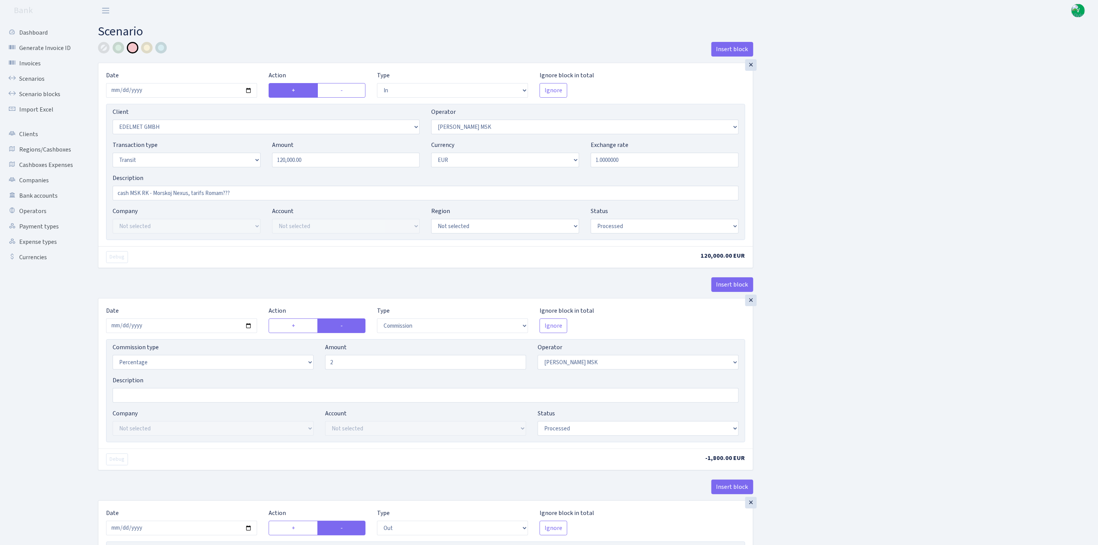
click at [932, 360] on div "Insert block × Date [DATE] Action + - Type --- In Out Commission Field required…" at bounding box center [592, 507] width 1000 height 930
type input "2.00"
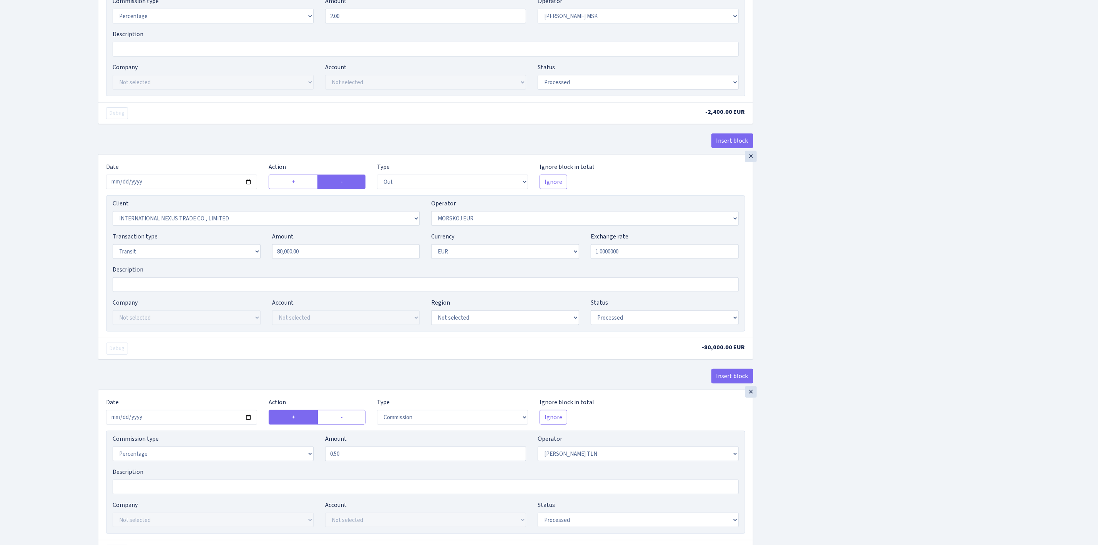
scroll to position [470, 0]
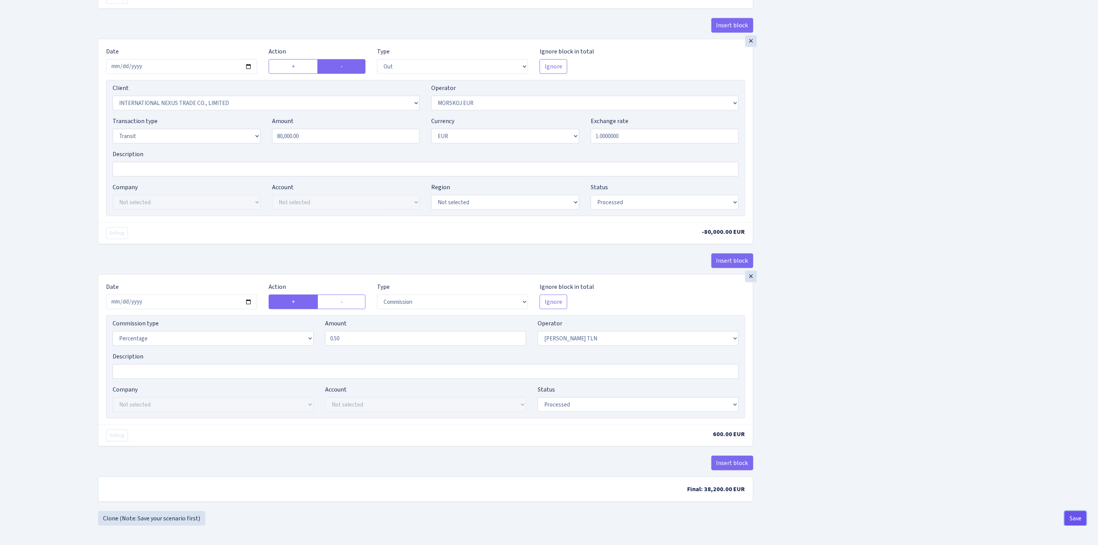
click at [1075, 517] on button "Save" at bounding box center [1076, 518] width 22 height 15
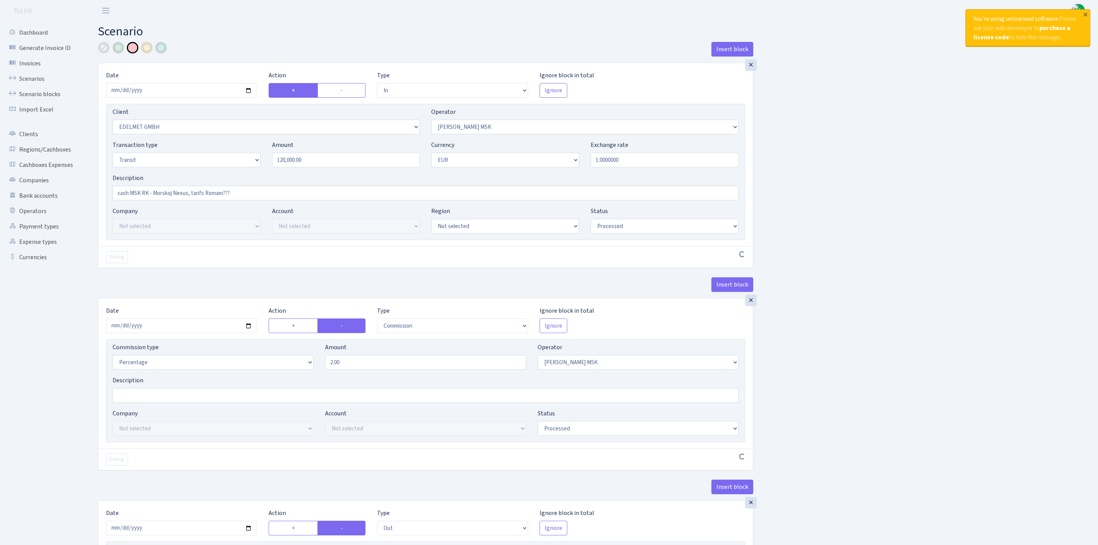
select select "in"
select select "1312"
select select "201"
select select "5"
select select "1"
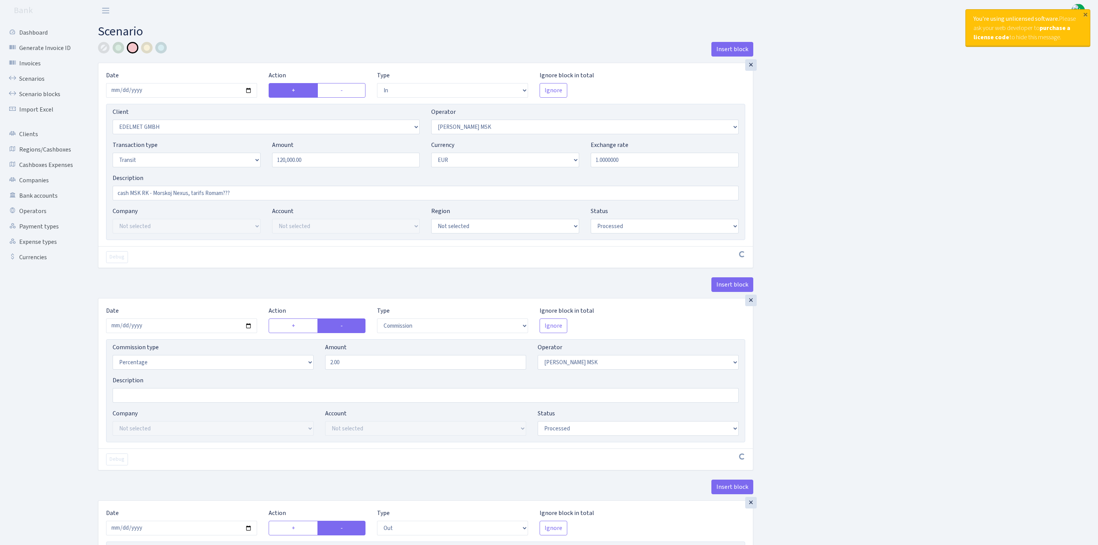
select select "processed"
select select "commission"
select select "201"
select select "processed"
select select "out"
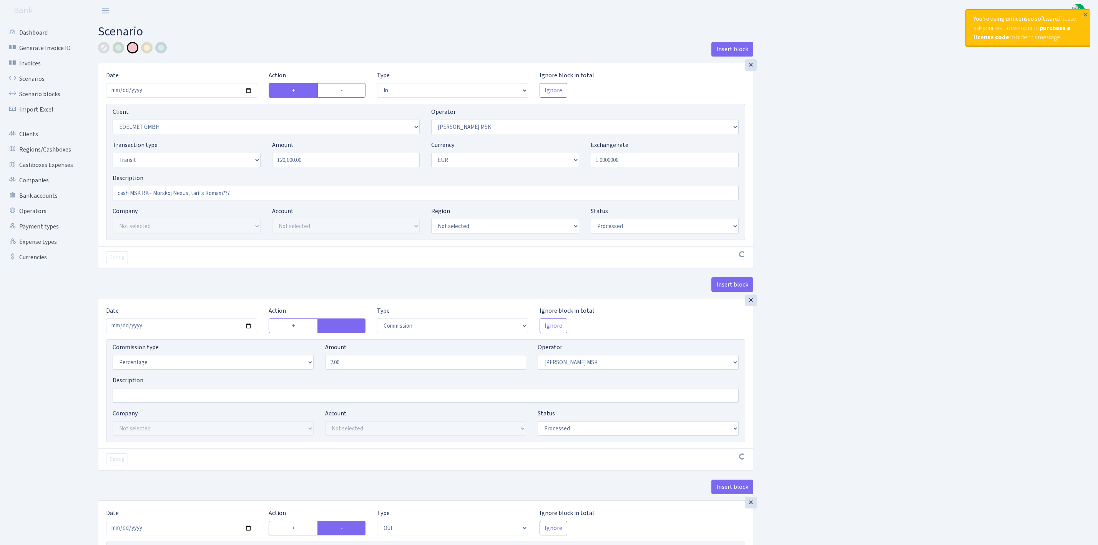
select select "2926"
select select "323"
select select "5"
select select "1"
select select "processed"
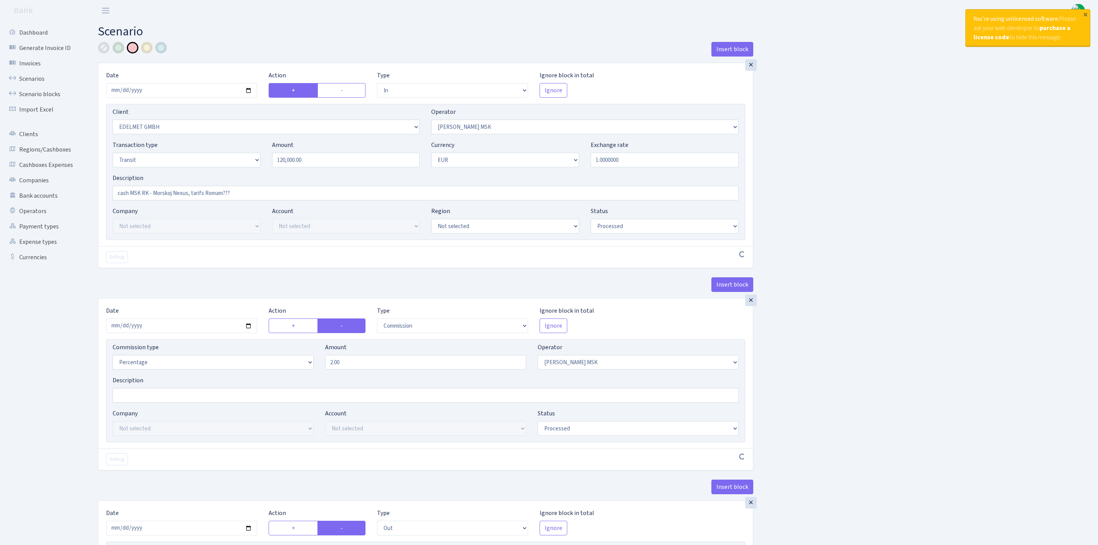
select select "commission"
select select "213"
select select "processed"
click at [42, 81] on link "Scenarios" at bounding box center [42, 78] width 77 height 15
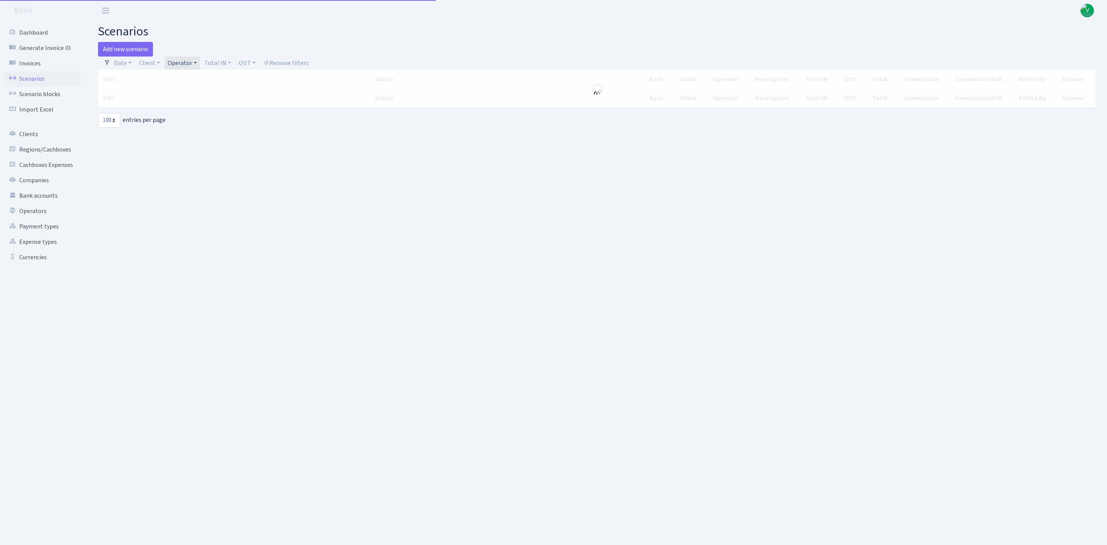
select select "100"
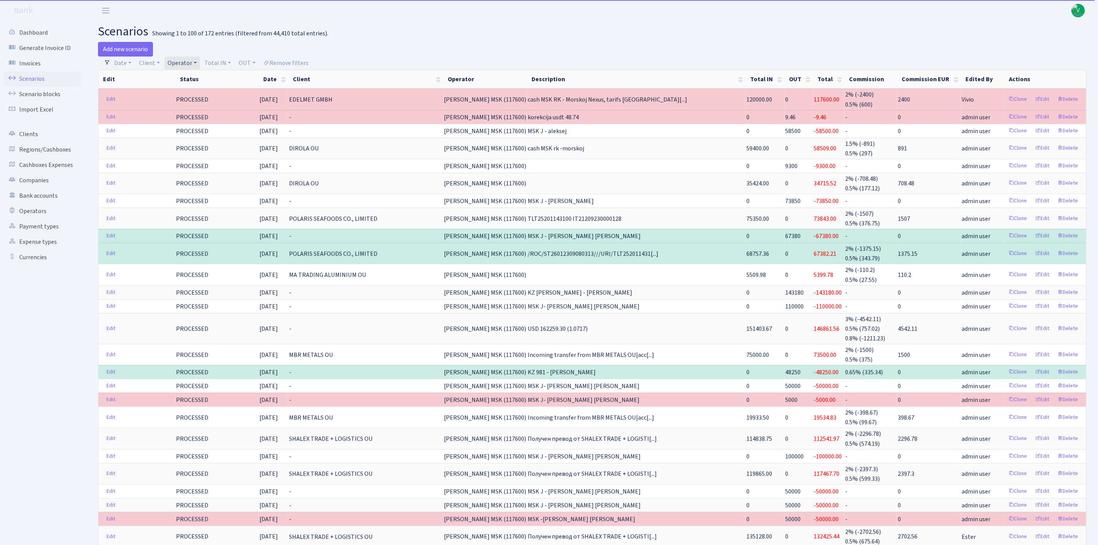
click at [182, 63] on link "Operator" at bounding box center [182, 63] width 35 height 13
select select
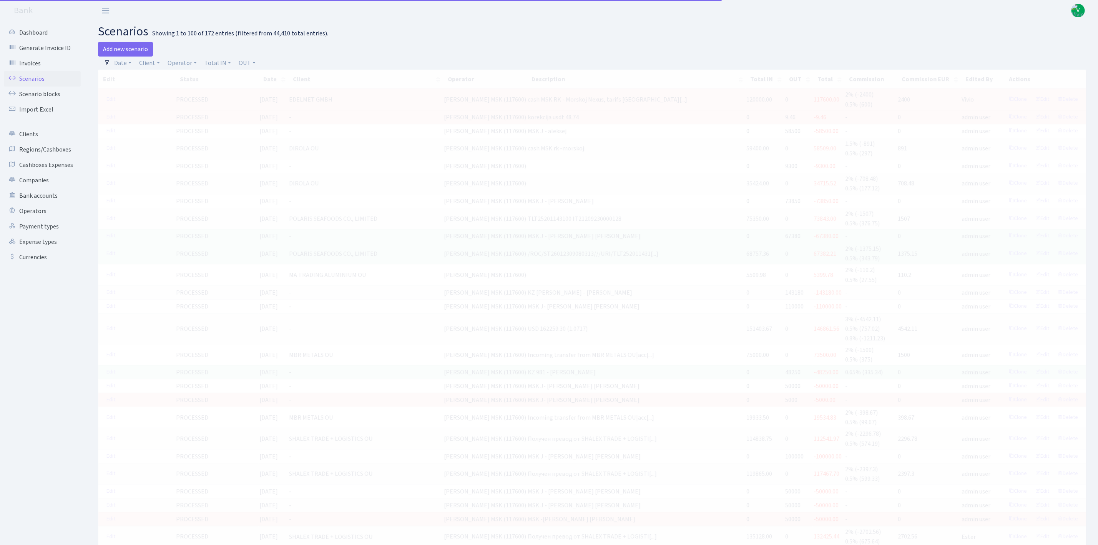
click at [168, 55] on div "Add new scenario" at bounding box center [342, 49] width 489 height 15
click at [181, 59] on link "Operator" at bounding box center [182, 63] width 35 height 13
click at [187, 87] on input "search" at bounding box center [195, 91] width 57 height 12
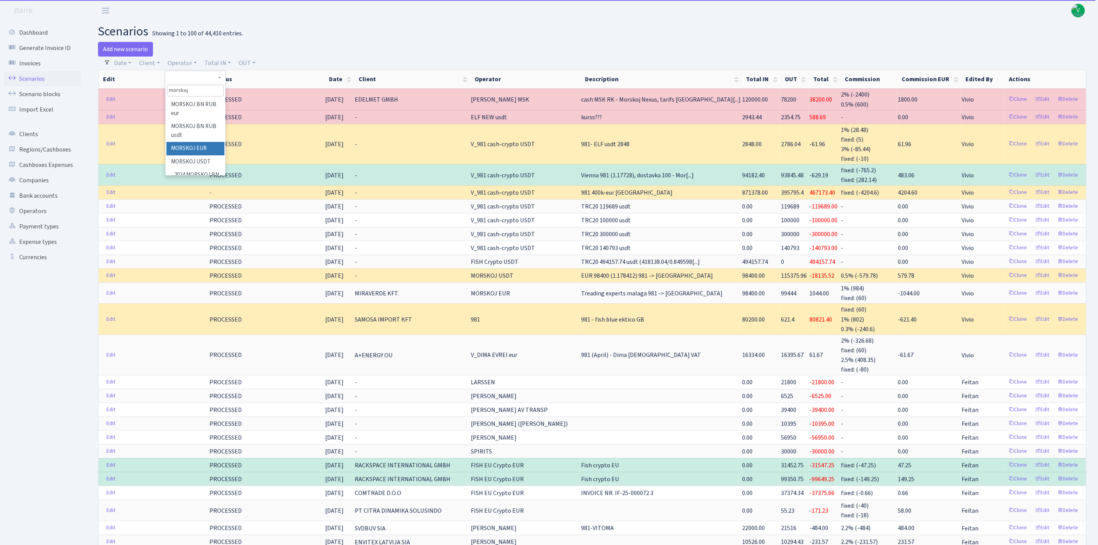
type input "morskoj"
click at [204, 148] on li "MORSKOJ EUR" at bounding box center [195, 148] width 58 height 13
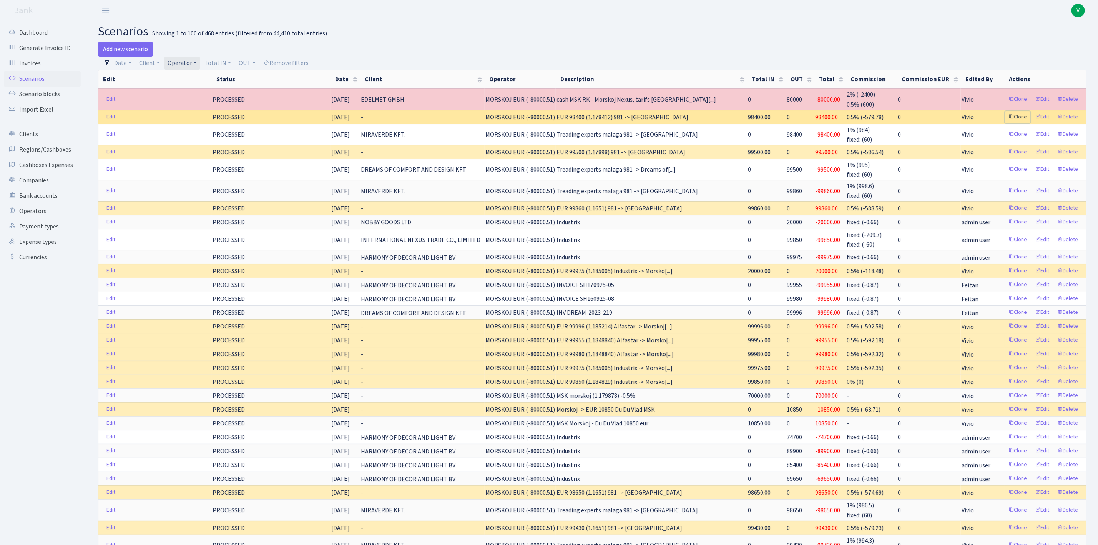
click at [1017, 115] on link "Clone" at bounding box center [1017, 117] width 25 height 12
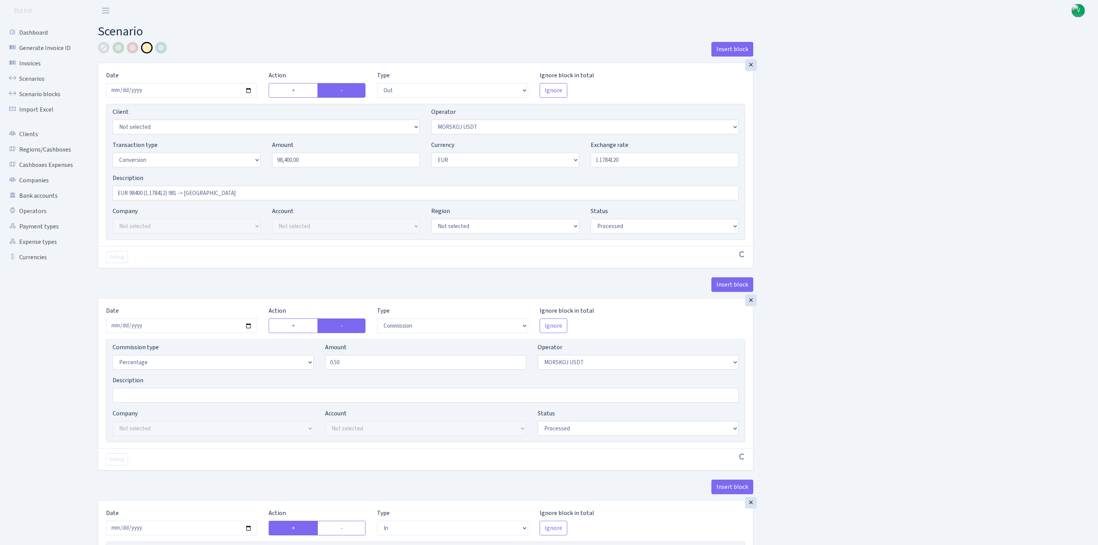
select select "out"
select select "324"
select select "15"
select select "1"
select select "processed"
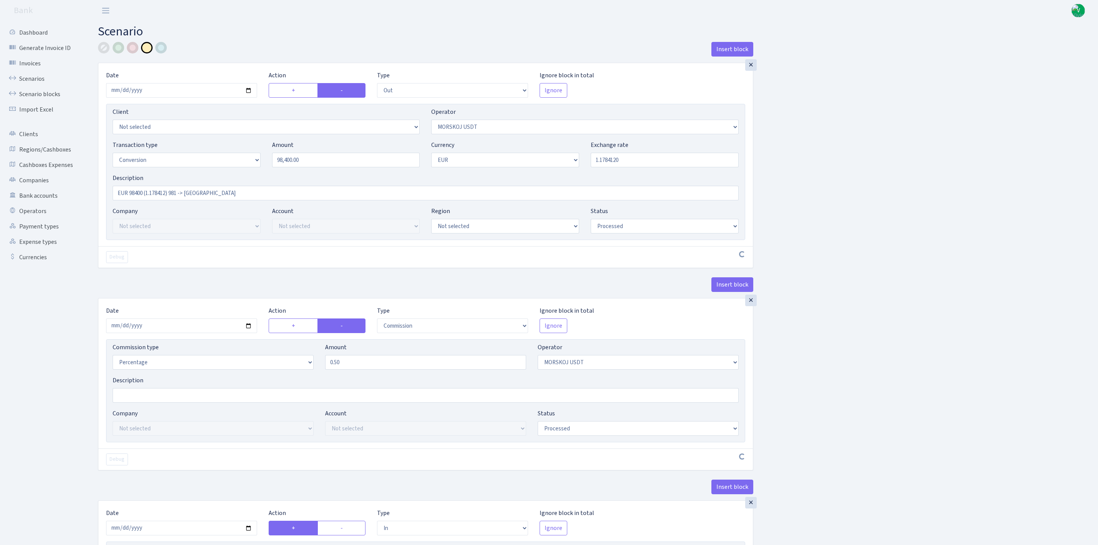
select select "commission"
select select "324"
select select "processed"
select select "in"
select select "323"
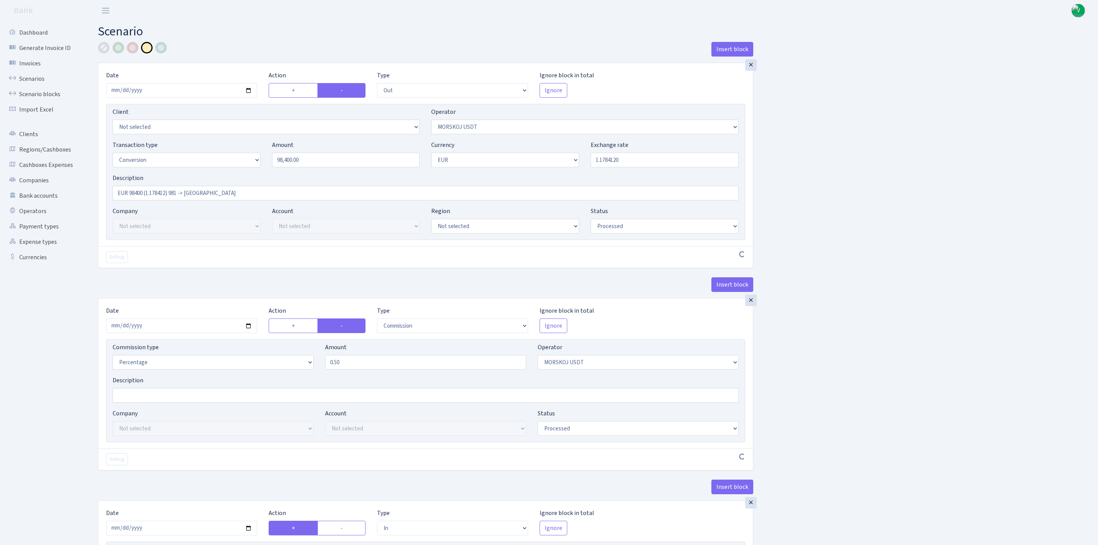
select select "1"
select select "processed"
drag, startPoint x: 331, startPoint y: 163, endPoint x: 231, endPoint y: 148, distance: 101.1
click at [231, 148] on div "Transaction type Not selected 981 ELF FISH crypto [PERSON_NAME] MM-BALTIC eur U…" at bounding box center [426, 156] width 638 height 33
click at [609, 160] on input "1.1784120" at bounding box center [665, 160] width 148 height 15
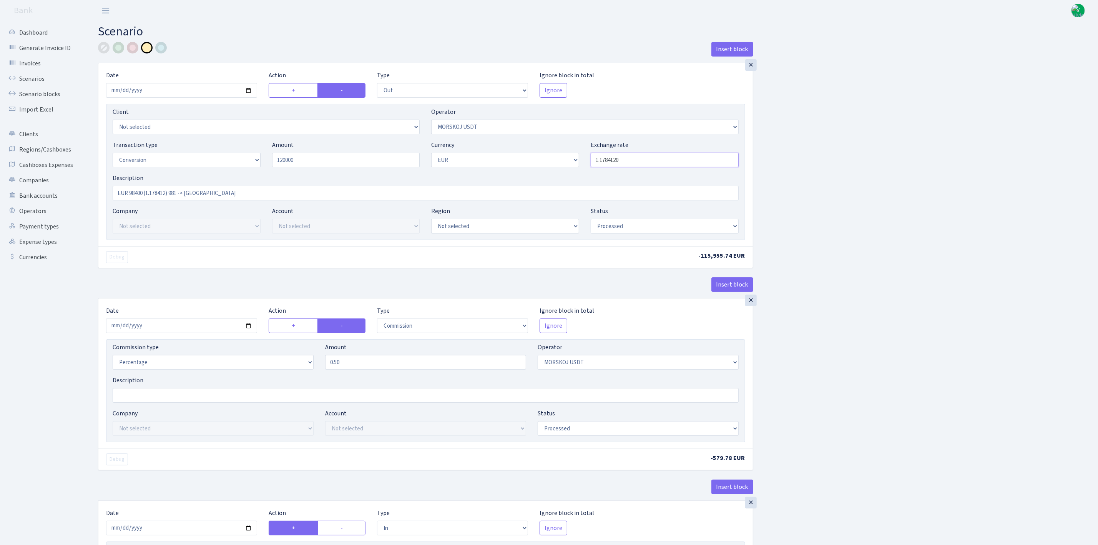
type input "120,000.00"
drag, startPoint x: 605, startPoint y: 158, endPoint x: 645, endPoint y: 165, distance: 41.0
click at [645, 165] on input "1.1784120" at bounding box center [665, 160] width 148 height 15
click at [858, 203] on div "Insert block × Date [DATE] Action + - Type --- In Out Commission Field required…" at bounding box center [592, 406] width 1000 height 728
type input "1.1768730"
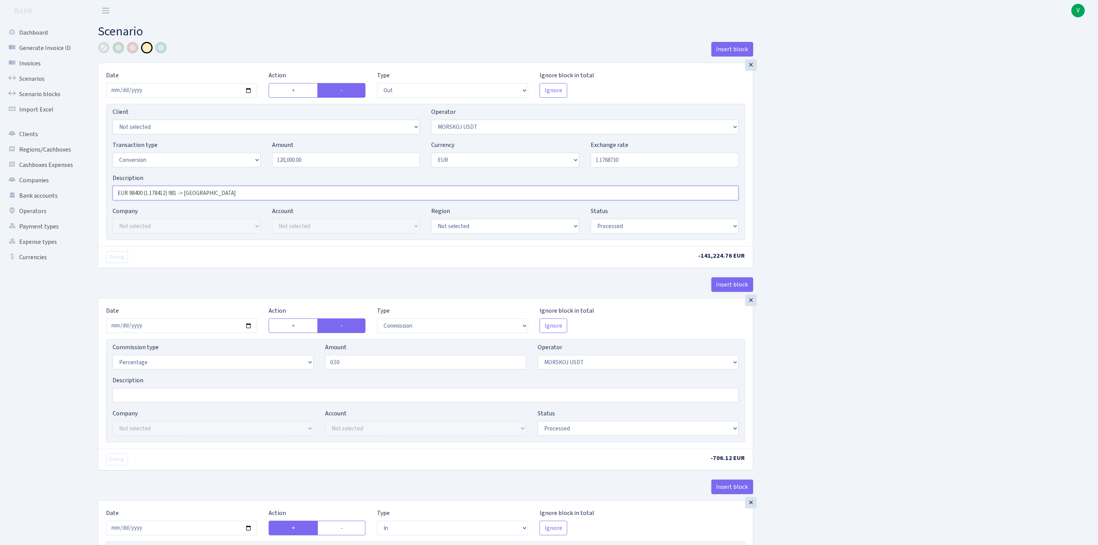
drag, startPoint x: 130, startPoint y: 194, endPoint x: 144, endPoint y: 194, distance: 14.6
click at [144, 194] on input "EUR 98400 (1.178412) 981 -> [GEOGRAPHIC_DATA]" at bounding box center [426, 193] width 626 height 15
click at [170, 188] on input "EUR 120000 (1.178412) 981 -> [GEOGRAPHIC_DATA]" at bounding box center [426, 193] width 626 height 15
click at [181, 193] on input "EUR 120000 (1.176873) 981 -> [GEOGRAPHIC_DATA]" at bounding box center [426, 193] width 626 height 15
type input "EUR 120000 (1.176873) [GEOGRAPHIC_DATA][PERSON_NAME] -> [GEOGRAPHIC_DATA]"
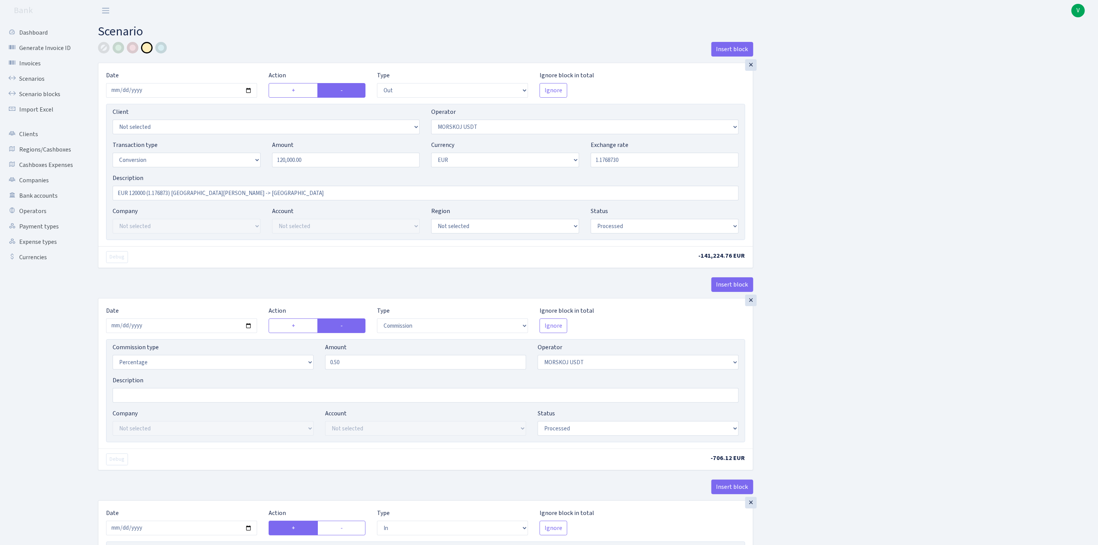
click at [1082, 348] on div "Insert block × Date [DATE] Action + - Type --- In Out Commission Field required…" at bounding box center [592, 406] width 1000 height 728
click at [1011, 353] on div "Insert block × Date 2025-09-24 Action + - Type --- In Out Commission Field requ…" at bounding box center [592, 406] width 1000 height 728
click at [751, 306] on div "×" at bounding box center [751, 300] width 12 height 12
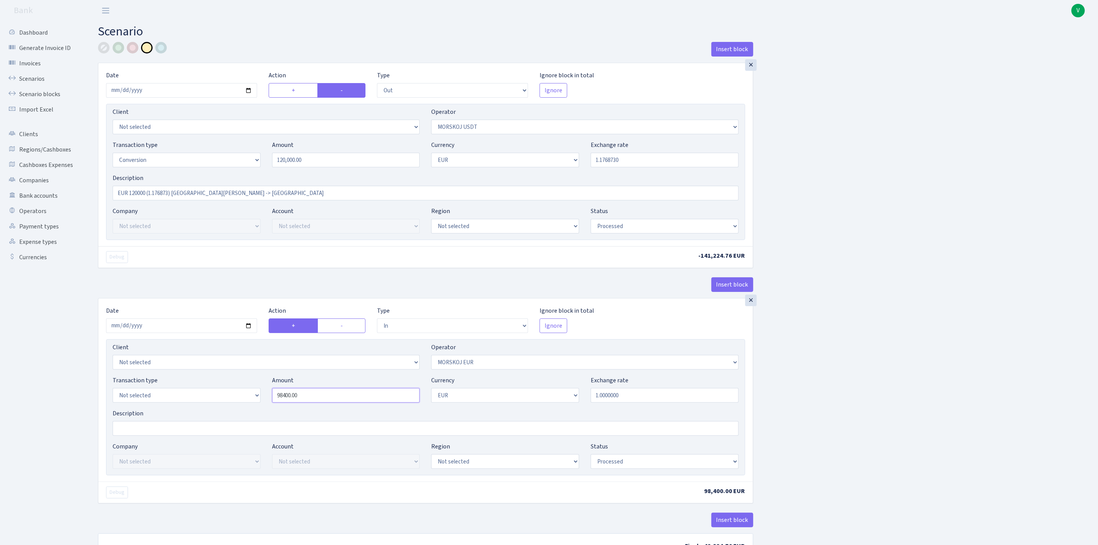
drag, startPoint x: 316, startPoint y: 400, endPoint x: 259, endPoint y: 394, distance: 57.2
click at [259, 394] on div "Transaction type Not selected 981 ELF FISH crypto GIRT IVO dekl MM-BALTIC eur U…" at bounding box center [426, 392] width 638 height 33
click at [820, 444] on div "Insert block × Date 2025-09-24 Action + - Type --- In Out Commission Field requ…" at bounding box center [592, 305] width 1000 height 526
type input "120,000.00"
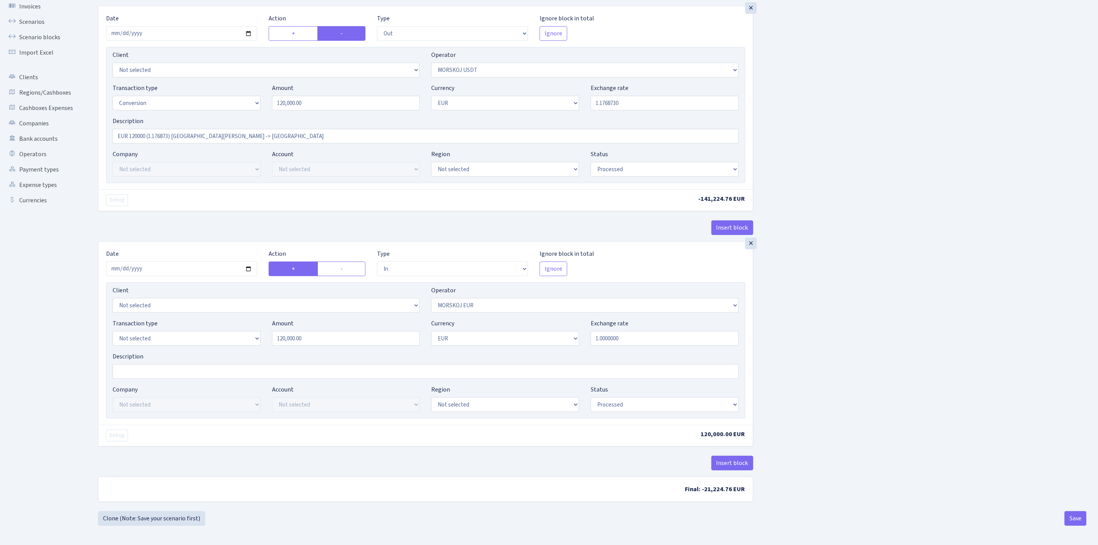
scroll to position [62, 0]
click at [1072, 513] on button "Save" at bounding box center [1076, 518] width 22 height 15
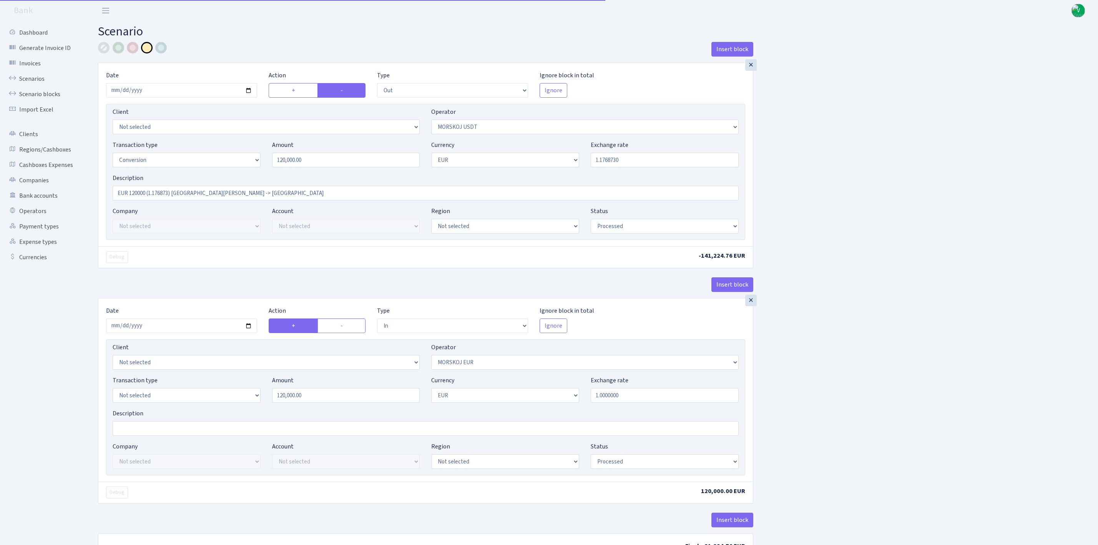
select select "out"
select select "324"
select select "15"
select select "1"
select select "processed"
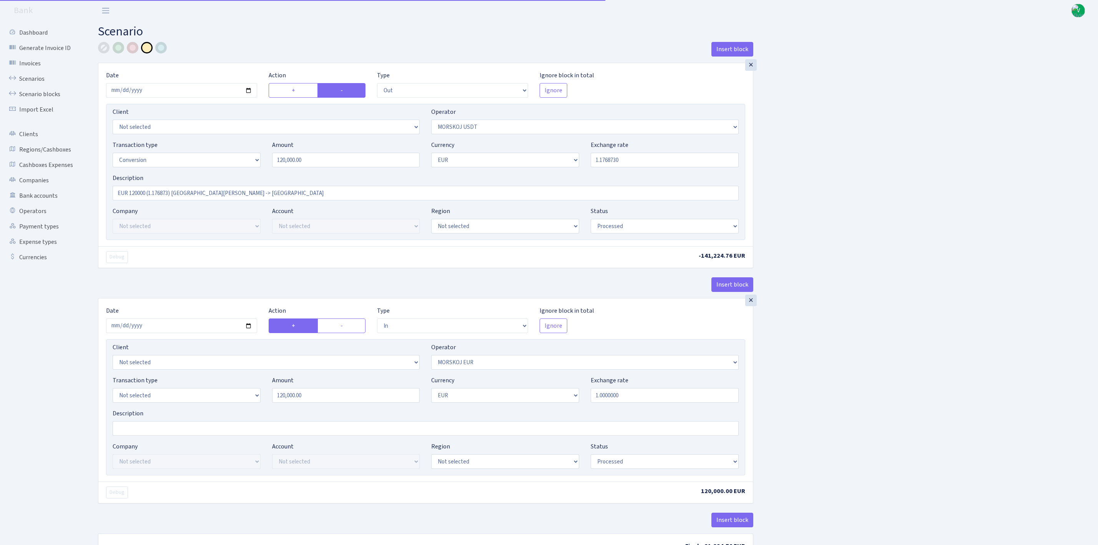
select select "in"
select select "323"
select select "1"
select select "processed"
click at [32, 78] on link "Scenarios" at bounding box center [42, 78] width 77 height 15
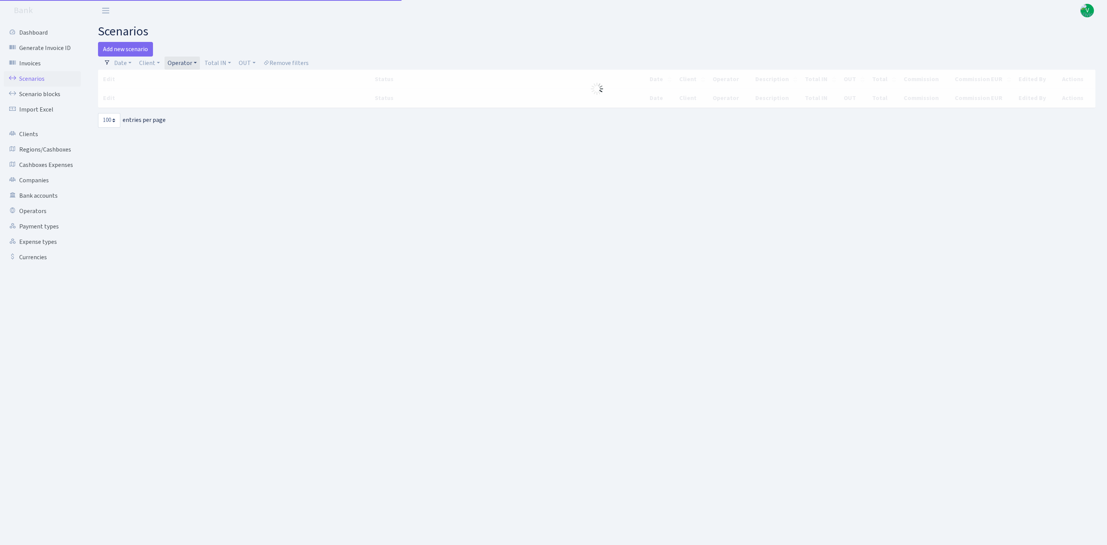
select select "100"
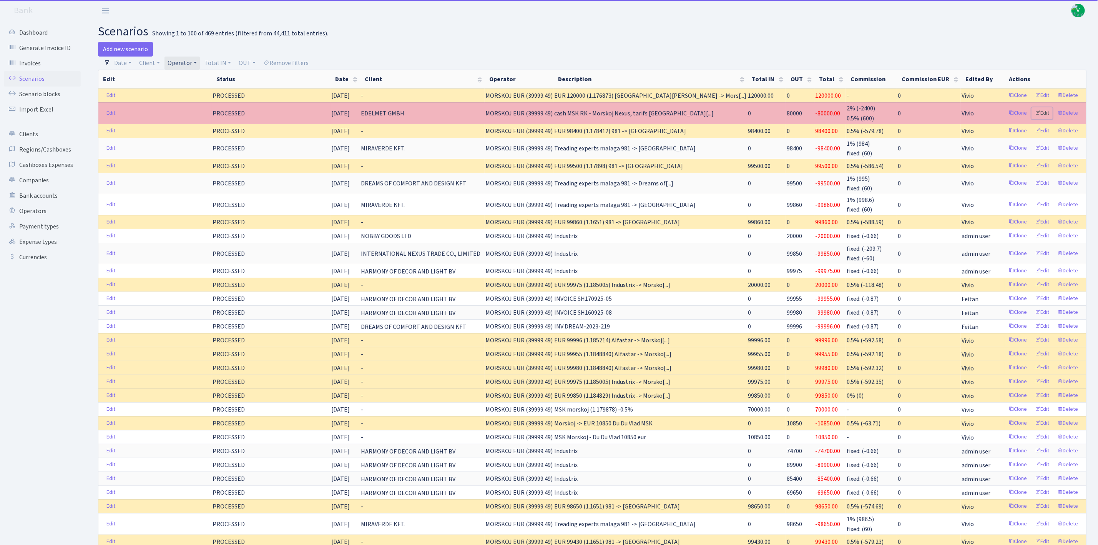
click at [1044, 115] on link "Edit" at bounding box center [1042, 113] width 21 height 12
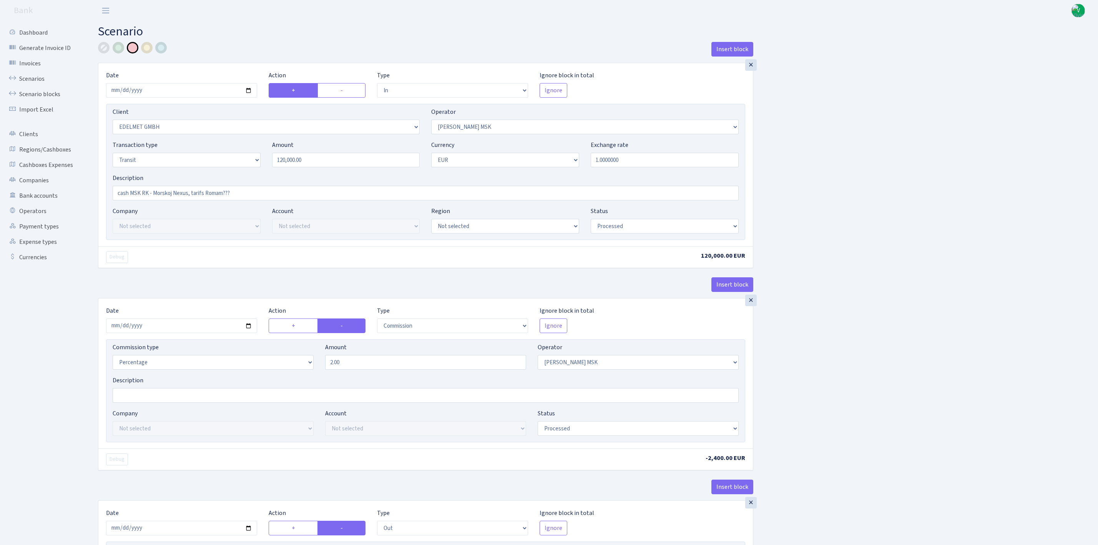
select select "in"
select select "1312"
select select "201"
select select "5"
select select "1"
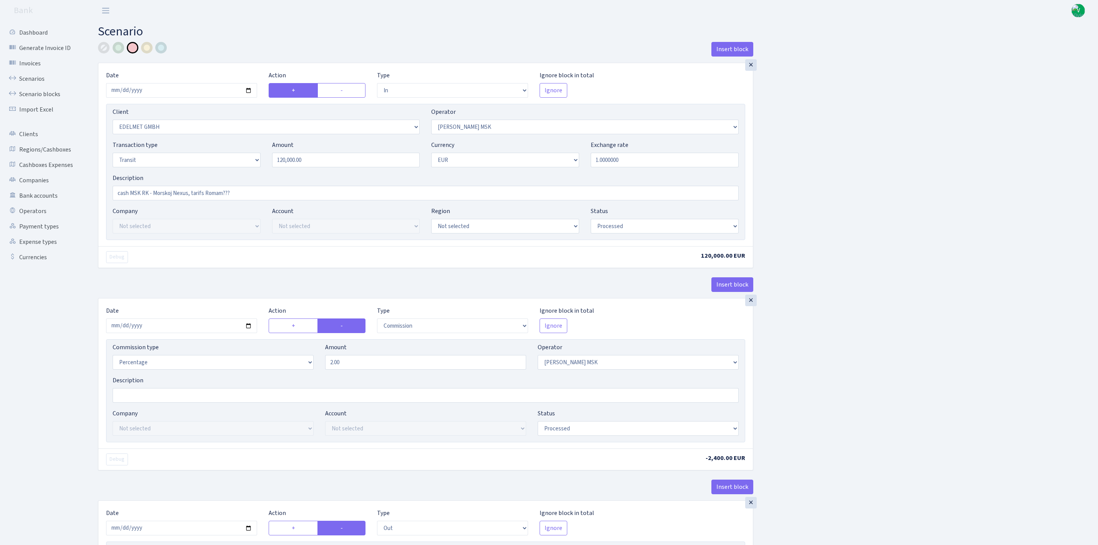
select select "processed"
select select "commission"
select select "201"
select select "processed"
select select "out"
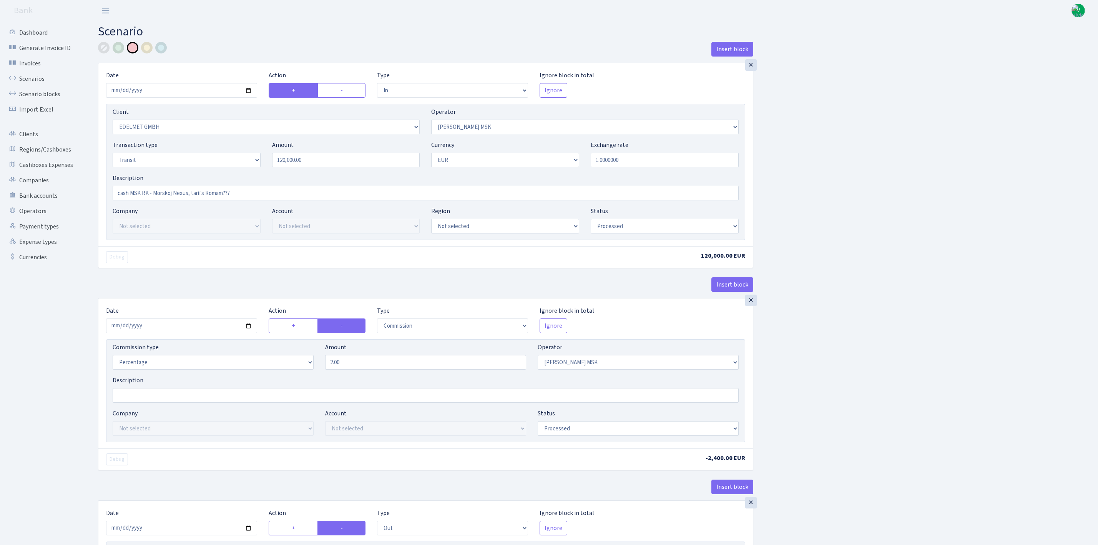
select select "2926"
select select "323"
select select "5"
select select "1"
select select "processed"
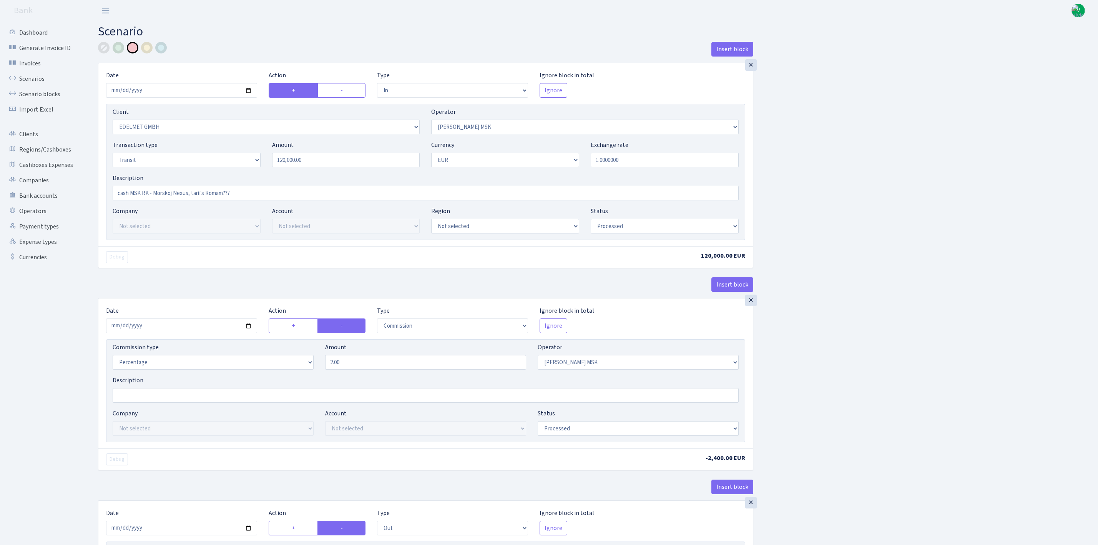
select select "commission"
select select "213"
select select "processed"
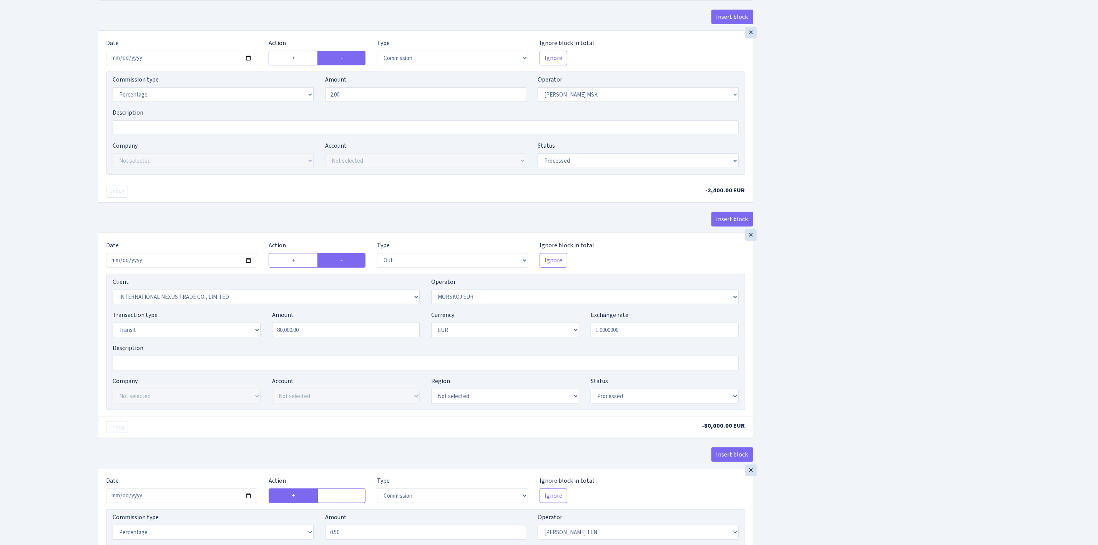
scroll to position [288, 0]
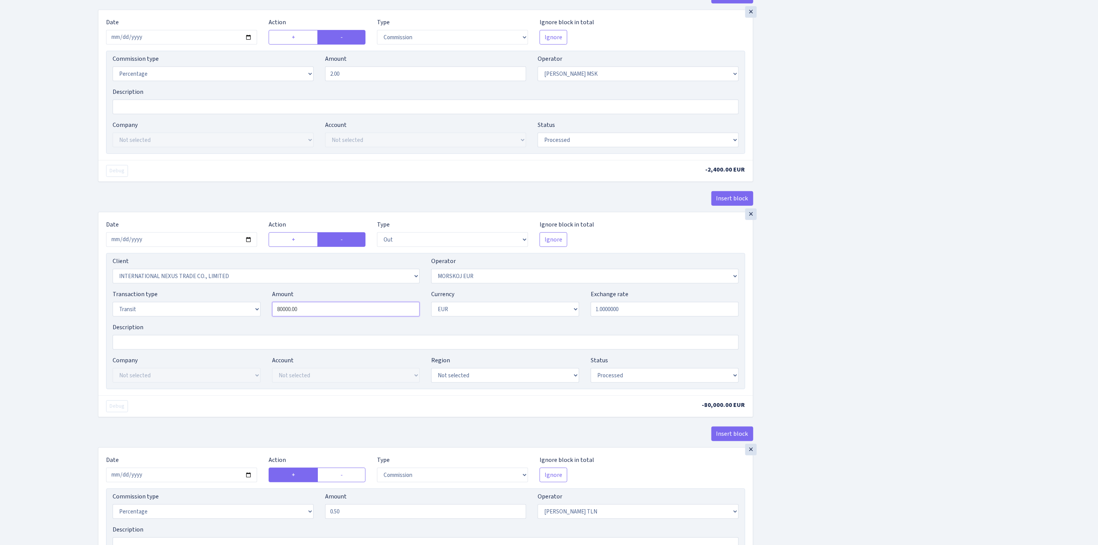
drag, startPoint x: 325, startPoint y: 315, endPoint x: 234, endPoint y: 309, distance: 90.9
click at [234, 309] on div "Transaction type Not selected 981 ELF FISH crypto GIRT IVO dekl MM-BALTIC eur U…" at bounding box center [426, 305] width 638 height 33
click at [848, 336] on div "Insert block × Date 2025-09-24 Action + - Type --- In Out Commission Field requ…" at bounding box center [592, 219] width 1000 height 930
type input "120,000.00"
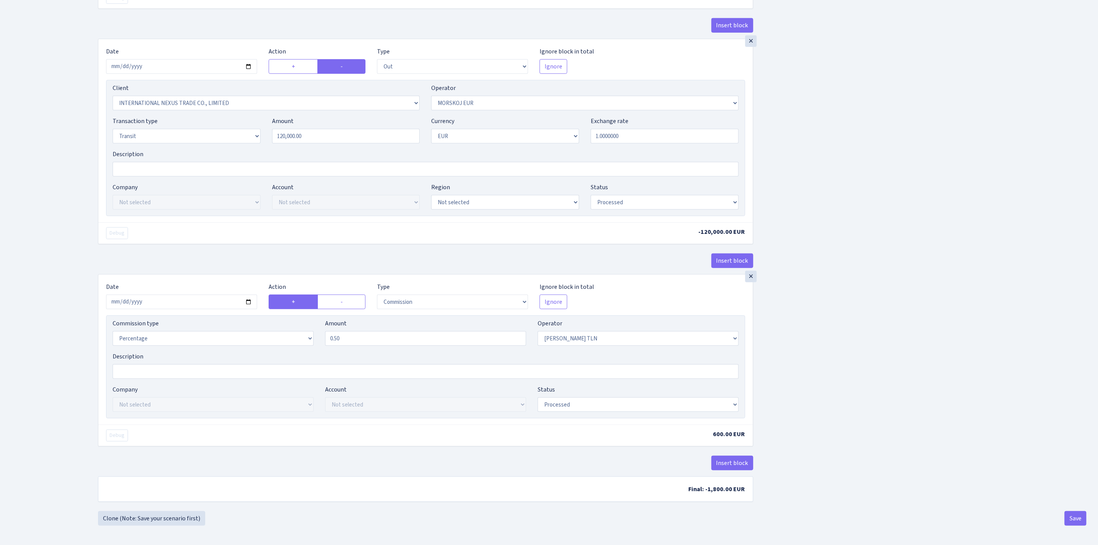
scroll to position [470, 0]
click at [1080, 513] on button "Save" at bounding box center [1076, 518] width 22 height 15
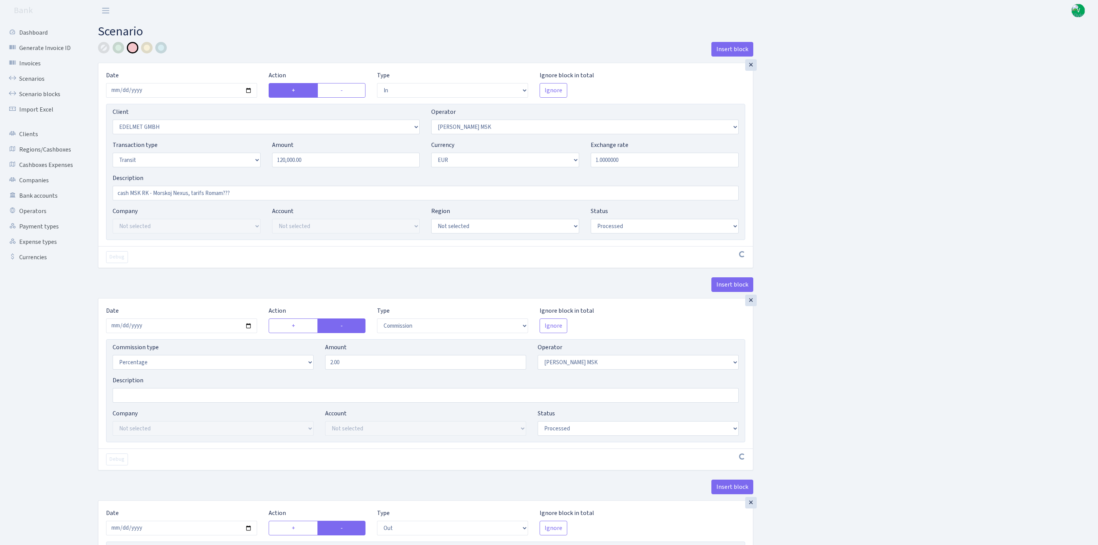
select select "in"
select select "1312"
select select "201"
select select "5"
select select "1"
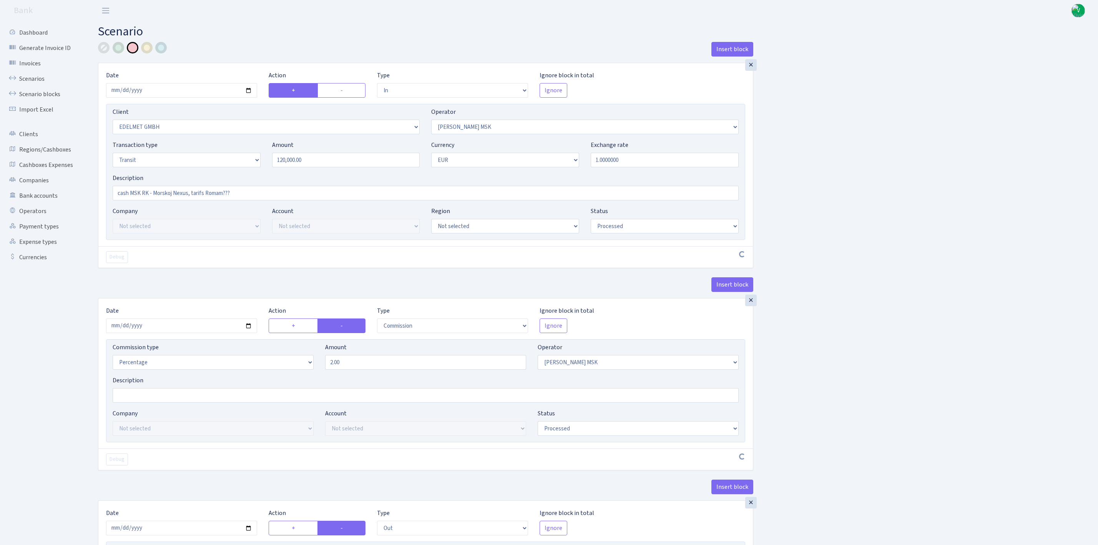
select select "processed"
select select "commission"
select select "201"
select select "processed"
select select "out"
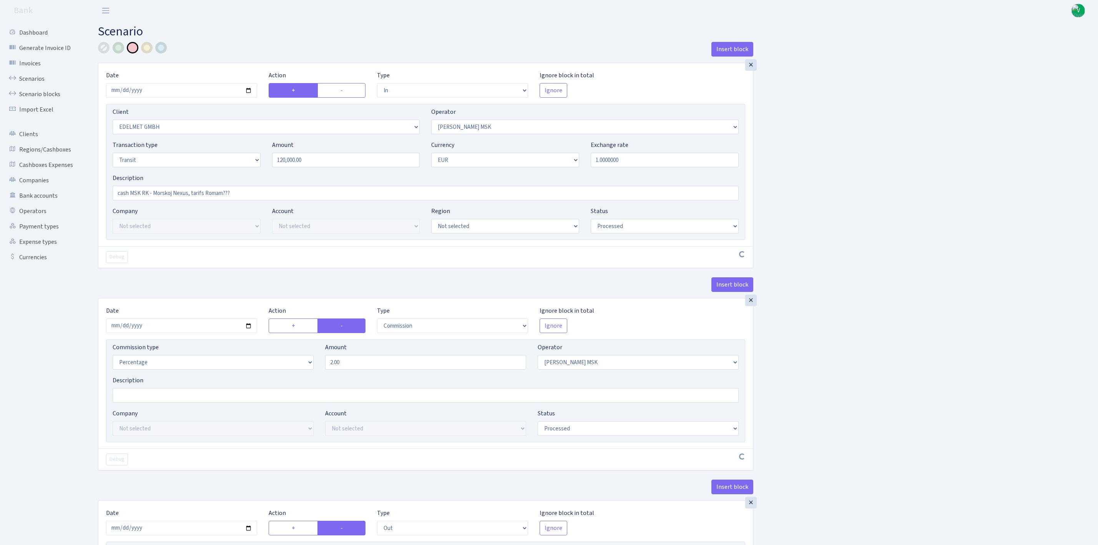
select select "2926"
select select "323"
select select "5"
select select "1"
select select "processed"
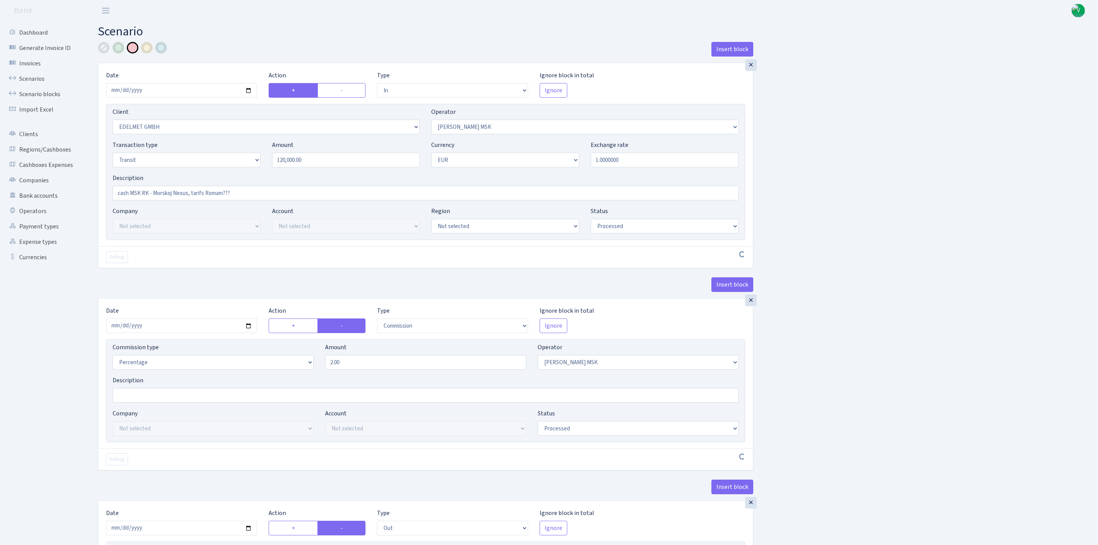
select select "commission"
select select "213"
select select "processed"
click at [33, 75] on link "Scenarios" at bounding box center [42, 78] width 77 height 15
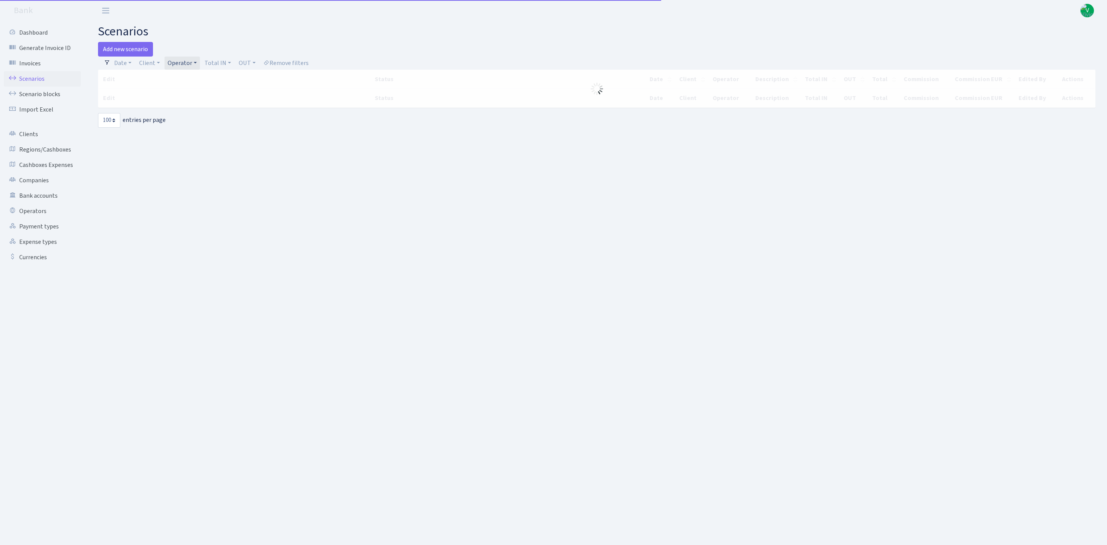
select select "100"
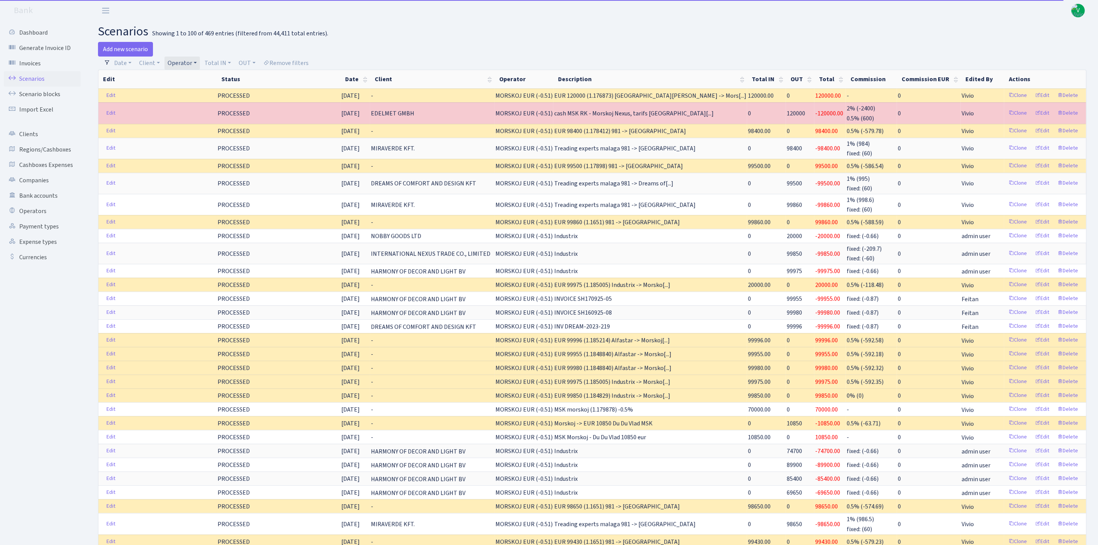
click at [185, 61] on link "Operator" at bounding box center [182, 63] width 35 height 13
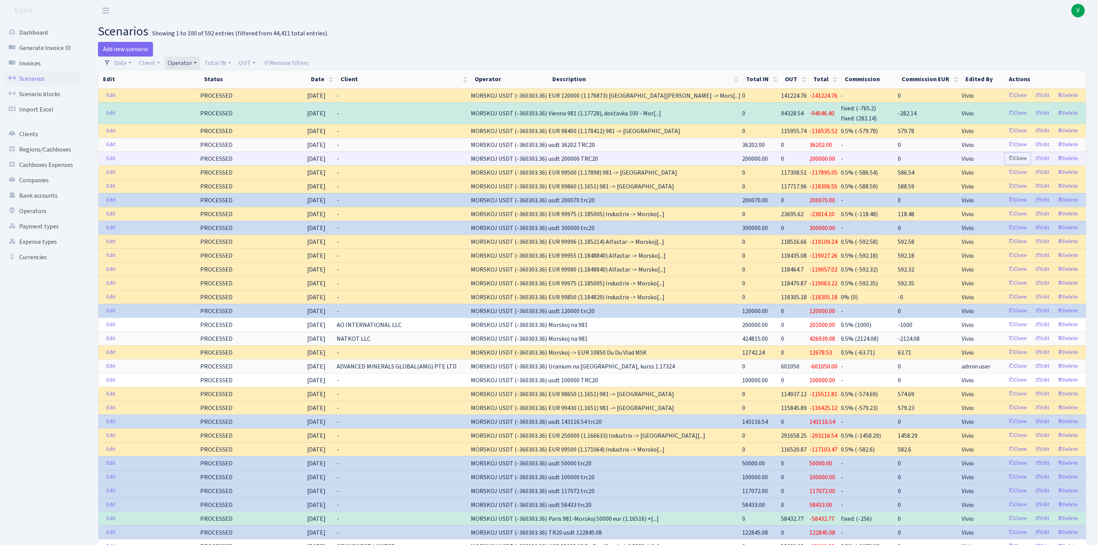
click at [1017, 162] on link "Clone" at bounding box center [1017, 159] width 25 height 12
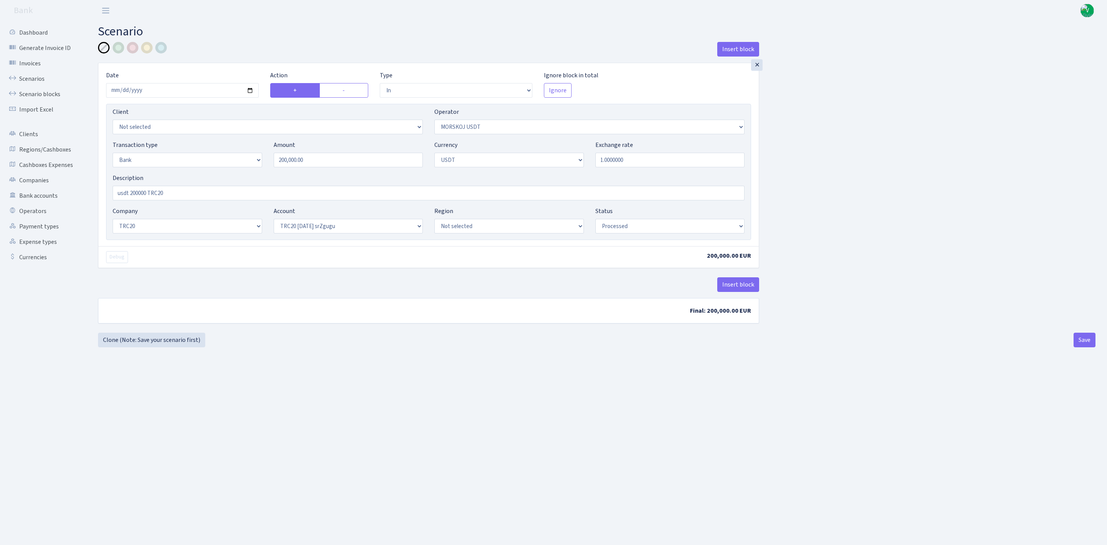
select select "in"
select select "324"
select select "2"
select select "6"
select select "20"
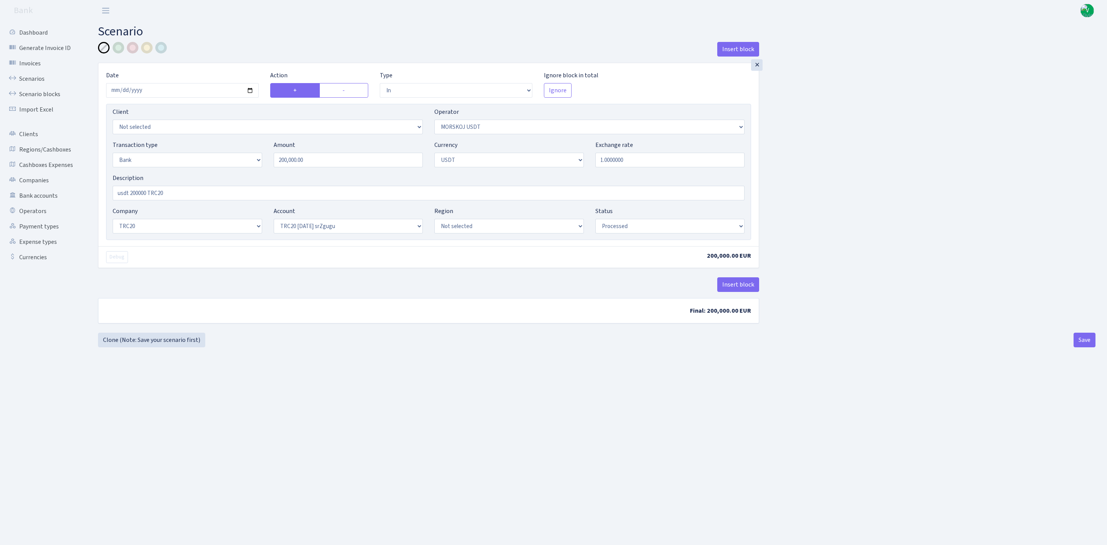
select select "61"
select select "processed"
click at [249, 91] on input "[DATE]" at bounding box center [182, 90] width 153 height 15
type input "[DATE]"
drag, startPoint x: 318, startPoint y: 164, endPoint x: 186, endPoint y: 134, distance: 135.5
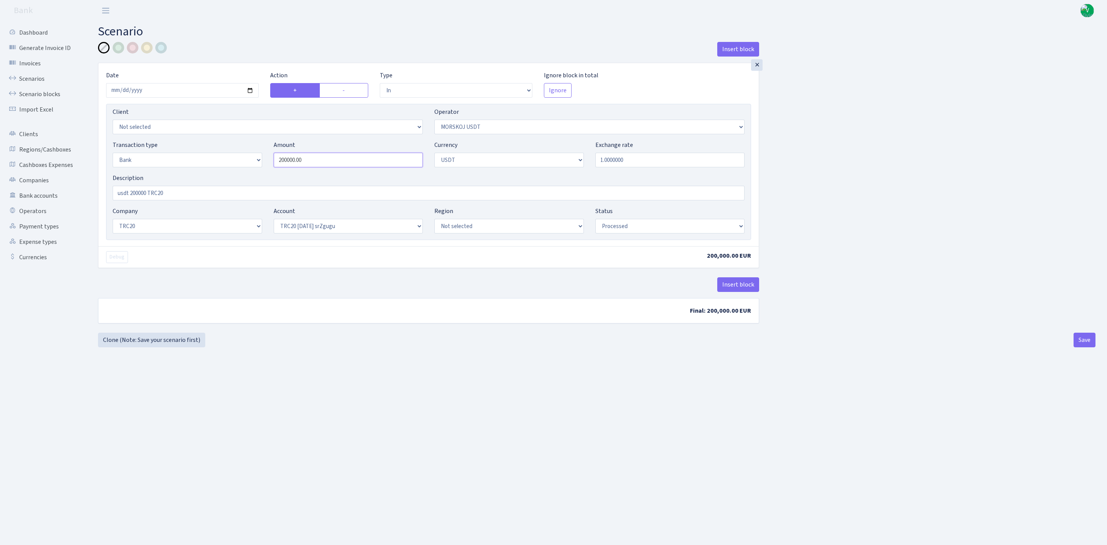
click at [193, 145] on div "Transaction type Not selected 981 ELF FISH crypto GIRT IVO dekl MM-BALTIC eur U…" at bounding box center [428, 156] width 643 height 33
type input "100.00"
click at [216, 283] on div "Insert block" at bounding box center [428, 287] width 661 height 21
drag, startPoint x: 131, startPoint y: 195, endPoint x: 146, endPoint y: 193, distance: 15.9
click at [146, 193] on input "usdt 200000 TRC20" at bounding box center [429, 193] width 632 height 15
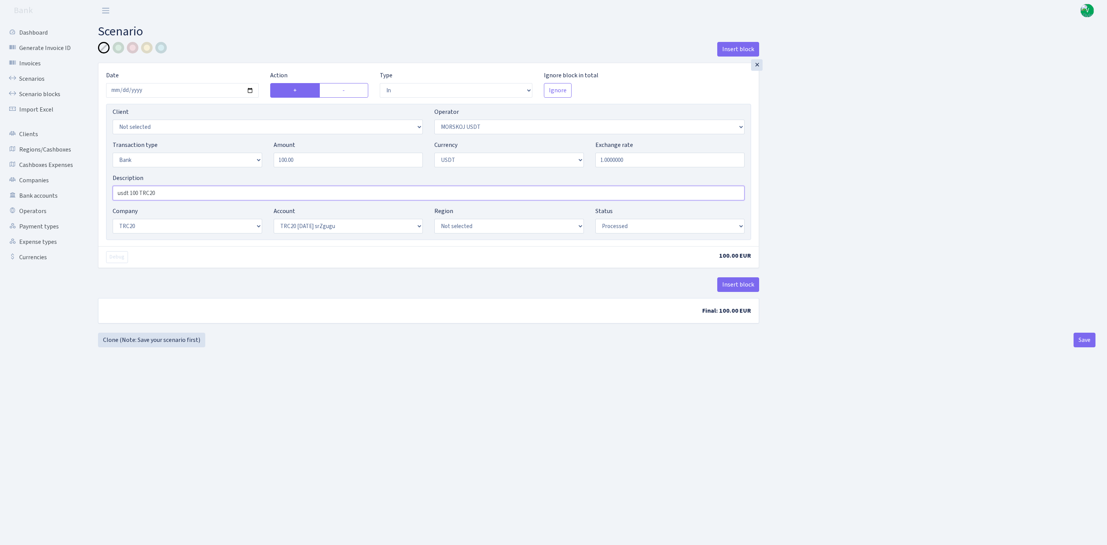
type input "usdt 100 TRC20"
click at [292, 306] on b "Final: 100.00 EUR" at bounding box center [428, 310] width 660 height 25
click at [315, 225] on select "Not selected TRC20 2024.08.01 S8dYrDY TRC20 2024.09.12 KEMg2gdc TRC20 2024.10.1…" at bounding box center [349, 226] width 150 height 15
select select "74"
click at [274, 220] on select "Not selected TRC20 2024.08.01 S8dYrDY TRC20 2024.09.12 KEMg2gdc TRC20 2024.10.1…" at bounding box center [349, 226] width 150 height 15
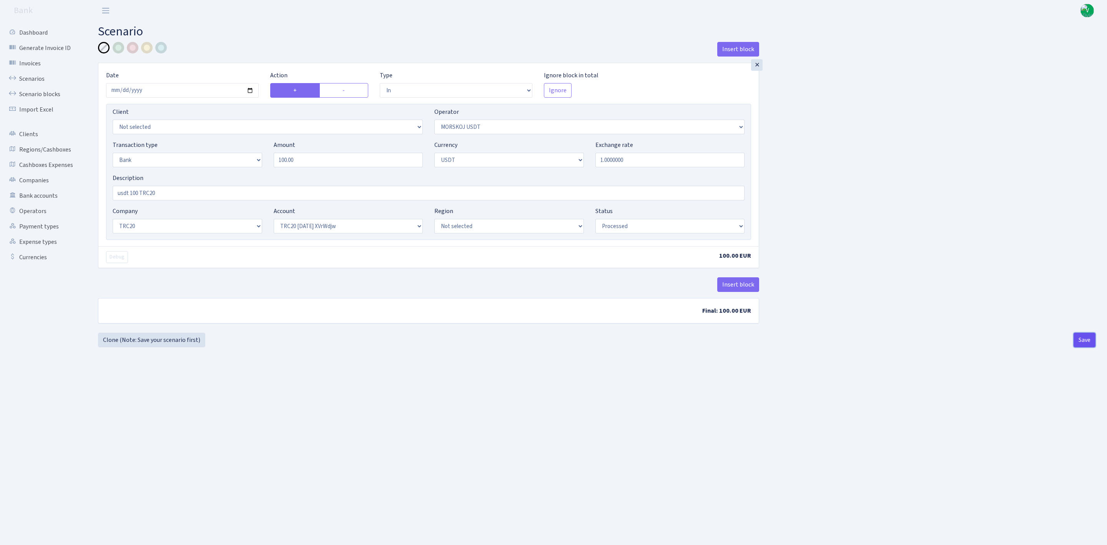
click at [1084, 340] on button "Save" at bounding box center [1085, 339] width 22 height 15
select select "in"
select select "324"
select select "2"
select select "6"
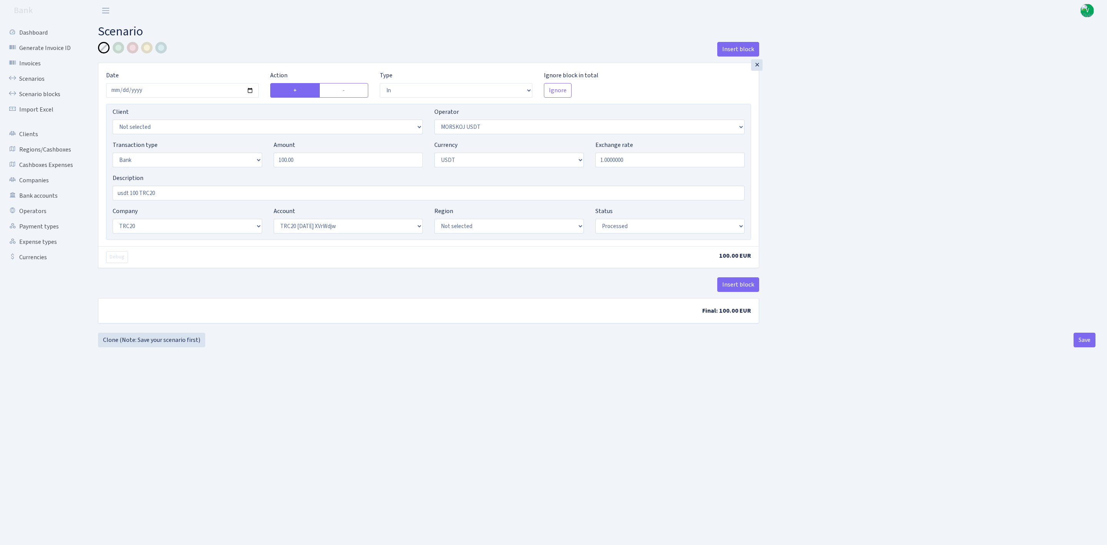
select select "20"
select select "74"
select select "processed"
click at [33, 76] on link "Scenarios" at bounding box center [42, 78] width 77 height 15
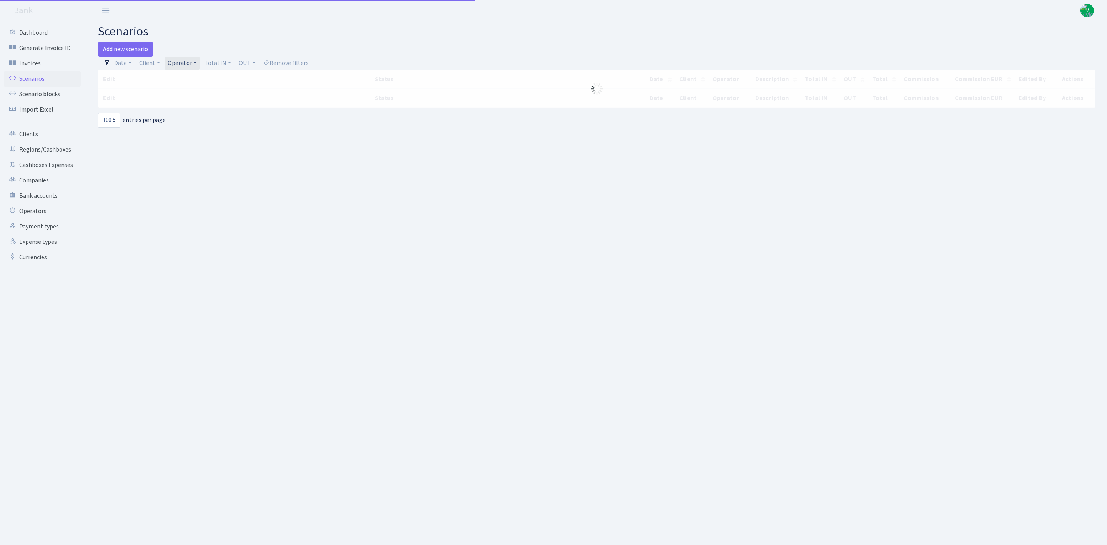
select select "100"
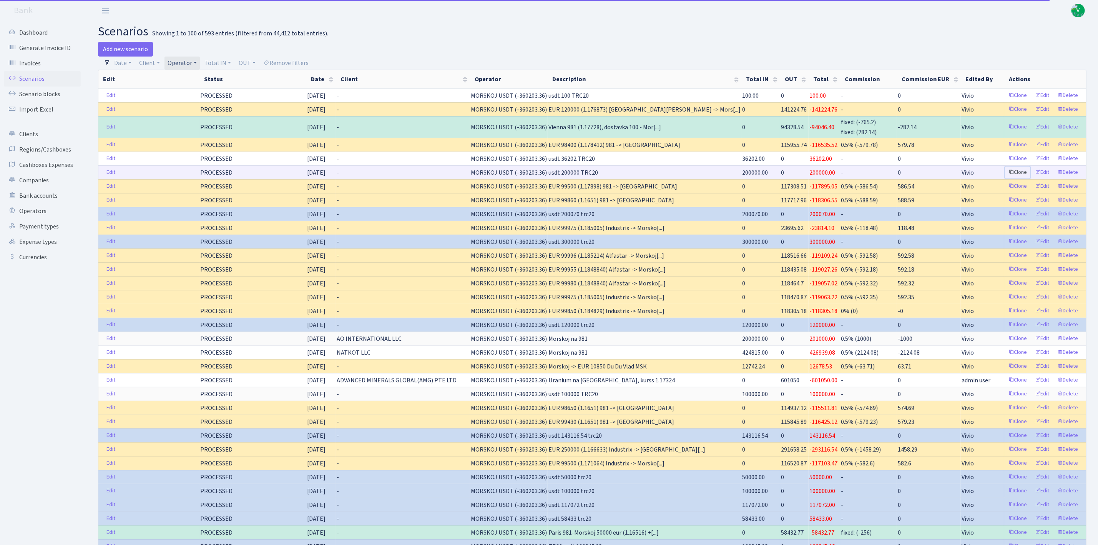
click at [1020, 170] on link "Clone" at bounding box center [1017, 172] width 25 height 12
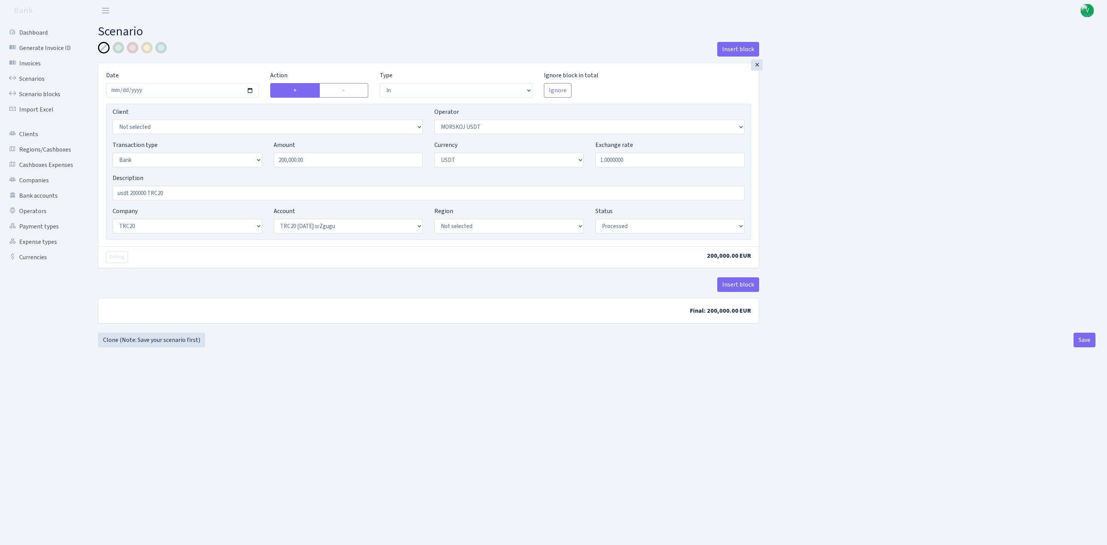
select select "in"
select select "324"
select select "2"
select select "6"
select select "20"
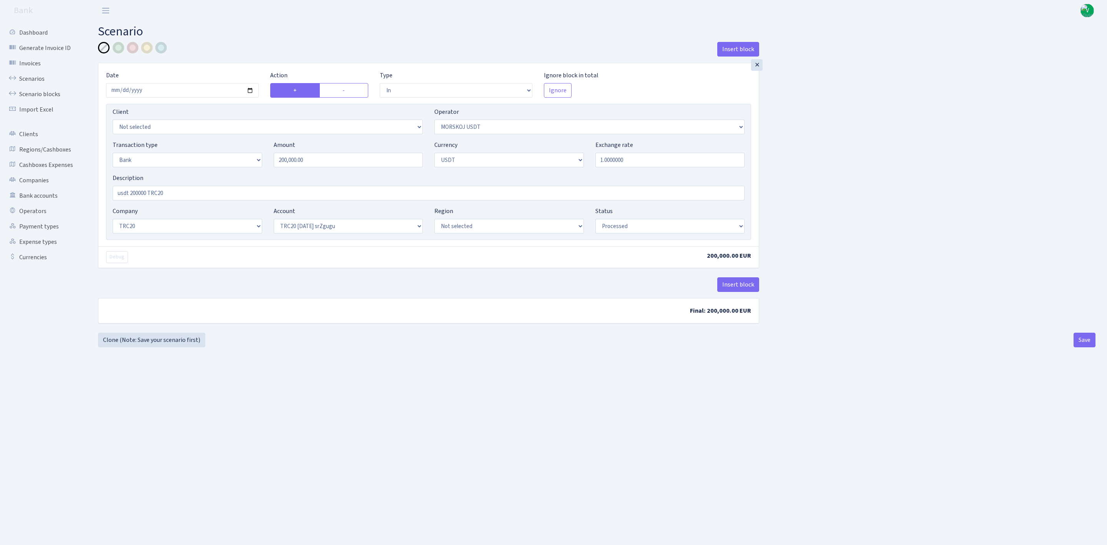
select select "61"
select select "processed"
click at [251, 91] on input "2025-09-23" at bounding box center [182, 90] width 153 height 15
type input "2025-09-24"
drag, startPoint x: 351, startPoint y: 163, endPoint x: 238, endPoint y: 161, distance: 113.4
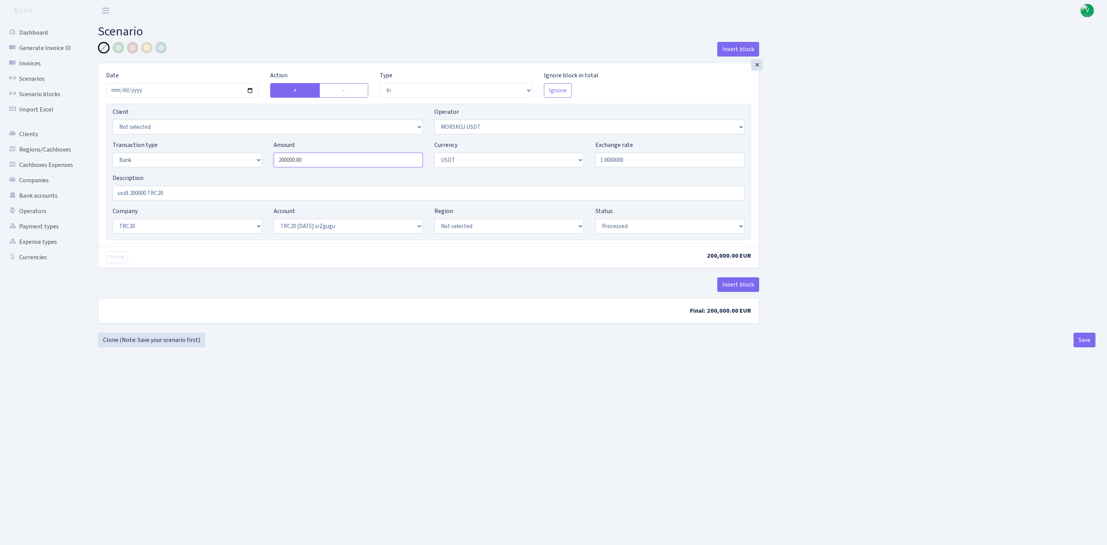
click at [238, 161] on div "Transaction type Not selected 981 ELF FISH crypto GIRT IVO dekl MM-BALTIC eur U…" at bounding box center [428, 156] width 643 height 33
type input "350,000.00"
click at [224, 287] on div "Insert block" at bounding box center [428, 287] width 661 height 21
drag, startPoint x: 130, startPoint y: 193, endPoint x: 146, endPoint y: 193, distance: 16.1
click at [146, 193] on input "usdt 200000 TRC20" at bounding box center [429, 193] width 632 height 15
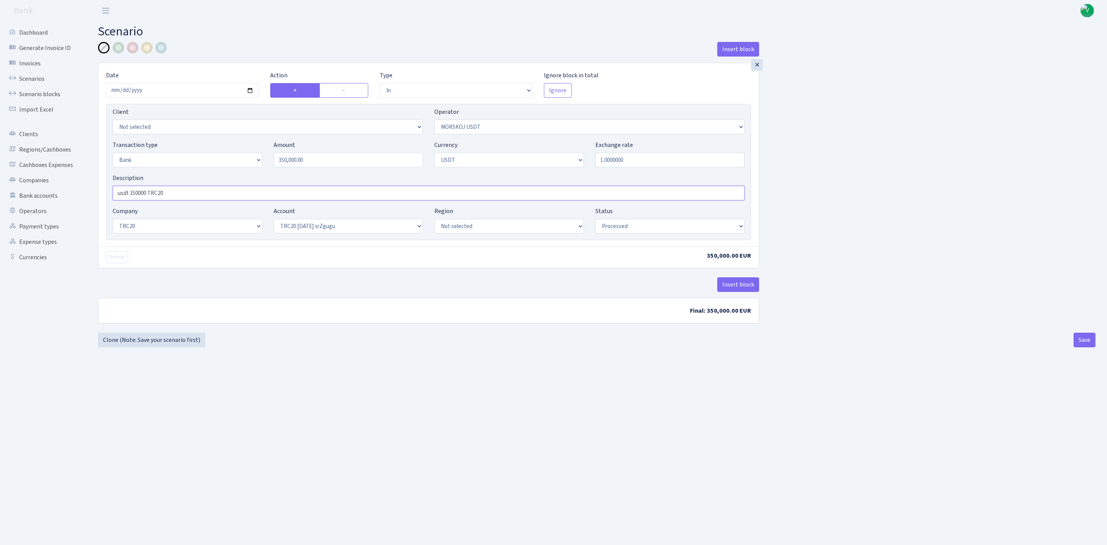
type input "usdt 350000 TRC20"
click at [302, 226] on select "Not selected TRC20 2024.08.01 S8dYrDY TRC20 2024.09.12 KEMg2gdc TRC20 2024.10.1…" at bounding box center [349, 226] width 150 height 15
select select "74"
click at [274, 220] on select "Not selected TRC20 2024.08.01 S8dYrDY TRC20 2024.09.12 KEMg2gdc TRC20 2024.10.1…" at bounding box center [349, 226] width 150 height 15
click at [480, 402] on main "Scenario Insert block × Date 2025-09-24 Action + - Type --- In Out Commission F…" at bounding box center [596, 273] width 1020 height 504
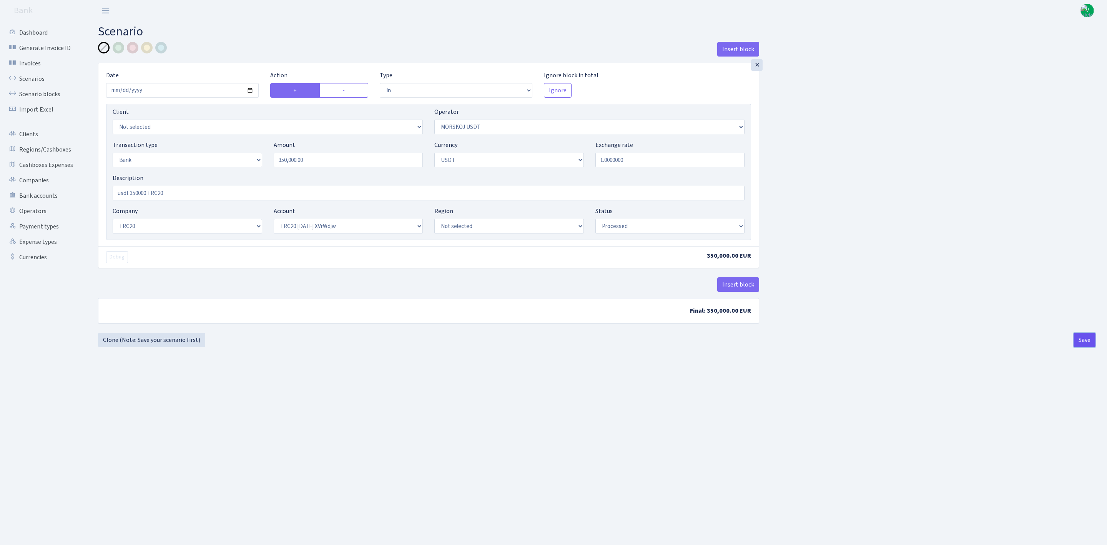
click at [1087, 339] on button "Save" at bounding box center [1085, 339] width 22 height 15
select select "in"
select select "324"
select select "2"
select select "6"
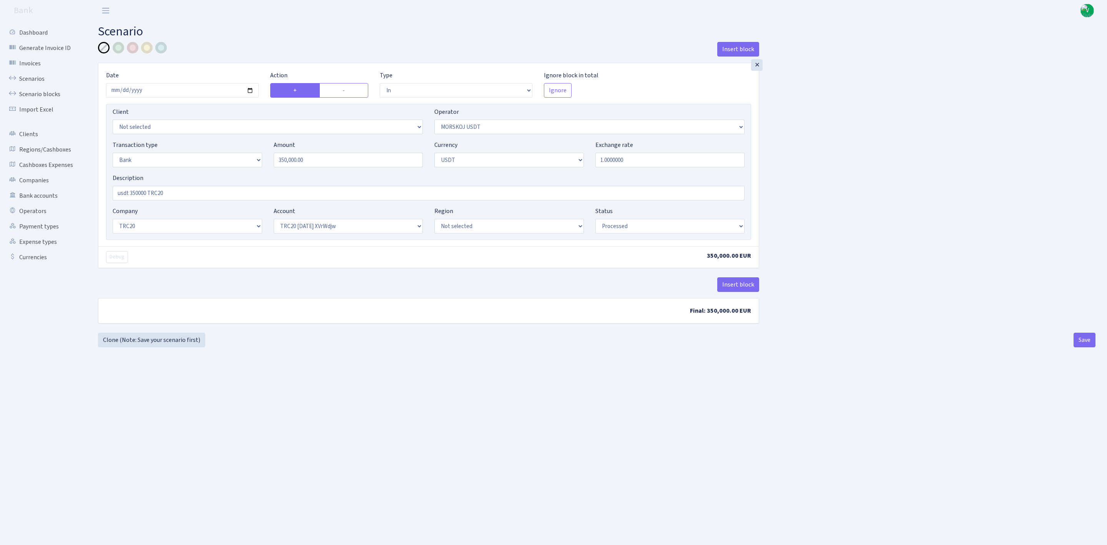
select select "20"
select select "74"
select select "processed"
click at [28, 78] on link "Scenarios" at bounding box center [42, 78] width 77 height 15
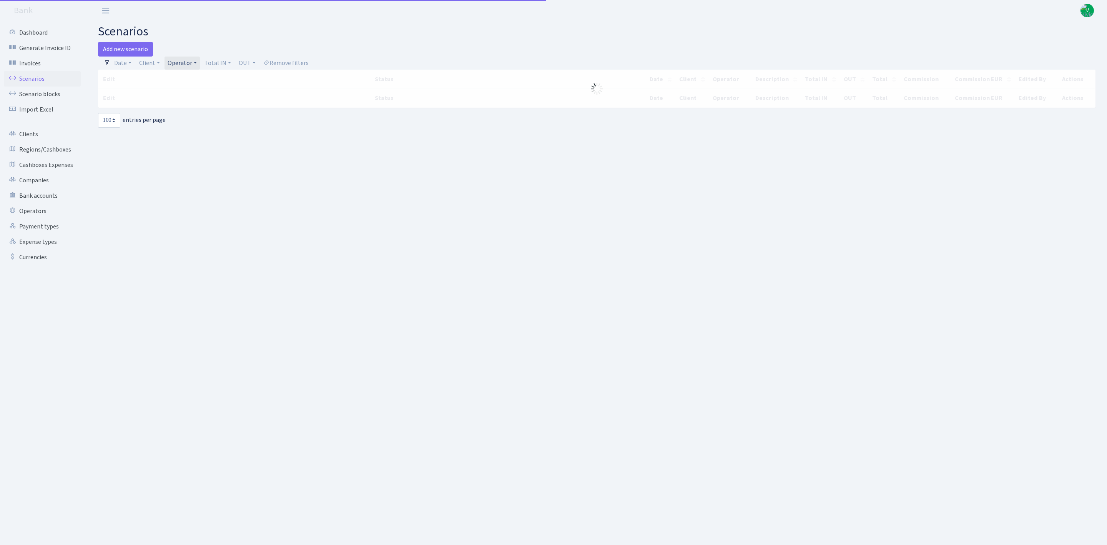
select select "100"
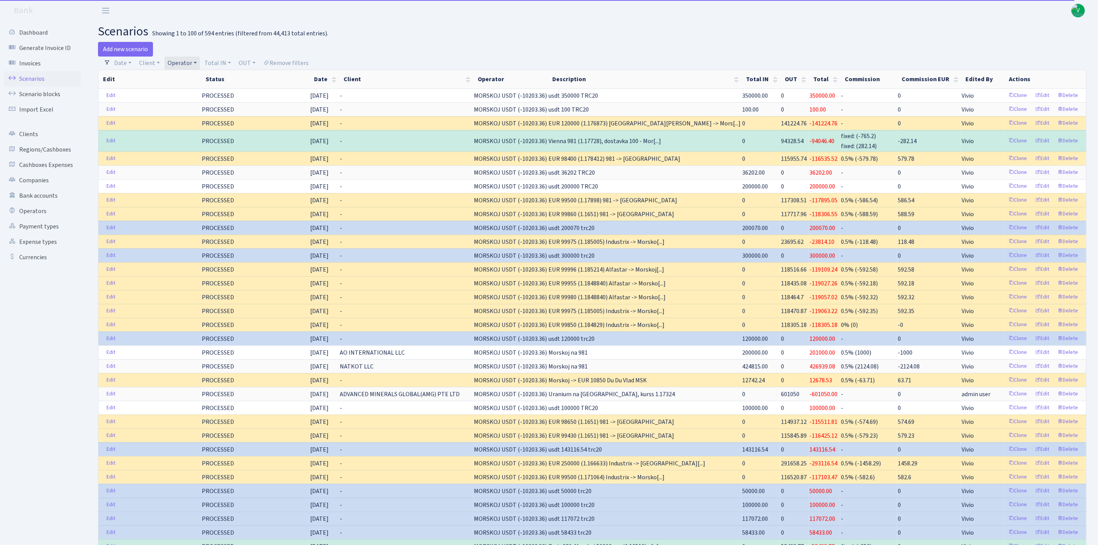
click at [188, 59] on link "Operator" at bounding box center [182, 63] width 35 height 13
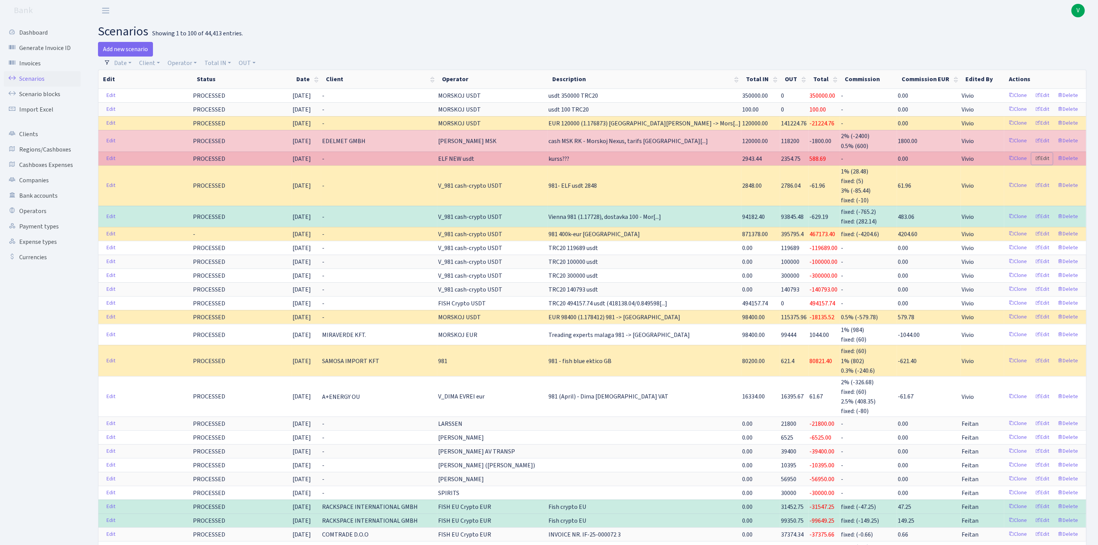
click at [1042, 158] on link "Edit" at bounding box center [1042, 159] width 21 height 12
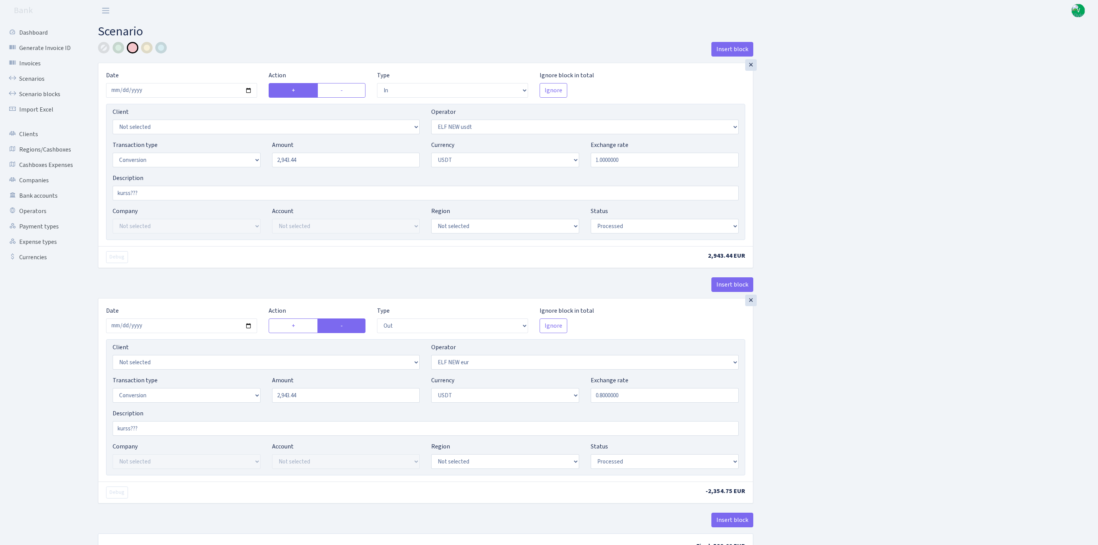
select select "in"
select select "485"
select select "15"
select select "6"
select select "processed"
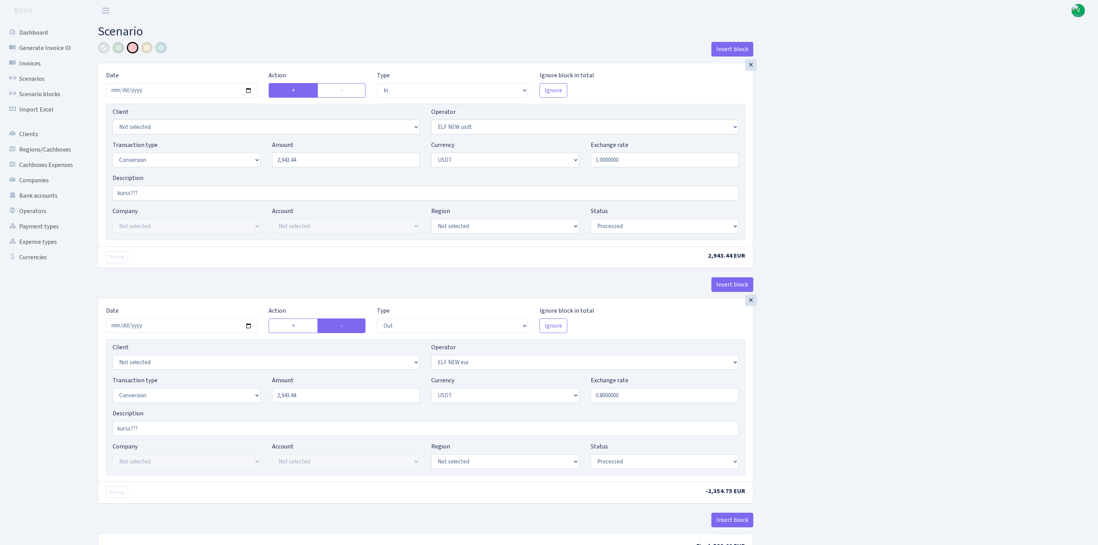
select select "out"
select select "484"
select select "15"
select select "6"
select select "processed"
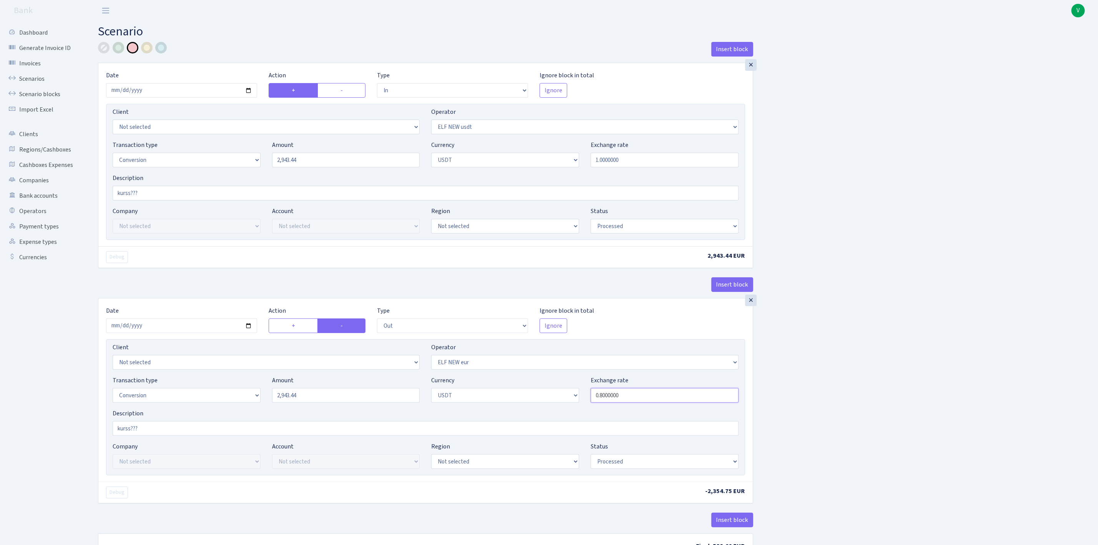
drag, startPoint x: 603, startPoint y: 396, endPoint x: 641, endPoint y: 398, distance: 38.1
click at [641, 398] on input "0.8000000" at bounding box center [665, 395] width 148 height 15
click at [882, 362] on div "Insert block × Date 2025-09-24 Action + - Type --- In Out Commission Field requ…" at bounding box center [592, 305] width 1000 height 526
type input "0.8497800"
drag, startPoint x: 123, startPoint y: 429, endPoint x: 85, endPoint y: 424, distance: 37.6
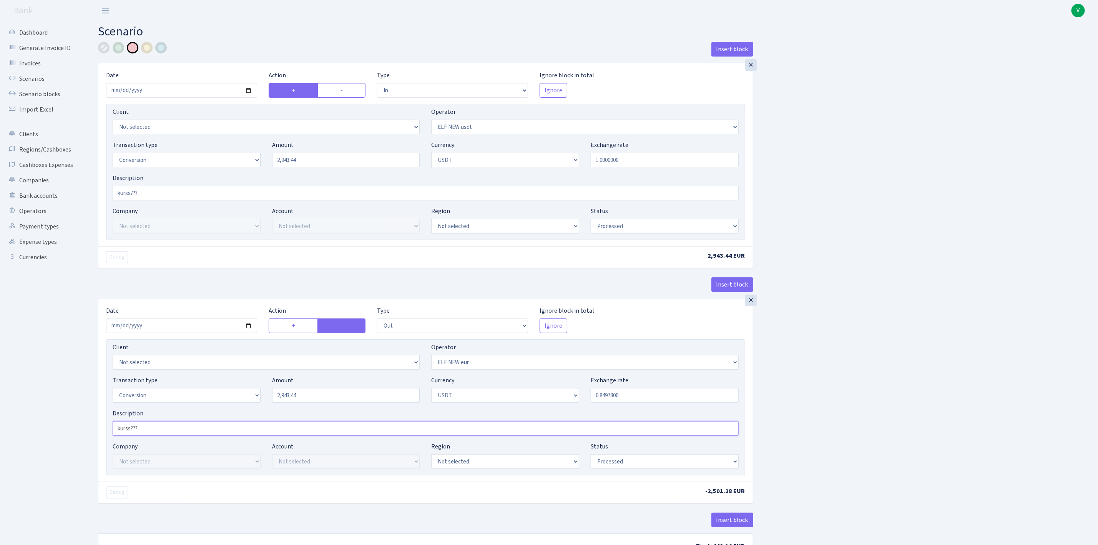
click at [85, 424] on div "Dashboard Generate Invoice ID Invoices Scenarios Scenario blocks Import Excel C…" at bounding box center [549, 301] width 1098 height 561
type input "1.1768"
click at [937, 350] on div "Insert block × Date 2025-09-24 Action + - Type --- In Out Commission Field requ…" at bounding box center [592, 305] width 1000 height 526
drag, startPoint x: 149, startPoint y: 431, endPoint x: 98, endPoint y: 426, distance: 50.6
click at [98, 426] on div "× Date 2025-09-24 Action + - Type --- In Out Commission Field required. Ignore …" at bounding box center [425, 389] width 655 height 183
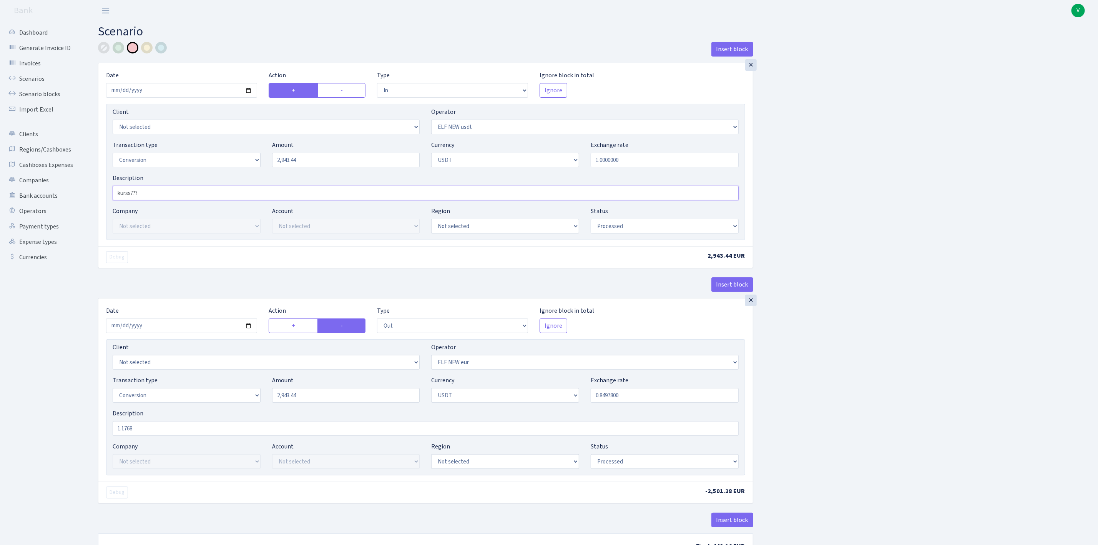
click at [136, 195] on input "kurss???" at bounding box center [426, 193] width 626 height 15
drag, startPoint x: 112, startPoint y: 193, endPoint x: 103, endPoint y: 191, distance: 9.0
click at [103, 191] on div "× Date 2025-09-24 Action + - Type --- In Out Commission Field required. Ignore …" at bounding box center [425, 154] width 655 height 183
paste input "1.1768"
drag, startPoint x: 226, startPoint y: 196, endPoint x: 65, endPoint y: 199, distance: 161.1
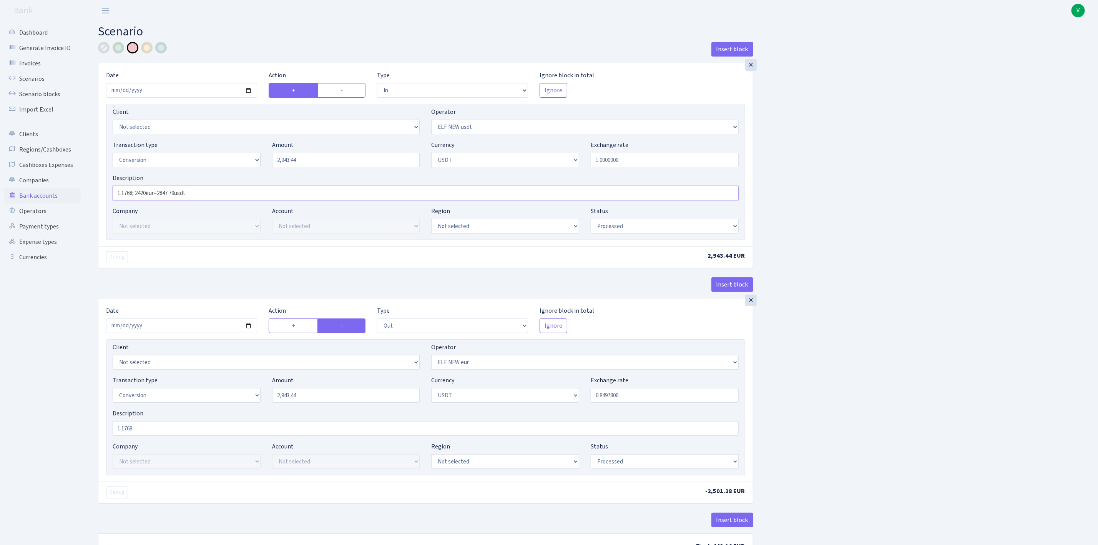
click at [65, 199] on div "Dashboard Generate Invoice ID Invoices Scenarios Scenario blocks Import Excel C…" at bounding box center [549, 301] width 1098 height 561
type input "1.1768; 2420eur=2847.79usdt"
click at [147, 435] on input "1.1768" at bounding box center [426, 428] width 626 height 15
drag, startPoint x: 80, startPoint y: 428, endPoint x: 70, endPoint y: 427, distance: 9.7
click at [70, 427] on div "Dashboard Generate Invoice ID Invoices Scenarios Scenario blocks Import Excel C…" at bounding box center [549, 301] width 1098 height 561
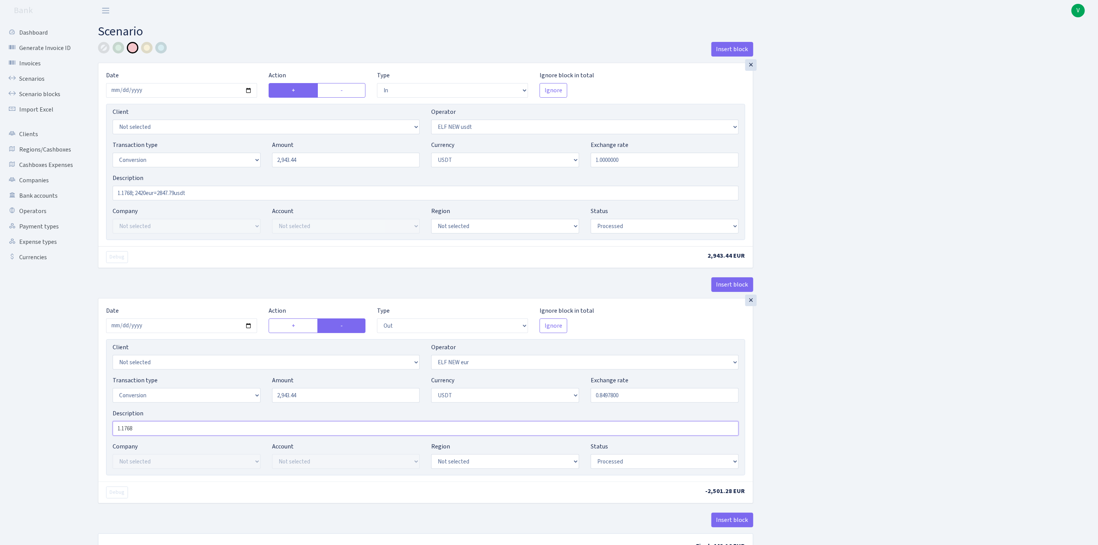
paste input "; 2420eur=2847.79usdt"
type input "1.1768; 2420eur=2847.79usdt"
click at [860, 375] on div "Insert block × Date 2025-09-24 Action + - Type --- In Out Commission Field requ…" at bounding box center [592, 305] width 1000 height 526
click at [859, 376] on div "Insert block × Date 2025-09-24 Action + - Type --- In Out Commission Field requ…" at bounding box center [592, 305] width 1000 height 526
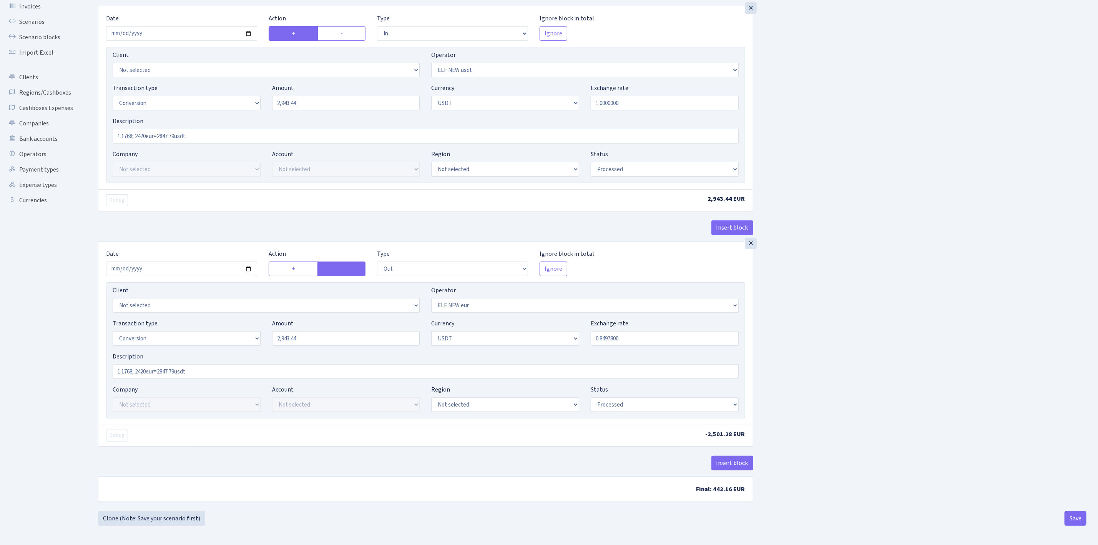
scroll to position [62, 0]
click at [1076, 516] on button "Save" at bounding box center [1076, 518] width 22 height 15
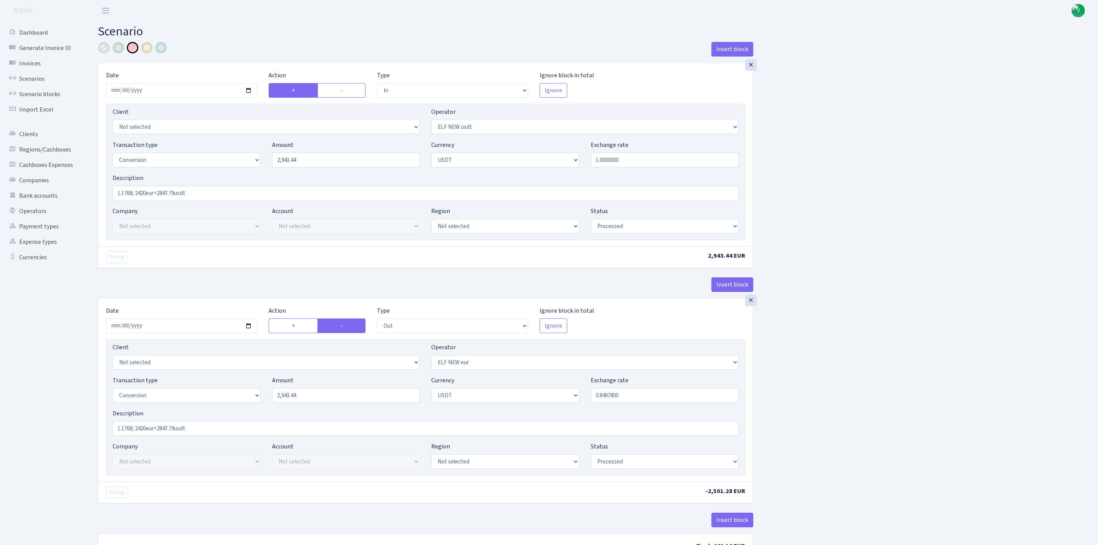
select select "in"
select select "485"
select select "15"
select select "6"
select select "processed"
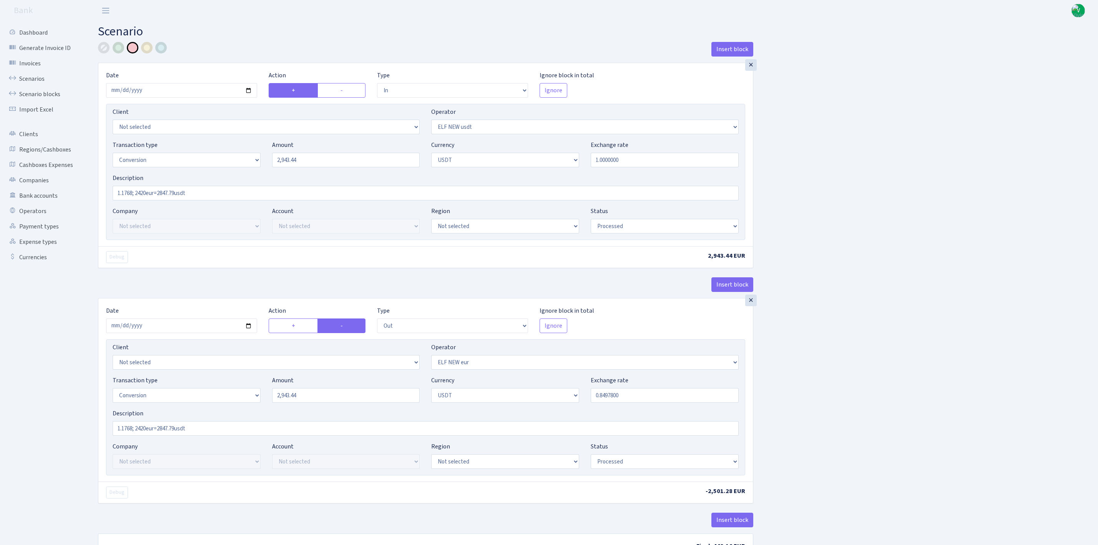
select select "out"
select select "484"
select select "15"
select select "6"
select select "processed"
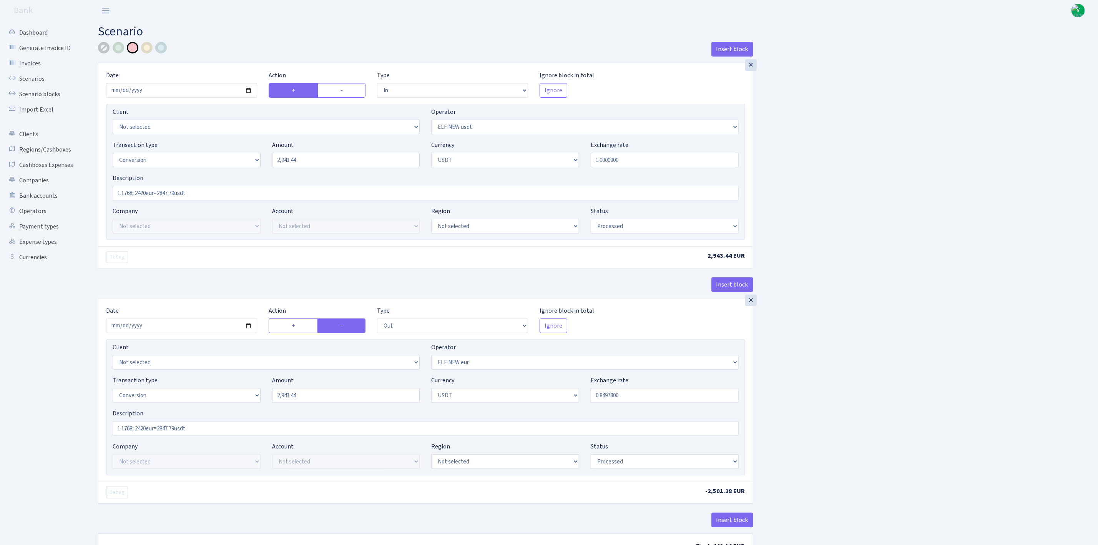
click at [102, 47] on div at bounding box center [104, 48] width 12 height 12
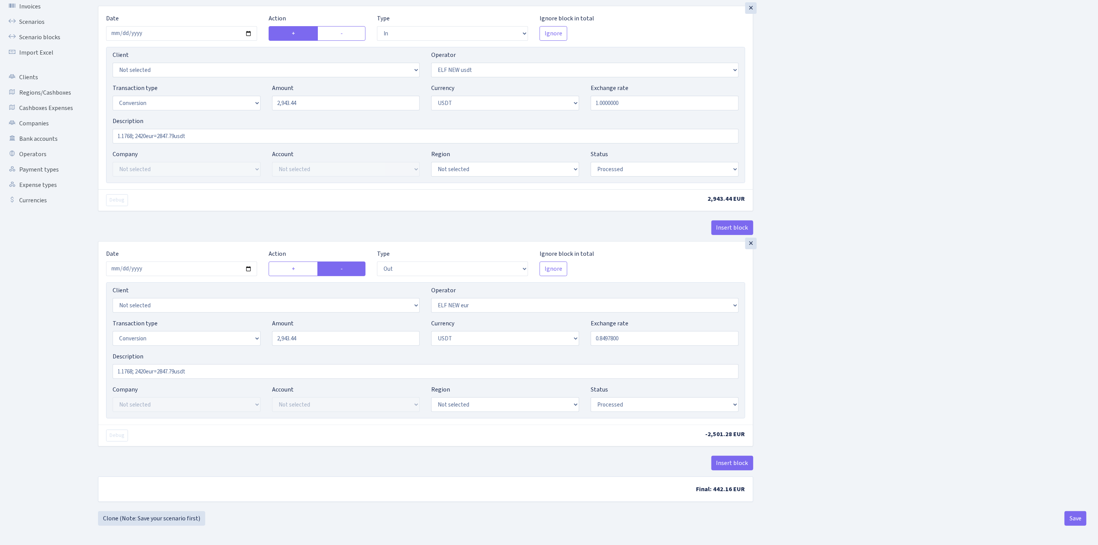
scroll to position [62, 0]
click at [1082, 519] on button "Save" at bounding box center [1076, 518] width 22 height 15
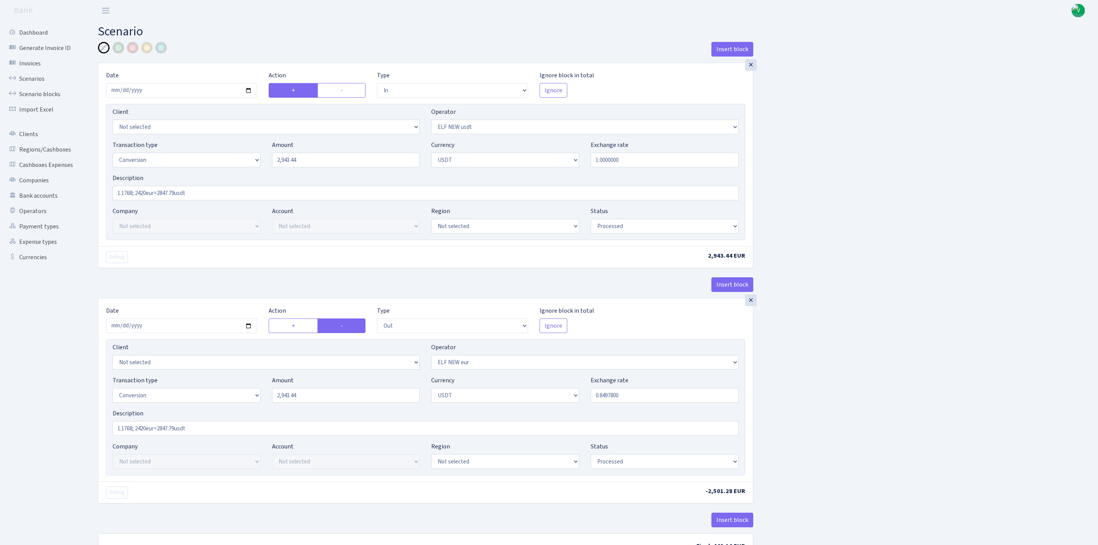
select select "in"
select select "485"
select select "15"
select select "6"
select select "processed"
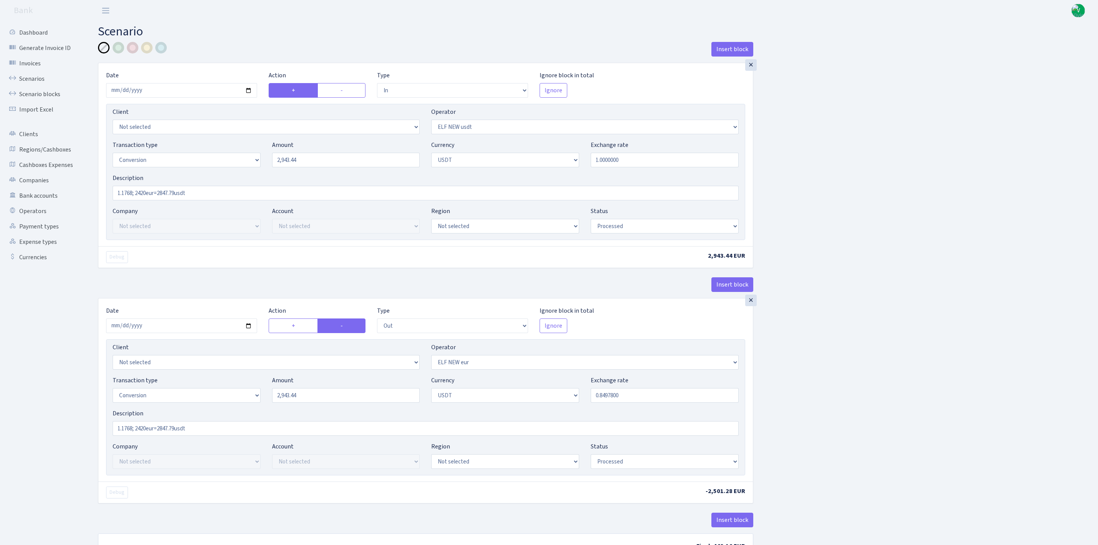
select select "out"
select select "484"
select select "15"
select select "6"
select select "processed"
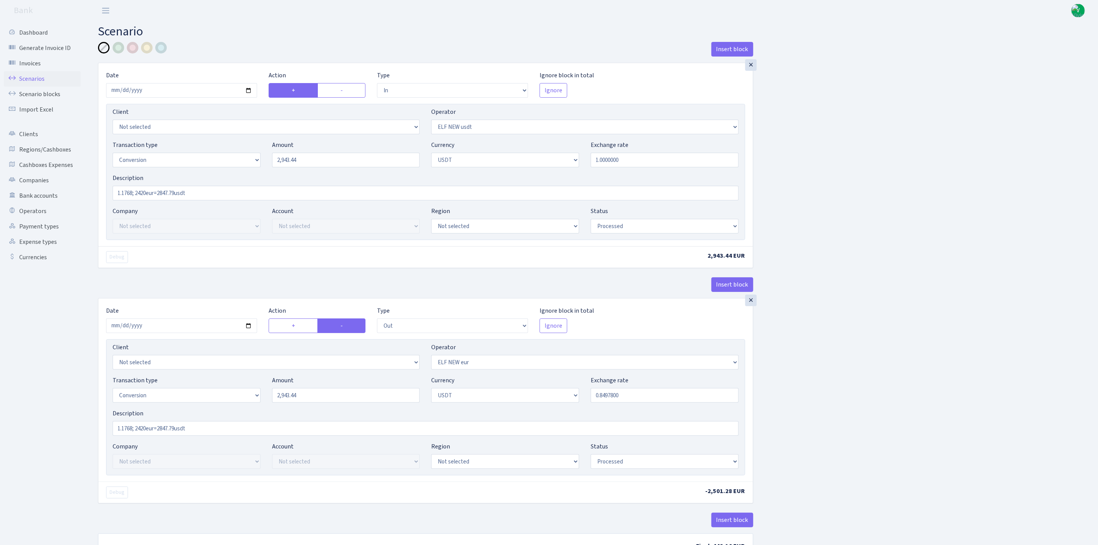
click at [44, 78] on link "Scenarios" at bounding box center [42, 78] width 77 height 15
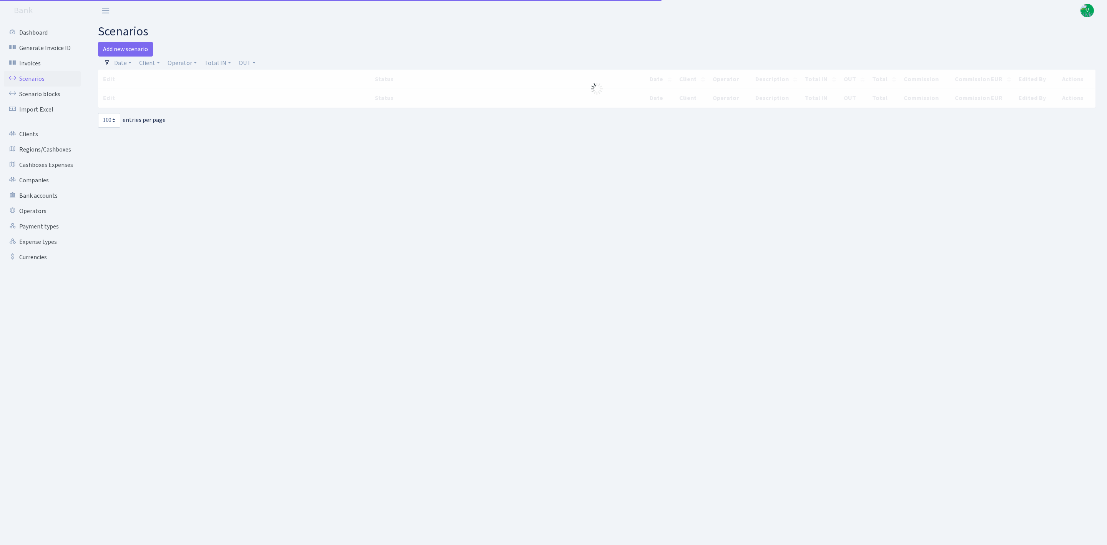
select select "100"
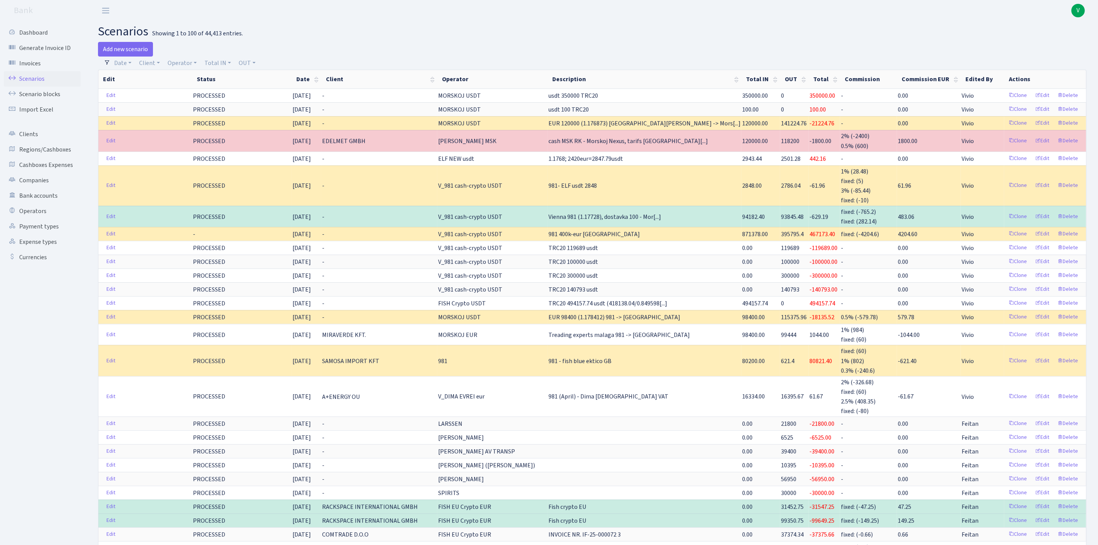
click at [33, 78] on link "Scenarios" at bounding box center [42, 78] width 77 height 15
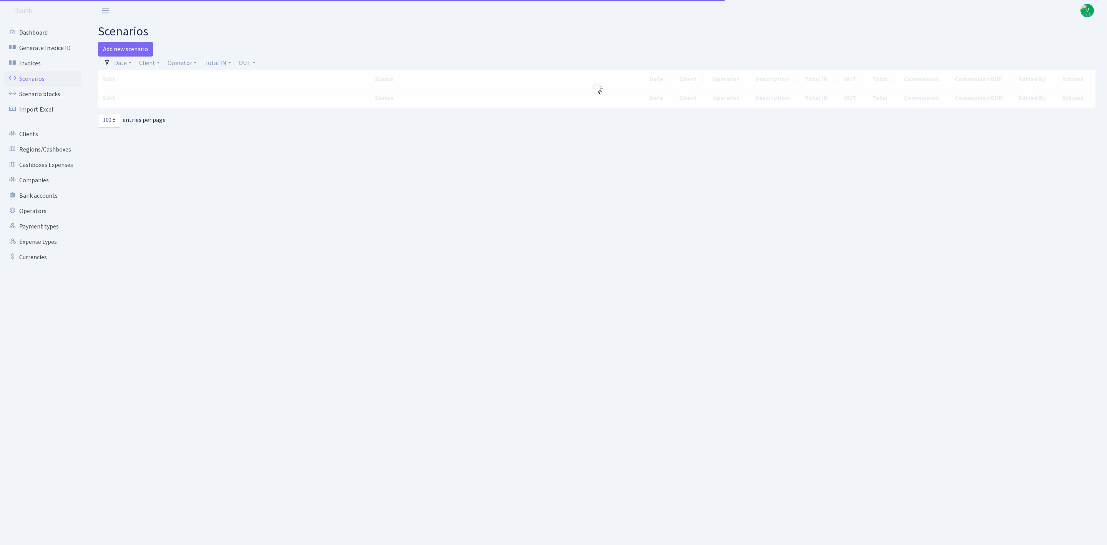
select select "100"
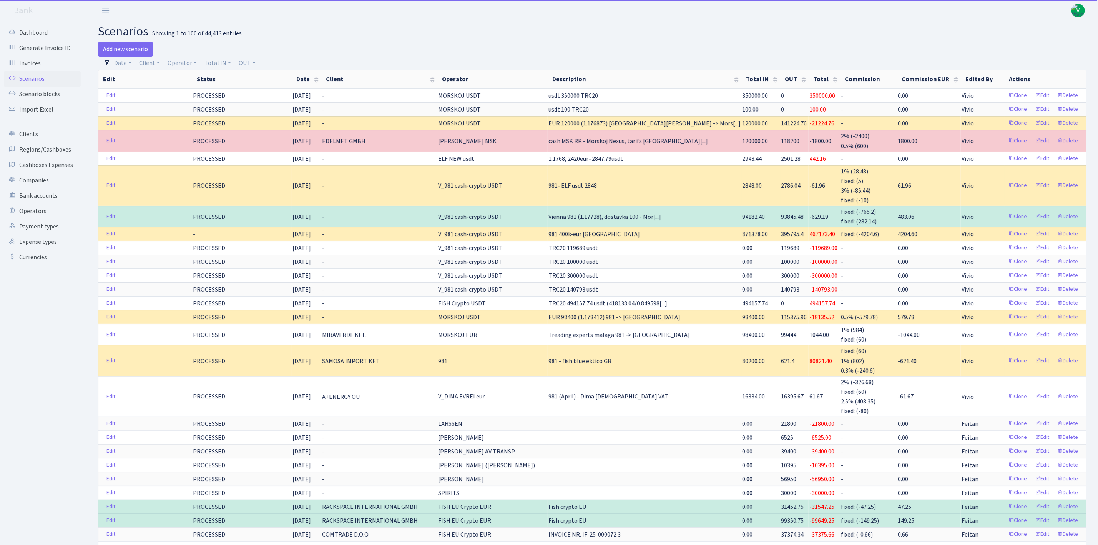
click at [1083, 7] on span "V" at bounding box center [1078, 10] width 13 height 13
click at [1046, 41] on link "Logout" at bounding box center [1053, 44] width 69 height 12
